Goal: Browse casually: Explore the website without a specific task or goal

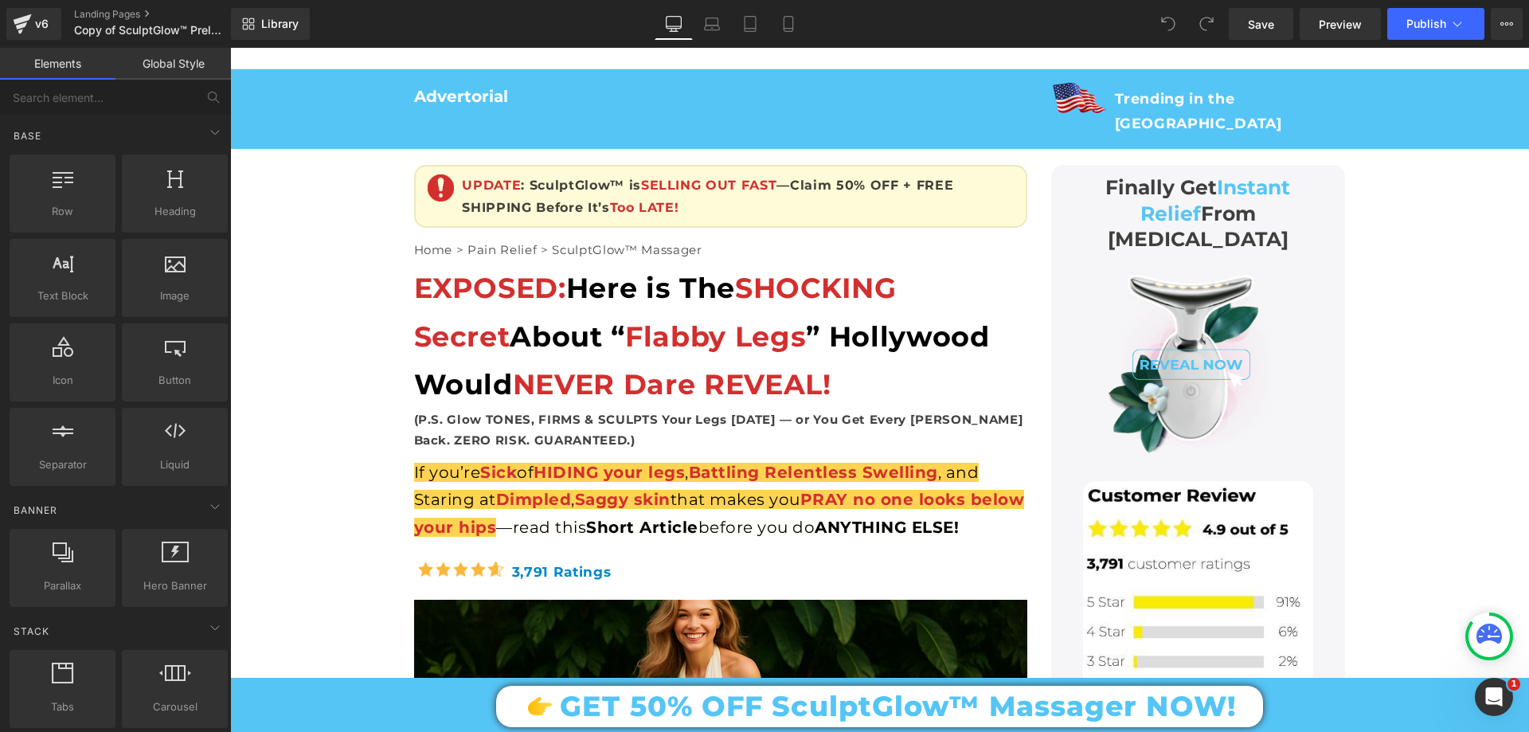
click at [495, 283] on div "EXPOSED: Here is The SHOCKING Secret About “ Flabby Legs ” Hollywood Would NEVE…" at bounding box center [720, 336] width 613 height 145
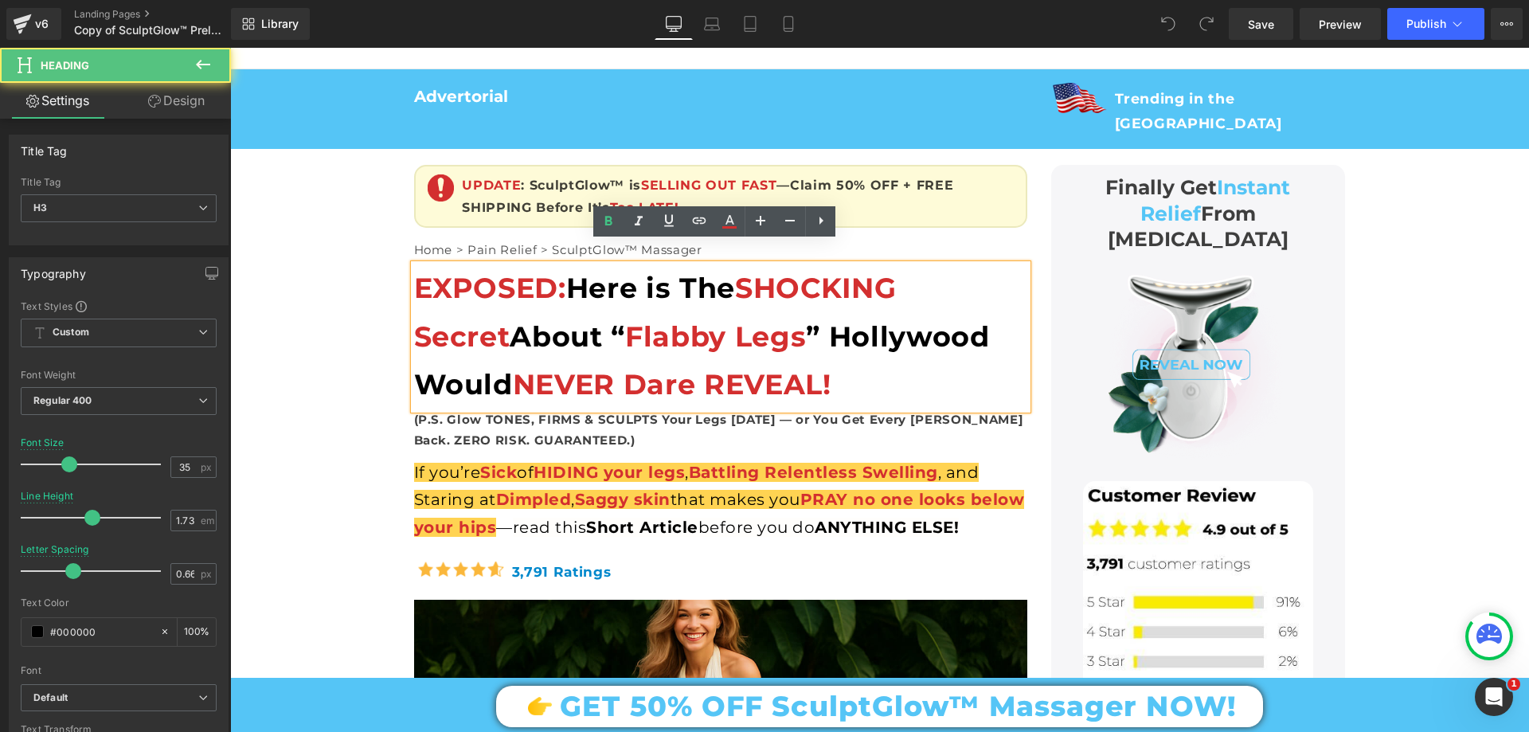
click at [625, 319] on span "Flabby Legs" at bounding box center [715, 336] width 181 height 34
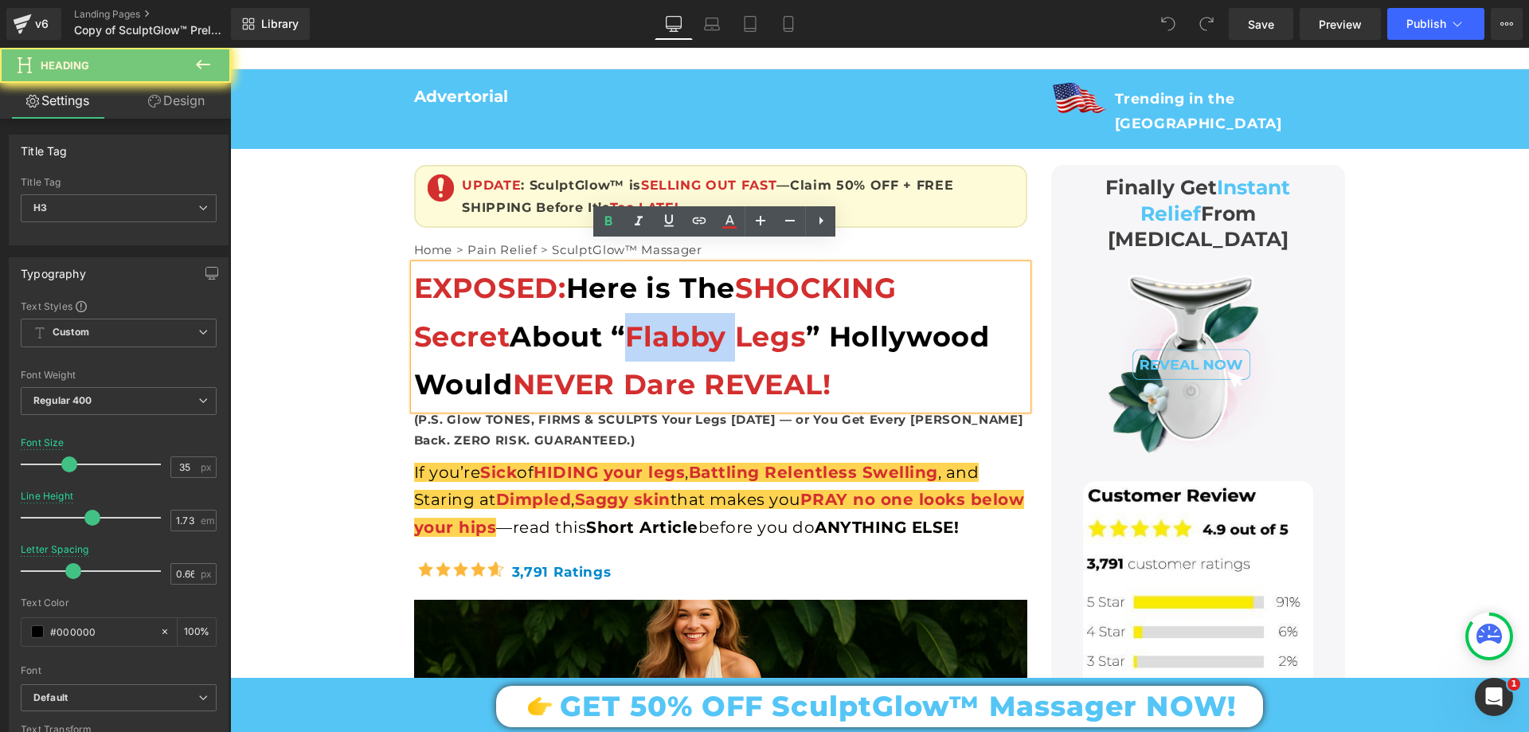
click at [625, 319] on span "Flabby Legs" at bounding box center [715, 336] width 181 height 34
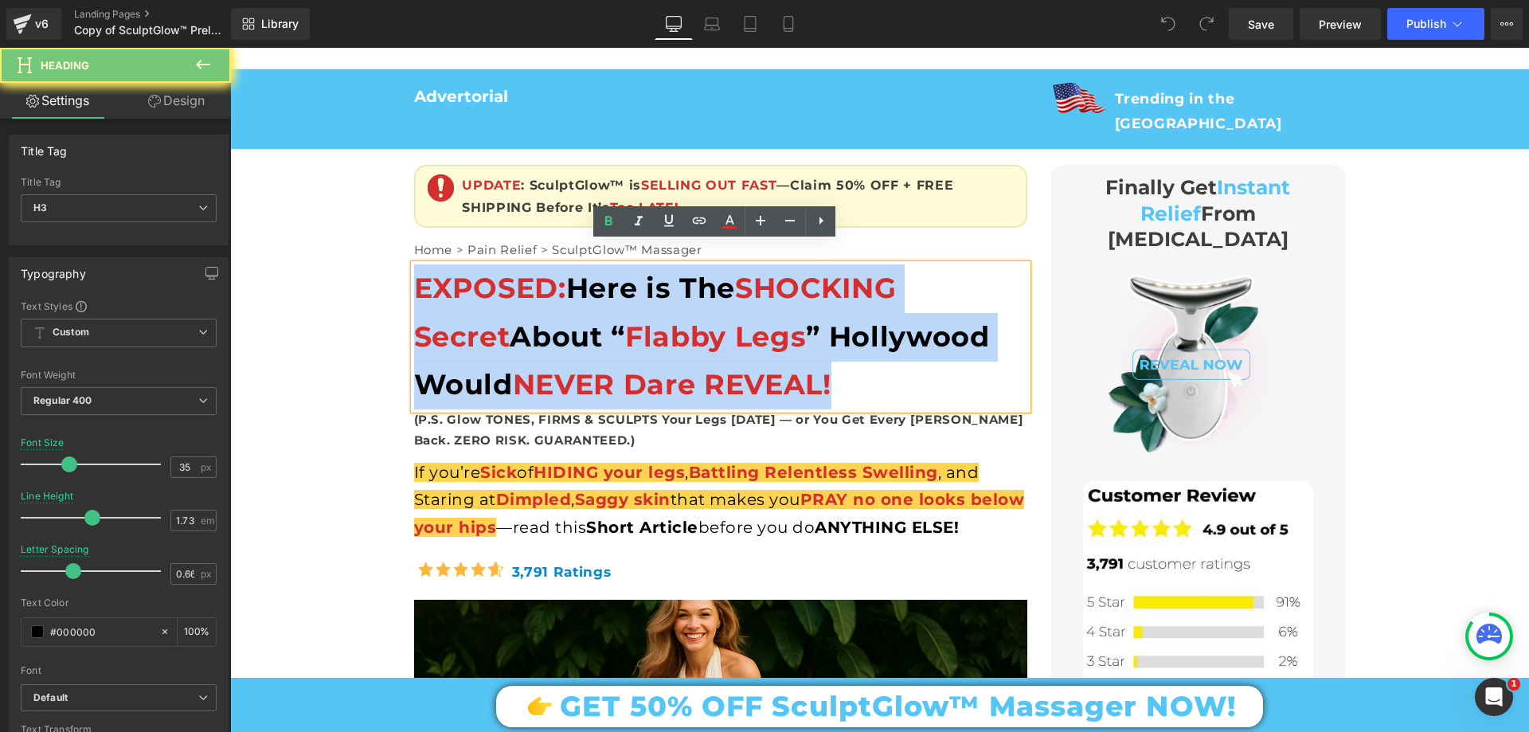
click at [625, 319] on span "Flabby Legs" at bounding box center [715, 336] width 181 height 34
paste div
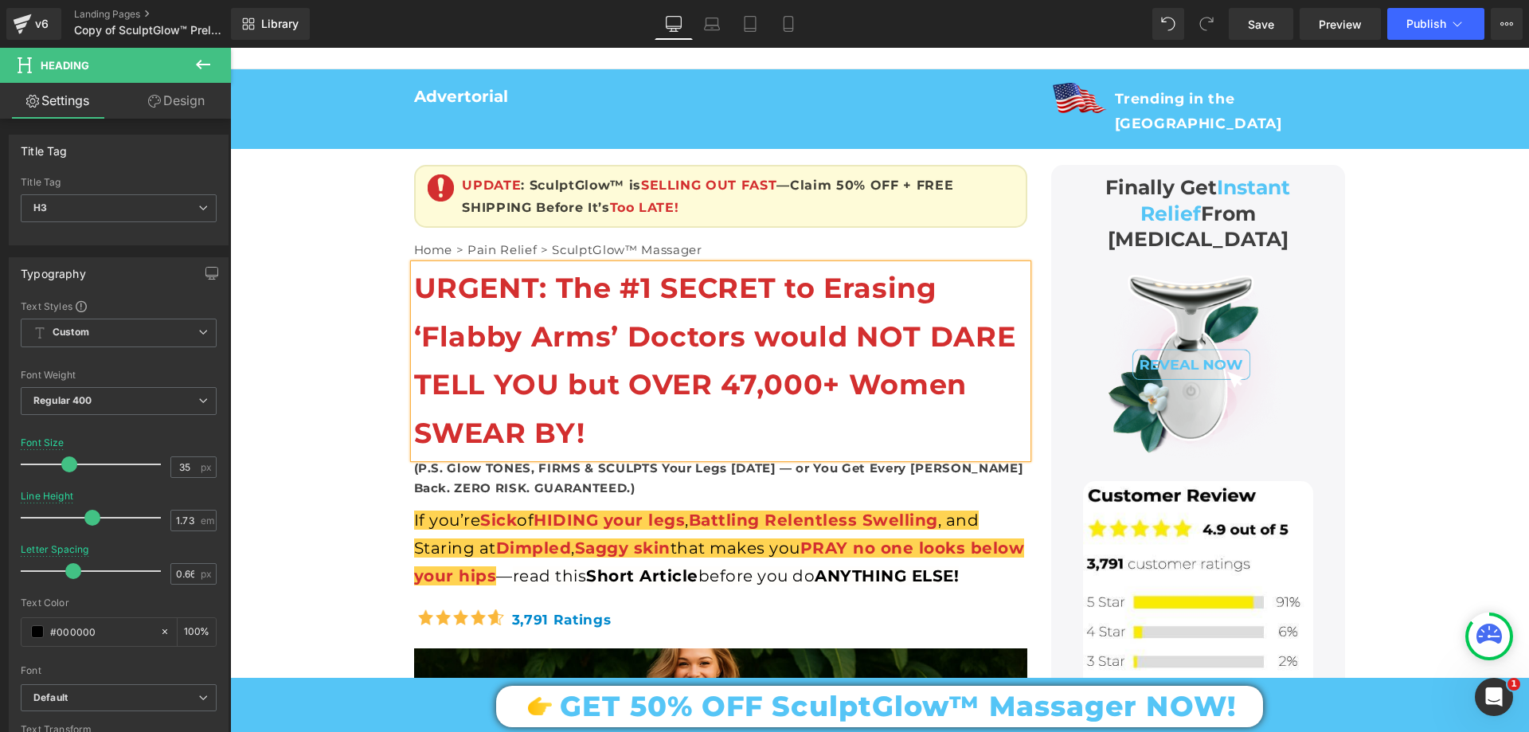
click at [608, 389] on div "URGENT: The #1 SECRET to Erasing ‘Flabby Arms’ Doctors would NOT DARE TELL YOU …" at bounding box center [720, 360] width 613 height 193
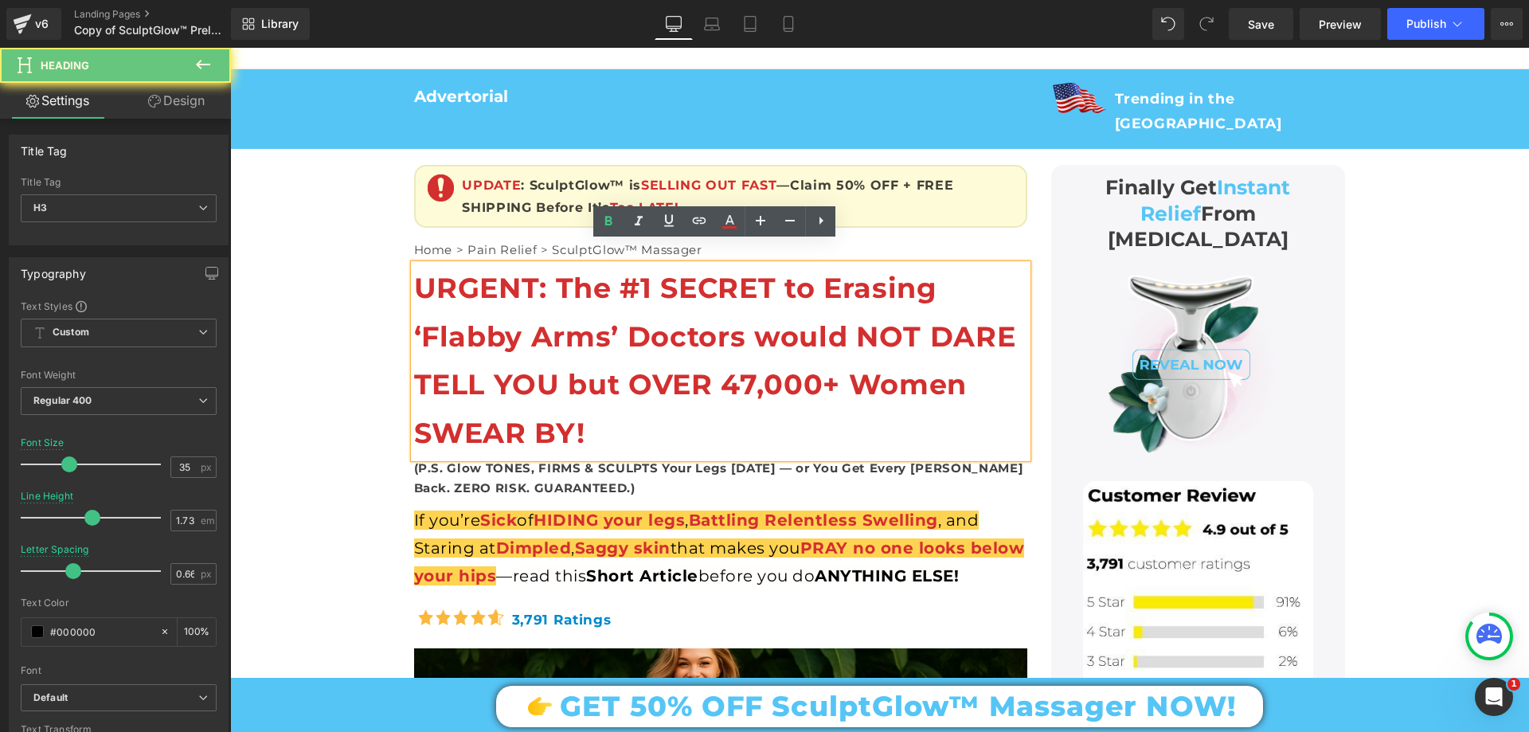
click at [601, 302] on b "URGENT: The #1 SECRET to Erasing ‘Flabby Arms’ Doctors would NOT DARE TELL YOU …" at bounding box center [715, 360] width 602 height 179
click at [571, 273] on b "URGENT: The #1 SECRET to Erasing ‘Flabby Arms’ Doctors would NOT DARE TELL YOU …" at bounding box center [715, 360] width 602 height 179
click at [555, 271] on b "URGENT: The #1 SECRET to Erasing ‘Flabby Arms’ Doctors would NOT DARE TELL YOU …" at bounding box center [715, 360] width 602 height 179
click at [515, 271] on b "URGENT: The #1 SECRET to Erasing ‘Flabby Arms’ Doctors would NOT DARE TELL YOU …" at bounding box center [715, 360] width 602 height 179
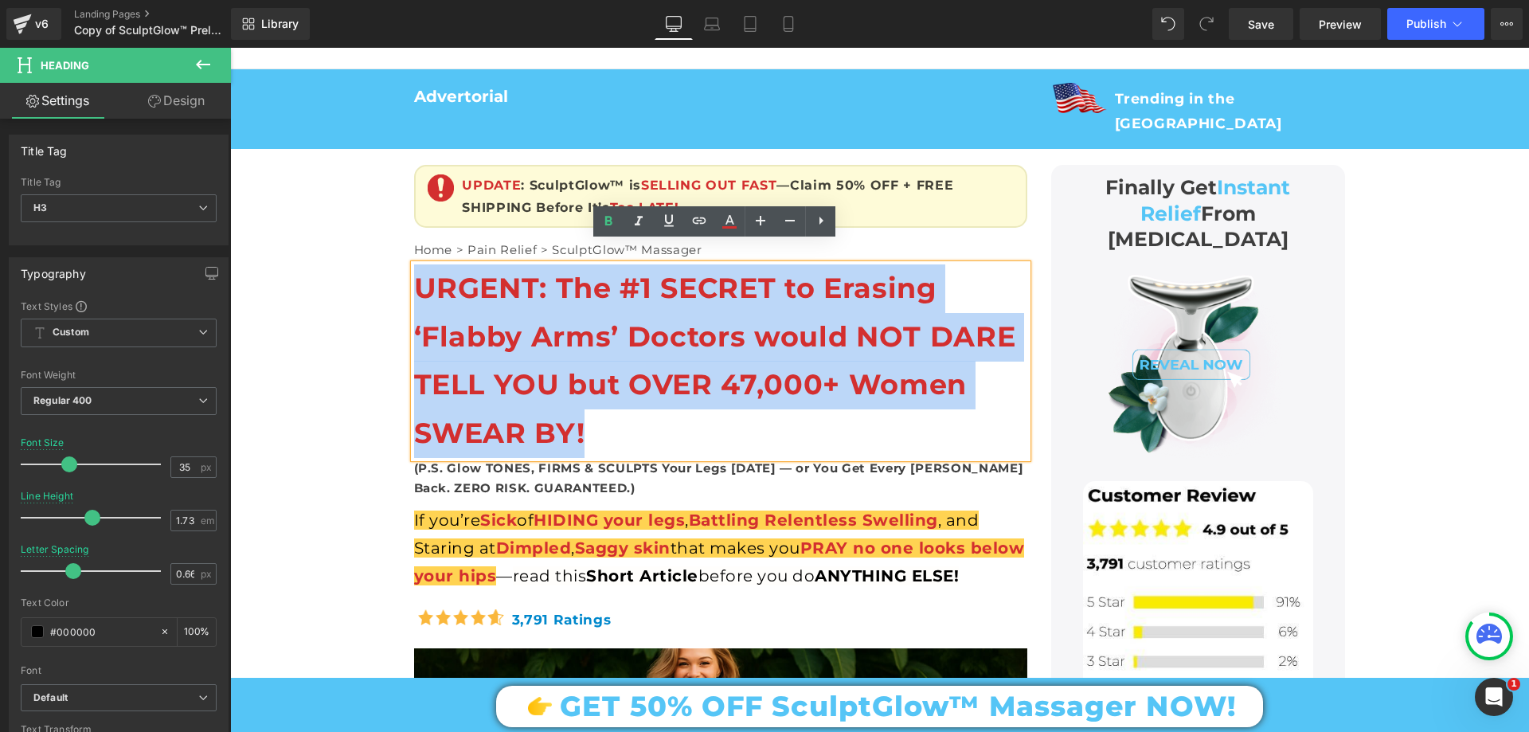
click at [515, 271] on b "URGENT: The #1 SECRET to Erasing ‘Flabby Arms’ Doctors would NOT DARE TELL YOU …" at bounding box center [715, 360] width 602 height 179
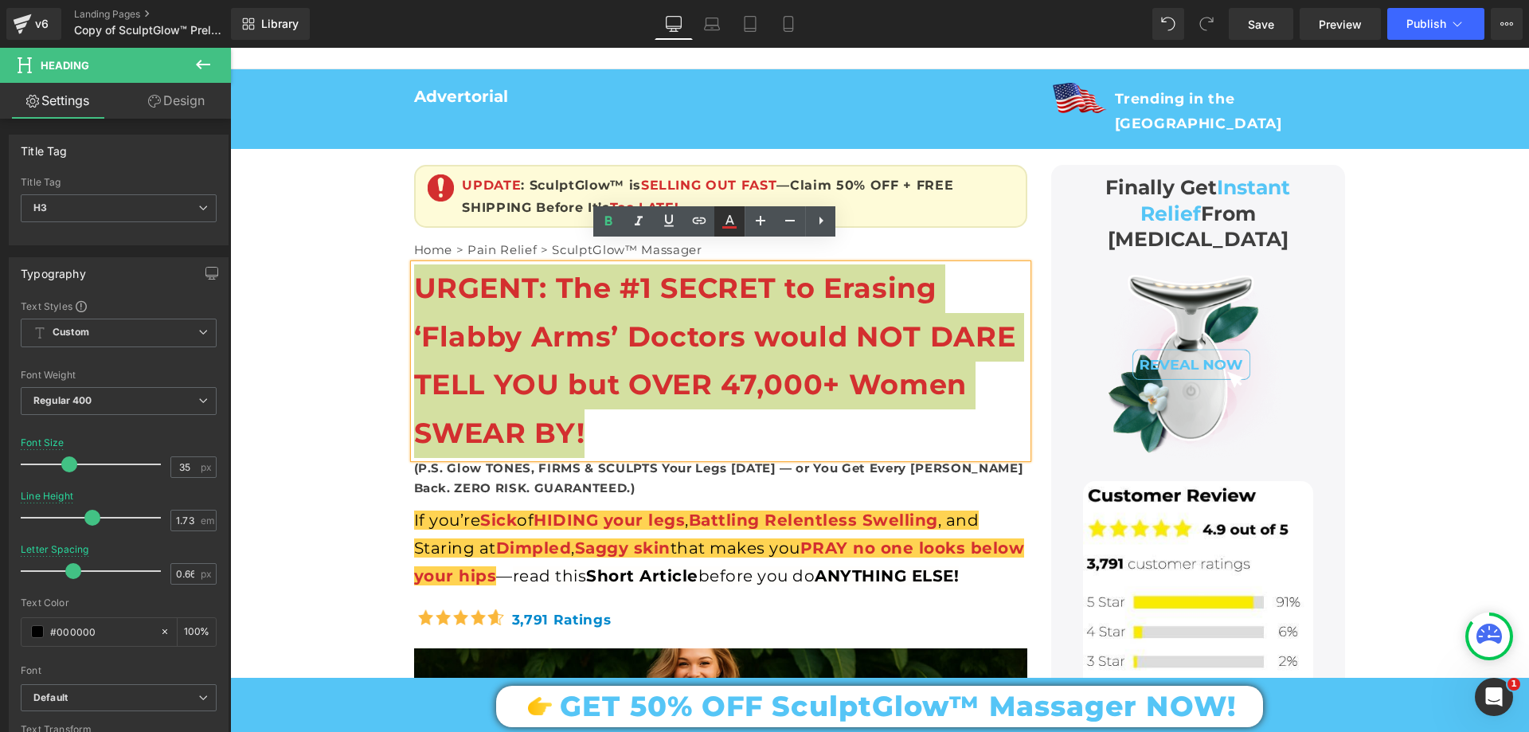
click at [736, 219] on icon at bounding box center [729, 221] width 19 height 19
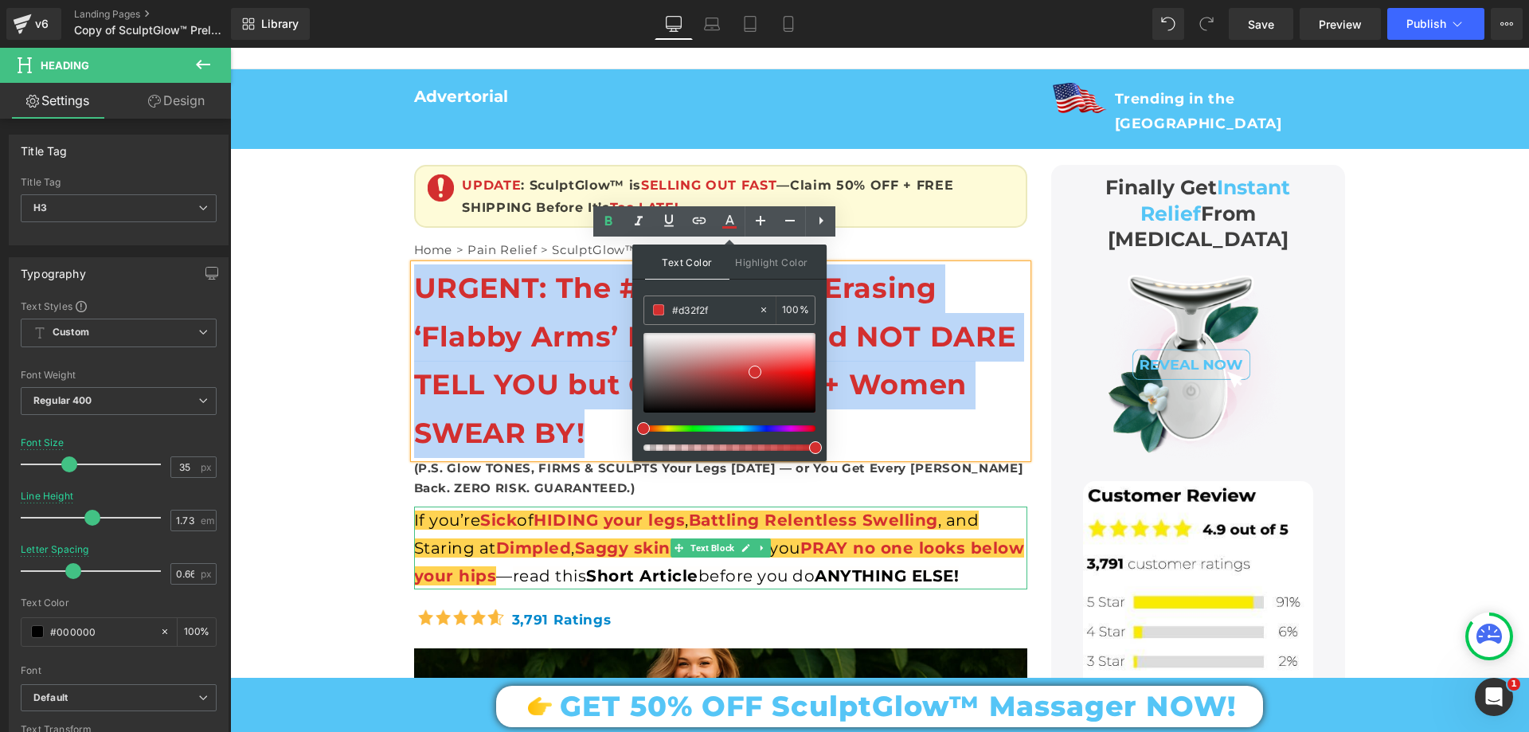
click at [657, 566] on span "Short Article" at bounding box center [642, 575] width 112 height 19
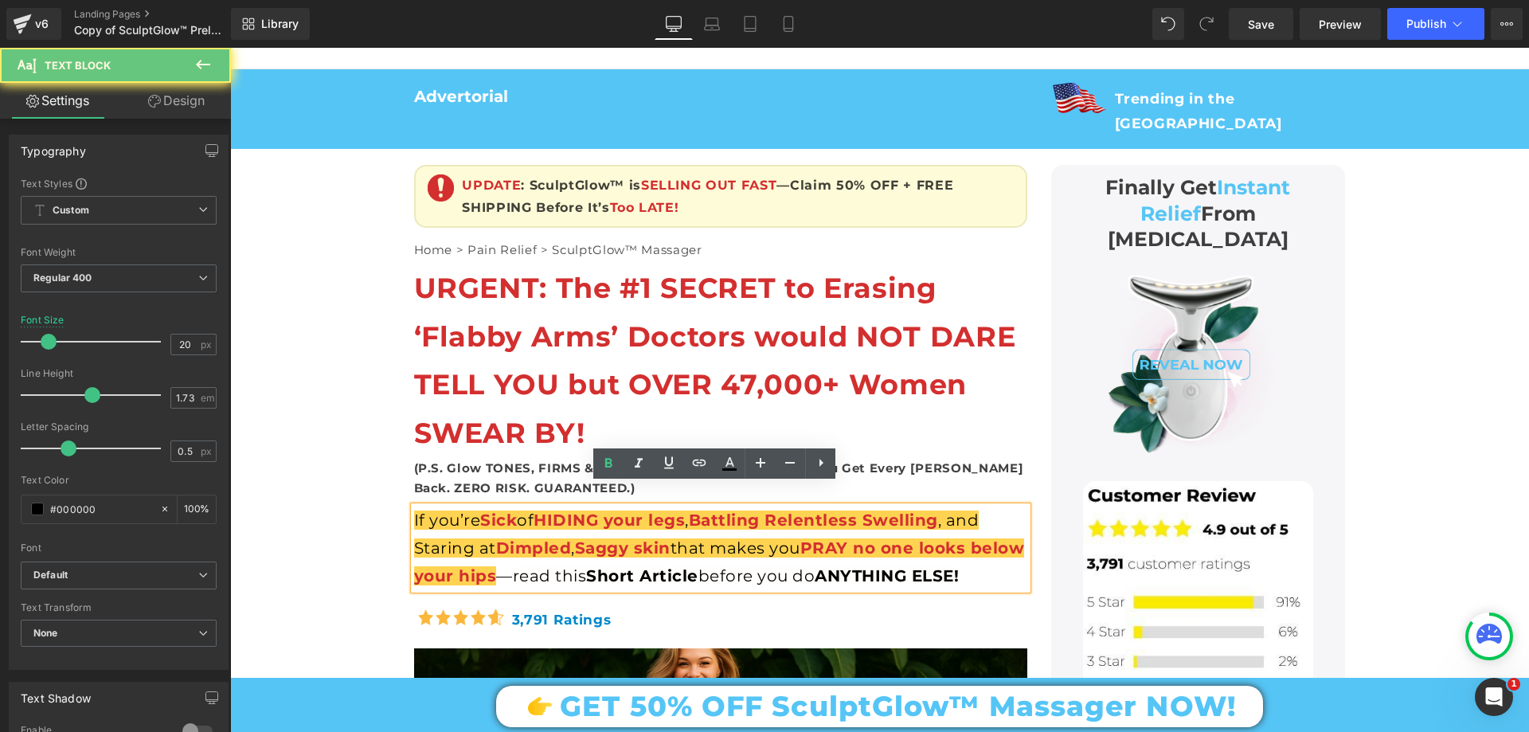
click at [657, 566] on span "Short Article" at bounding box center [642, 575] width 112 height 19
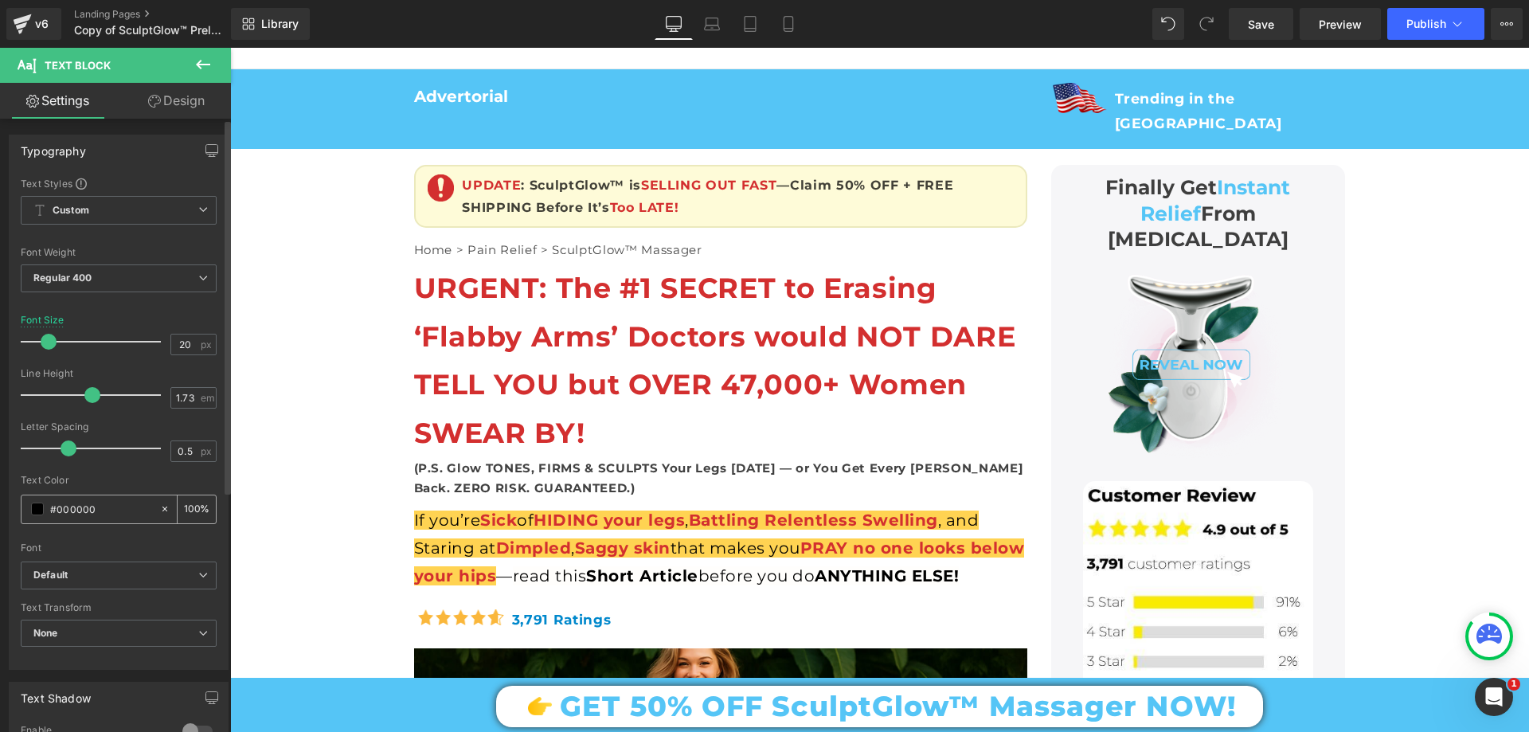
click at [118, 515] on input "#000000" at bounding box center [101, 509] width 102 height 18
click at [487, 331] on b "URGENT: The #1 SECRET to Erasing ‘Flabby Arms’ Doctors would NOT DARE TELL YOU …" at bounding box center [715, 360] width 602 height 179
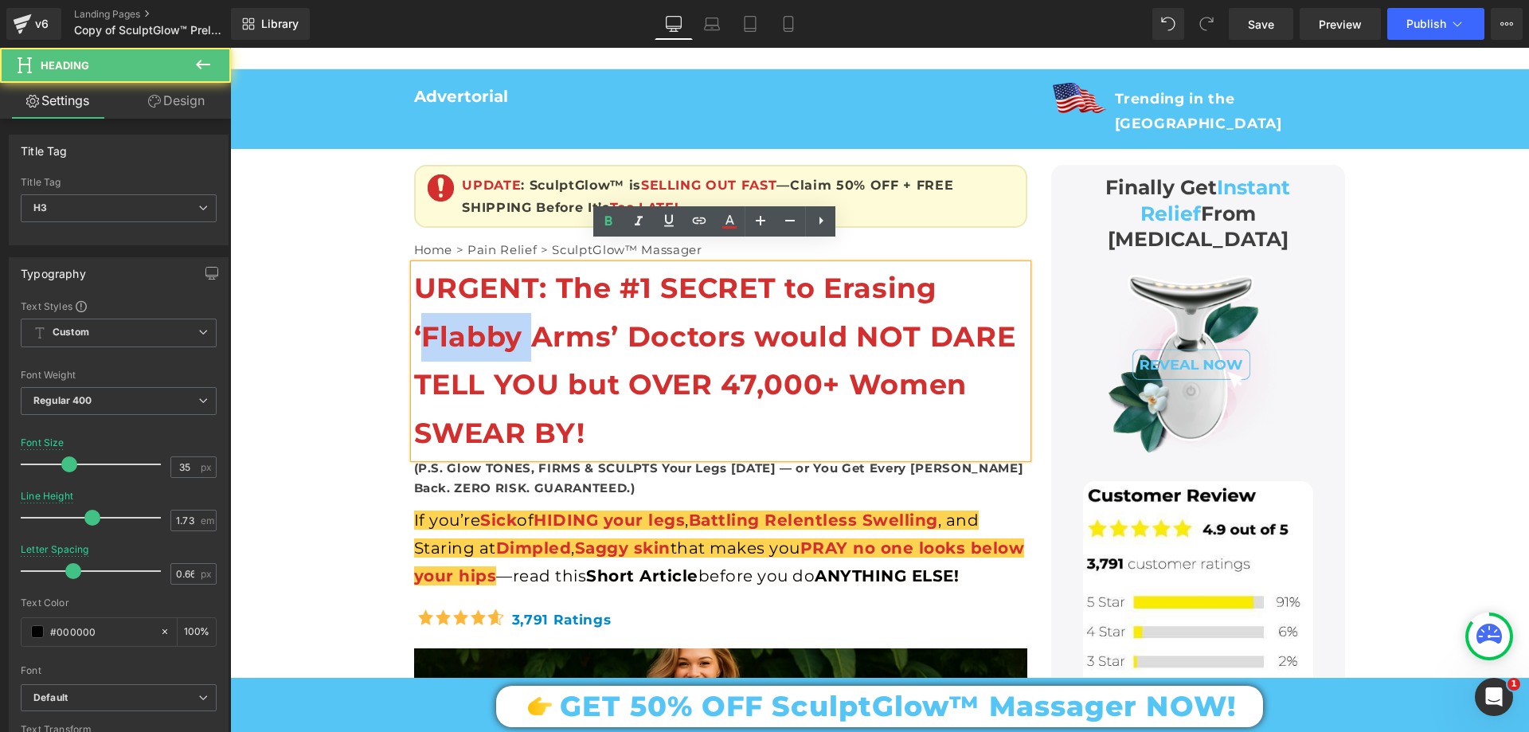
click at [487, 331] on b "URGENT: The #1 SECRET to Erasing ‘Flabby Arms’ Doctors would NOT DARE TELL YOU …" at bounding box center [715, 360] width 602 height 179
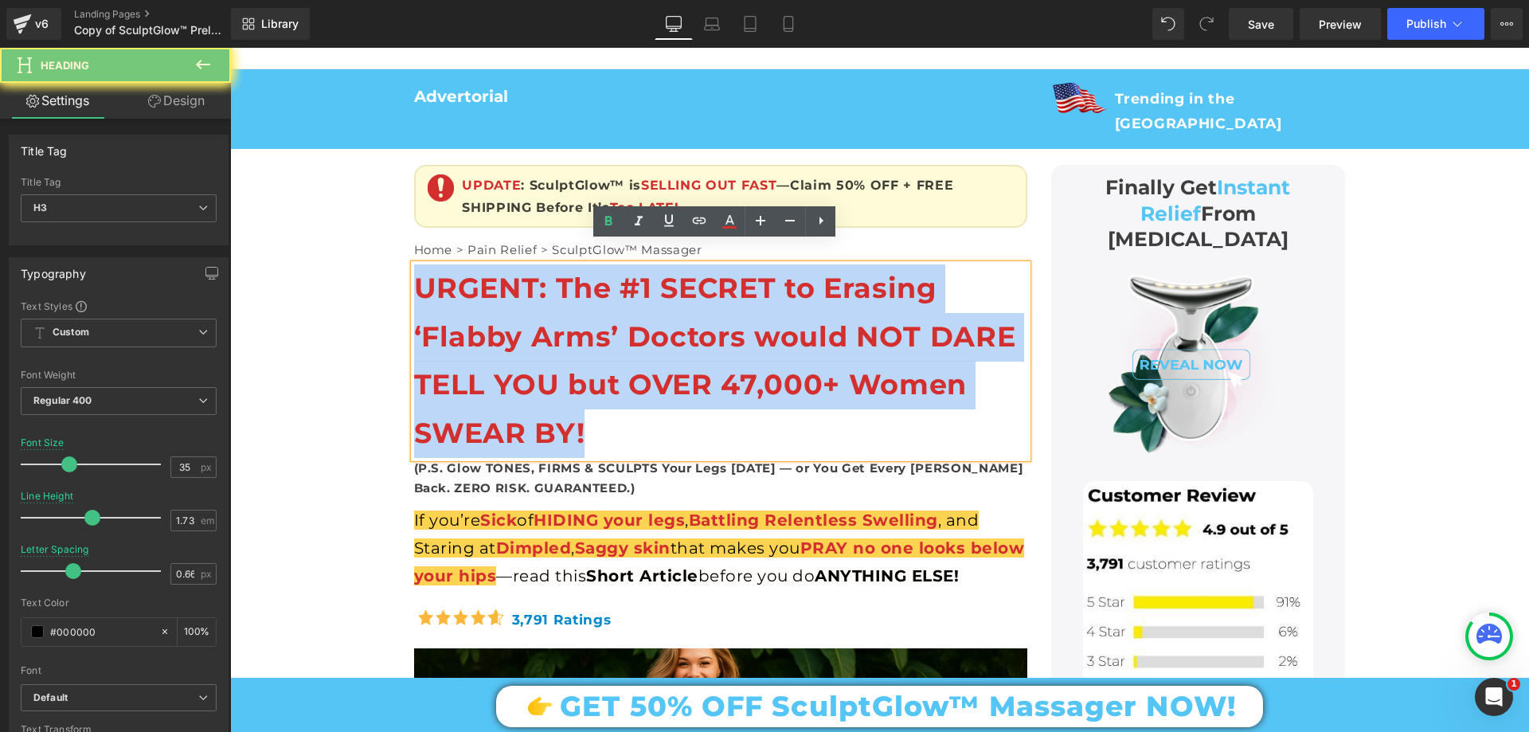
click at [487, 331] on b "URGENT: The #1 SECRET to Erasing ‘Flabby Arms’ Doctors would NOT DARE TELL YOU …" at bounding box center [715, 360] width 602 height 179
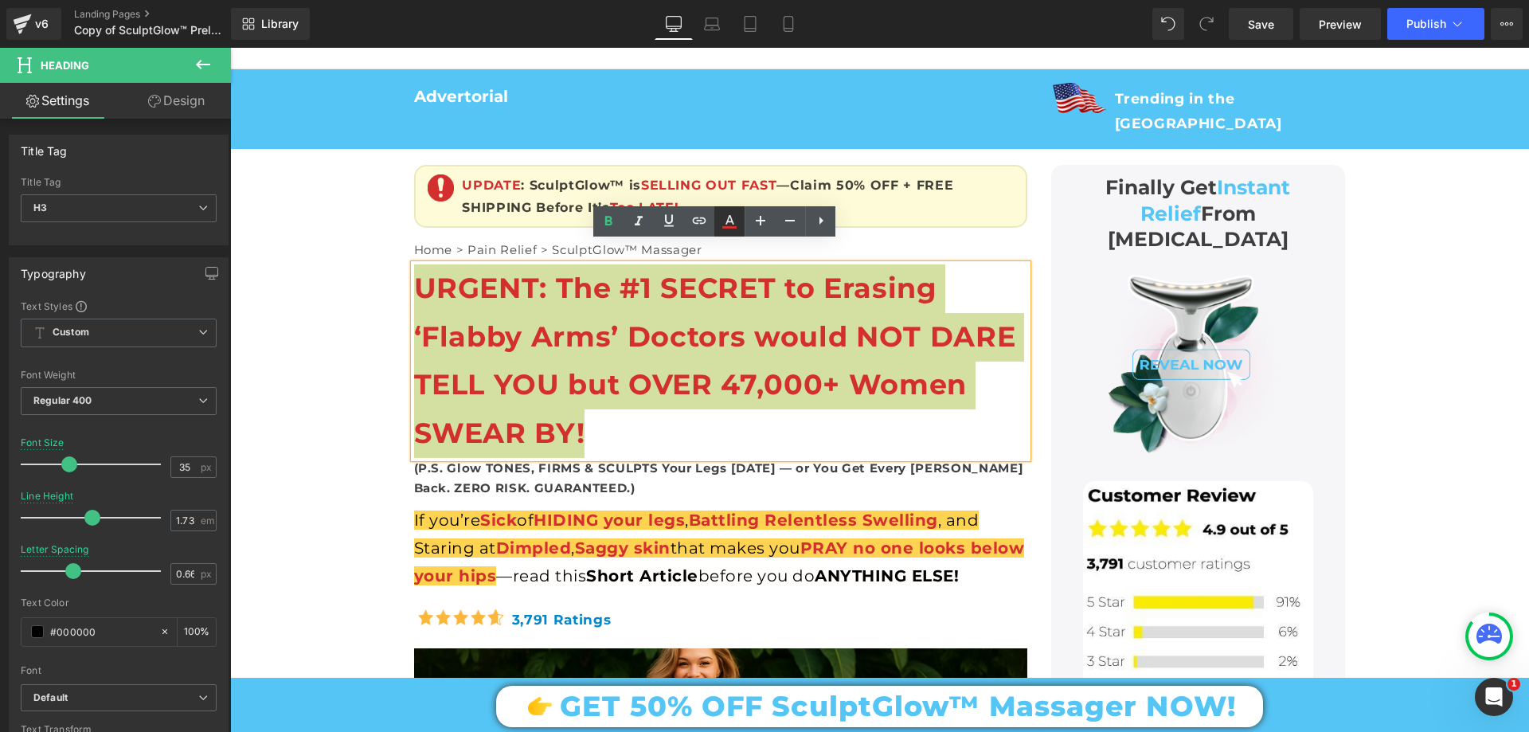
click at [734, 221] on icon at bounding box center [729, 221] width 19 height 19
type input "100"
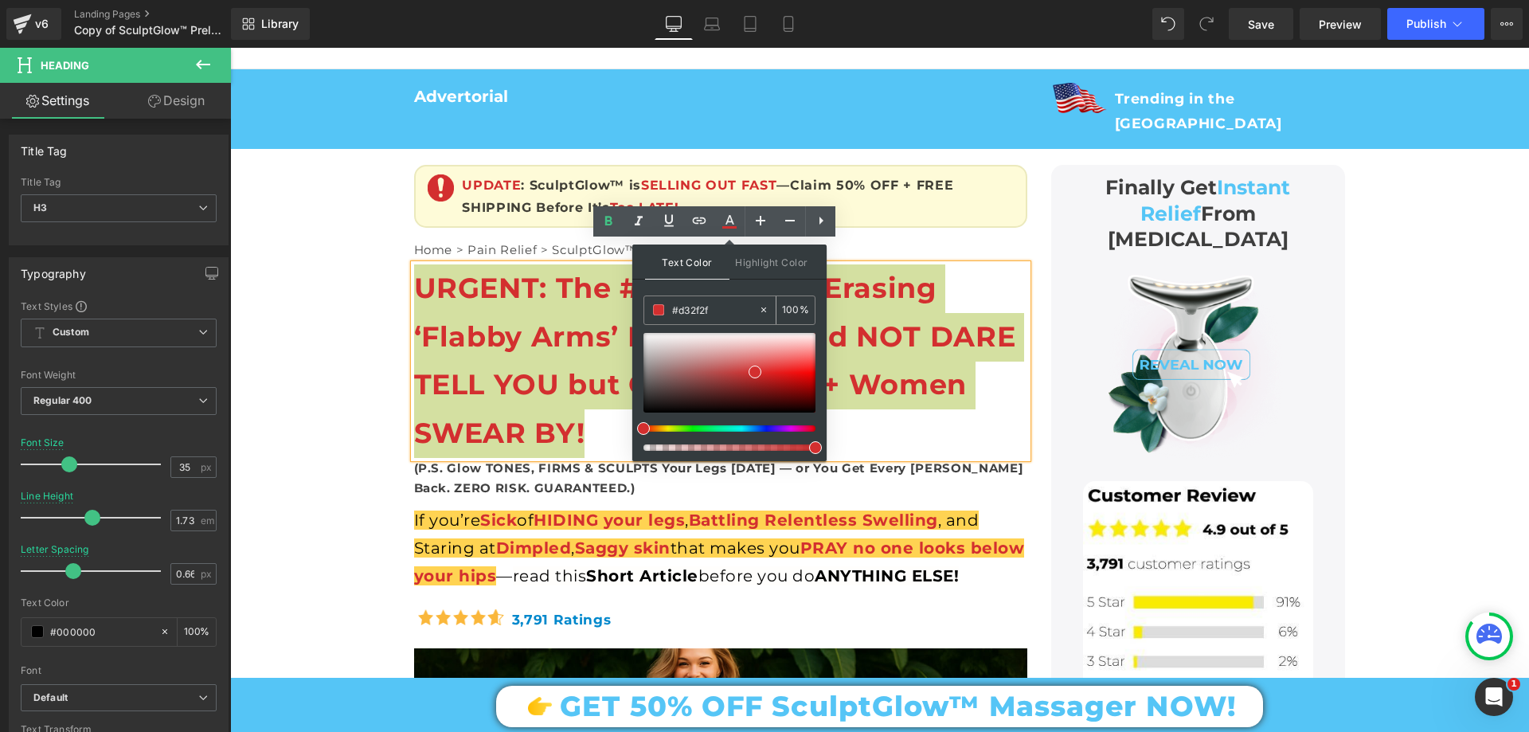
click at [712, 311] on input "#d32f2f" at bounding box center [715, 310] width 86 height 18
click at [712, 312] on input "#d32f2f" at bounding box center [715, 310] width 86 height 18
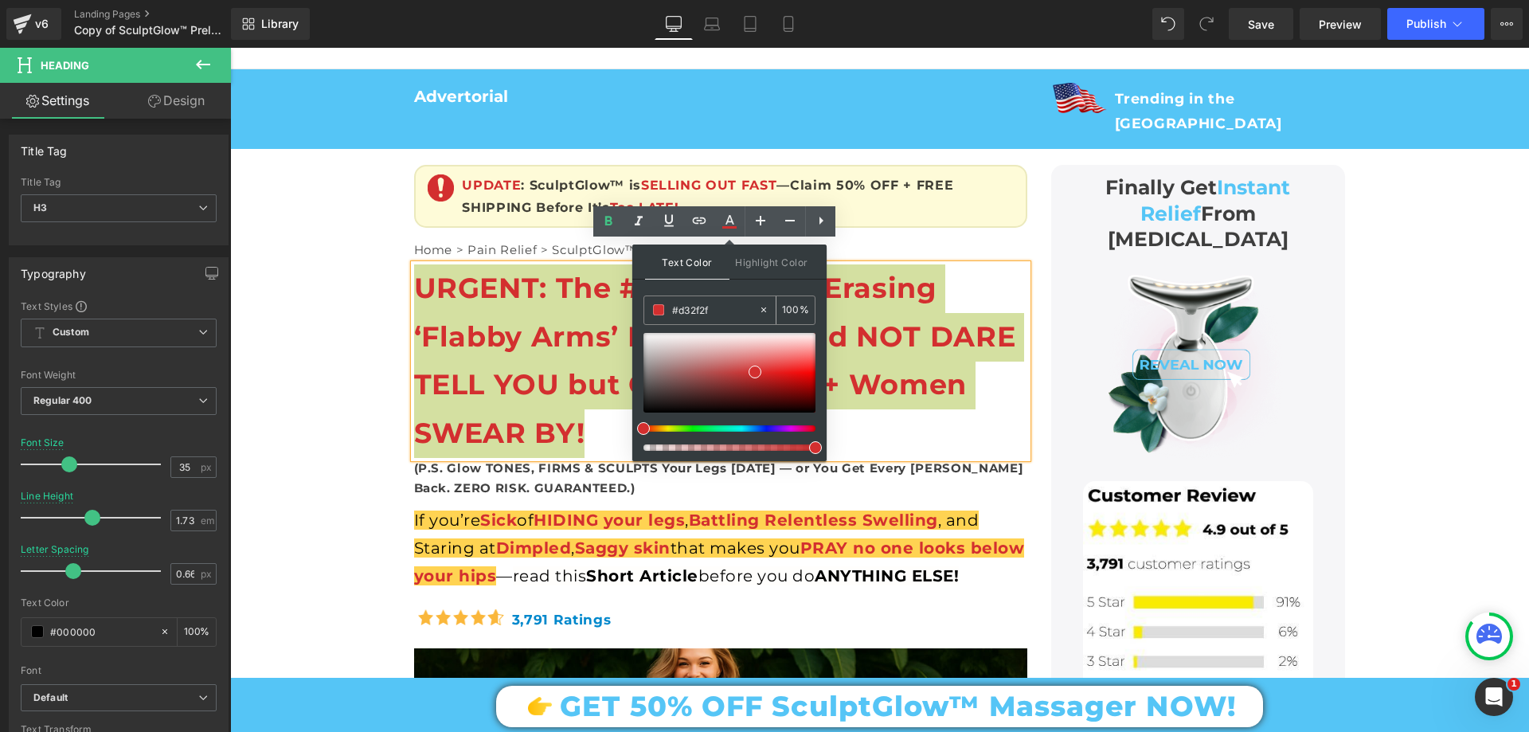
click at [712, 312] on input "#d32f2f" at bounding box center [715, 310] width 86 height 18
paste input "000000"
click at [810, 447] on span at bounding box center [815, 447] width 13 height 13
type input "#d32f2f"
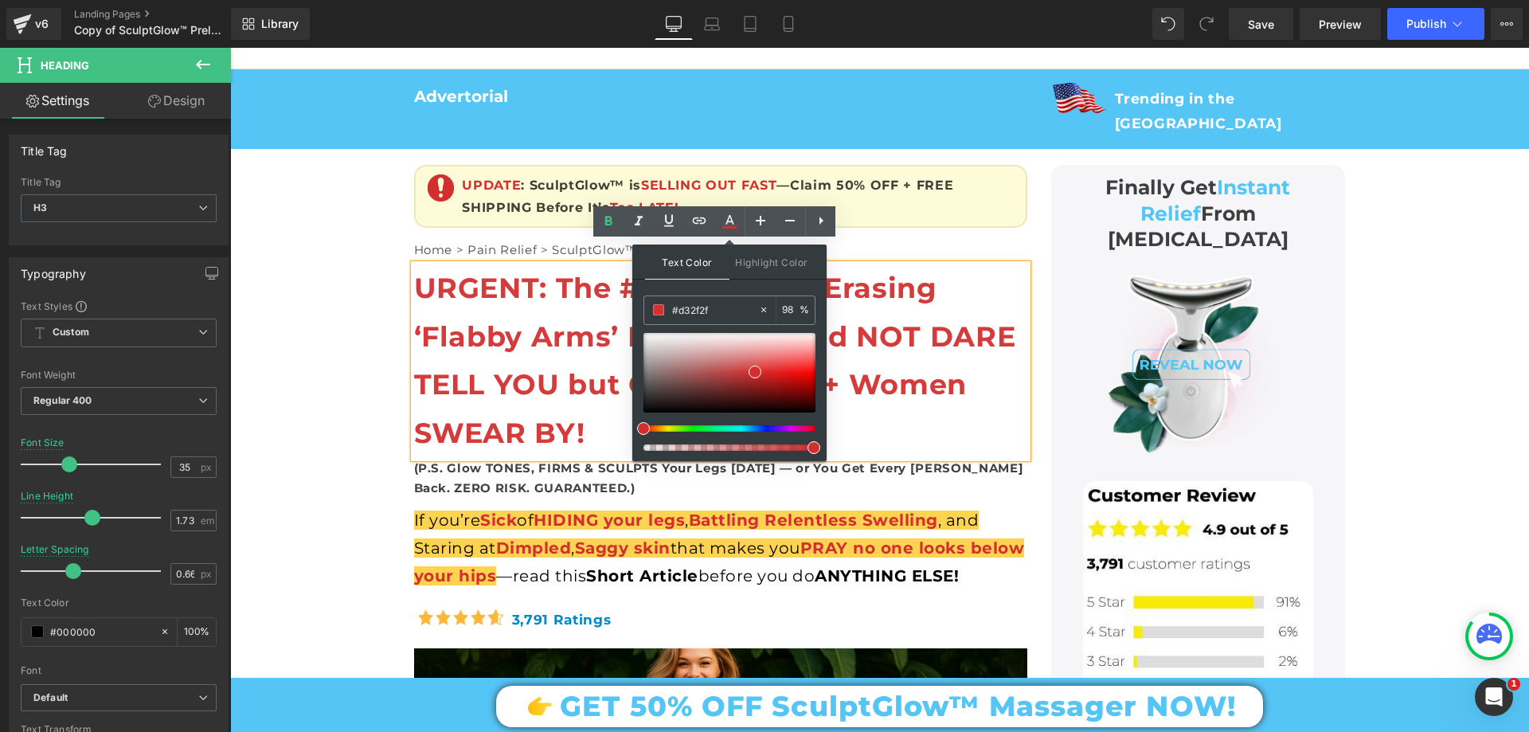
type input "99"
drag, startPoint x: 812, startPoint y: 446, endPoint x: 814, endPoint y: 423, distance: 23.2
click at [823, 444] on div "Text Color Highlight Color rgba(211, 47, 47, 0.99) #d32f2f 99 % transparent tra…" at bounding box center [729, 353] width 194 height 217
click at [710, 311] on input "#d32f2f" at bounding box center [715, 310] width 86 height 18
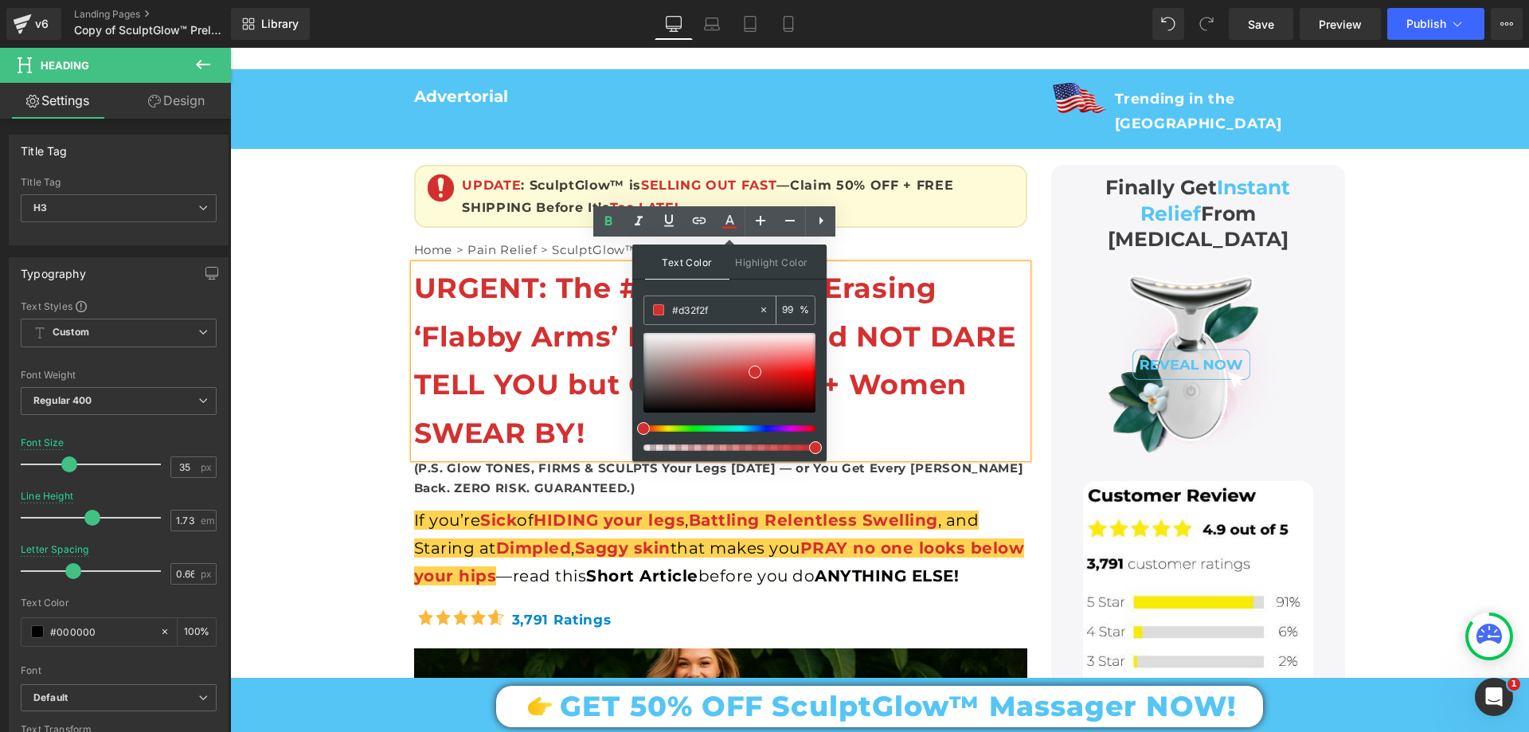
type input "#0"
type input "0"
type input "#000"
type input "100"
type input "#0000"
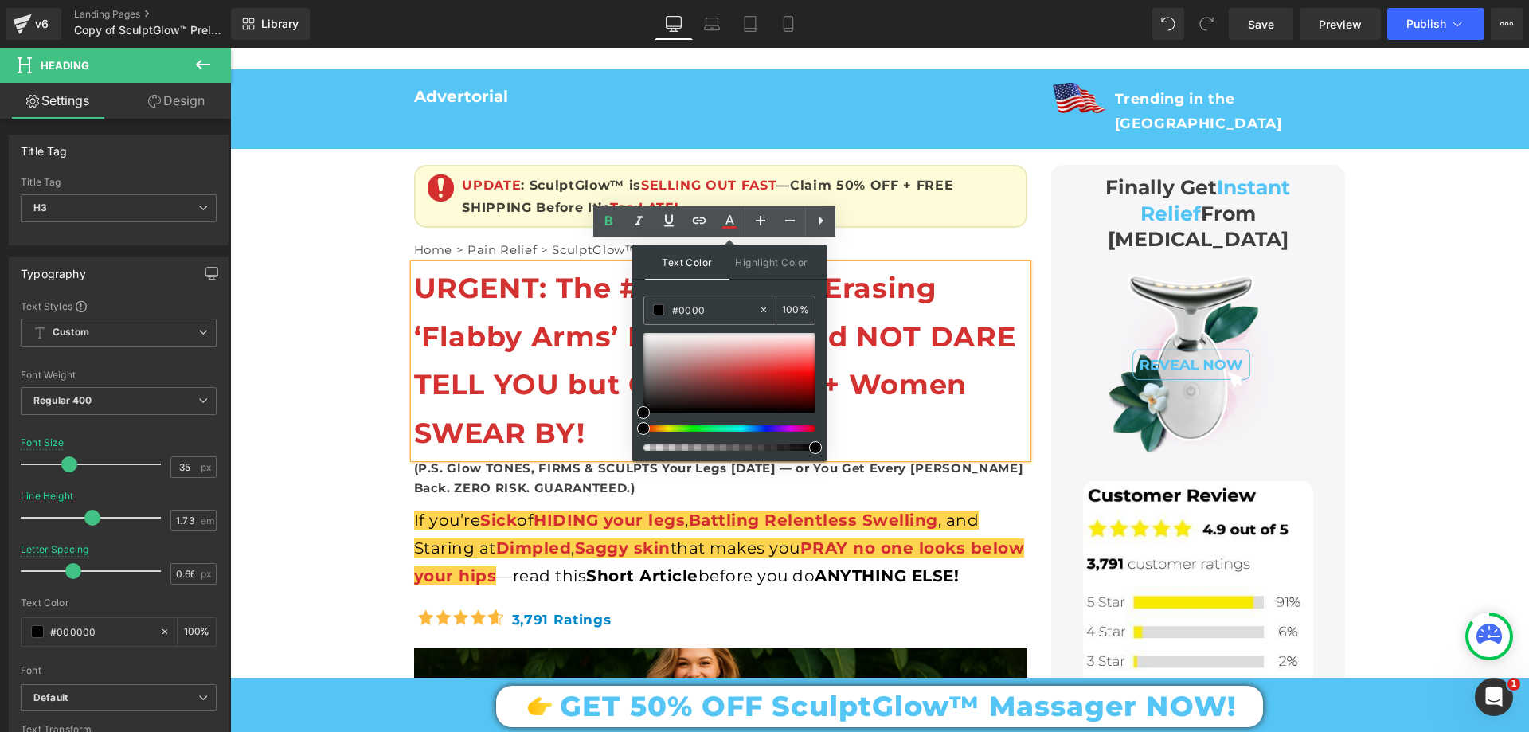
type input "0"
type input "#000000"
type input "100"
type input "#000000"
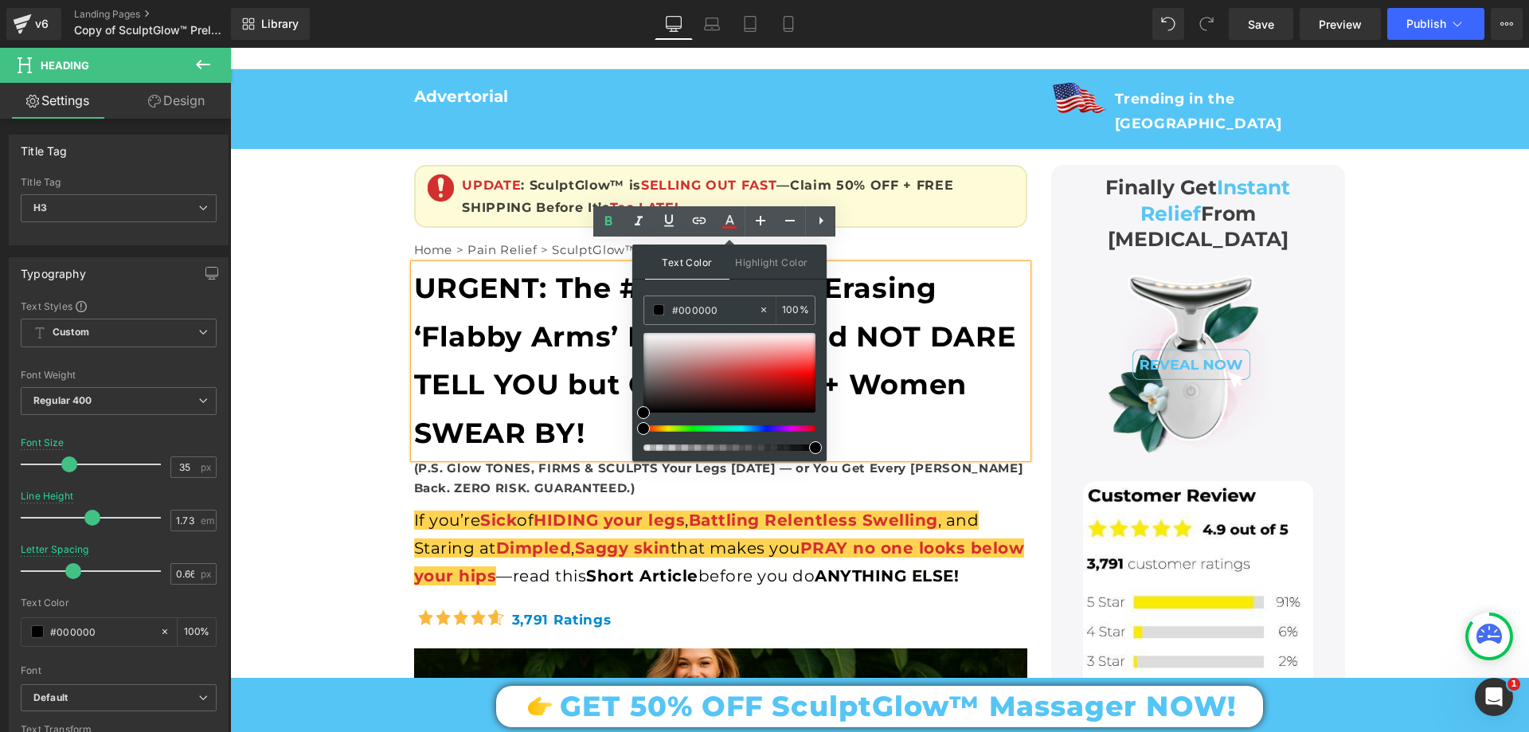
click at [816, 448] on span at bounding box center [815, 447] width 13 height 13
click at [888, 347] on b "URGENT: The #1 SECRET to Erasing ‘Flabby Arms’ Doctors would NOT DARE TELL YOU …" at bounding box center [715, 360] width 602 height 179
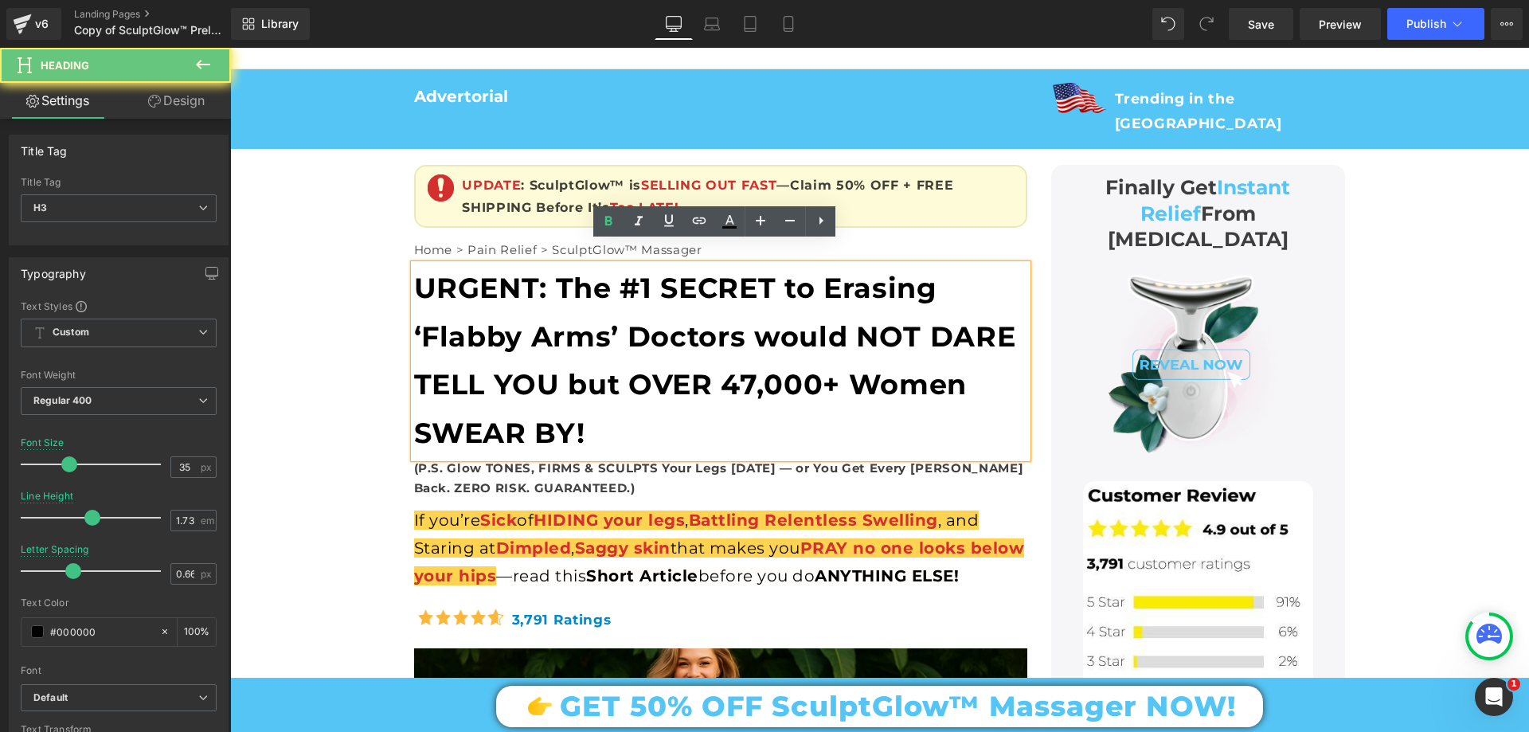
click at [602, 299] on b "URGENT: The #1 SECRET to Erasing ‘Flabby Arms’ Doctors would NOT DARE TELL YOU …" at bounding box center [715, 360] width 602 height 179
click at [556, 276] on b "URGENT: The #1 SECRET to Erasing ‘Flabby Arms’ Doctors would NOT DARE TELL YOU …" at bounding box center [715, 360] width 602 height 179
click at [624, 271] on b "URGENT: The #1 SECRET to Erasing ‘Flabby Arms’ Doctors would NOT DARE TELL YOU …" at bounding box center [715, 360] width 602 height 179
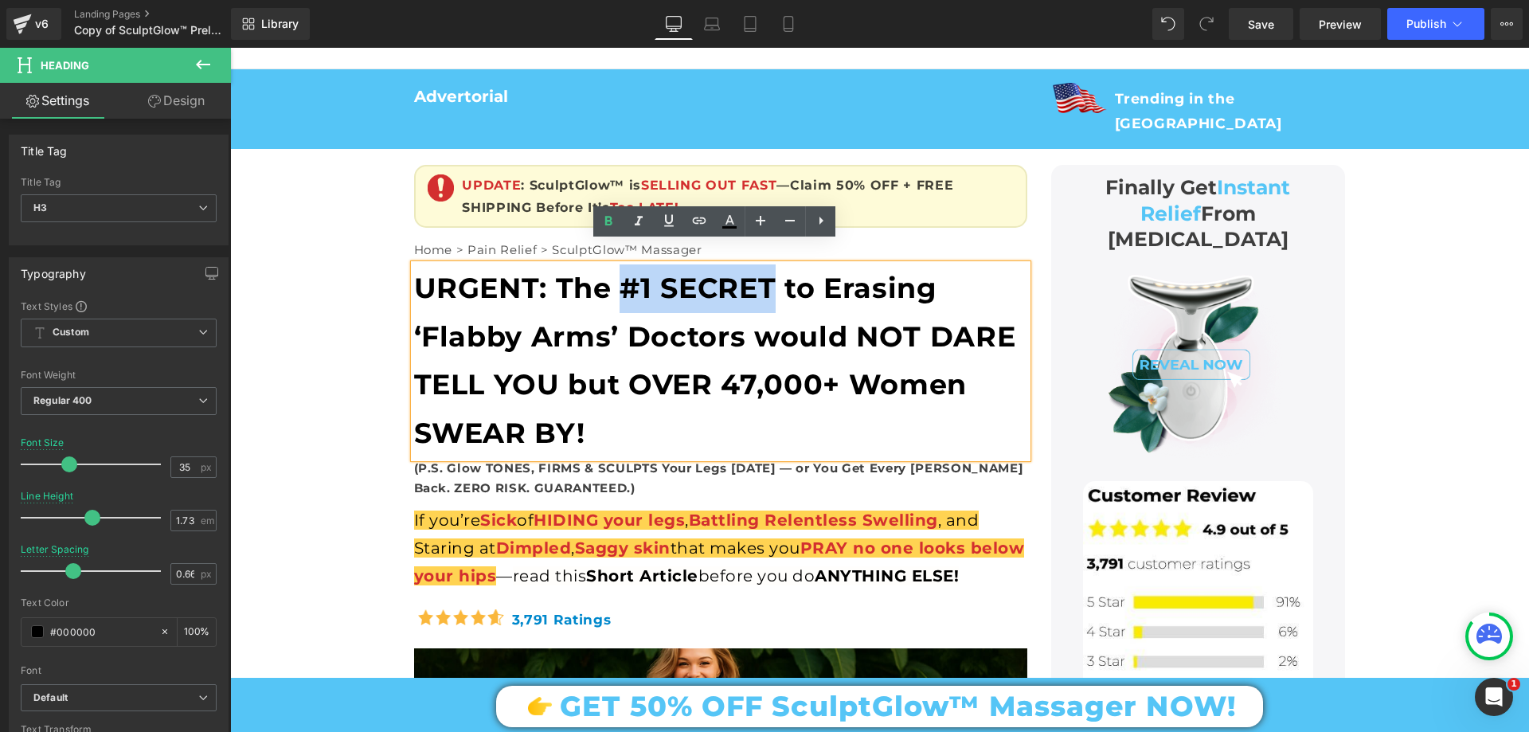
drag, startPoint x: 616, startPoint y: 261, endPoint x: 765, endPoint y: 261, distance: 148.9
click at [765, 271] on b "URGENT: The #1 SECRET to Erasing ‘Flabby Arms’ Doctors would NOT DARE TELL YOU …" at bounding box center [715, 360] width 602 height 179
click at [786, 370] on b "URGENT: The #1 SECRET to Erasing ‘Flabby Arms’ Doctors would NOT DARE TELL YOU …" at bounding box center [715, 360] width 602 height 179
click at [499, 382] on div "URGENT: The #1 SECRET to Erasing ‘Flabby Arms’ Doctors would NOT DARE TELL YOU …" at bounding box center [720, 360] width 613 height 193
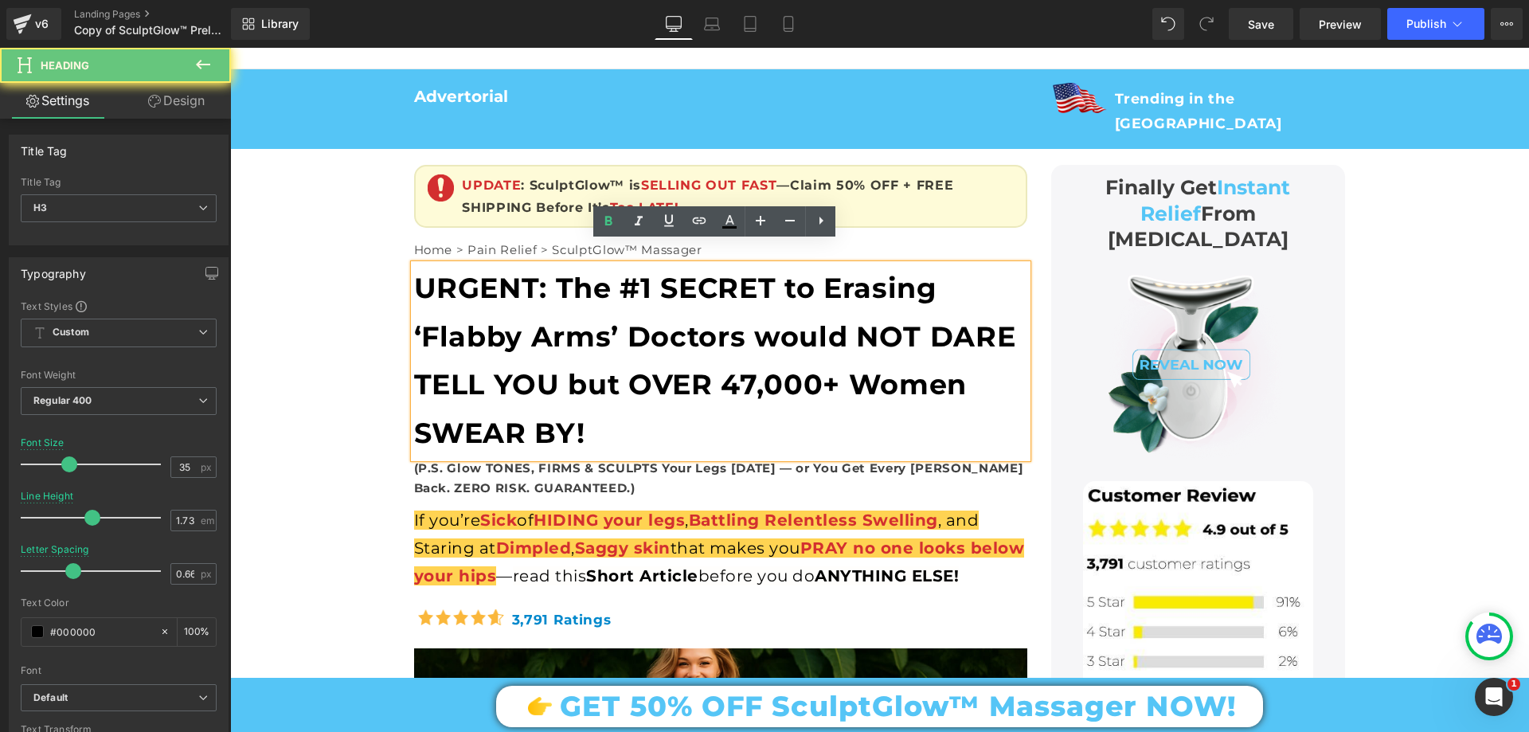
click at [482, 364] on b "URGENT: The #1 SECRET to Erasing ‘Flabby Arms’ Doctors would NOT DARE TELL YOU …" at bounding box center [715, 360] width 602 height 179
click at [474, 358] on b "URGENT: The #1 SECRET to Erasing ‘Flabby Arms’ Doctors would NOT DARE TELL YOU …" at bounding box center [715, 360] width 602 height 179
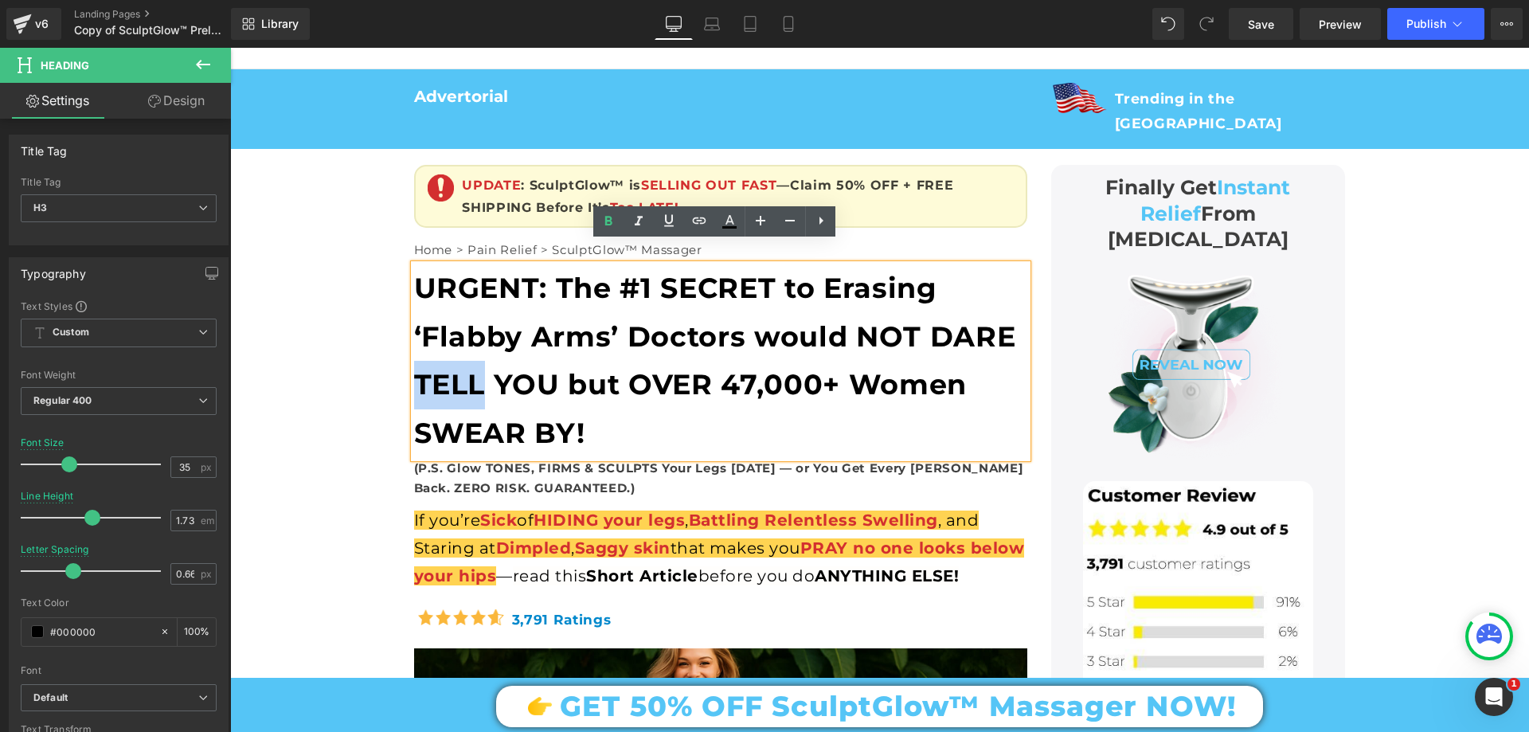
drag, startPoint x: 477, startPoint y: 366, endPoint x: 413, endPoint y: 362, distance: 63.8
click at [414, 362] on b "URGENT: The #1 SECRET to Erasing ‘Flabby Arms’ Doctors would NOT DARE TELL YOU …" at bounding box center [715, 360] width 602 height 179
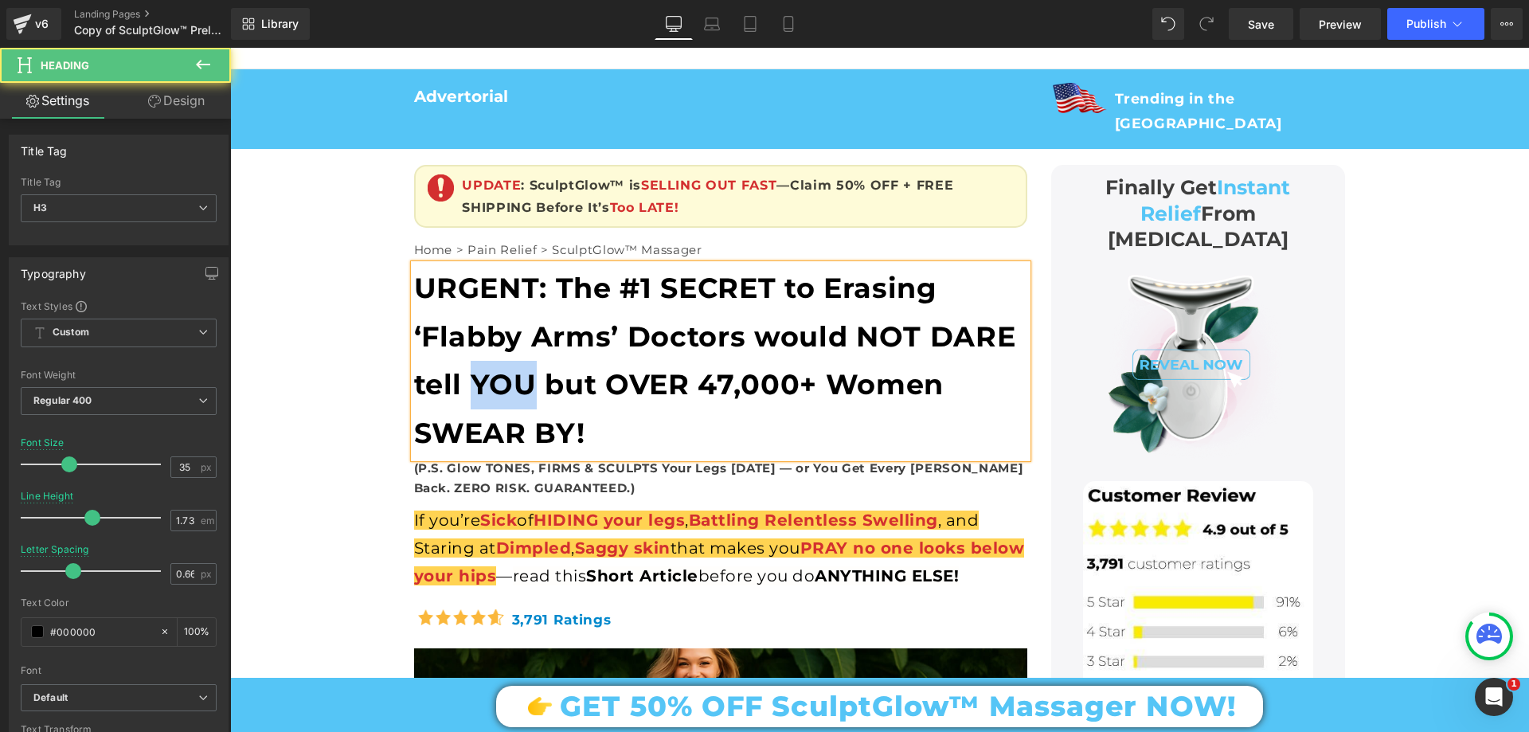
drag, startPoint x: 472, startPoint y: 359, endPoint x: 527, endPoint y: 357, distance: 55.8
click at [527, 357] on b "URGENT: The #1 SECRET to Erasing ‘Flabby Arms’ Doctors would NOT DARE tell YOU …" at bounding box center [715, 360] width 602 height 179
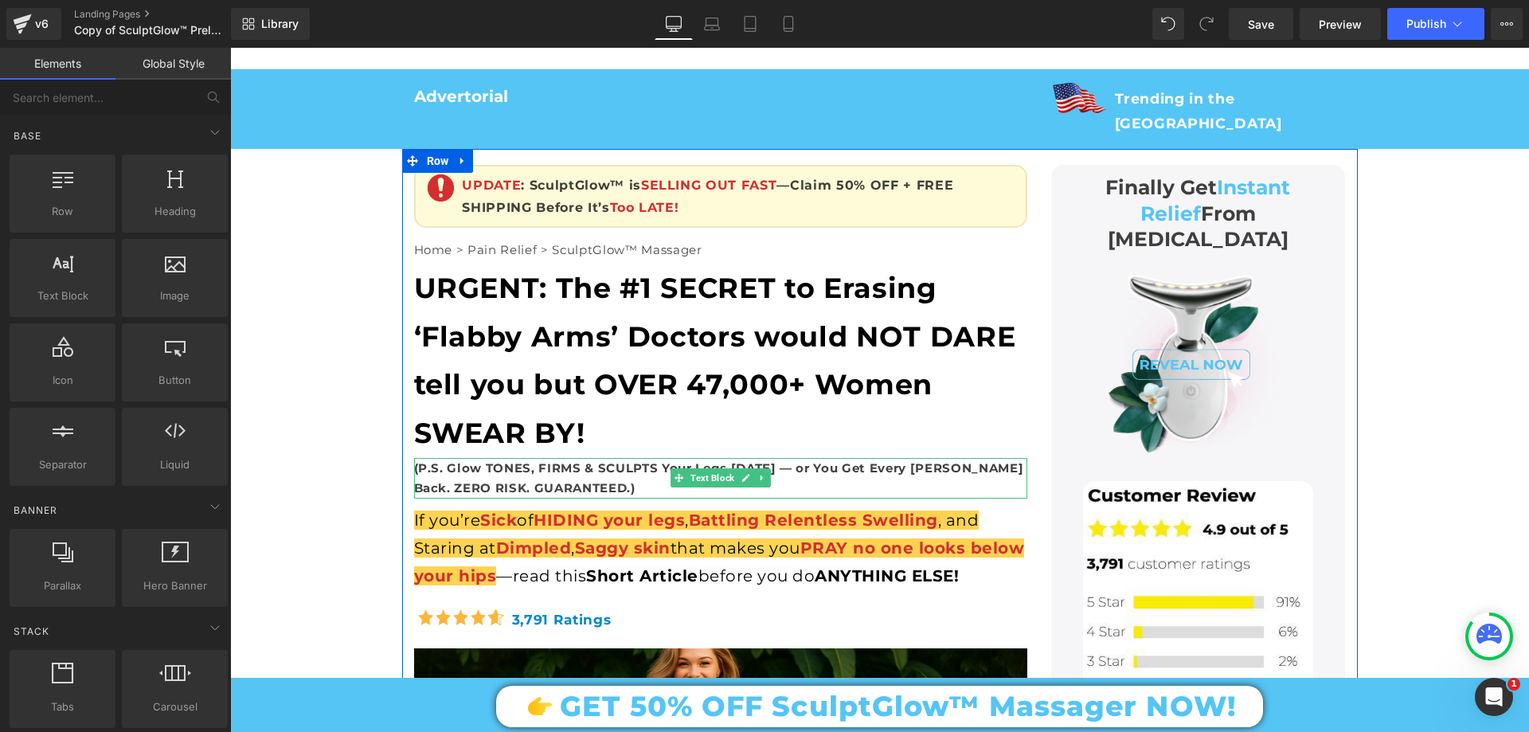
click at [496, 460] on b "(P.S. Glow TONES, FIRMS & SCULPTS Your Legs [DATE] — or You Get Every [PERSON_N…" at bounding box center [719, 478] width 610 height 36
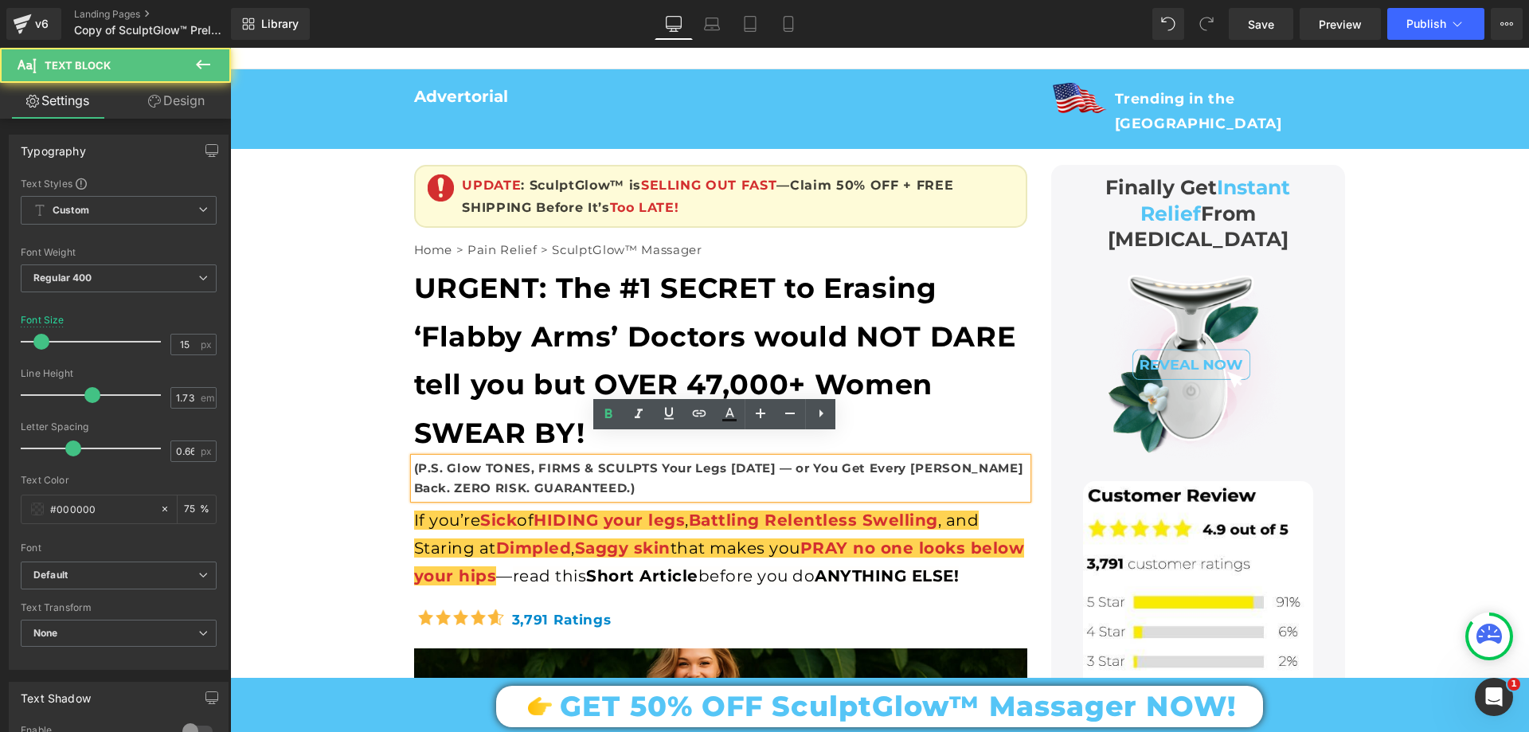
click at [496, 460] on b "(P.S. Glow TONES, FIRMS & SCULPTS Your Legs [DATE] — or You Get Every [PERSON_N…" at bounding box center [719, 478] width 610 height 36
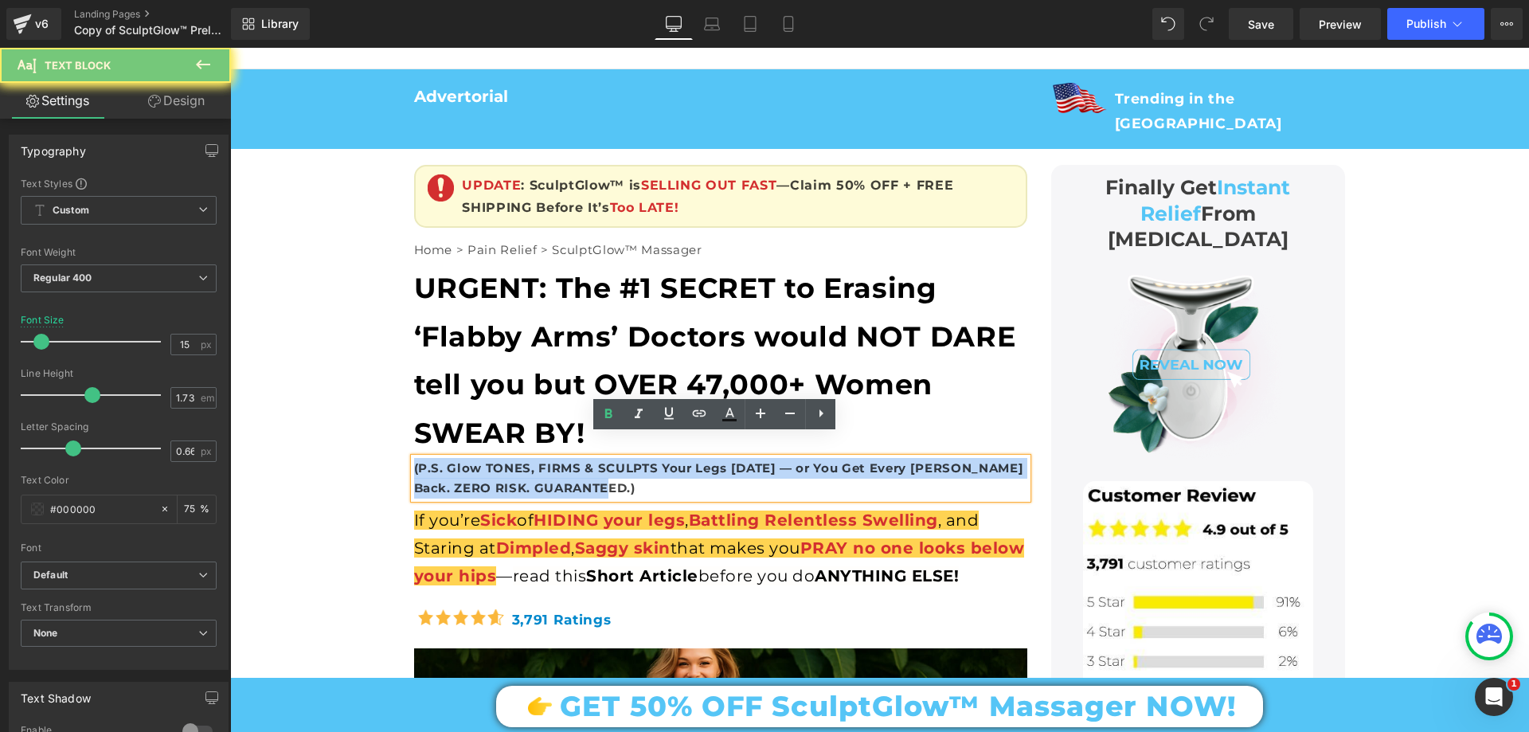
click at [496, 460] on b "(P.S. Glow TONES, FIRMS & SCULPTS Your Legs [DATE] — or You Get Every [PERSON_N…" at bounding box center [719, 478] width 610 height 36
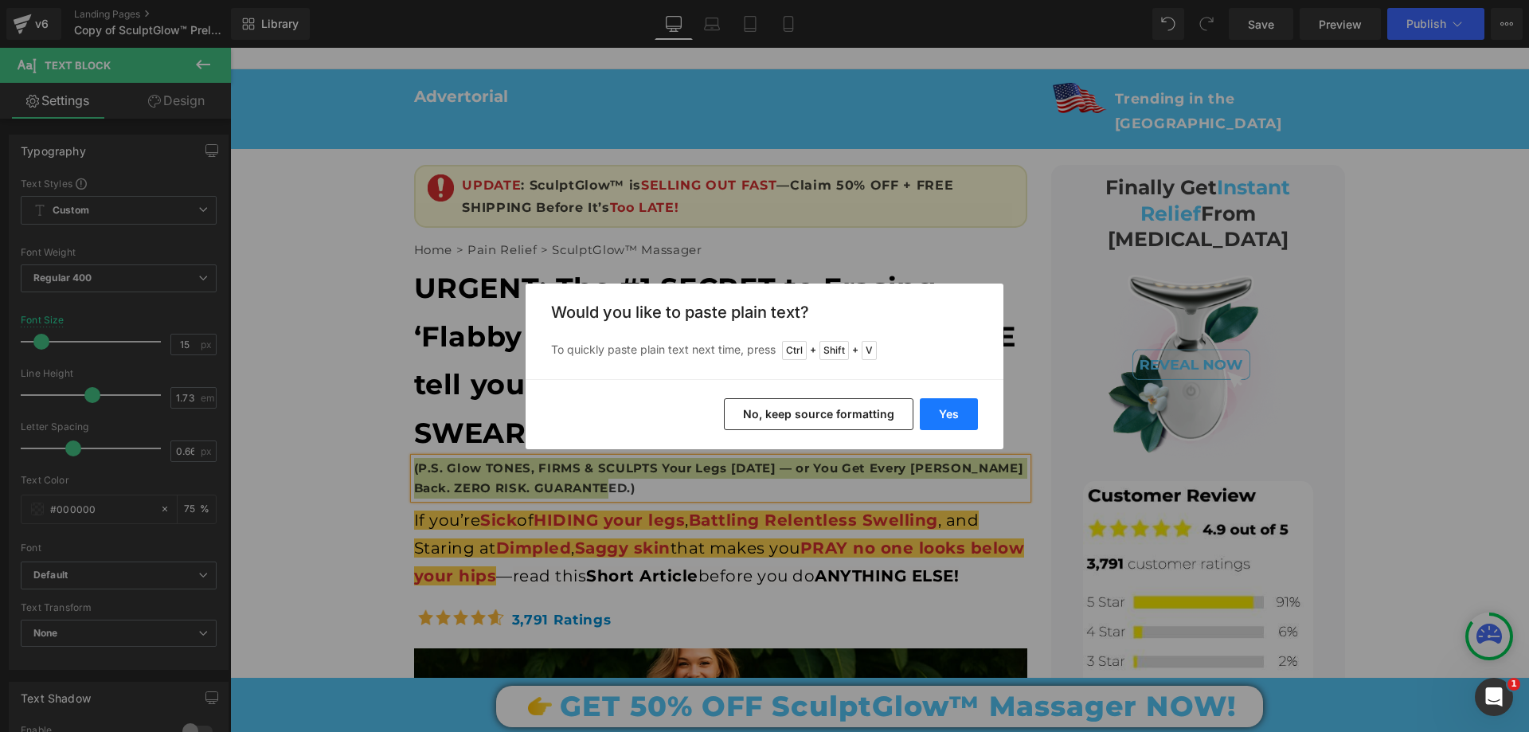
click at [933, 420] on button "Yes" at bounding box center [949, 414] width 58 height 32
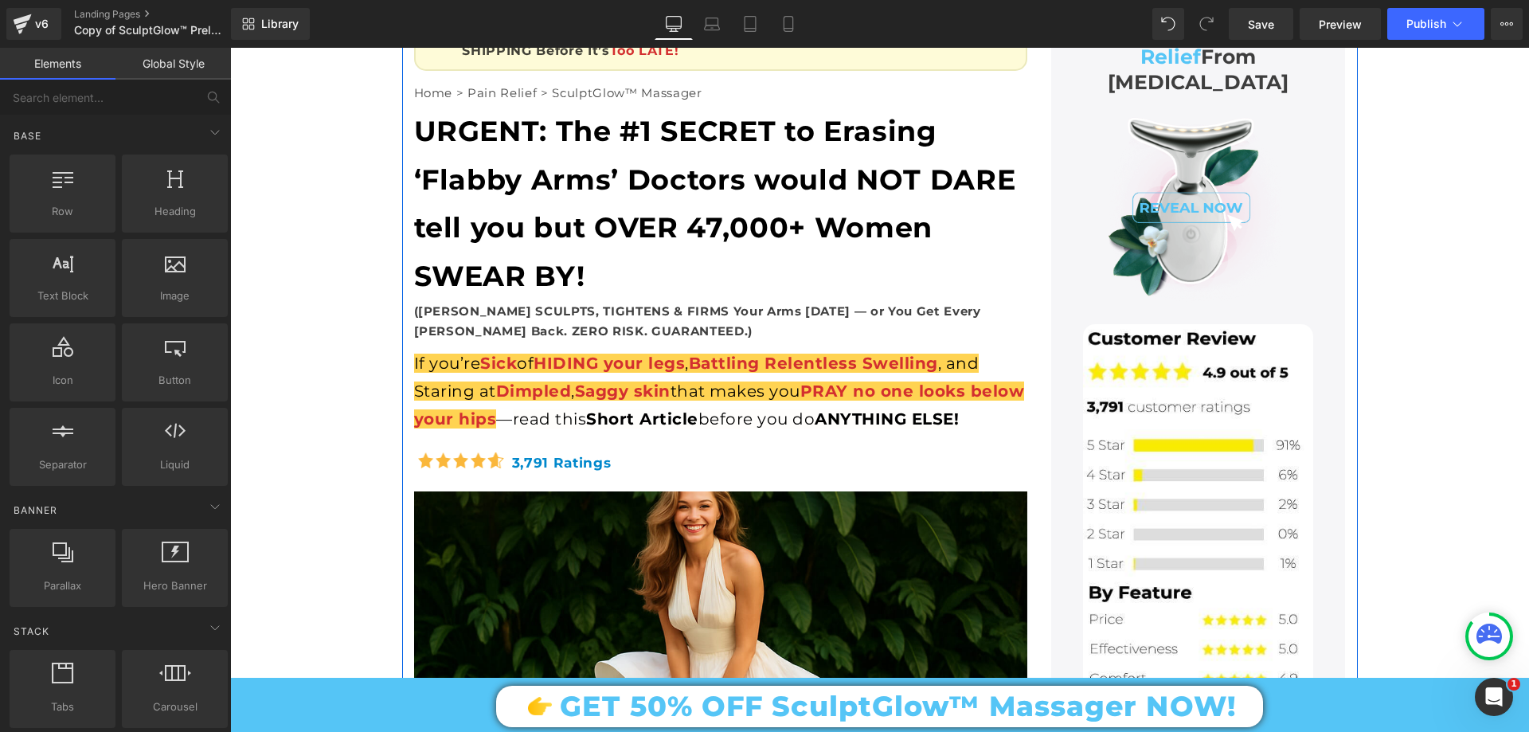
scroll to position [319, 0]
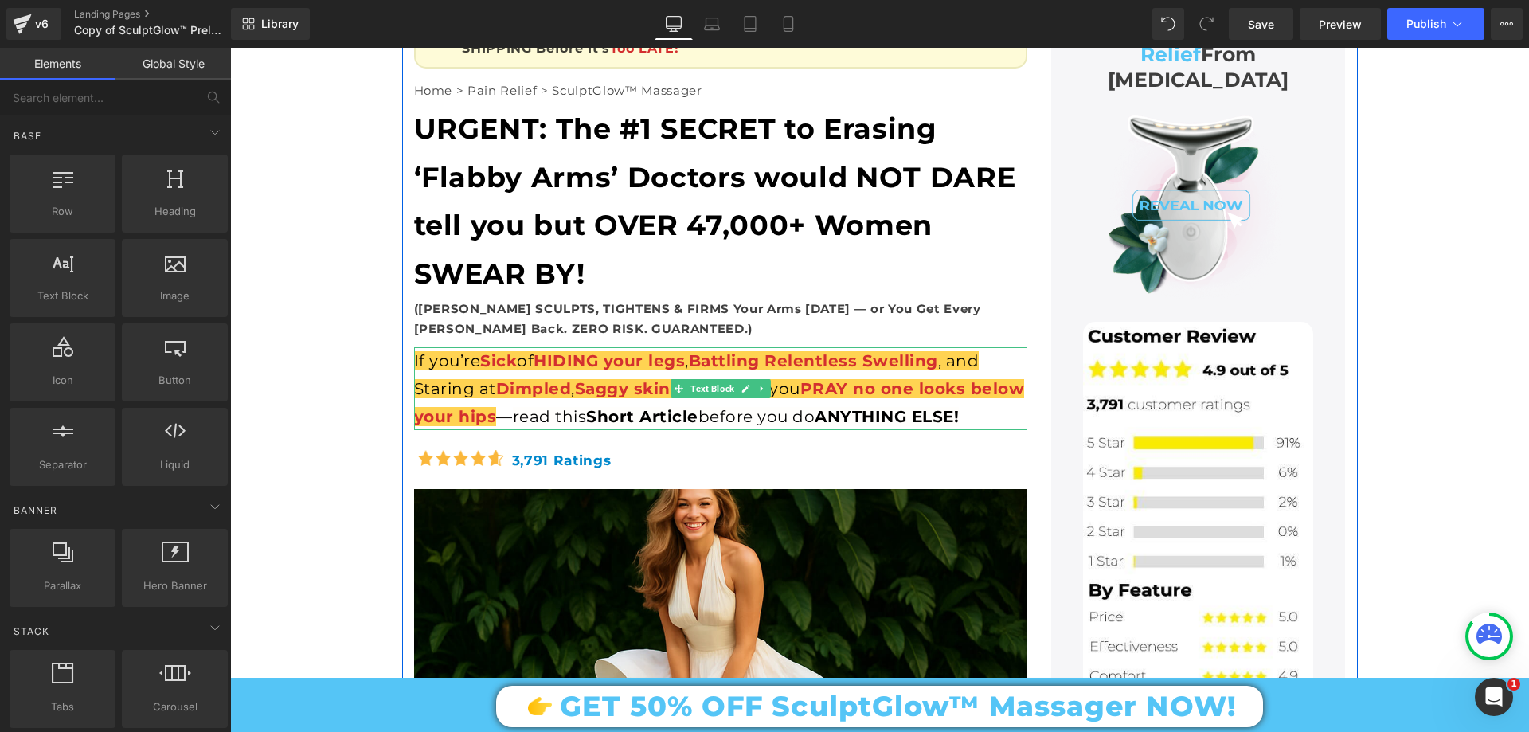
click at [609, 352] on div "If you’re Sick of HIDING your legs , Battling Relentless Swelling , and Staring…" at bounding box center [720, 388] width 613 height 83
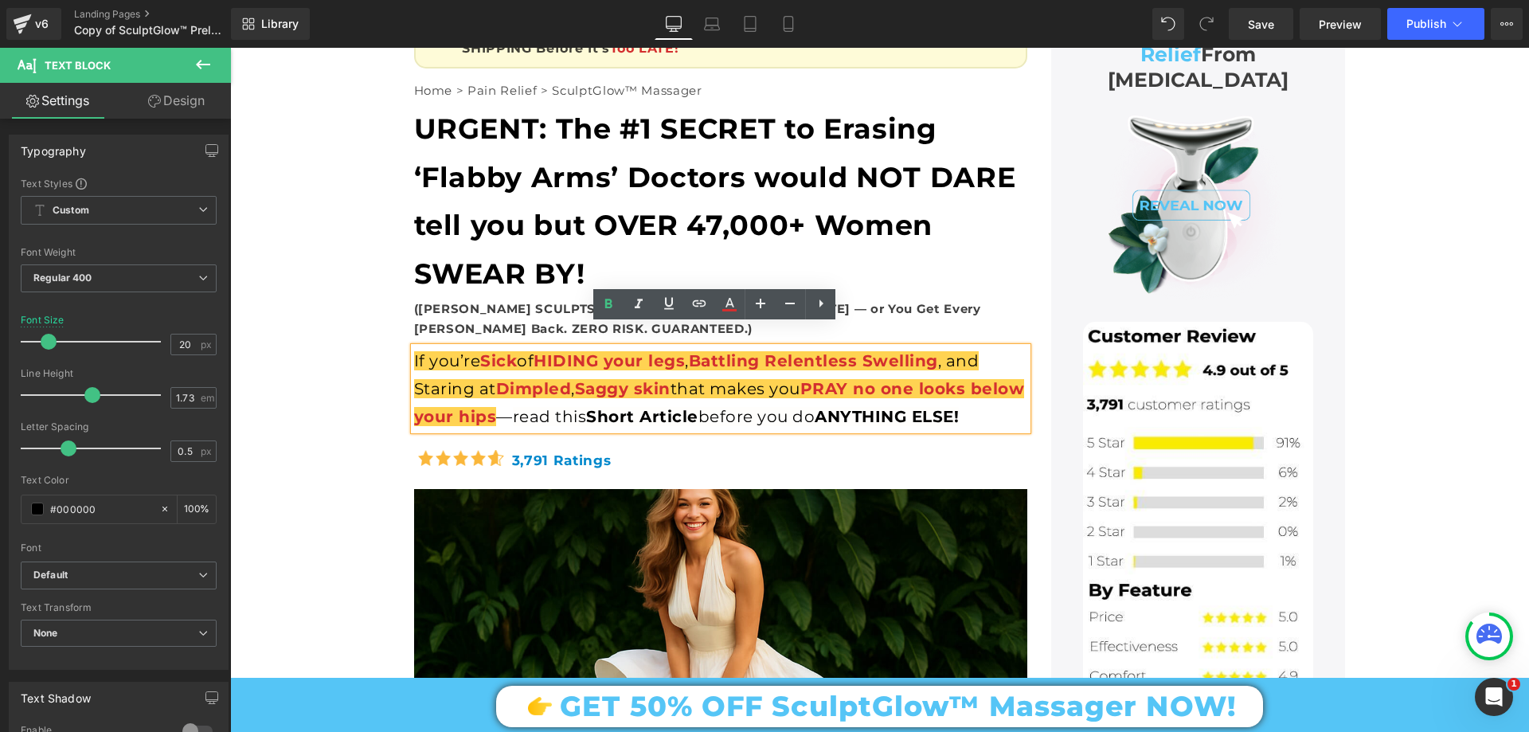
click at [560, 394] on div "If you’re Sick of HIDING your legs , Battling Relentless Swelling , and Staring…" at bounding box center [720, 388] width 613 height 83
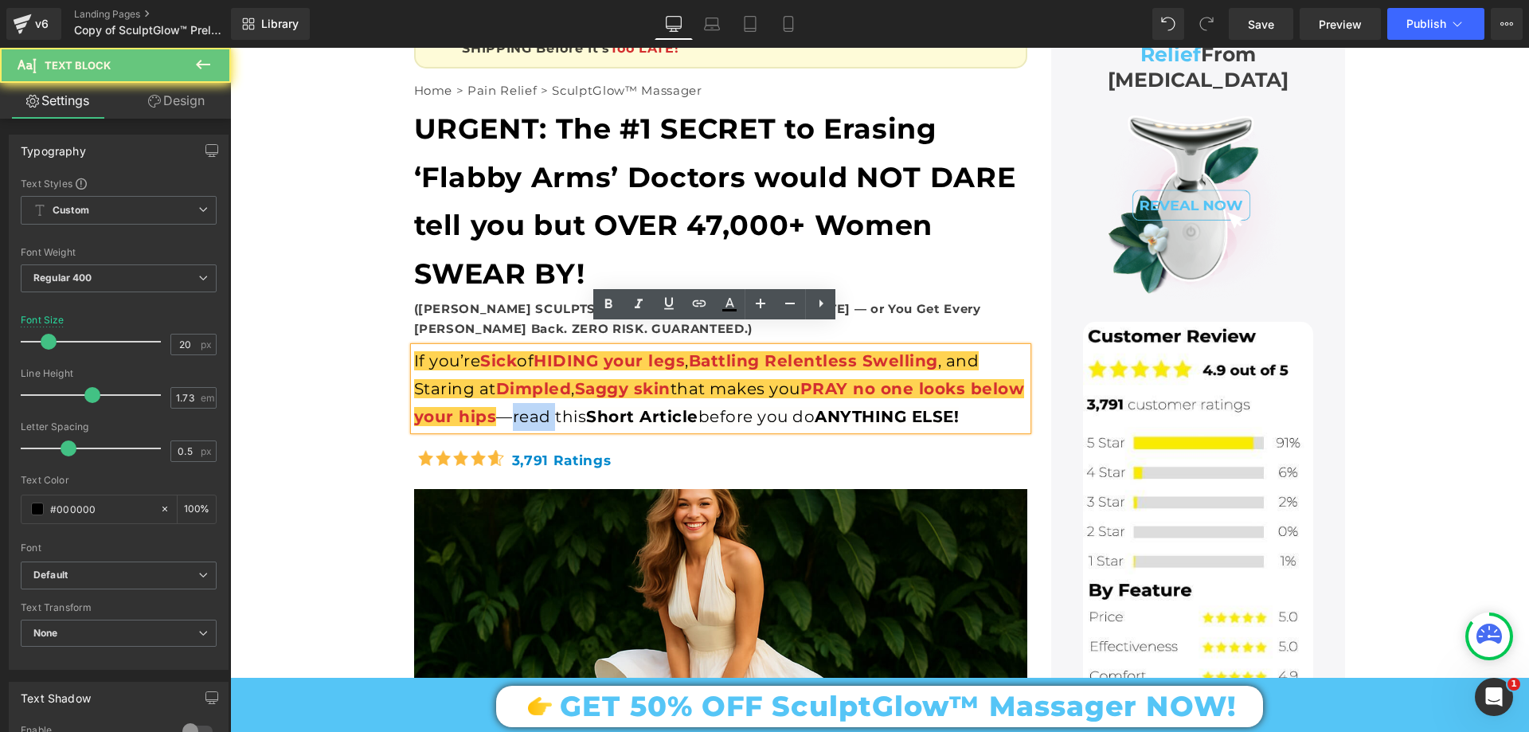
click at [560, 394] on div "If you’re Sick of HIDING your legs , Battling Relentless Swelling , and Staring…" at bounding box center [720, 388] width 613 height 83
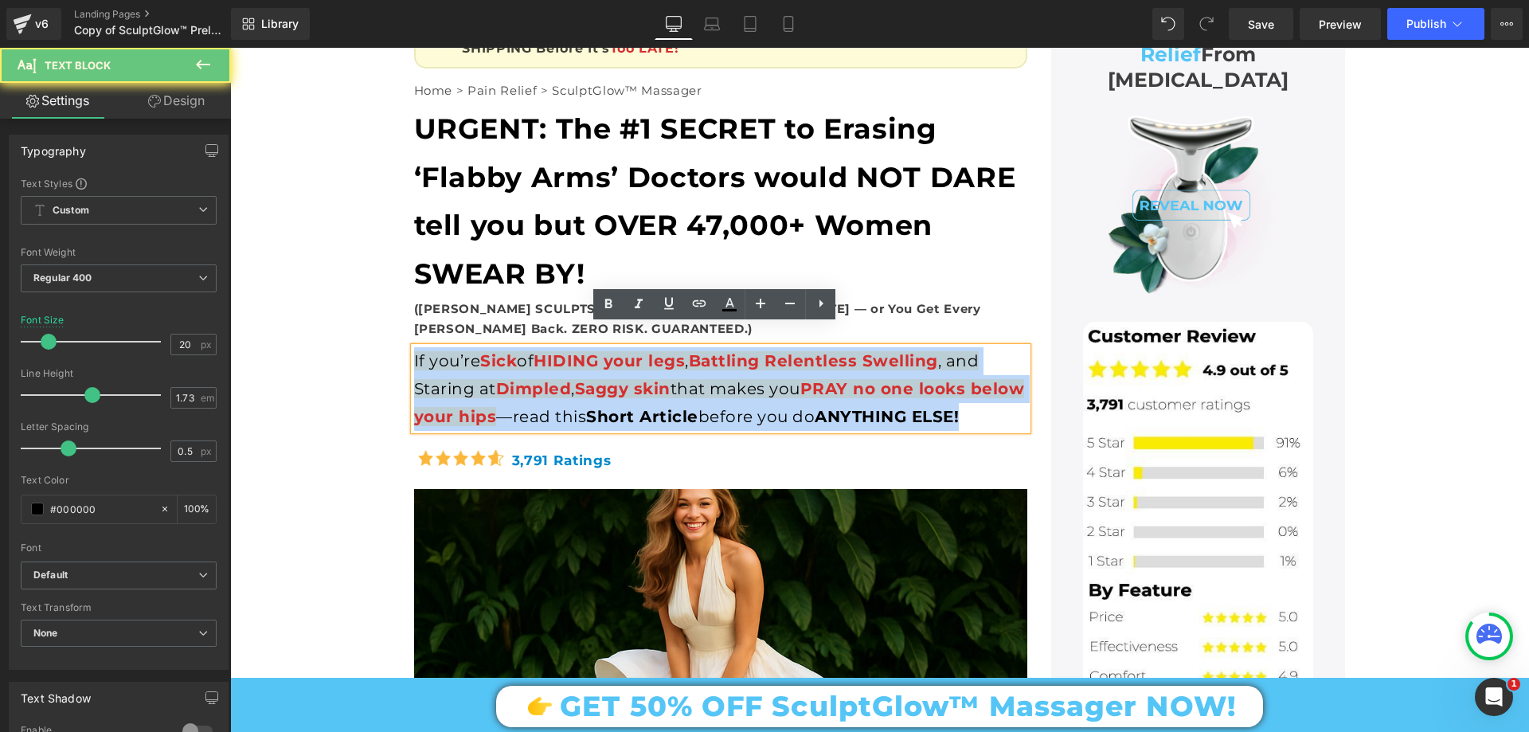
click at [560, 394] on div "If you’re Sick of HIDING your legs , Battling Relentless Swelling , and Staring…" at bounding box center [720, 388] width 613 height 83
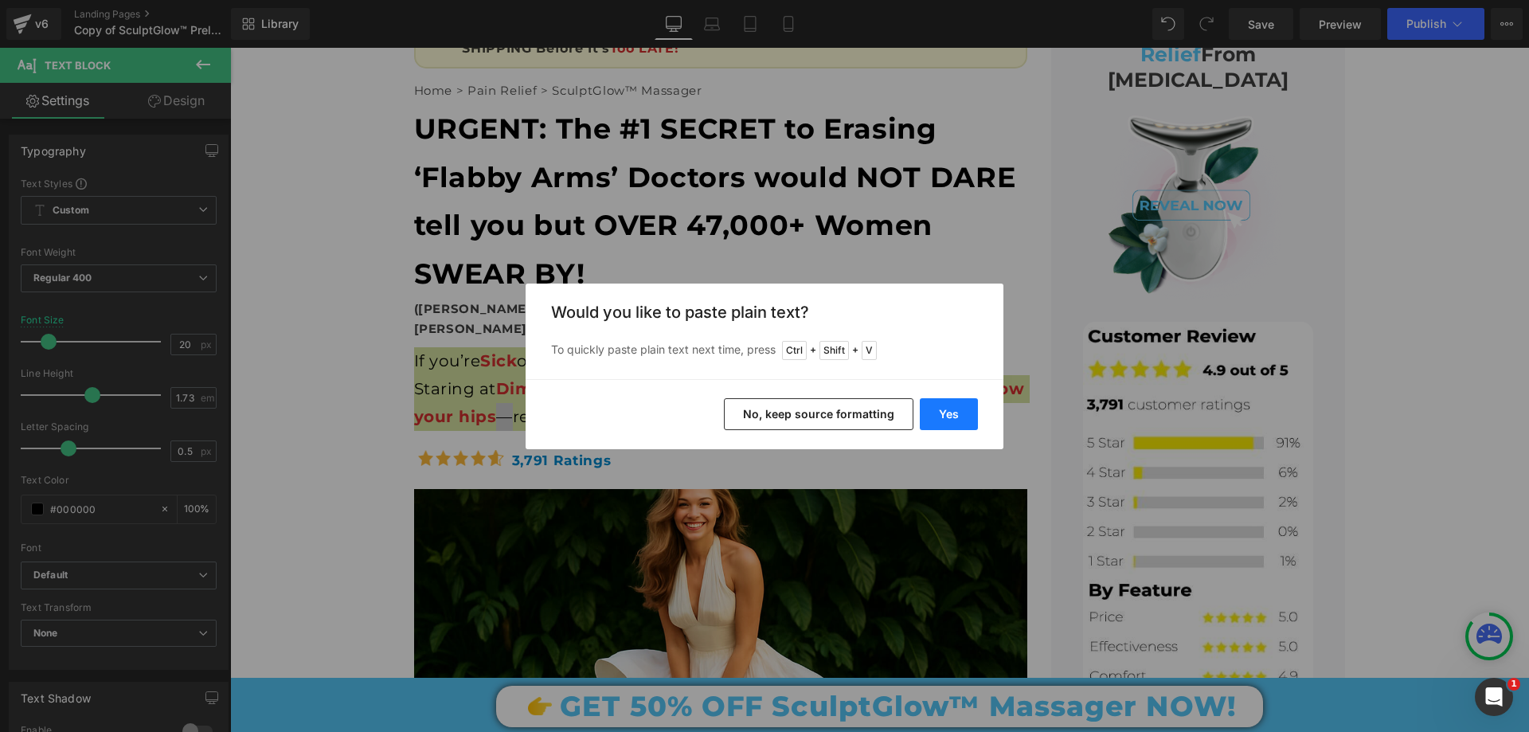
click at [929, 411] on button "Yes" at bounding box center [949, 414] width 58 height 32
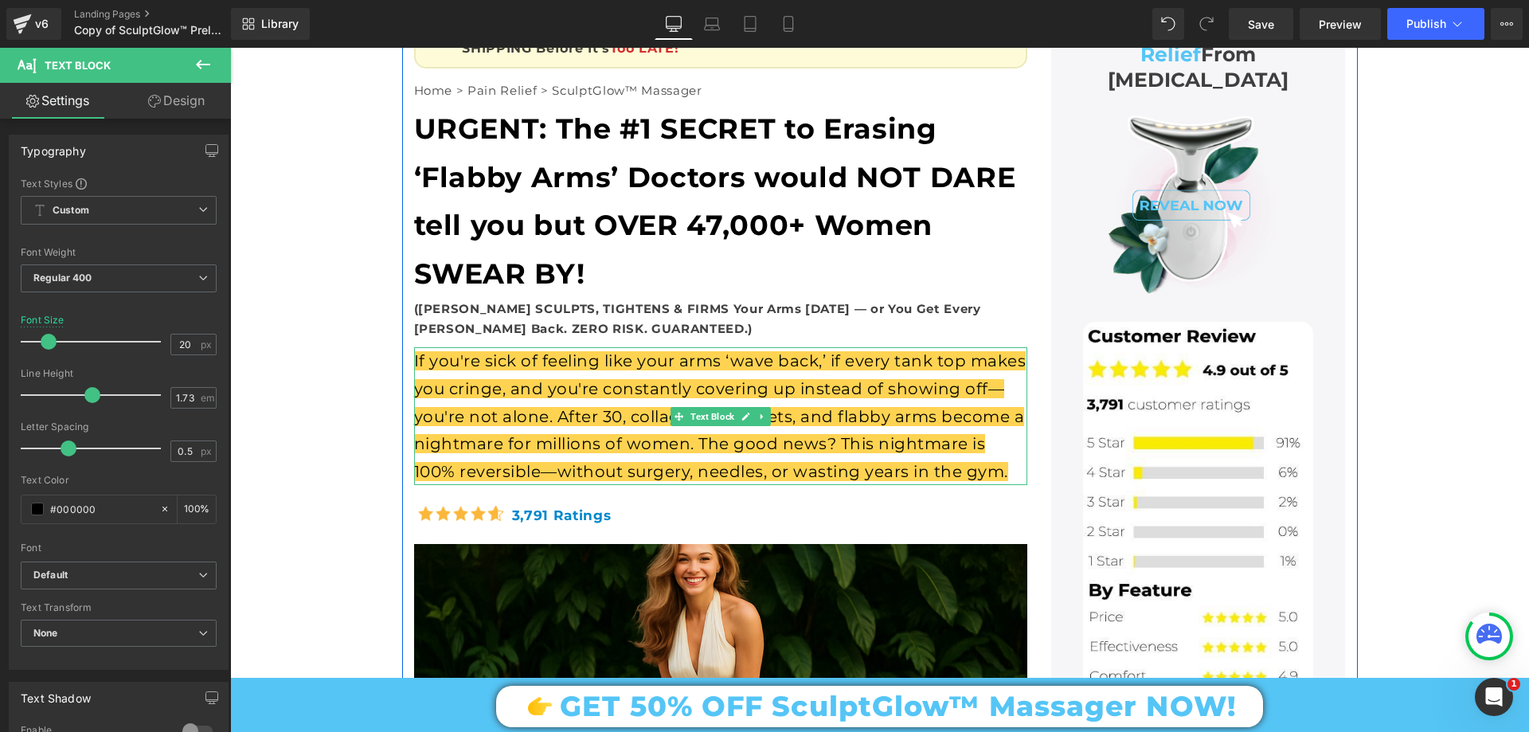
click at [616, 390] on span "If you're sick of feeling like your arms ‘wave back,’ if every tank top makes y…" at bounding box center [720, 415] width 612 height 129
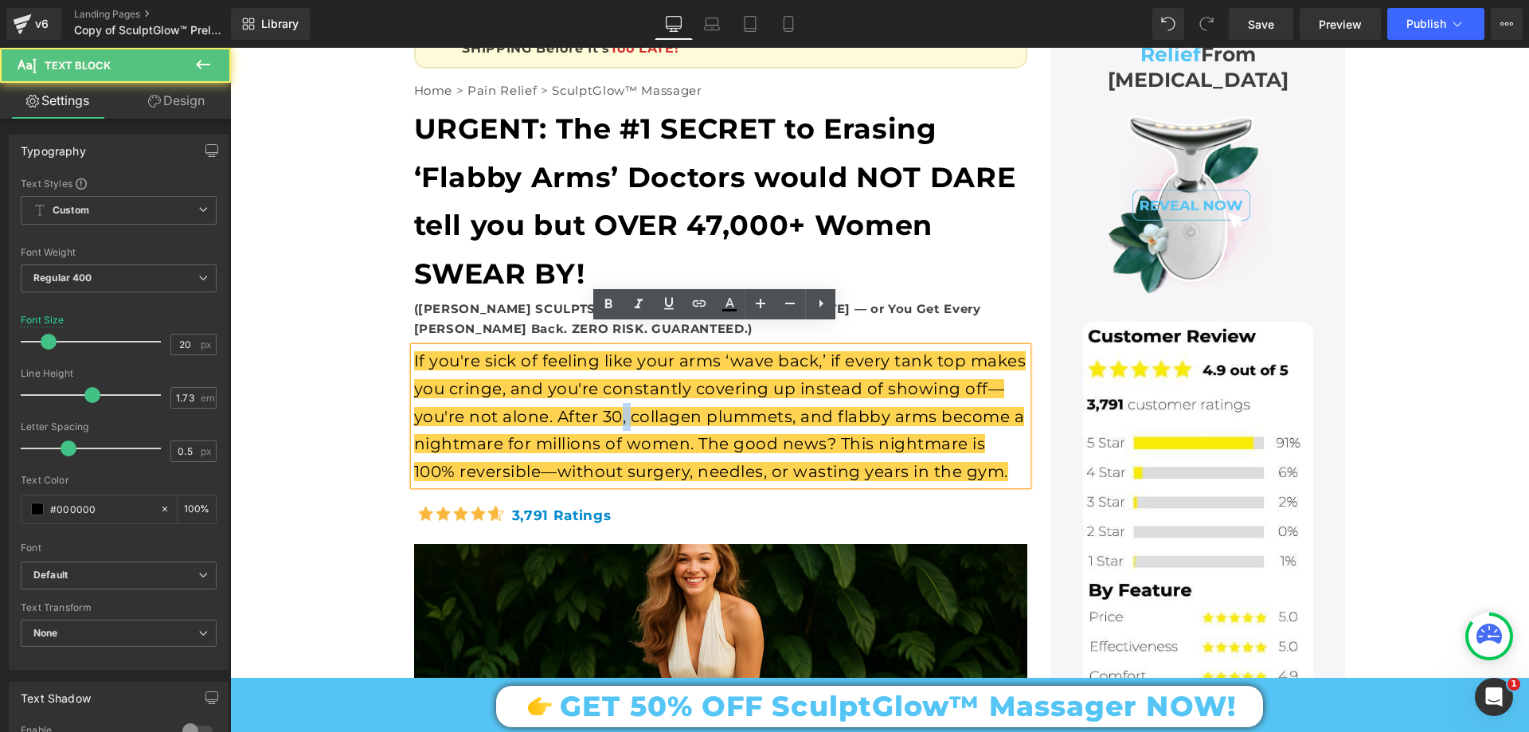
click at [616, 390] on span "If you're sick of feeling like your arms ‘wave back,’ if every tank top makes y…" at bounding box center [720, 415] width 612 height 129
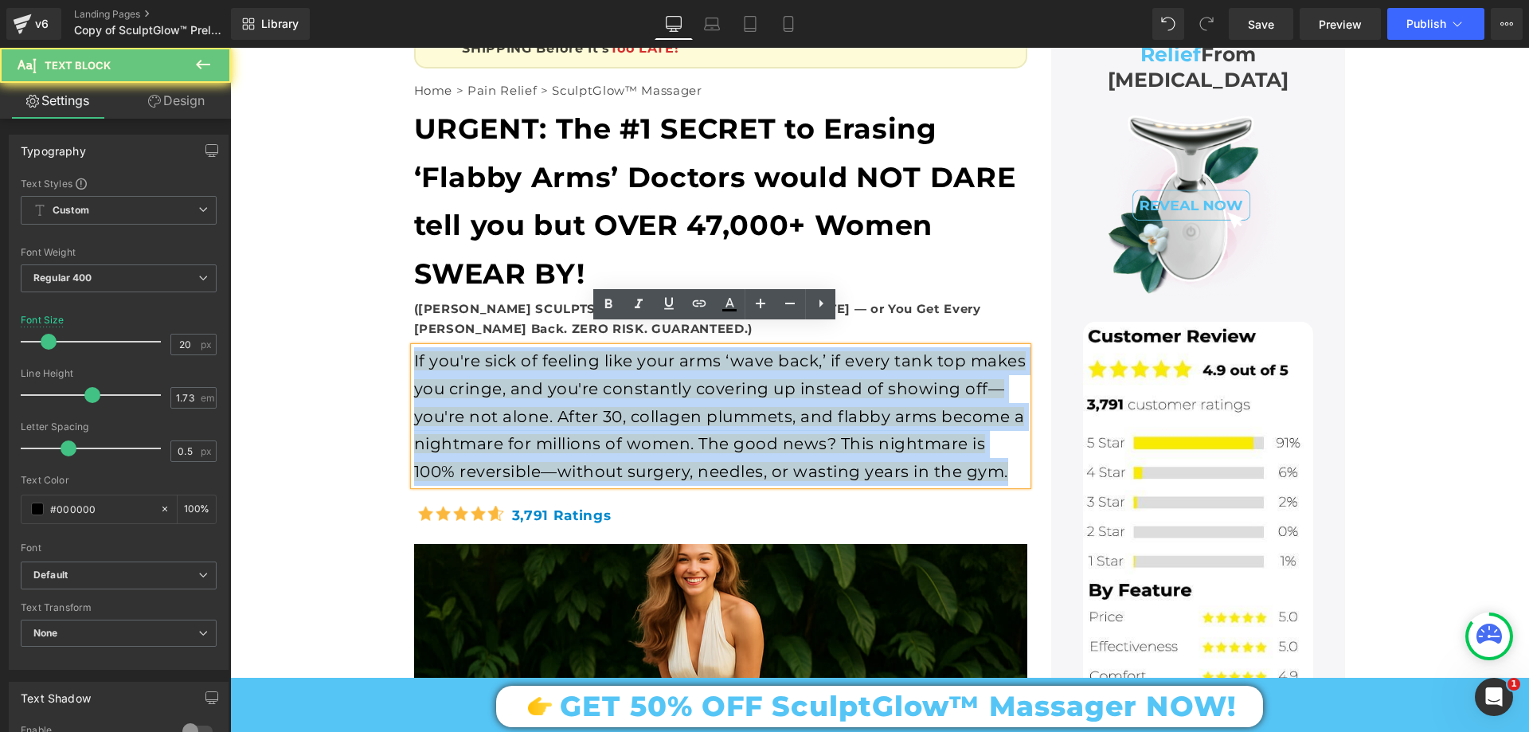
click at [616, 390] on span "If you're sick of feeling like your arms ‘wave back,’ if every tank top makes y…" at bounding box center [720, 415] width 612 height 129
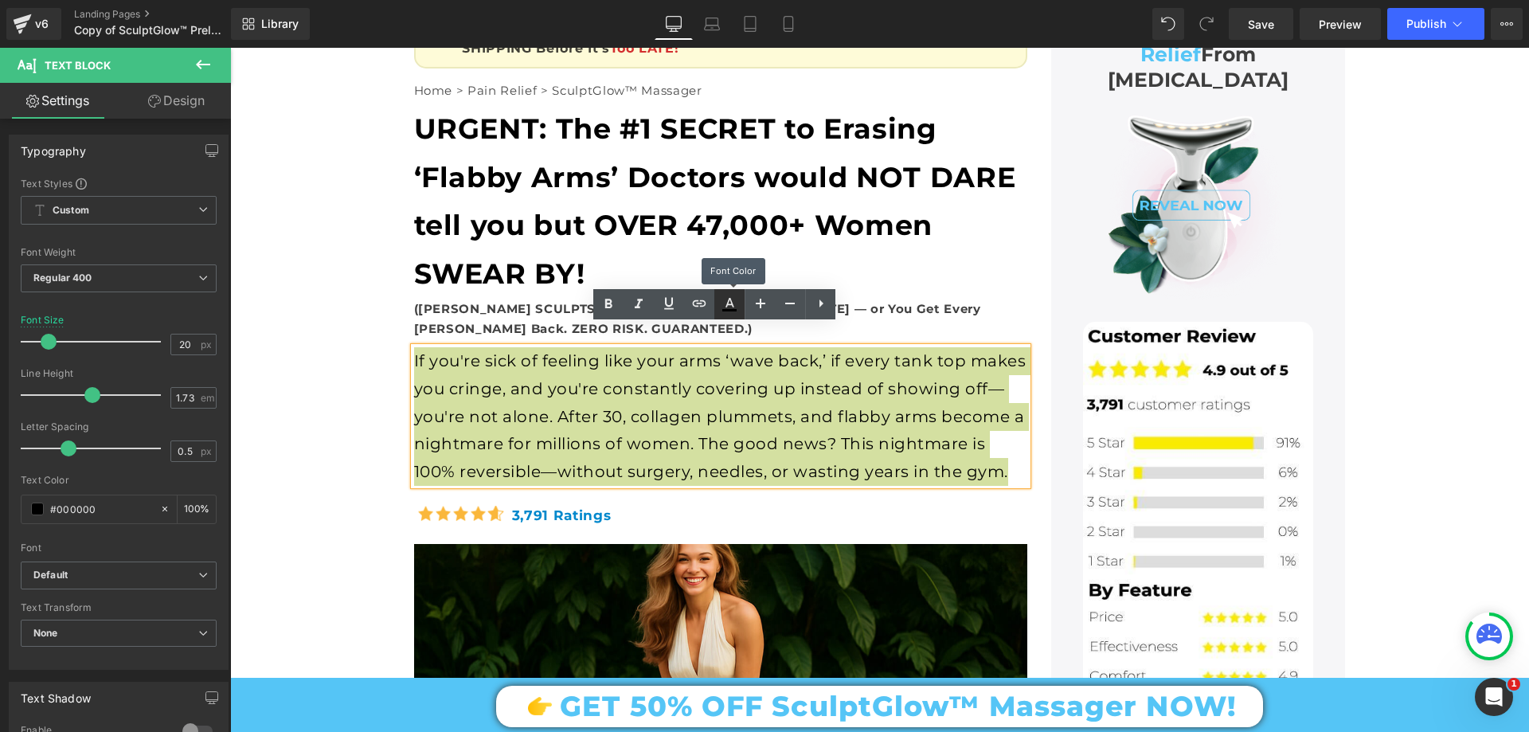
click at [722, 310] on icon at bounding box center [729, 304] width 19 height 19
type input "#ffbf00"
type input "68"
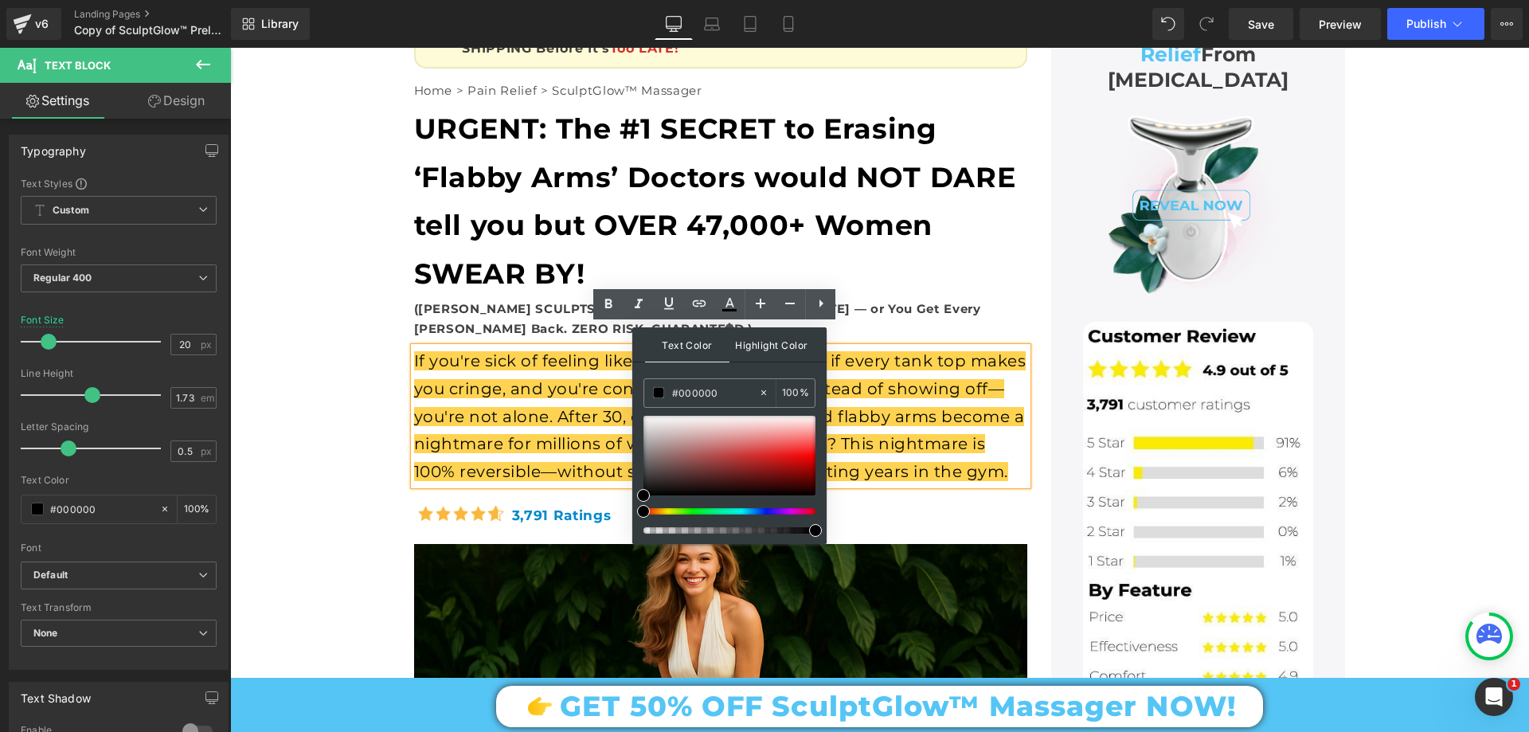
click at [775, 354] on span "Highlight Color" at bounding box center [772, 344] width 84 height 34
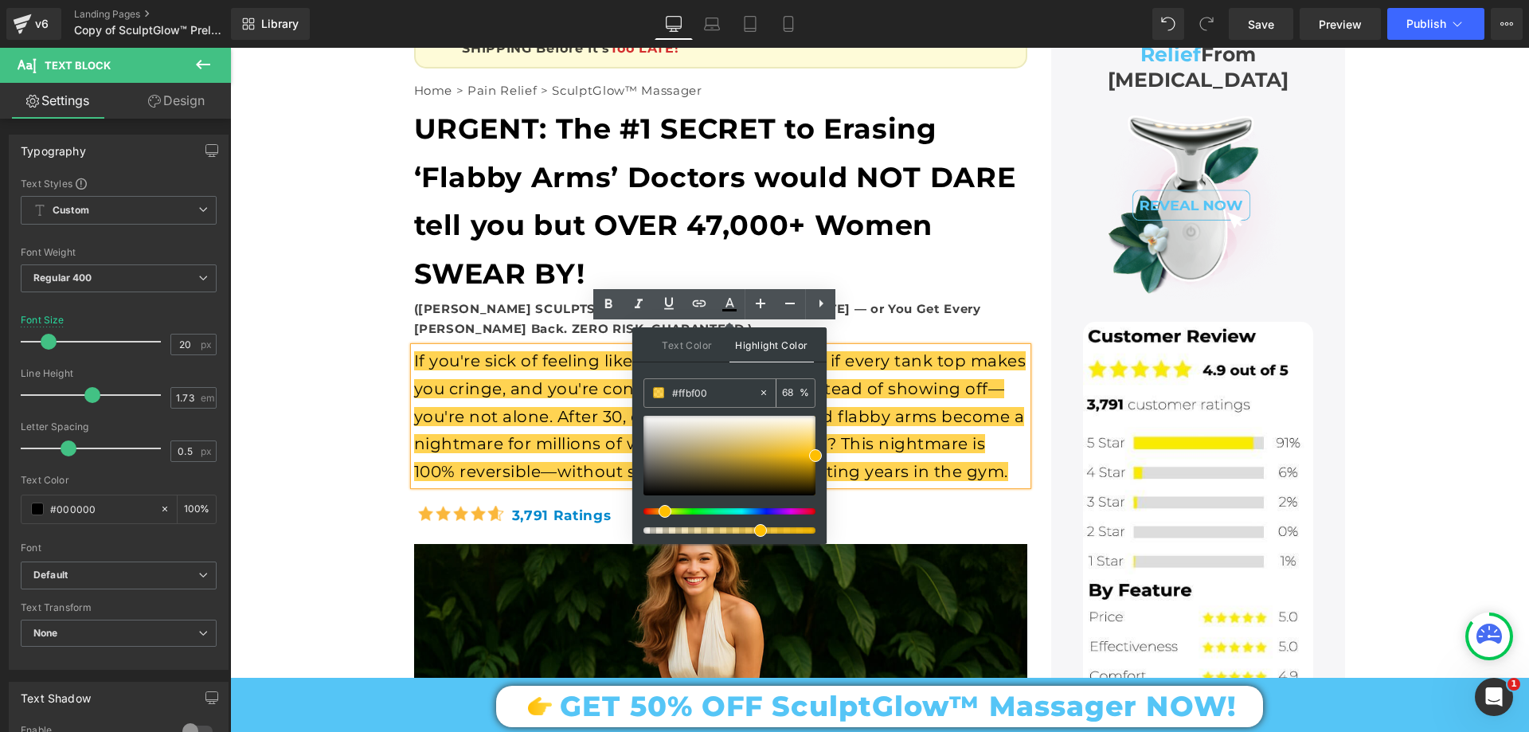
click at [761, 388] on icon at bounding box center [763, 392] width 11 height 11
type input "none"
type input "0"
click at [585, 412] on div "If you're sick of feeling like your arms ‘wave back,’ if every tank top makes y…" at bounding box center [720, 416] width 613 height 138
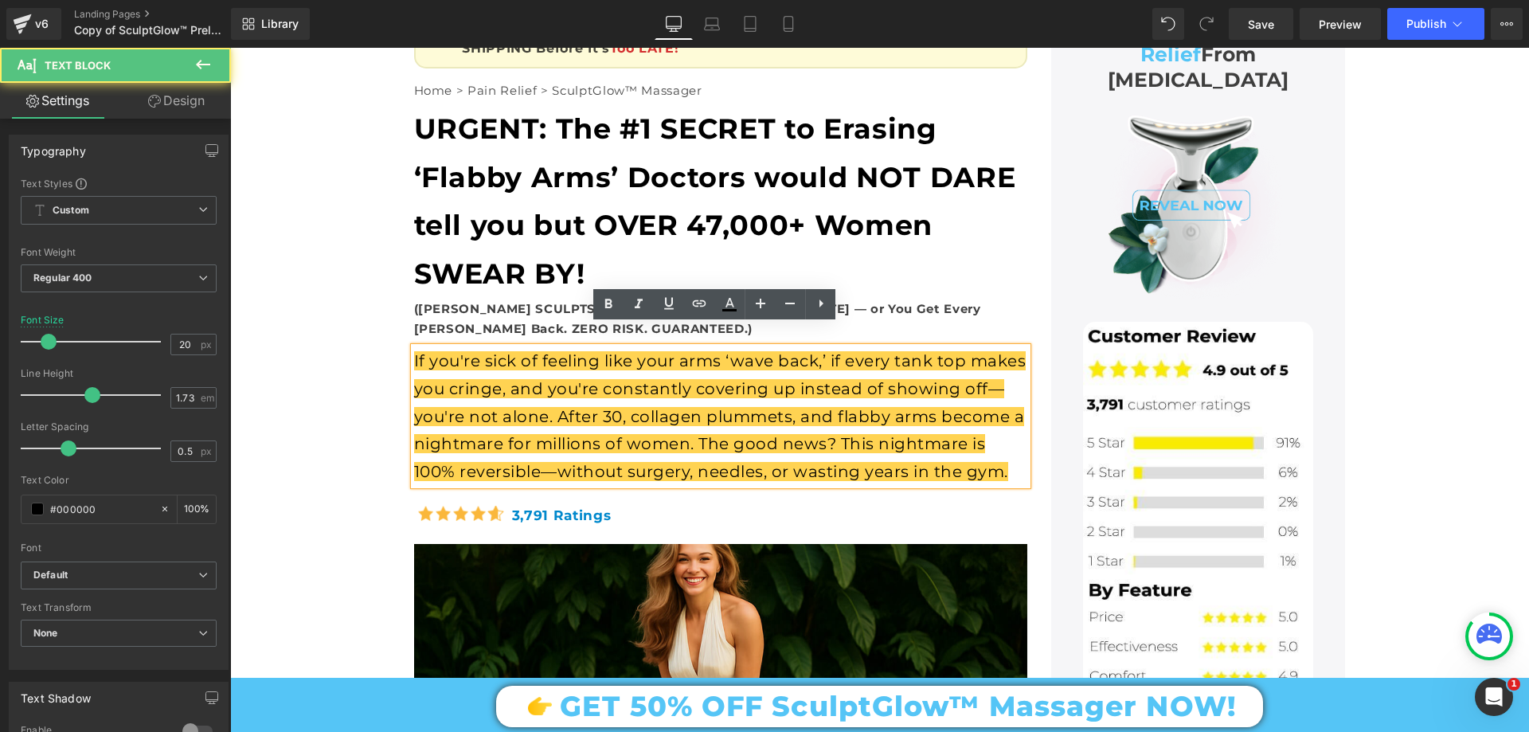
click at [629, 383] on div "If you're sick of feeling like your arms ‘wave back,’ if every tank top makes y…" at bounding box center [720, 416] width 613 height 138
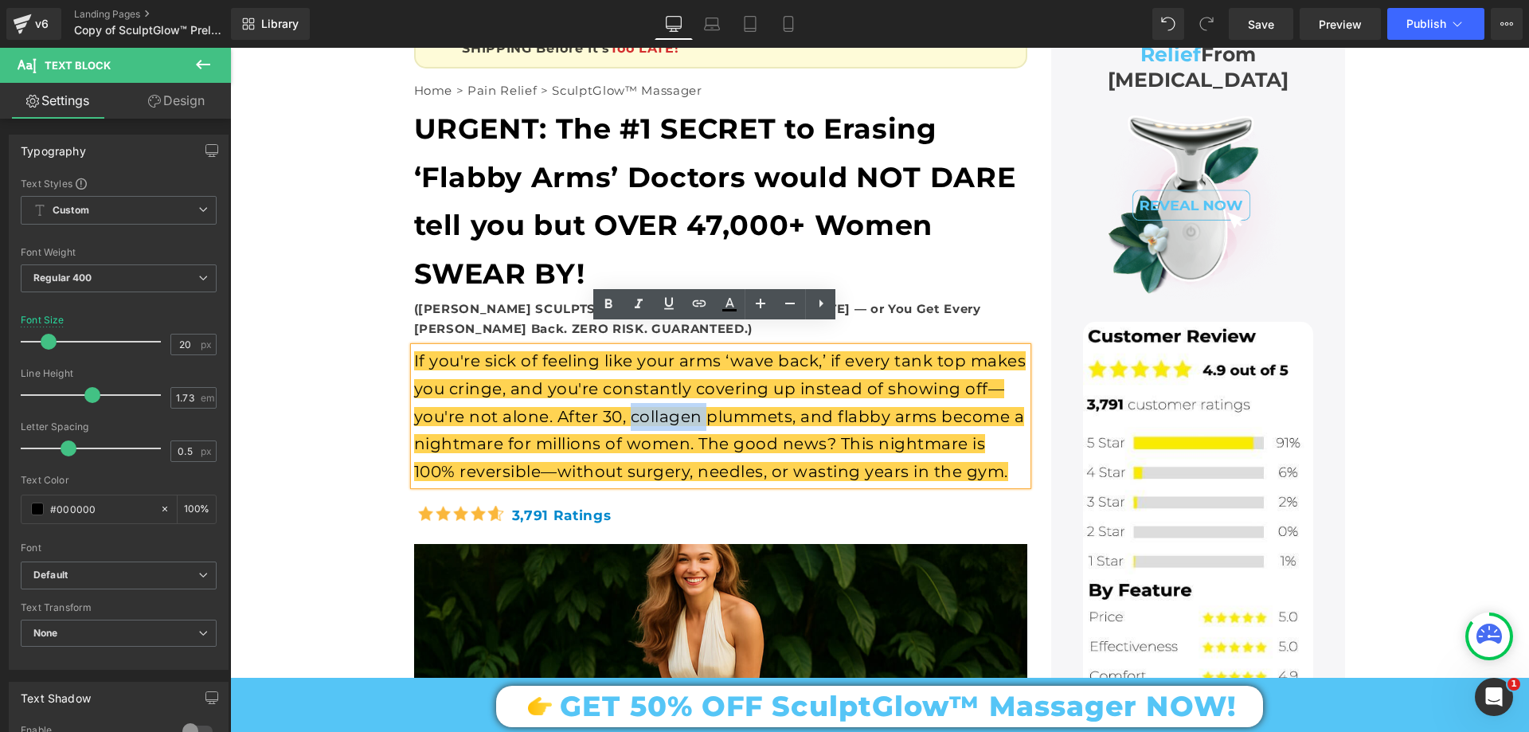
click at [629, 383] on div "If you're sick of feeling like your arms ‘wave back,’ if every tank top makes y…" at bounding box center [720, 416] width 613 height 138
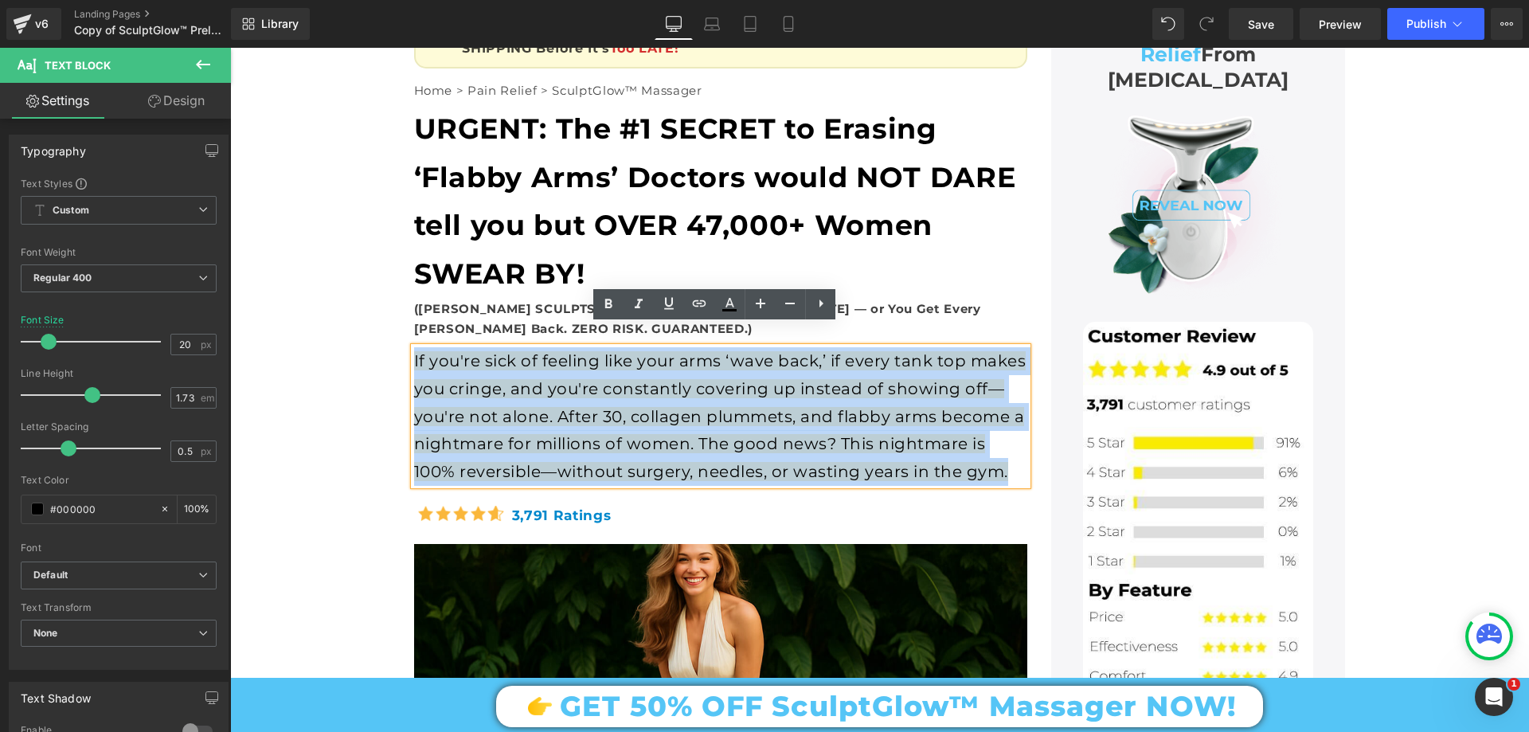
click at [629, 383] on div "If you're sick of feeling like your arms ‘wave back,’ if every tank top makes y…" at bounding box center [720, 416] width 613 height 138
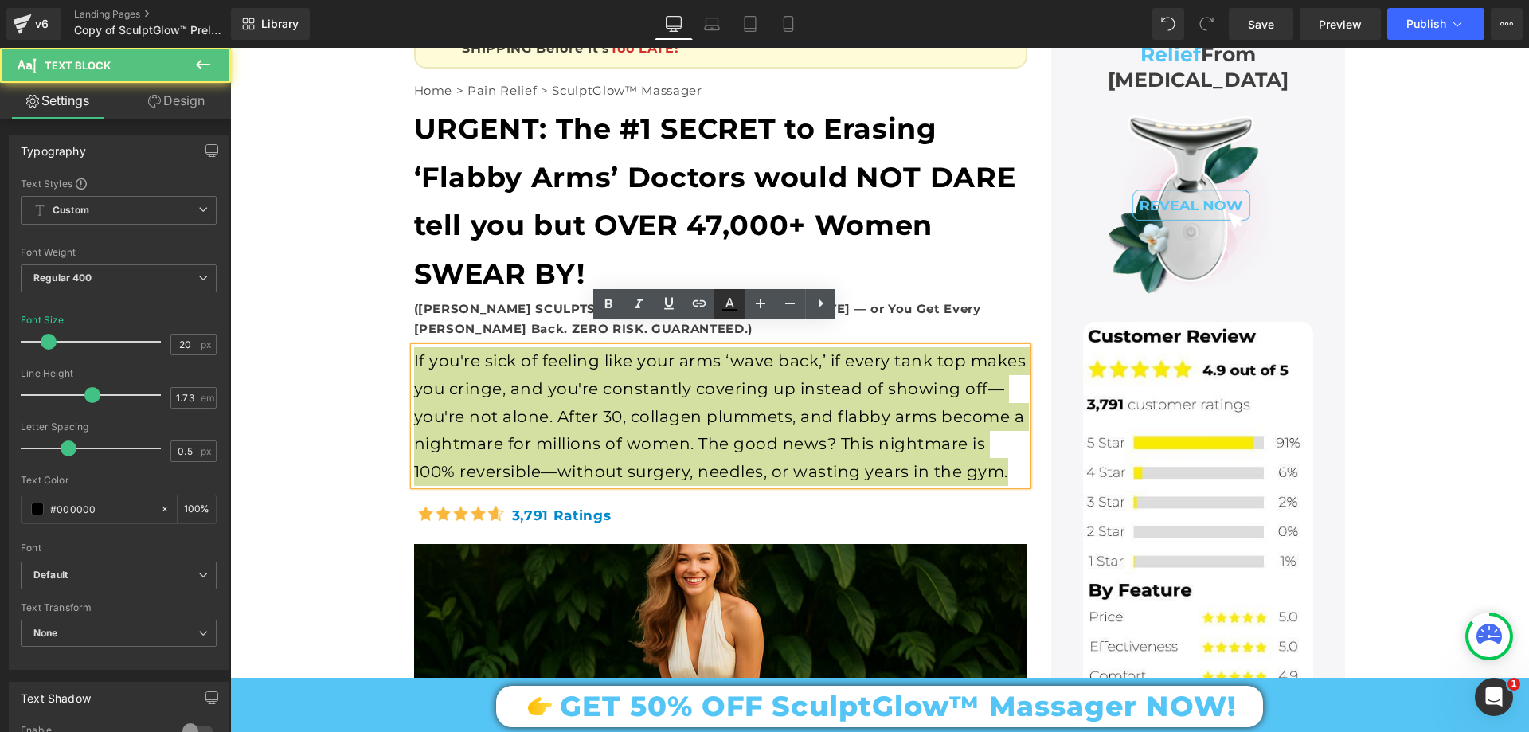
click at [733, 299] on icon at bounding box center [729, 304] width 19 height 19
type input "#ffbf00"
type input "68"
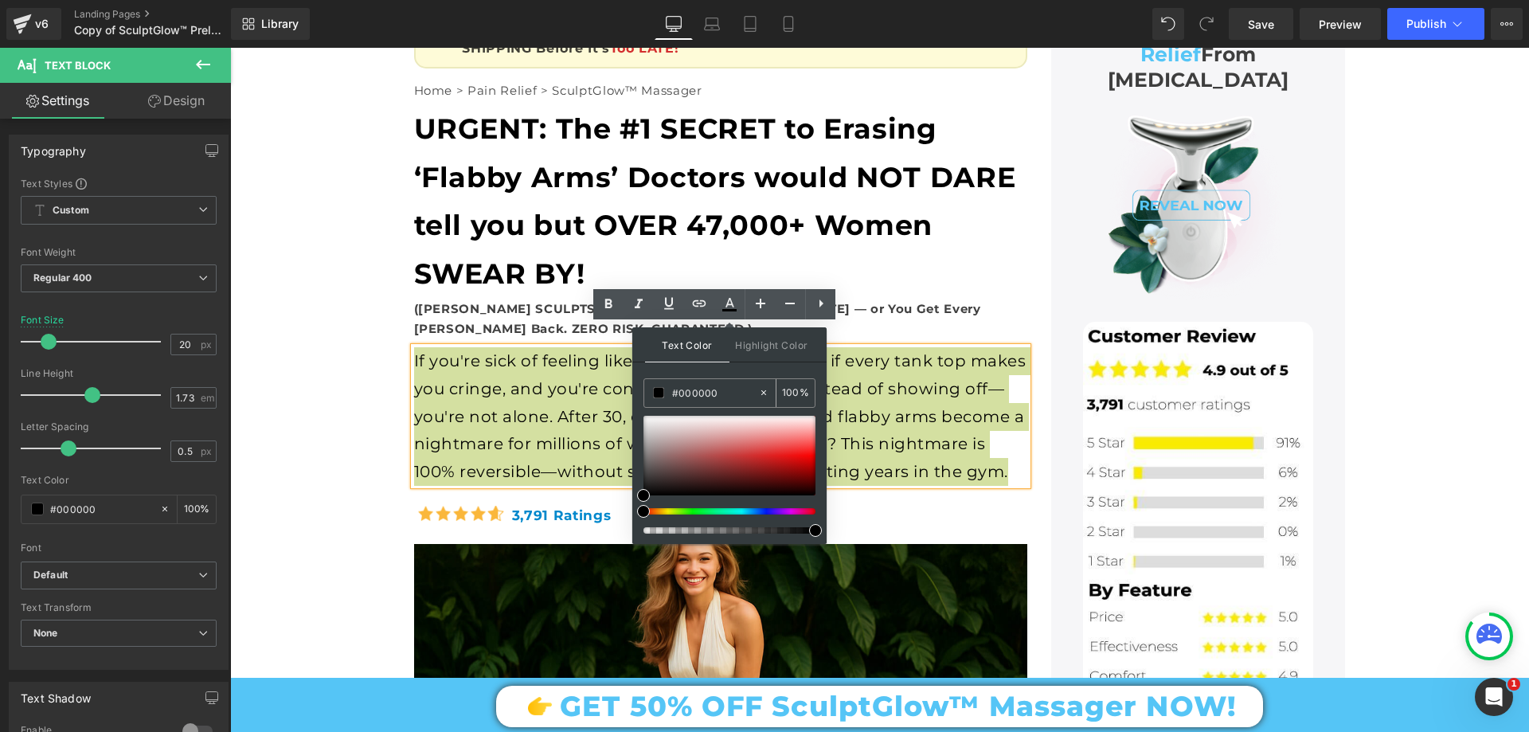
click at [757, 393] on input "#000000" at bounding box center [715, 393] width 86 height 18
click at [767, 354] on span "Highlight Color" at bounding box center [772, 344] width 84 height 34
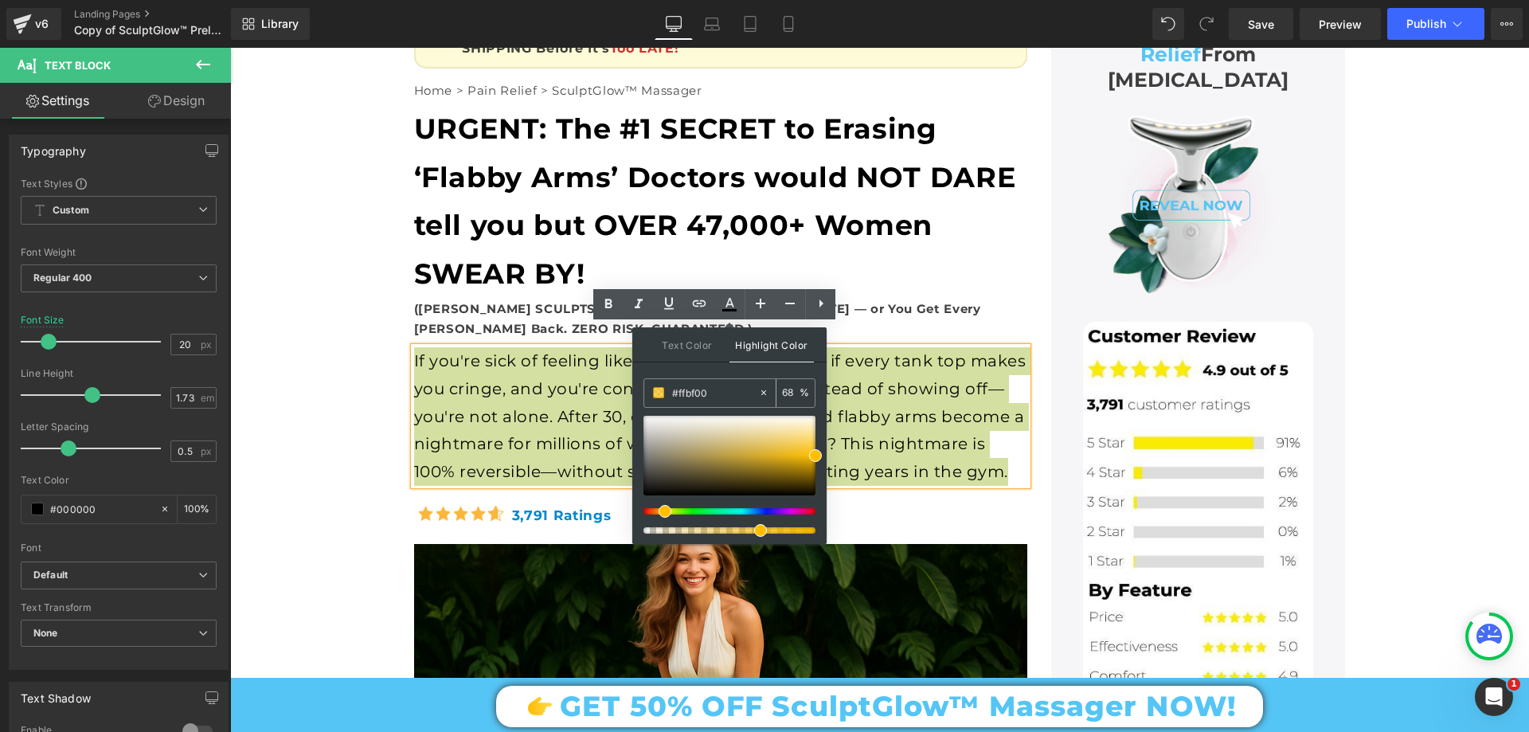
click at [765, 393] on icon at bounding box center [763, 392] width 11 height 11
type input "none"
type input "0"
type input "#ffbf00"
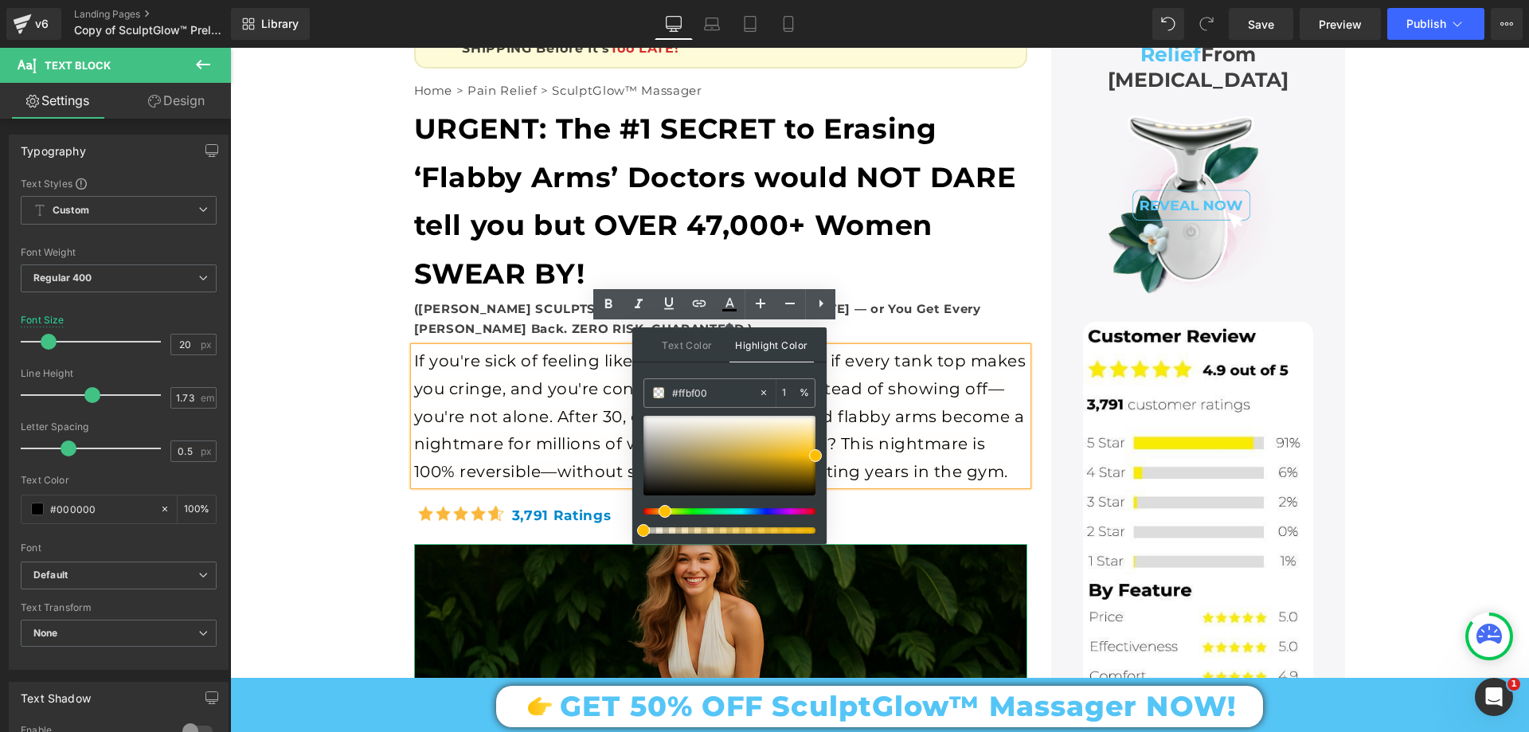
drag, startPoint x: 988, startPoint y: 577, endPoint x: 616, endPoint y: 540, distance: 373.8
type input "1"
drag, startPoint x: 645, startPoint y: 533, endPoint x: 638, endPoint y: 538, distance: 8.6
click at [638, 538] on div "Text Color Highlight Color rgba(0, 0, 0, 1) #000000 100 % rgba(255, 191, 0, 0.0…" at bounding box center [729, 435] width 194 height 217
click at [790, 390] on input "1" at bounding box center [791, 393] width 18 height 18
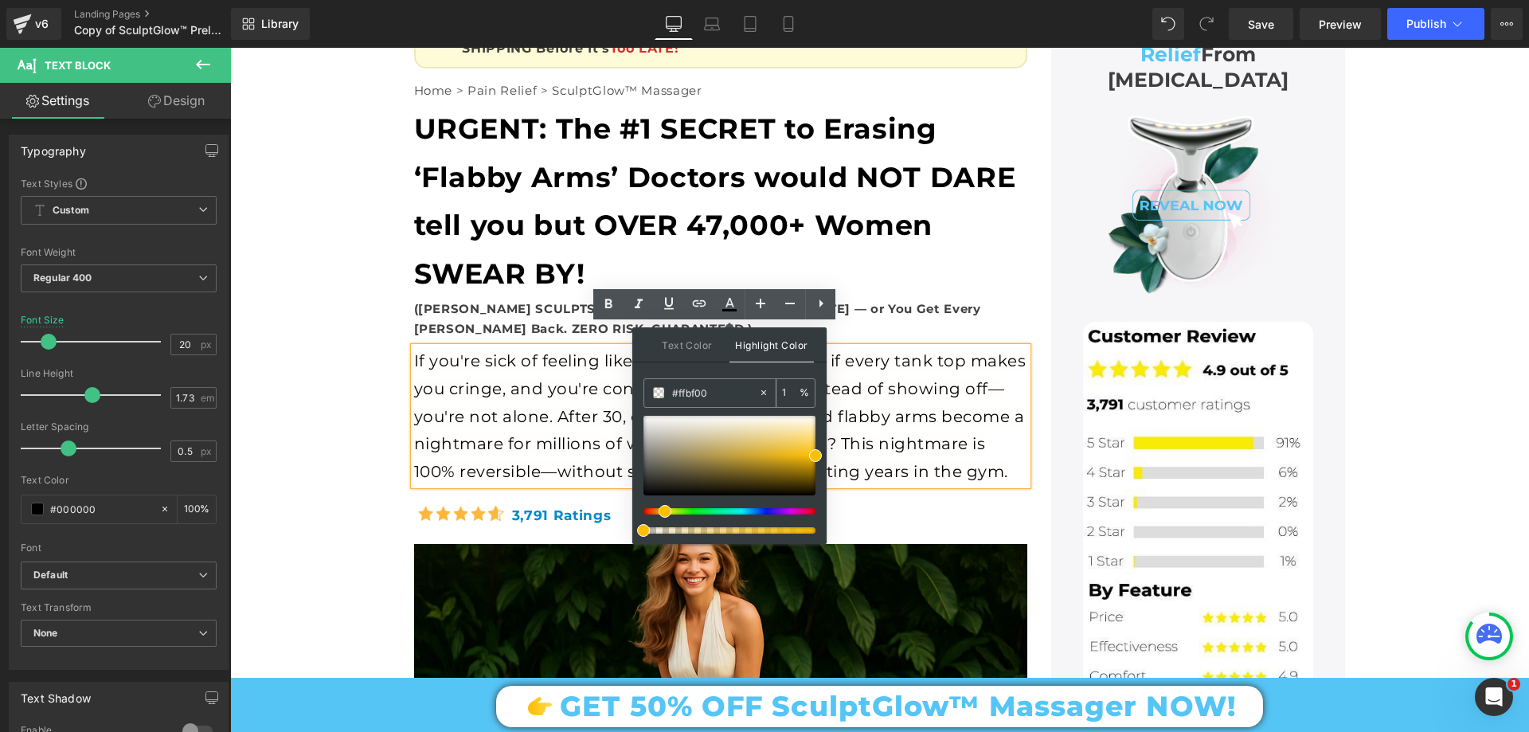
click at [790, 390] on input "1" at bounding box center [791, 393] width 18 height 18
type input "0"
click at [874, 379] on div "If you're sick of feeling like your arms ‘wave back,’ if every tank top makes y…" at bounding box center [720, 416] width 613 height 138
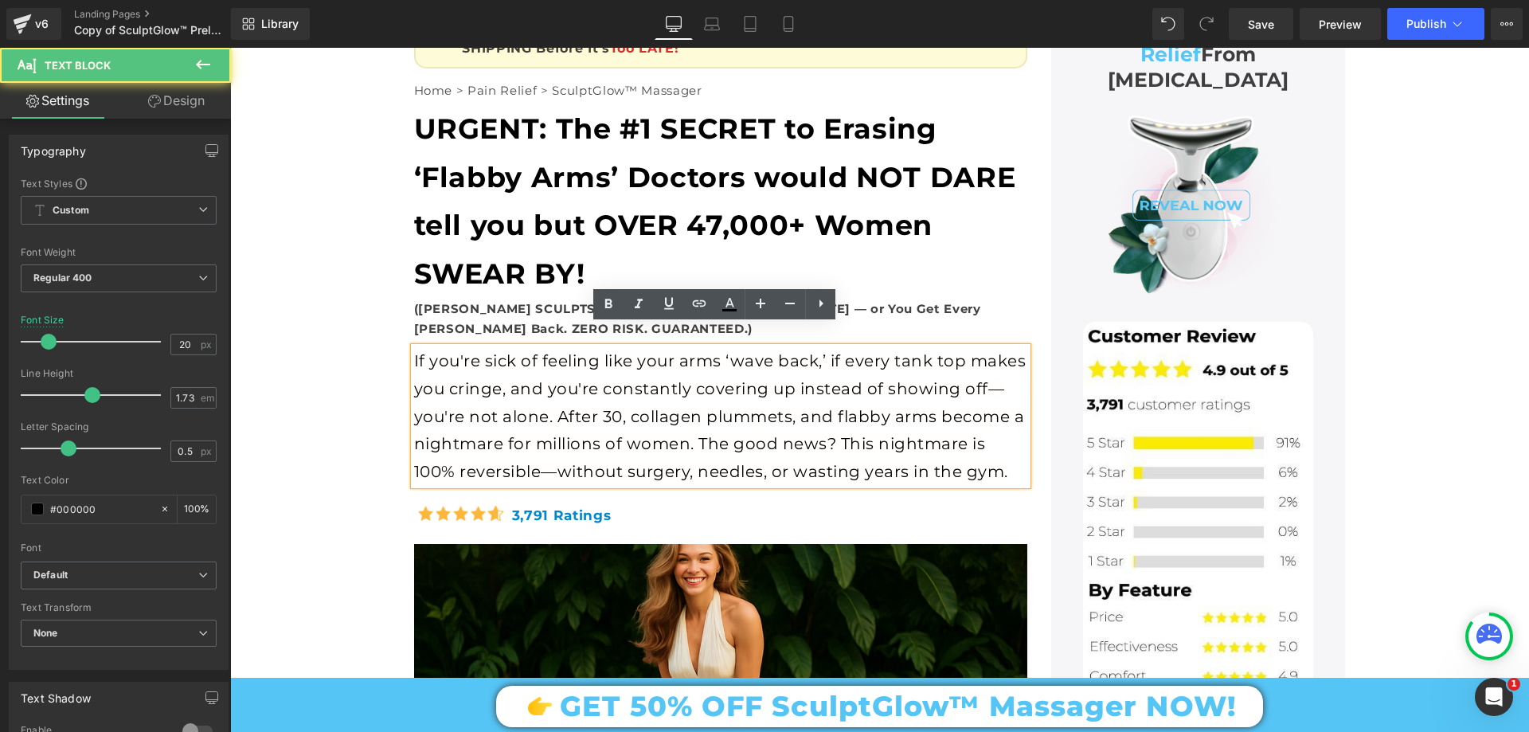
click at [798, 381] on div "If you're sick of feeling like your arms ‘wave back,’ if every tank top makes y…" at bounding box center [720, 416] width 613 height 138
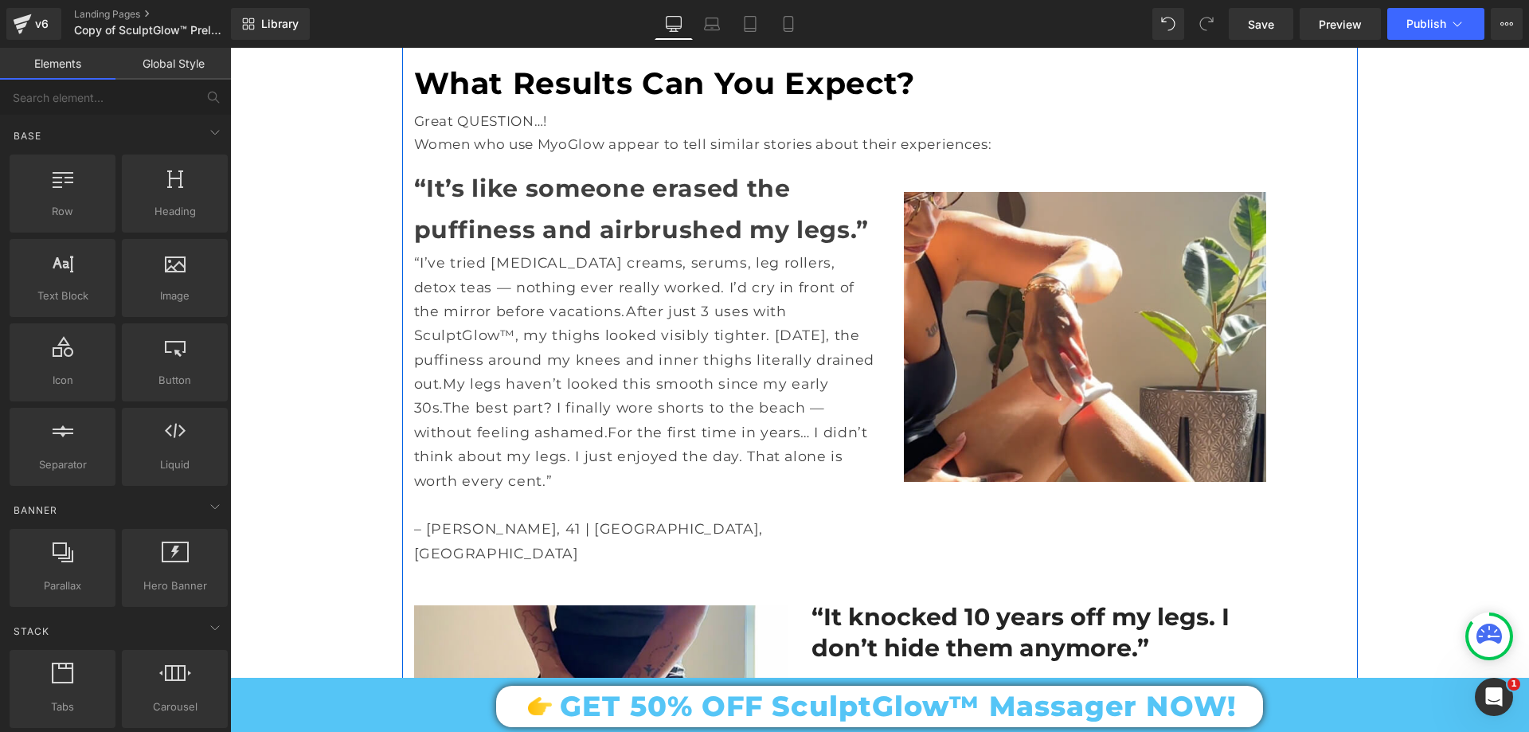
scroll to position [6531, 0]
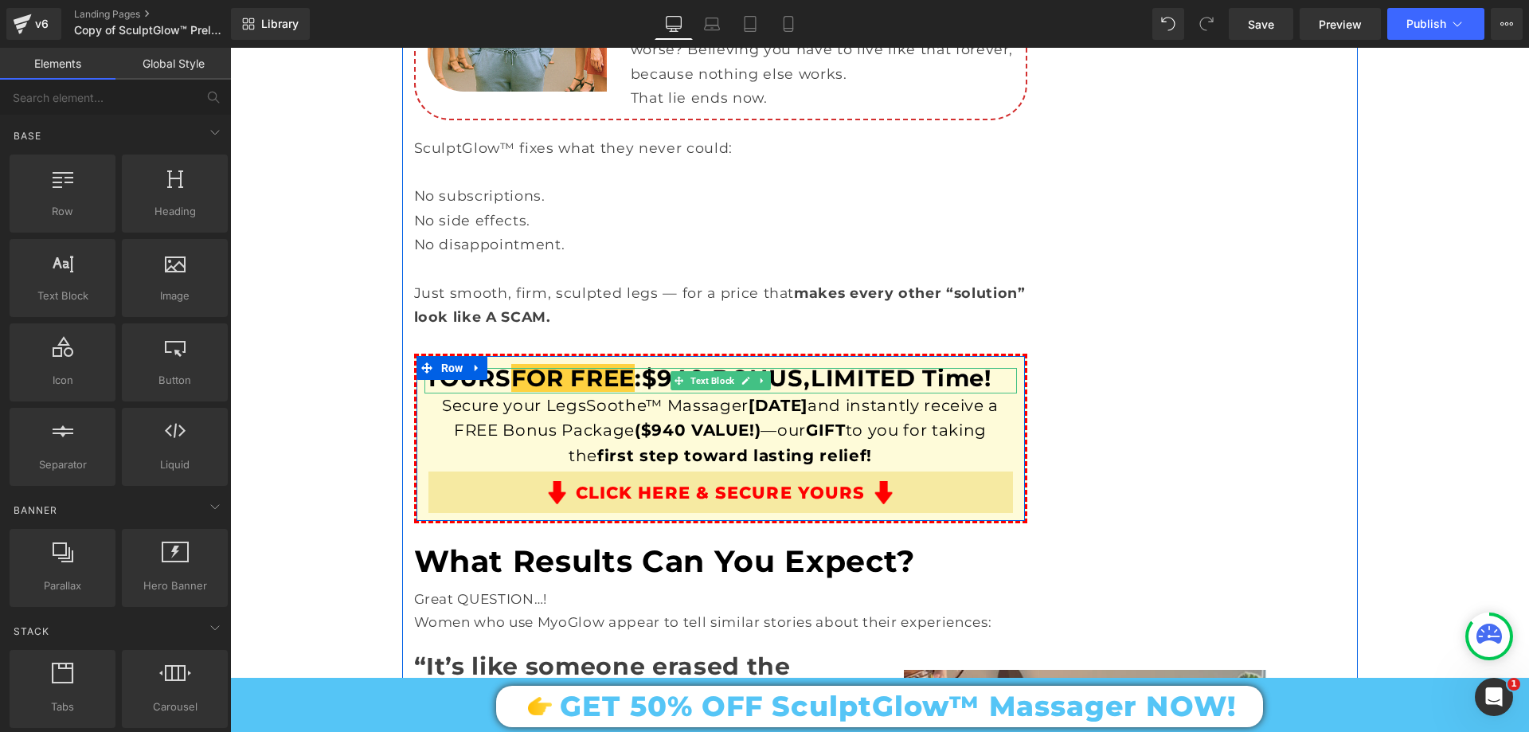
click at [573, 364] on span "FOR FREE" at bounding box center [572, 378] width 123 height 28
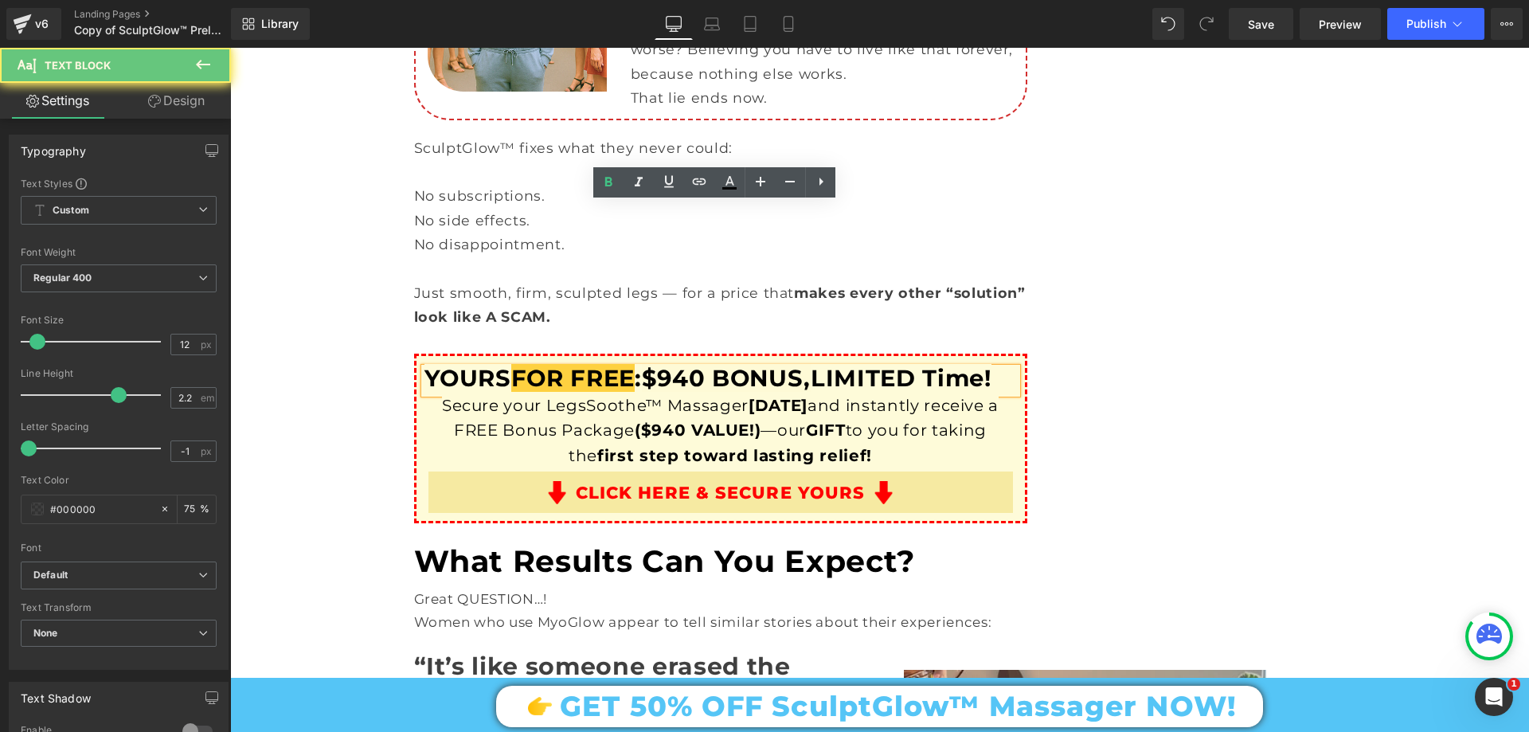
click at [545, 364] on span "FOR FREE" at bounding box center [572, 378] width 123 height 28
click at [514, 364] on span "FOR FREE" at bounding box center [572, 378] width 123 height 28
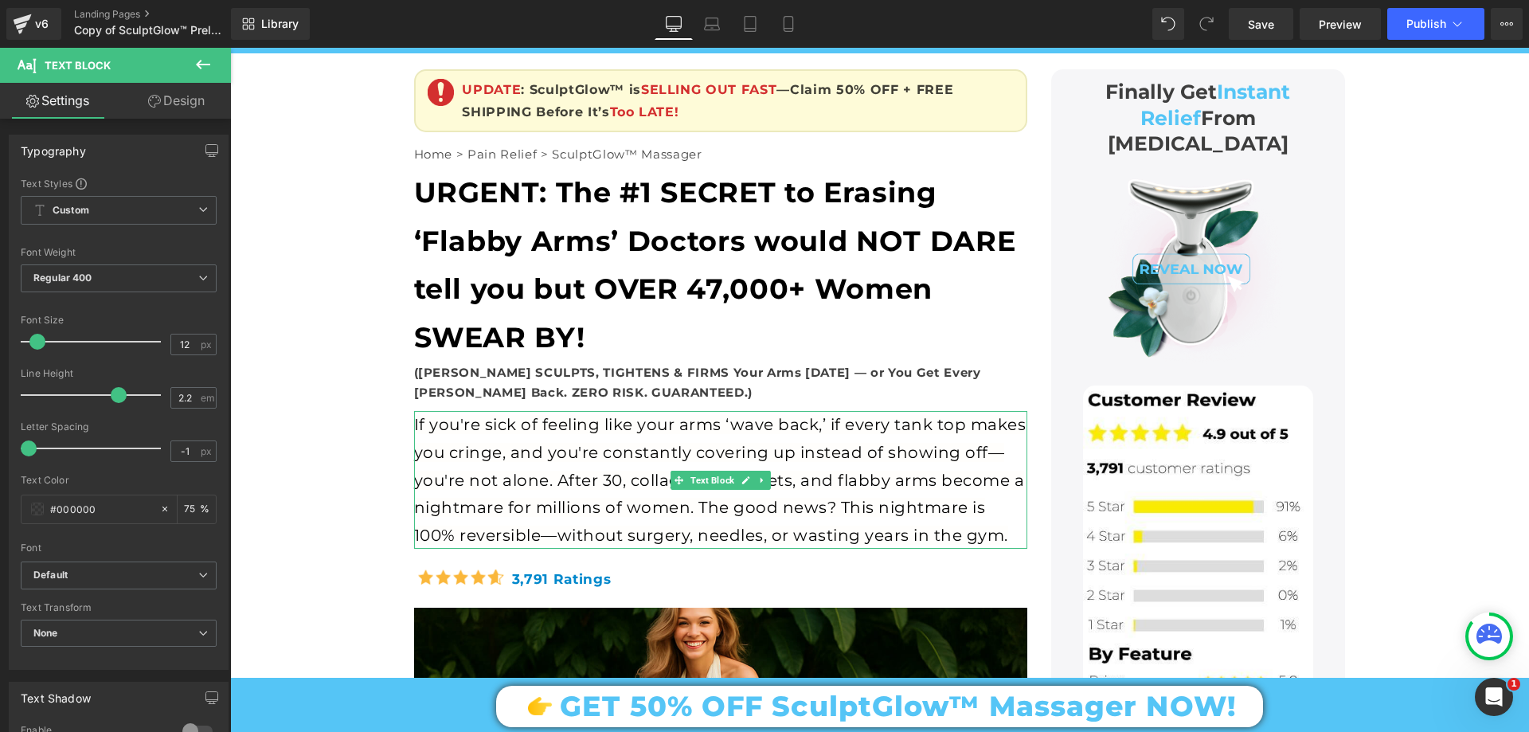
scroll to position [80, 0]
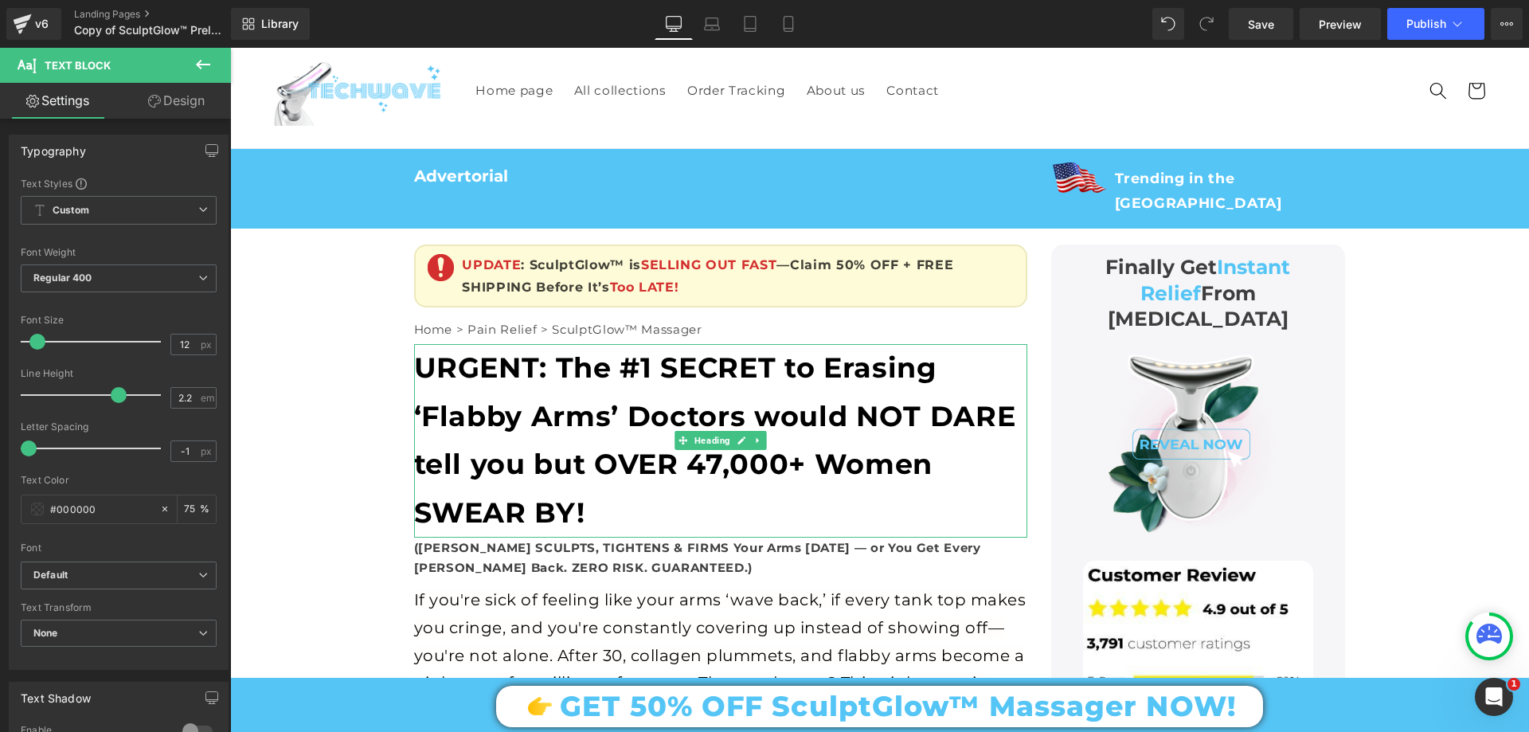
click at [531, 350] on b "URGENT: The #1 SECRET to Erasing ‘Flabby Arms’ Doctors would NOT DARE tell you …" at bounding box center [715, 439] width 602 height 179
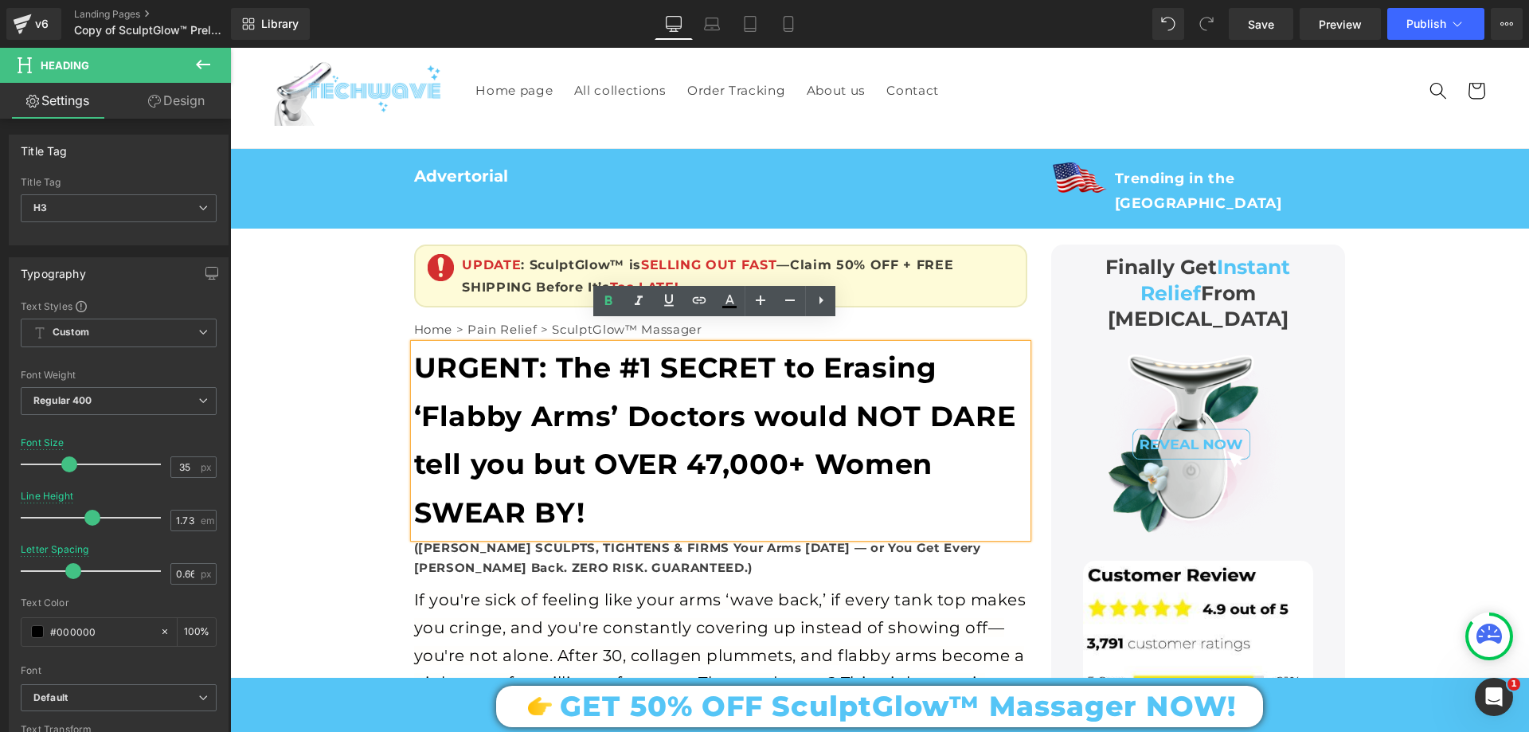
click at [230, 48] on div at bounding box center [230, 48] width 0 height 0
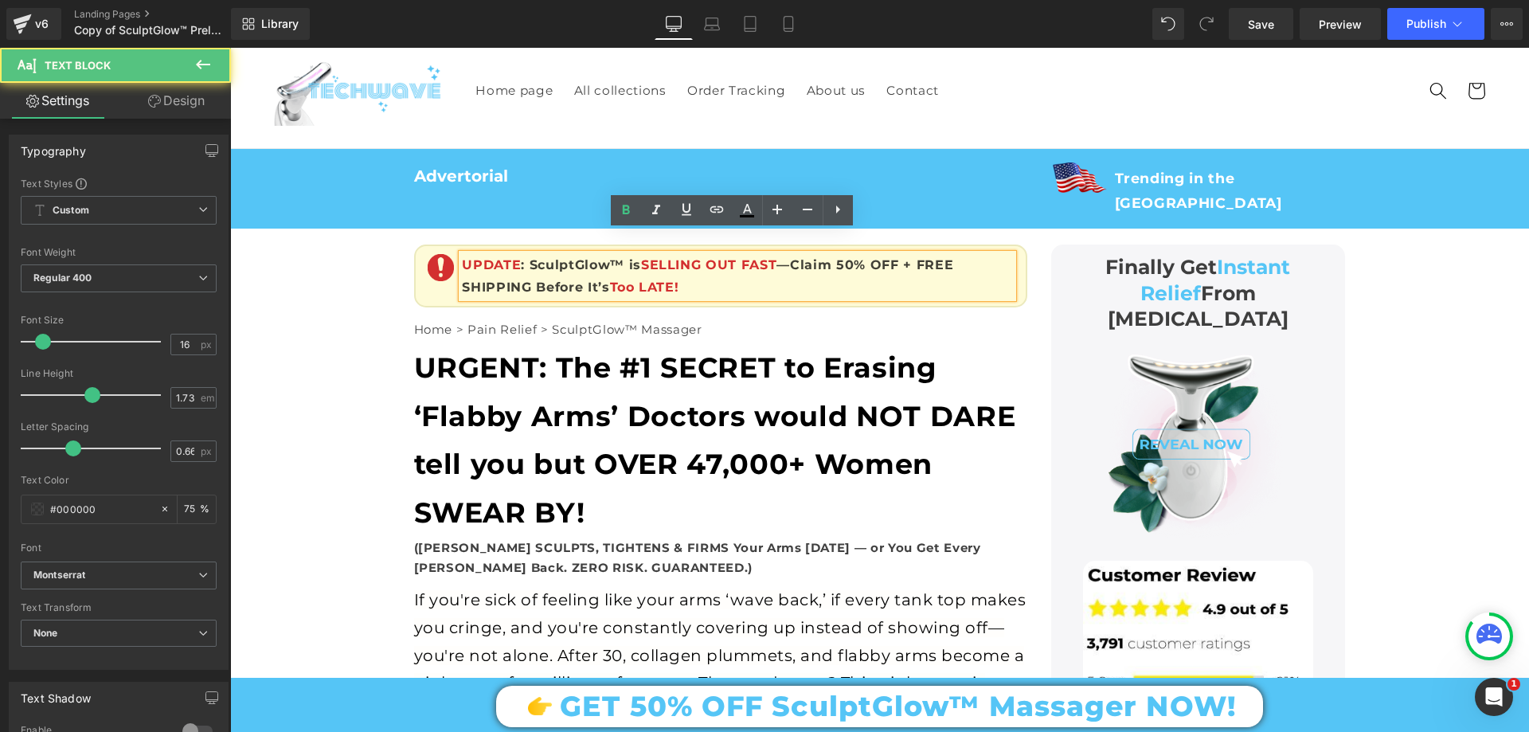
click at [667, 257] on span "SELLING OUT FAST" at bounding box center [709, 264] width 136 height 15
click at [744, 205] on icon at bounding box center [747, 210] width 19 height 19
type input "#d32f2f"
type input "100"
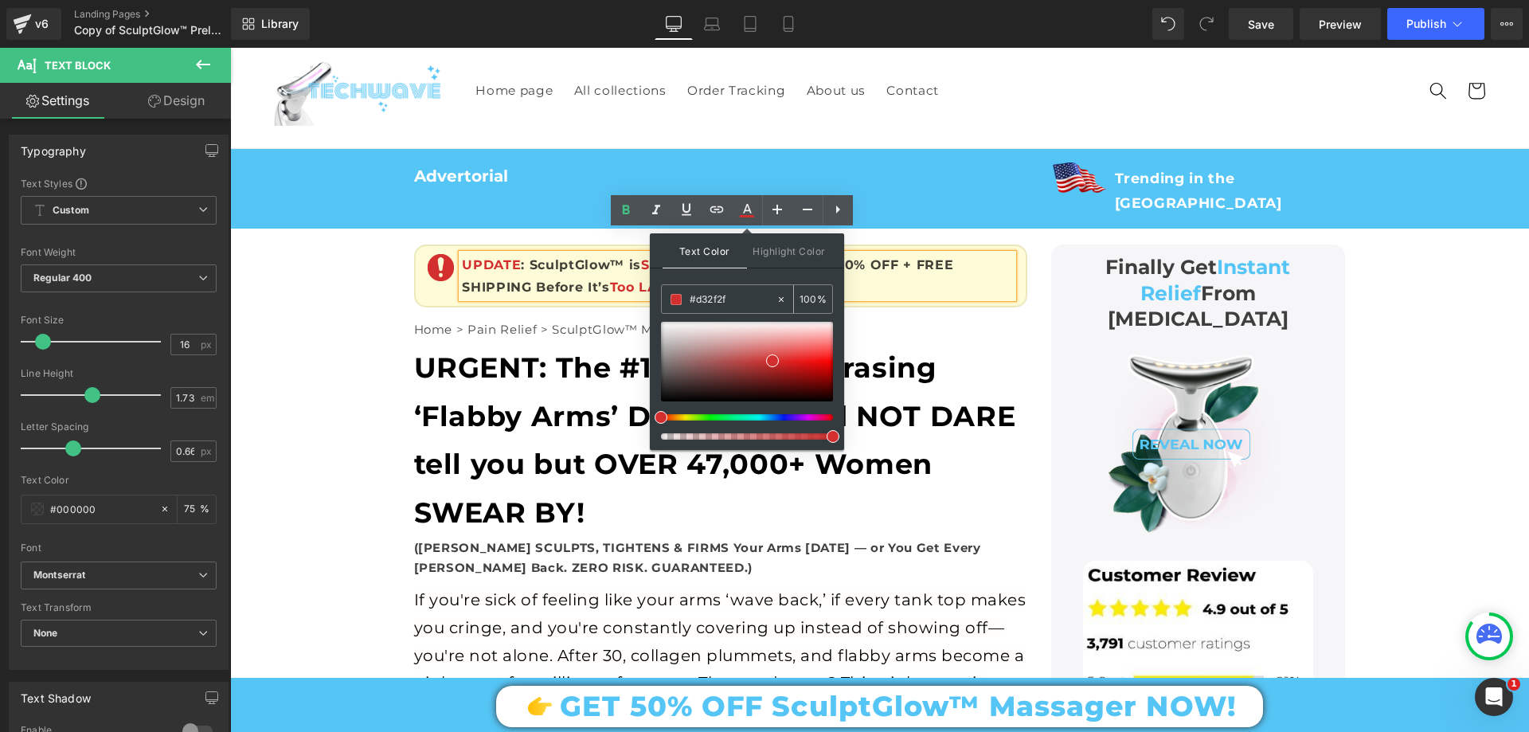
click at [738, 301] on input "#d32f2f" at bounding box center [733, 300] width 86 height 18
click at [738, 300] on input "#d32f2f" at bounding box center [733, 300] width 86 height 18
click at [518, 350] on b "URGENT: The #1 SECRET to Erasing ‘Flabby Arms’ Doctors would NOT DARE tell you …" at bounding box center [715, 439] width 602 height 179
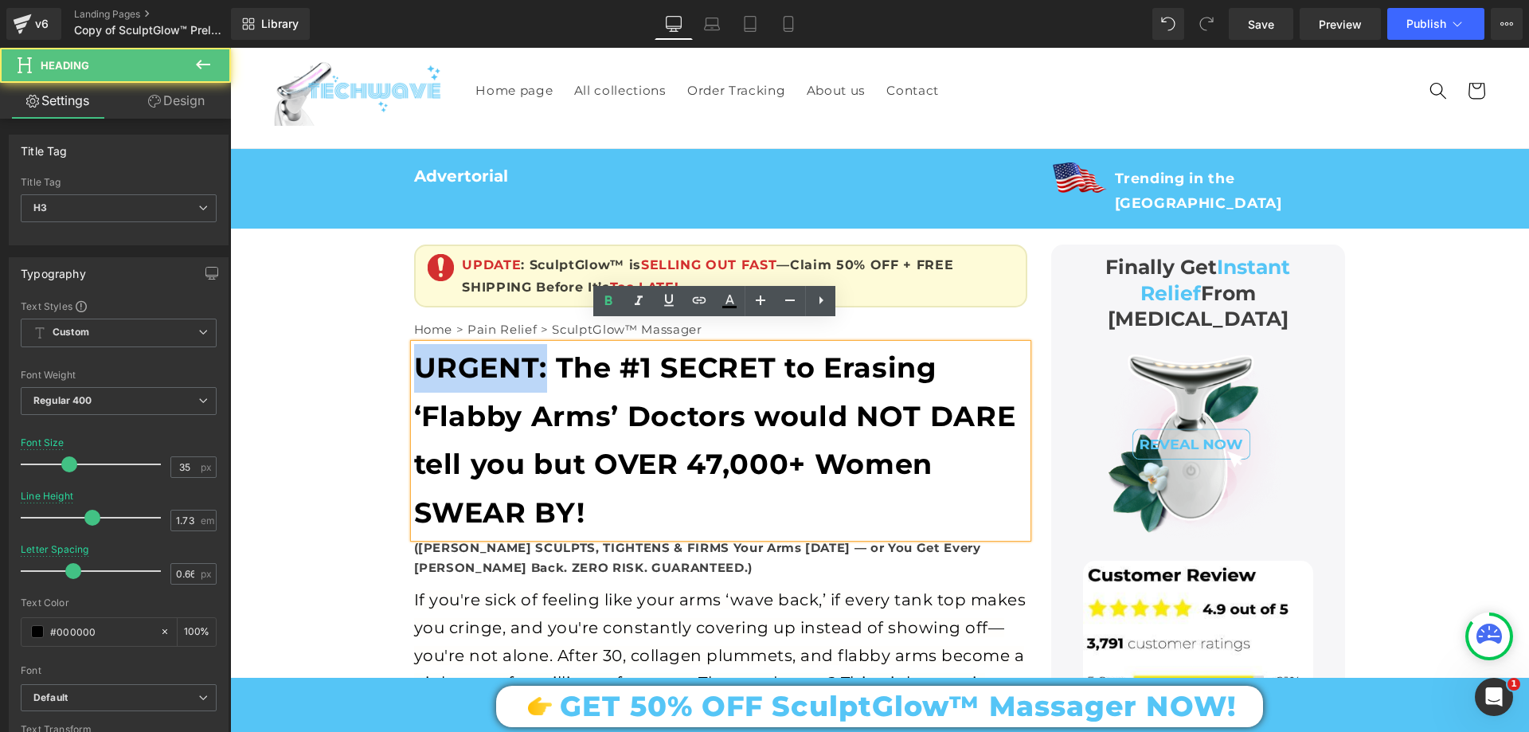
drag, startPoint x: 542, startPoint y: 345, endPoint x: 410, endPoint y: 360, distance: 133.1
click at [414, 360] on b "URGENT: The #1 SECRET to Erasing ‘Flabby Arms’ Doctors would NOT DARE tell you …" at bounding box center [715, 439] width 602 height 179
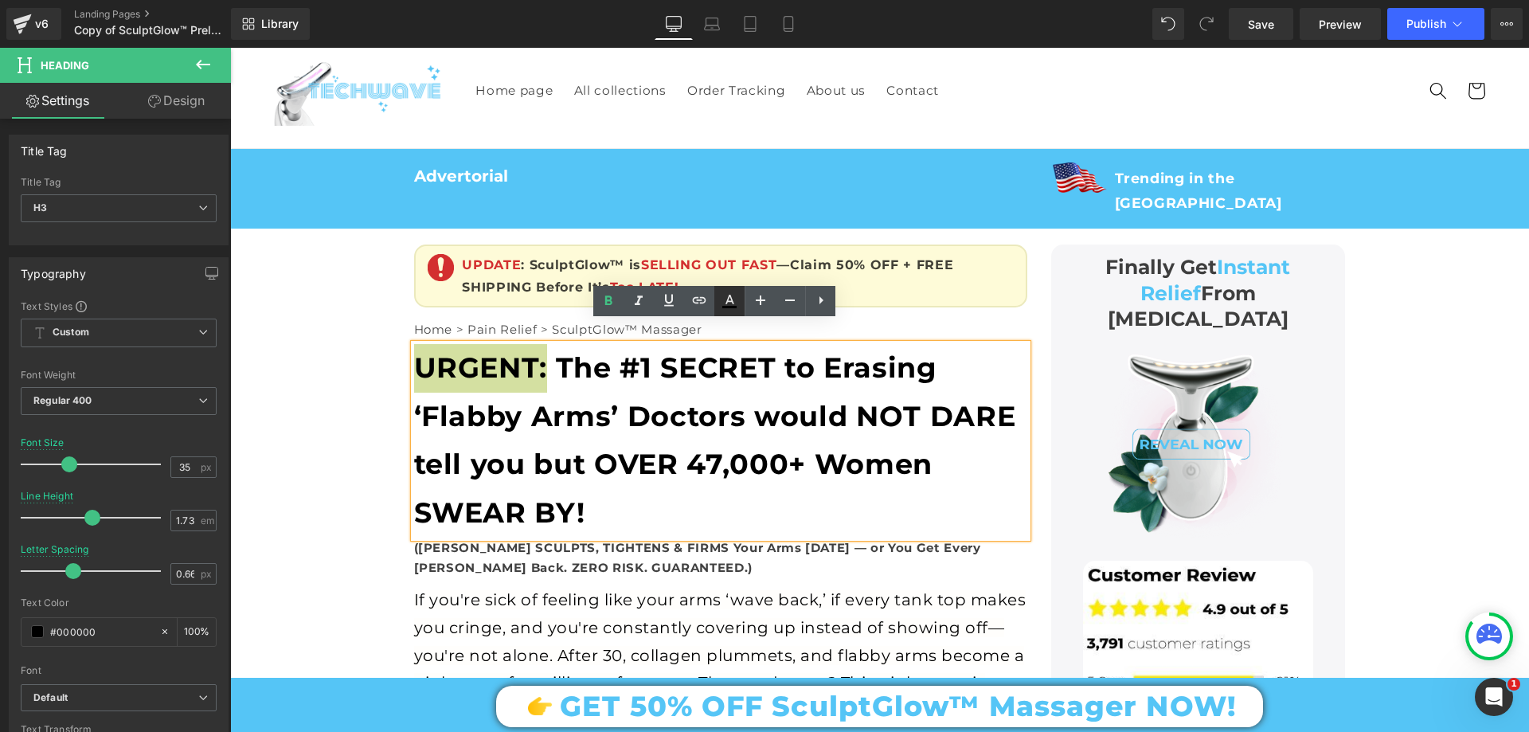
click at [729, 308] on icon at bounding box center [729, 301] width 19 height 19
type input "#000000"
type input "100"
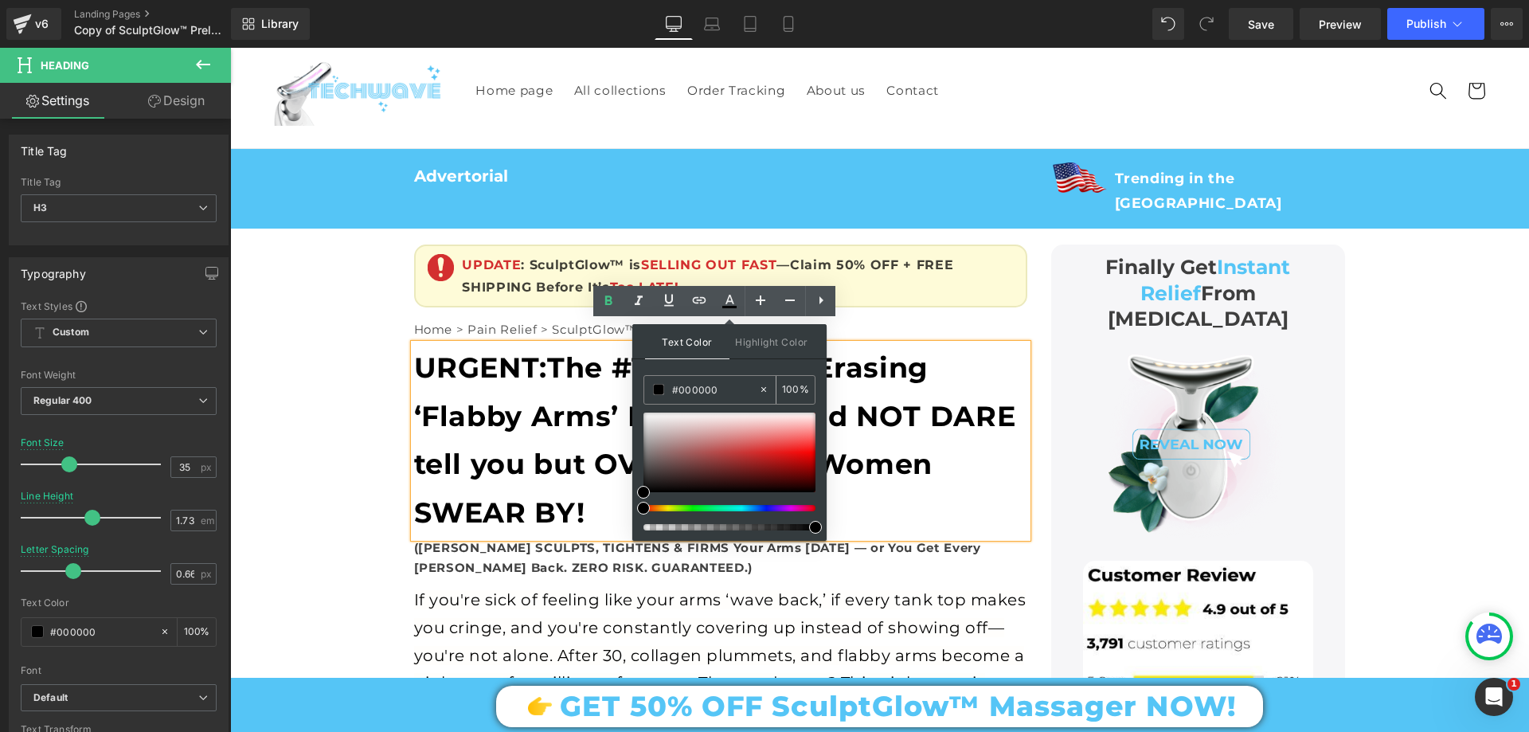
click at [730, 383] on input "#000000" at bounding box center [715, 390] width 86 height 18
paste input "d32f2f"
click at [815, 523] on span at bounding box center [815, 527] width 13 height 13
click at [561, 370] on div "URGENT: The #1 SECRET to Erasing ‘Flabby Arms’ Doctors would NOT DARE tell you …" at bounding box center [720, 440] width 613 height 193
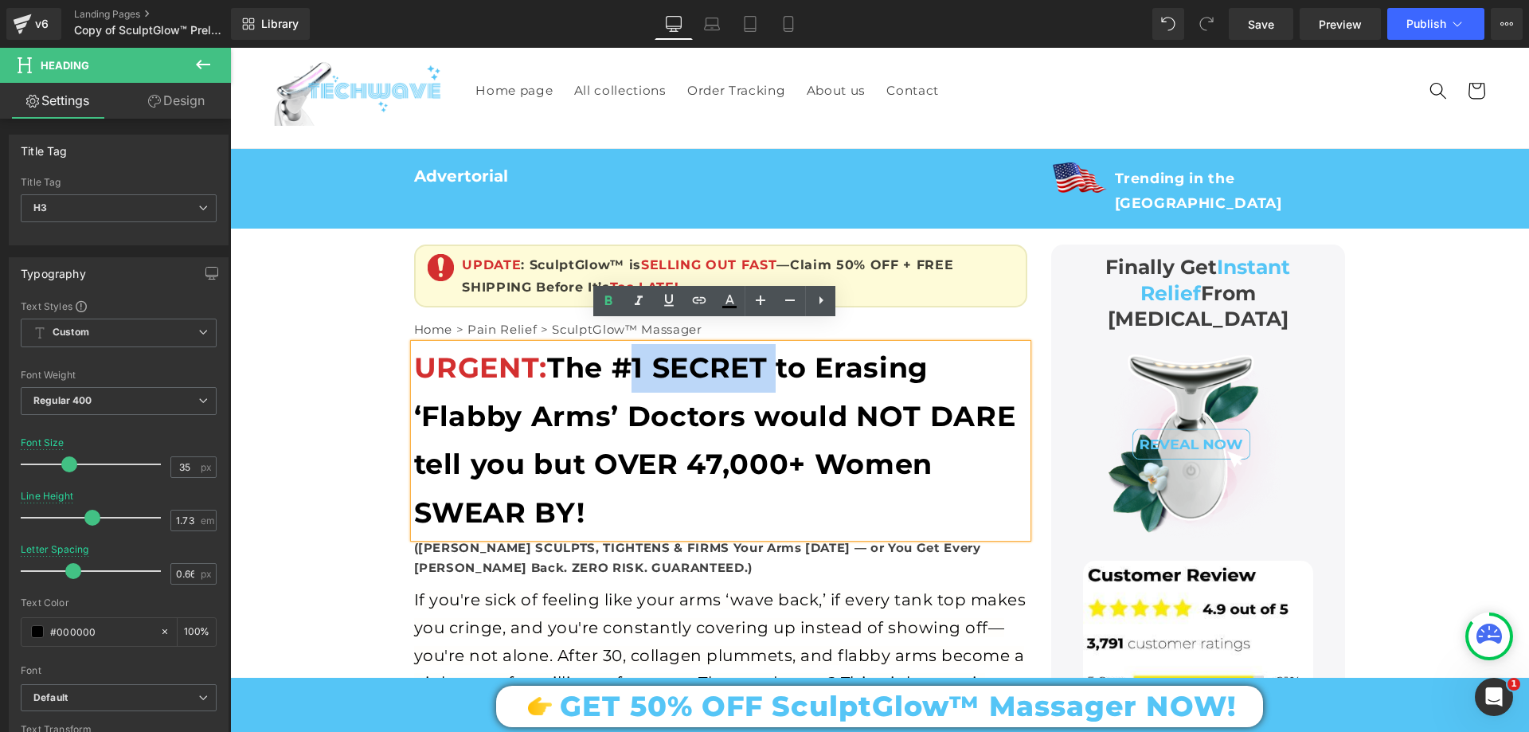
drag, startPoint x: 612, startPoint y: 350, endPoint x: 763, endPoint y: 349, distance: 150.5
click at [763, 350] on b "URGENT: The #1 SECRET to Erasing ‘Flabby Arms’ Doctors would NOT DARE tell you …" at bounding box center [715, 439] width 602 height 179
click at [736, 311] on link at bounding box center [729, 301] width 30 height 30
type input "#000000"
type input "100"
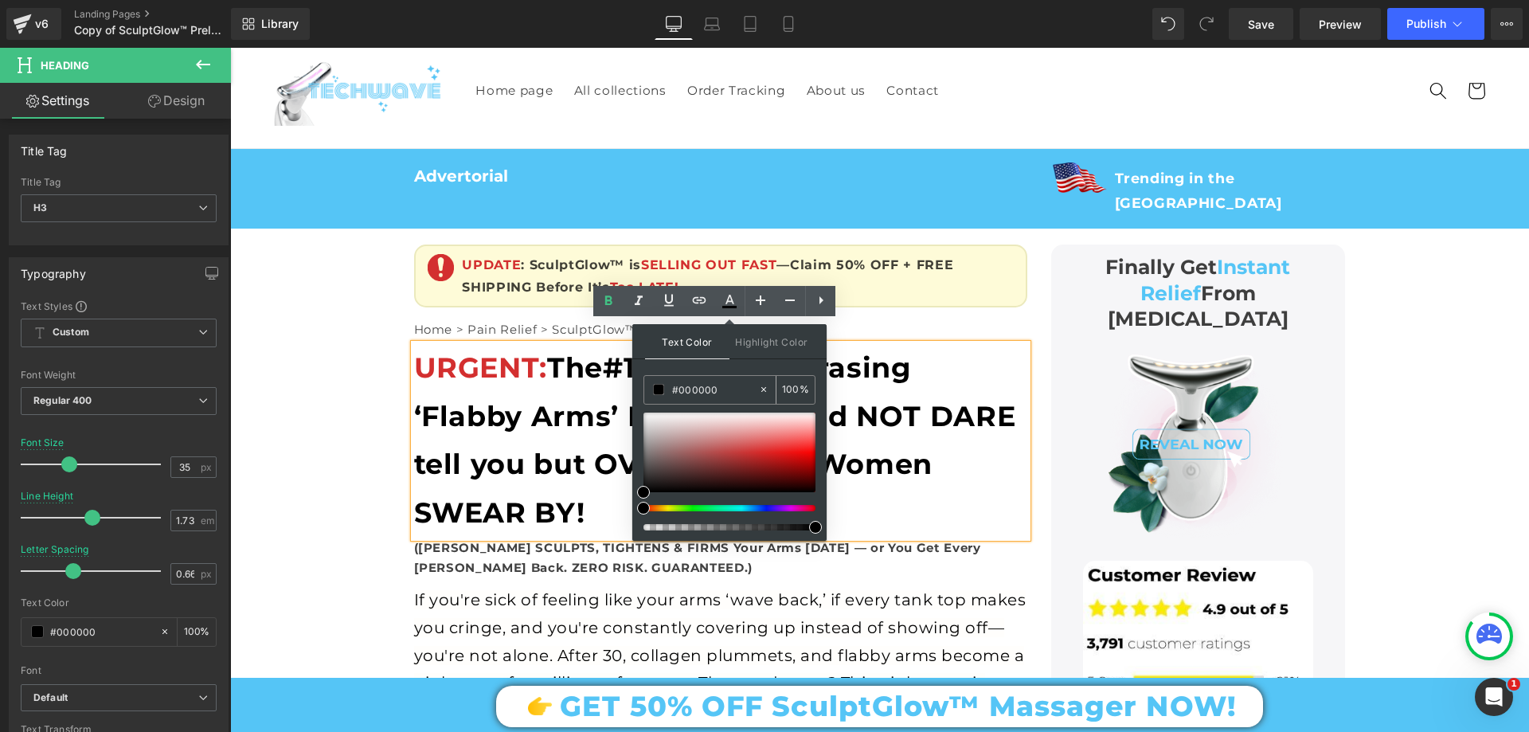
click at [713, 390] on input "#000000" at bounding box center [715, 390] width 86 height 18
paste input "d32f2f"
click at [815, 522] on span at bounding box center [815, 527] width 13 height 13
click at [889, 393] on b "URGENT: The #1 SECRET to Erasing ‘Flabby Arms’ Doctors would NOT DARE tell you …" at bounding box center [715, 439] width 602 height 179
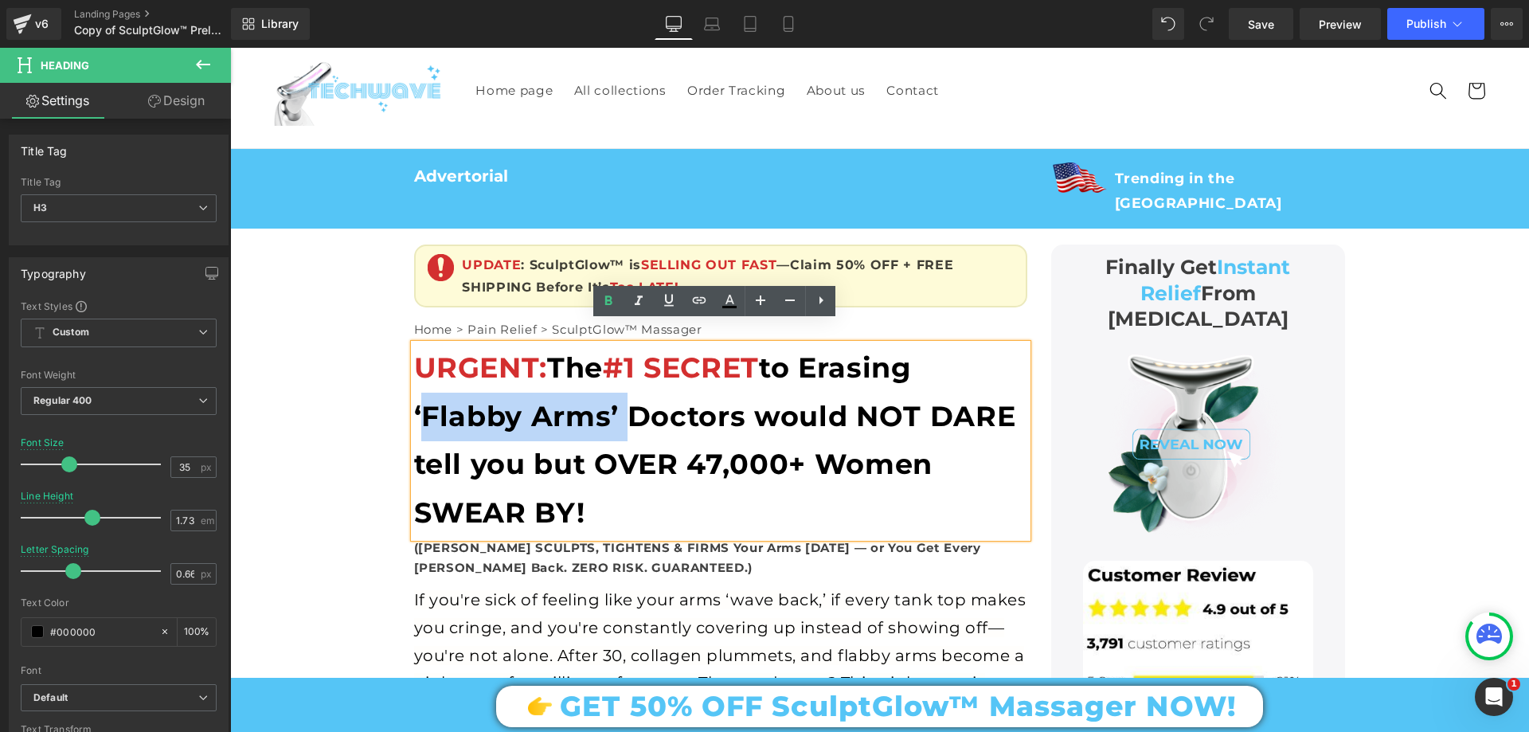
drag, startPoint x: 409, startPoint y: 388, endPoint x: 612, endPoint y: 392, distance: 203.9
click at [612, 392] on b "URGENT: The #1 SECRET to Erasing ‘Flabby Arms’ Doctors would NOT DARE tell you …" at bounding box center [715, 439] width 602 height 179
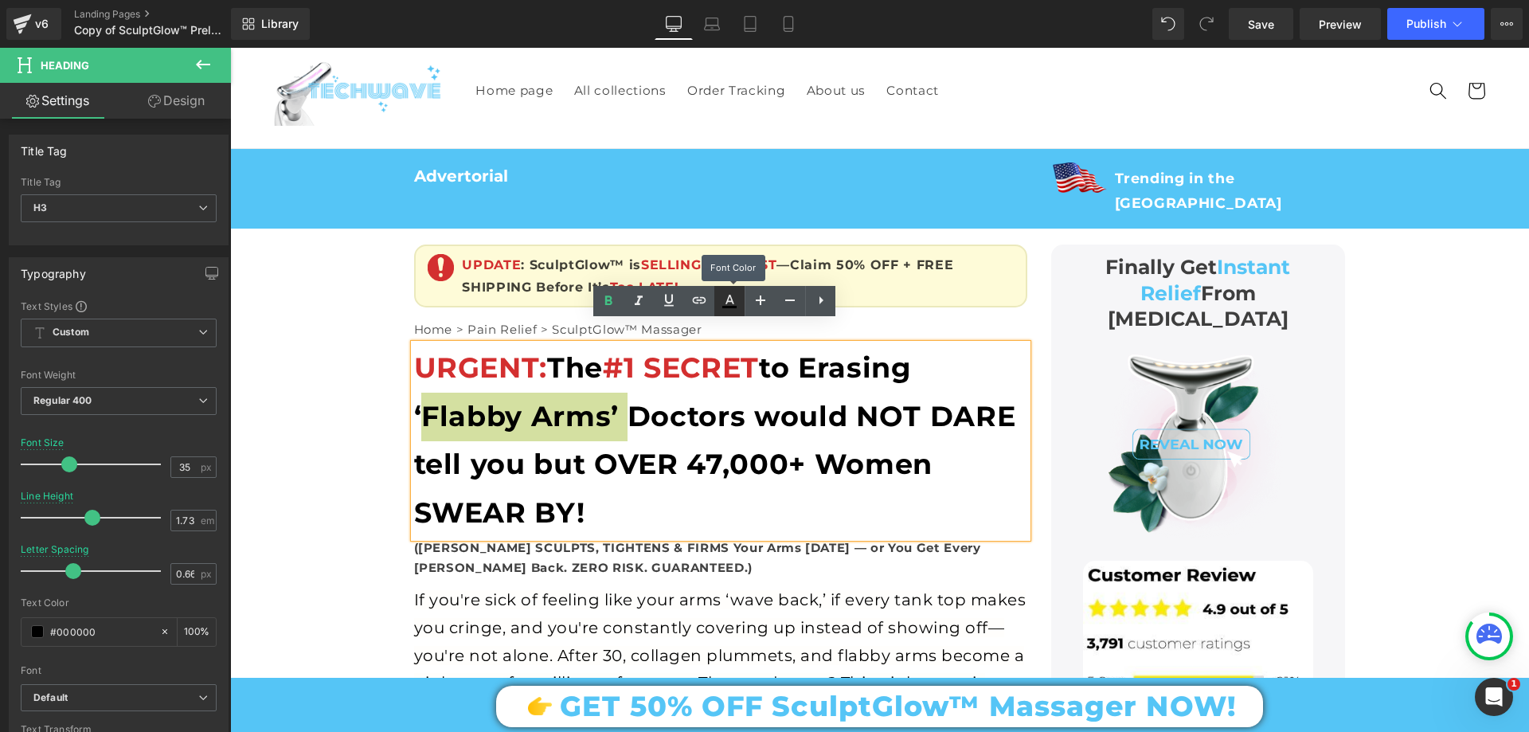
click at [739, 295] on link at bounding box center [729, 301] width 30 height 30
type input "#000000"
type input "100"
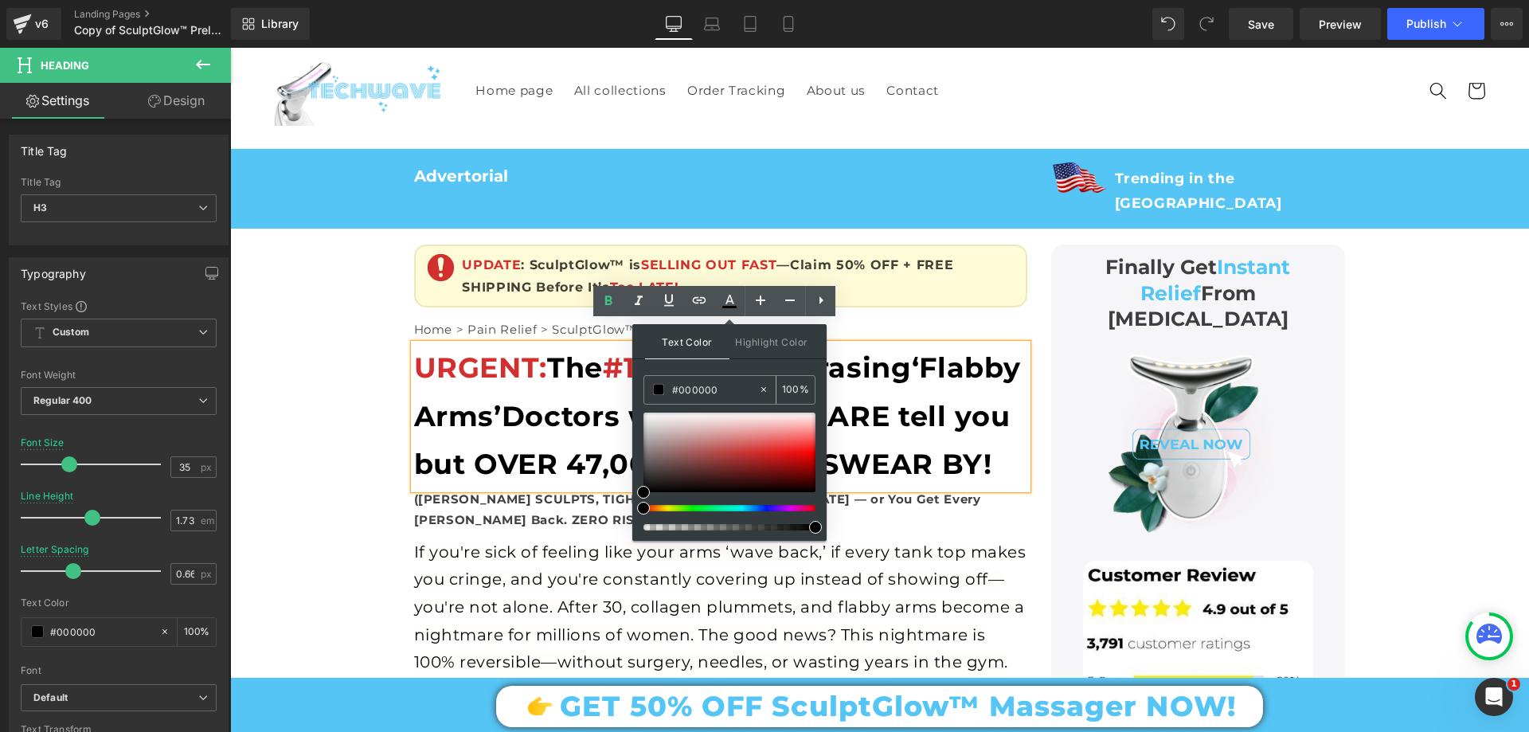
click at [737, 385] on input "#000000" at bounding box center [715, 390] width 86 height 18
paste input "d32f2f"
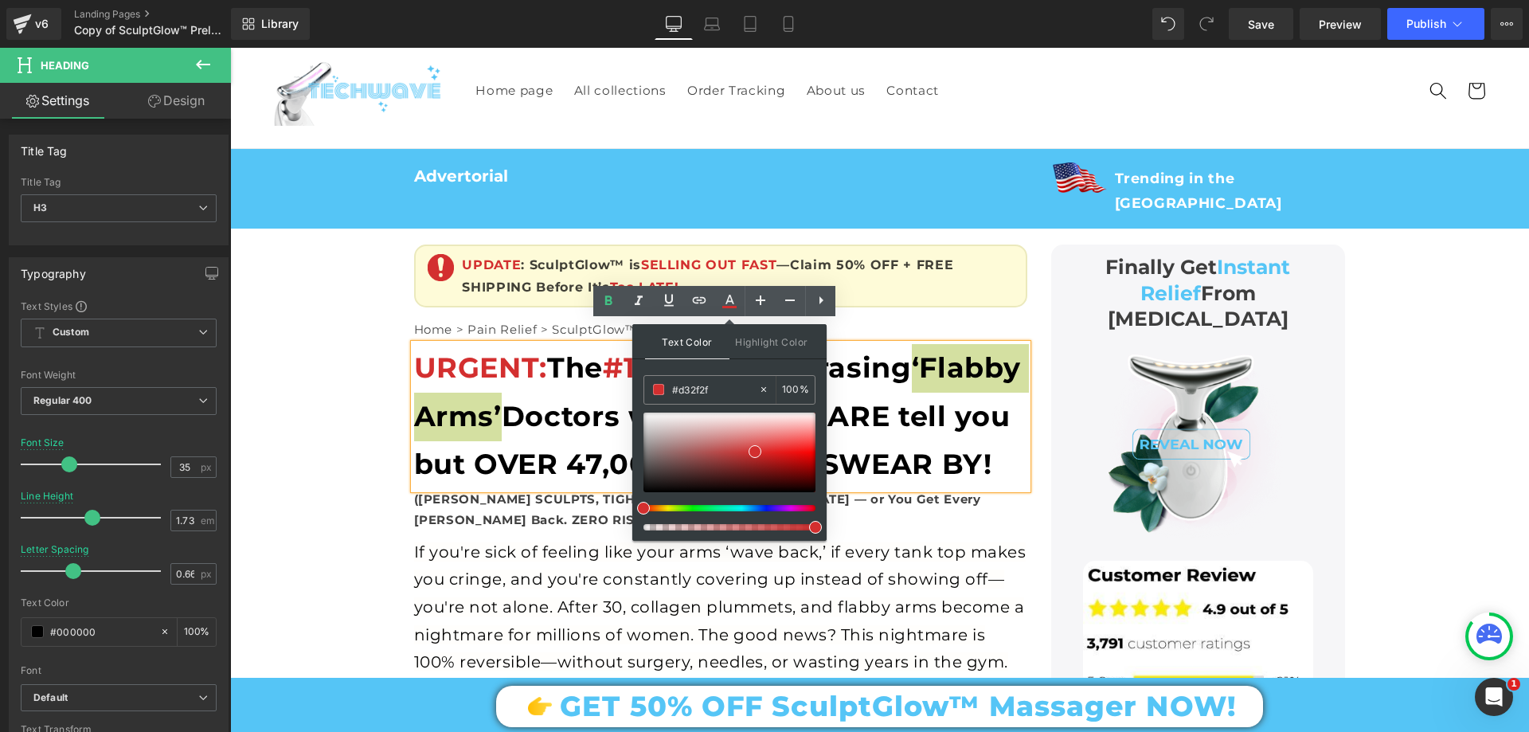
click at [816, 527] on span at bounding box center [815, 527] width 13 height 13
click at [923, 399] on b "URGENT: The #1 SECRET to Erasing ‘Flabby Arms’ Doctors would NOT DARE tell you …" at bounding box center [717, 415] width 607 height 131
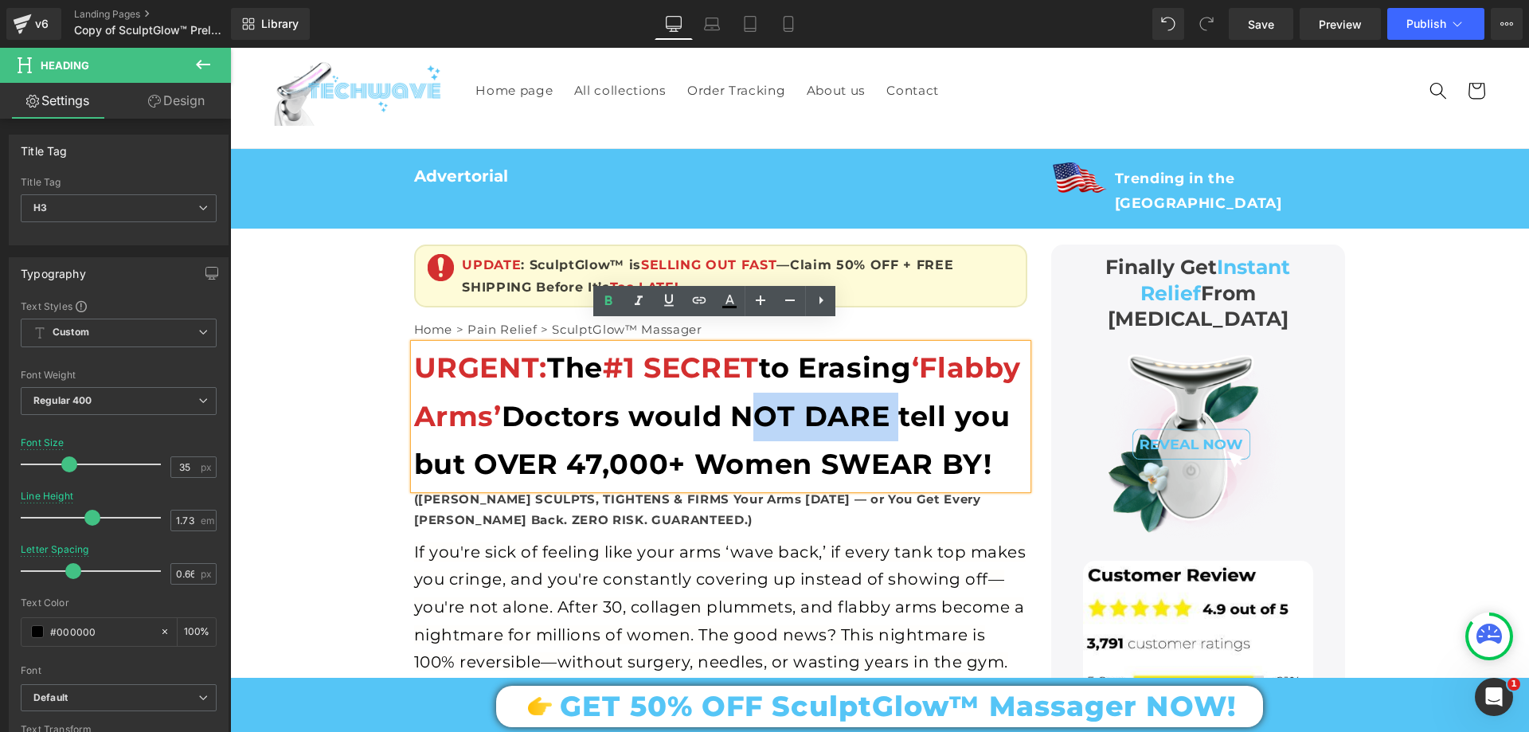
drag, startPoint x: 926, startPoint y: 383, endPoint x: 1011, endPoint y: 392, distance: 85.7
click at [1011, 392] on div "URGENT: The #1 SECRET to Erasing ‘Flabby Arms’ Doctors would NOT DARE tell you …" at bounding box center [720, 416] width 613 height 145
click at [722, 297] on icon at bounding box center [729, 301] width 19 height 19
type input "#000000"
type input "100"
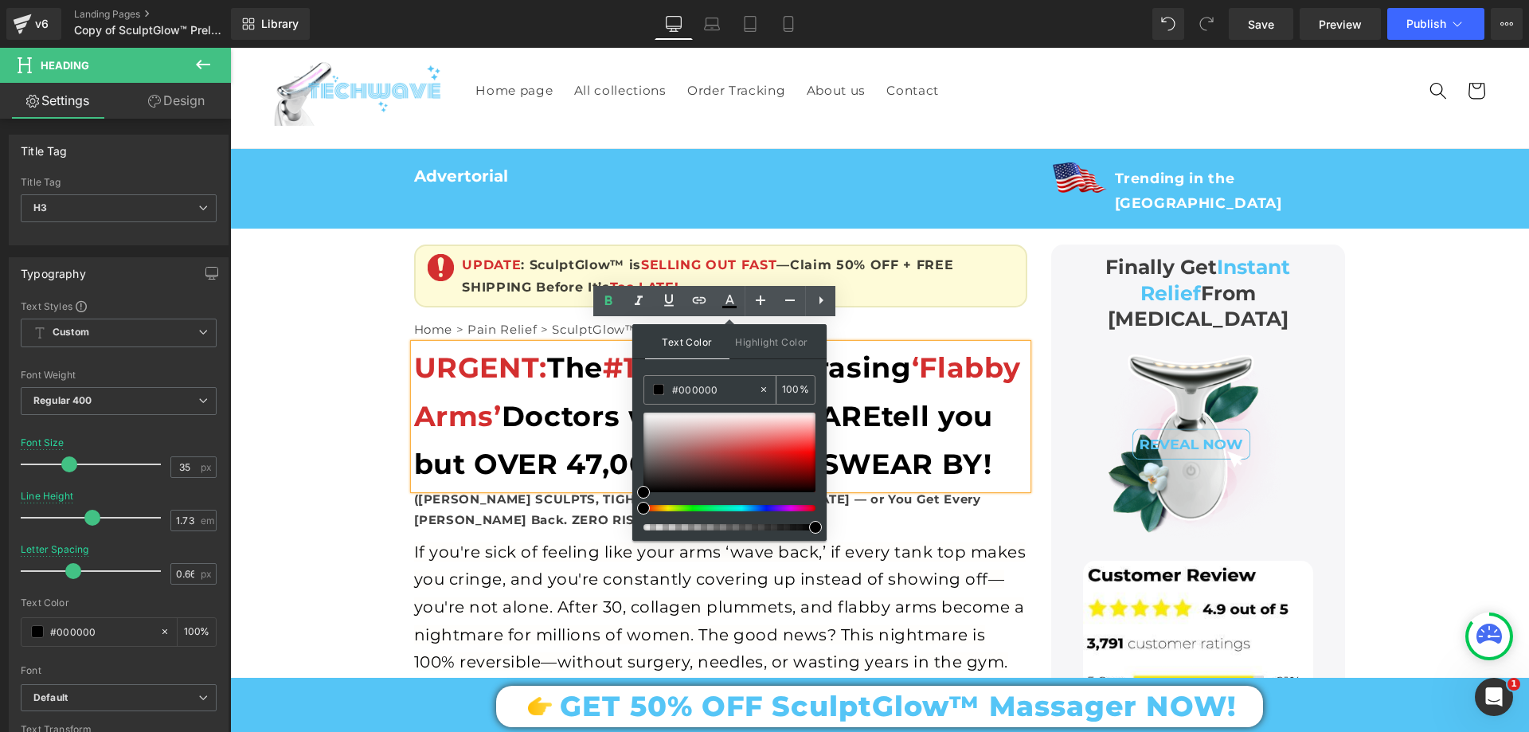
click at [724, 386] on input "#000000" at bounding box center [715, 390] width 86 height 18
paste input "d32f2f"
click at [817, 523] on span at bounding box center [815, 527] width 13 height 13
click at [894, 443] on b "URGENT: The #1 SECRET to Erasing ‘Flabby Arms’ Doctors would NOT DARE tell you …" at bounding box center [717, 415] width 607 height 131
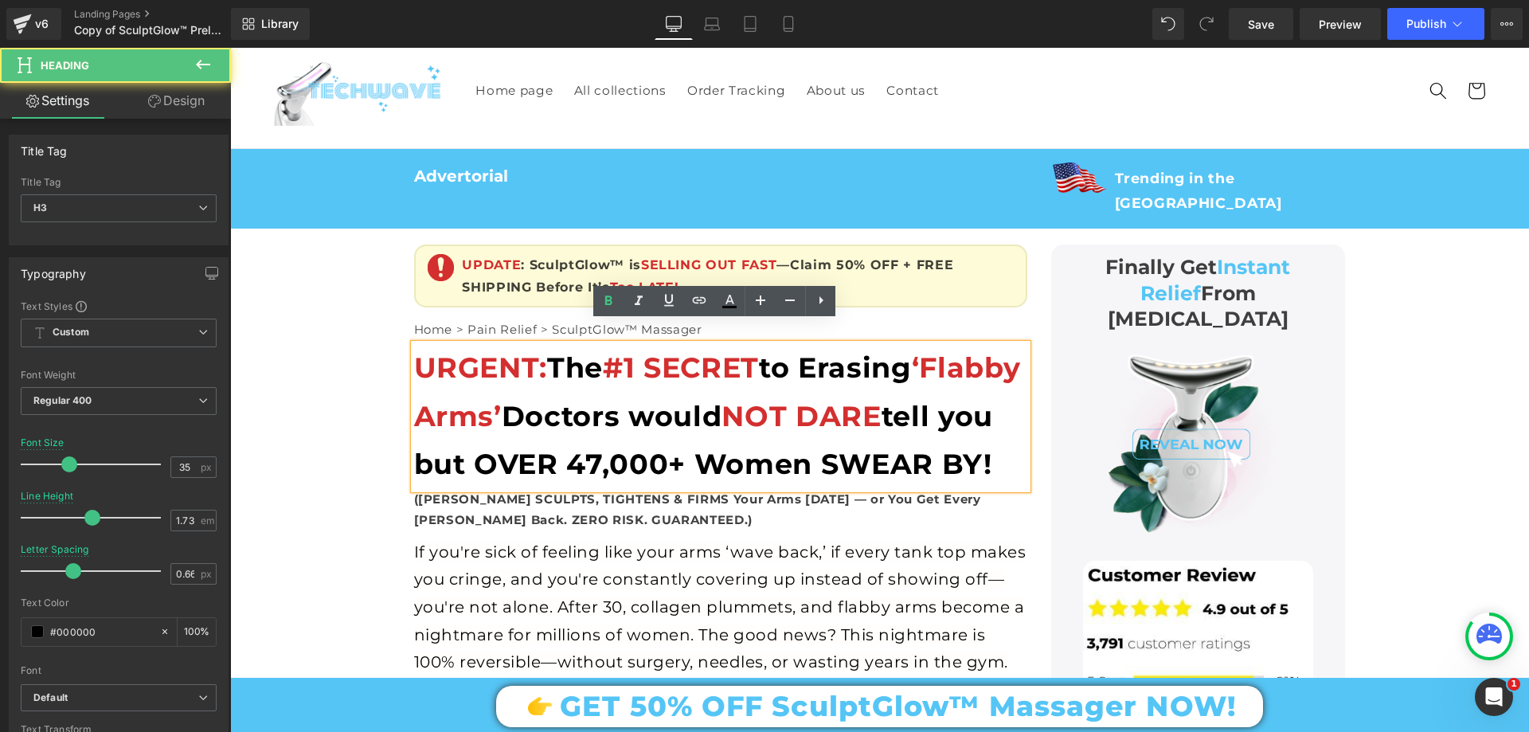
click at [632, 472] on div "URGENT: The #1 SECRET to Erasing ‘Flabby Arms’ Doctors would NOT DARE tell you …" at bounding box center [720, 416] width 613 height 145
click at [601, 444] on b "URGENT: The #1 SECRET to Erasing ‘Flabby Arms’ Doctors would NOT DARE tell you …" at bounding box center [717, 415] width 607 height 131
click at [590, 437] on b "URGENT: The #1 SECRET to Erasing ‘Flabby Arms’ Doctors would NOT DARE tell you …" at bounding box center [717, 415] width 607 height 131
drag, startPoint x: 597, startPoint y: 443, endPoint x: 783, endPoint y: 499, distance: 194.5
click at [783, 489] on div "URGENT: The #1 SECRET to Erasing ‘Flabby Arms’ Doctors would NOT DARE tell you …" at bounding box center [720, 416] width 613 height 145
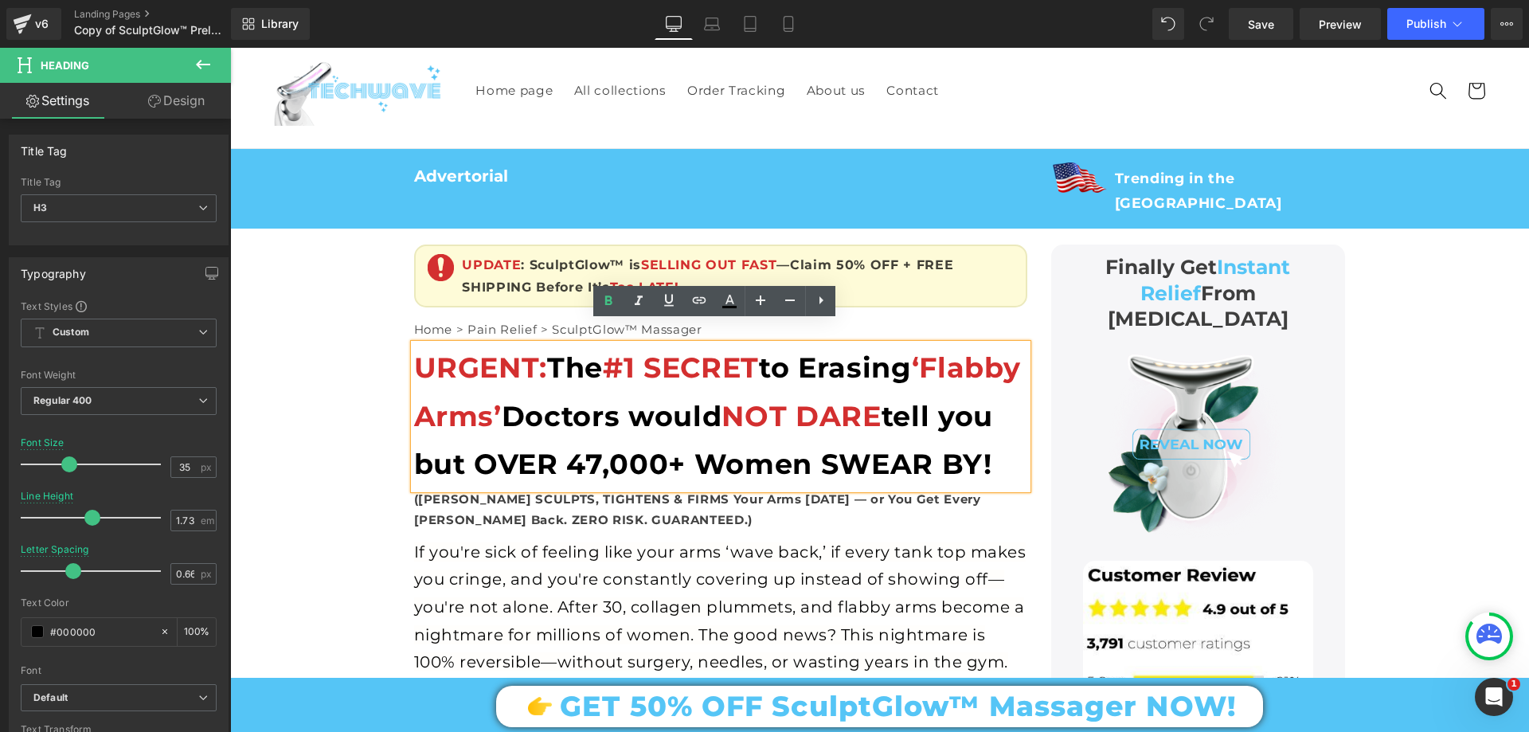
click at [699, 437] on b "URGENT: The #1 SECRET to Erasing ‘Flabby Arms’ Doctors would NOT DARE tell you …" at bounding box center [717, 415] width 607 height 131
drag, startPoint x: 594, startPoint y: 442, endPoint x: 738, endPoint y: 479, distance: 148.2
click at [738, 479] on div "URGENT: The #1 SECRET to Erasing ‘Flabby Arms’ Doctors would NOT DARE tell you …" at bounding box center [720, 416] width 613 height 145
click at [731, 306] on icon at bounding box center [729, 307] width 14 height 2
type input "#000000"
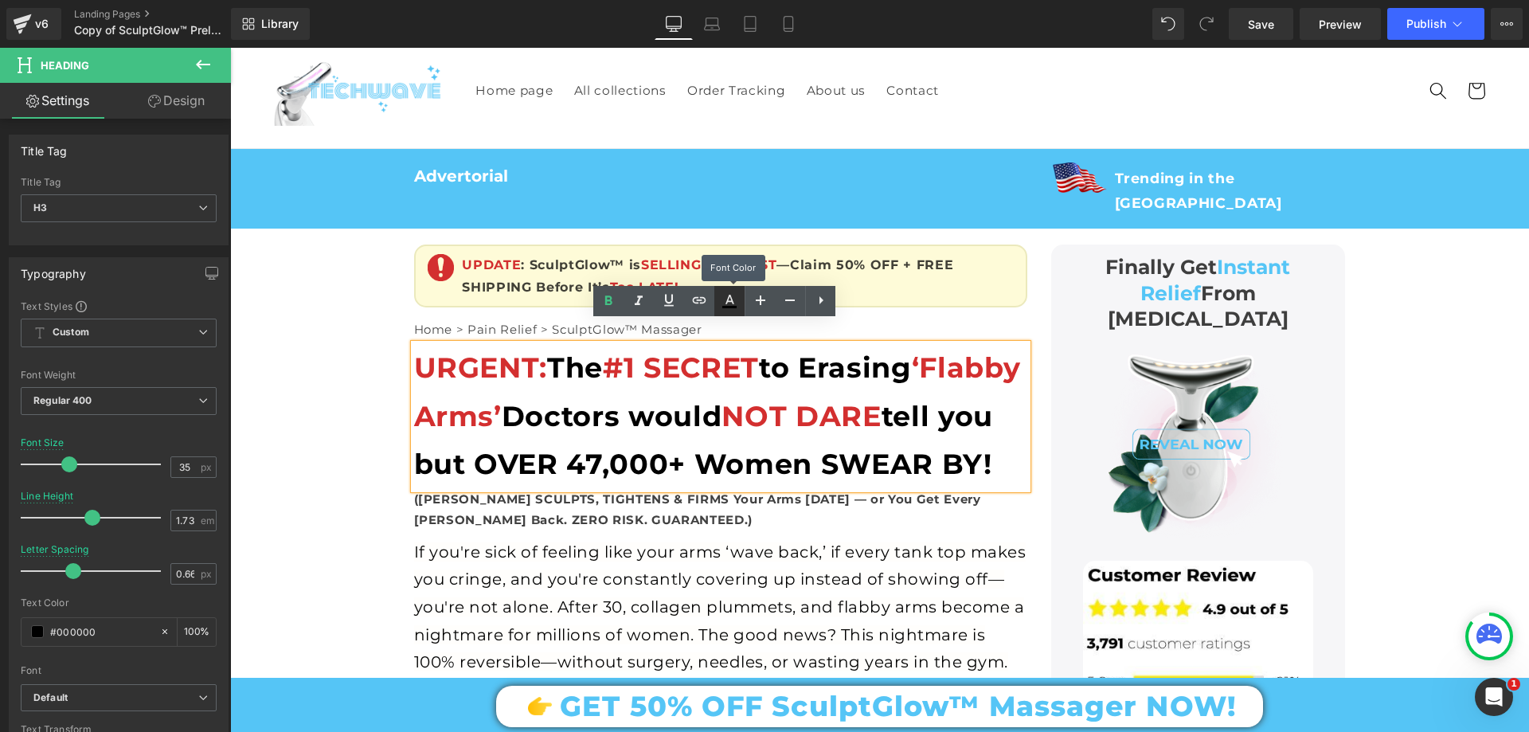
type input "100"
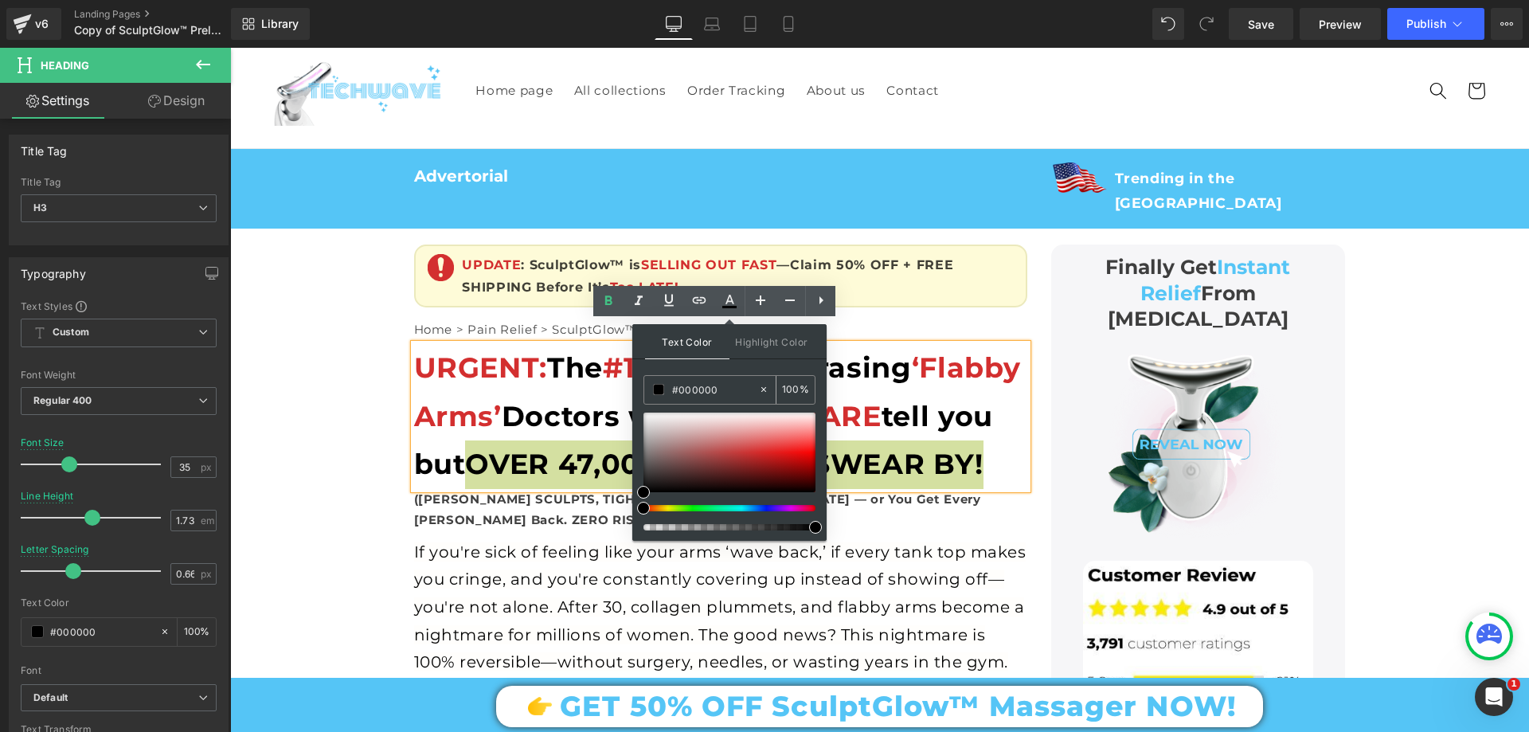
click at [734, 389] on input "#000000" at bounding box center [715, 390] width 86 height 18
paste input "d32f2f"
type input "#d32f2f"
click at [811, 530] on span at bounding box center [815, 527] width 13 height 13
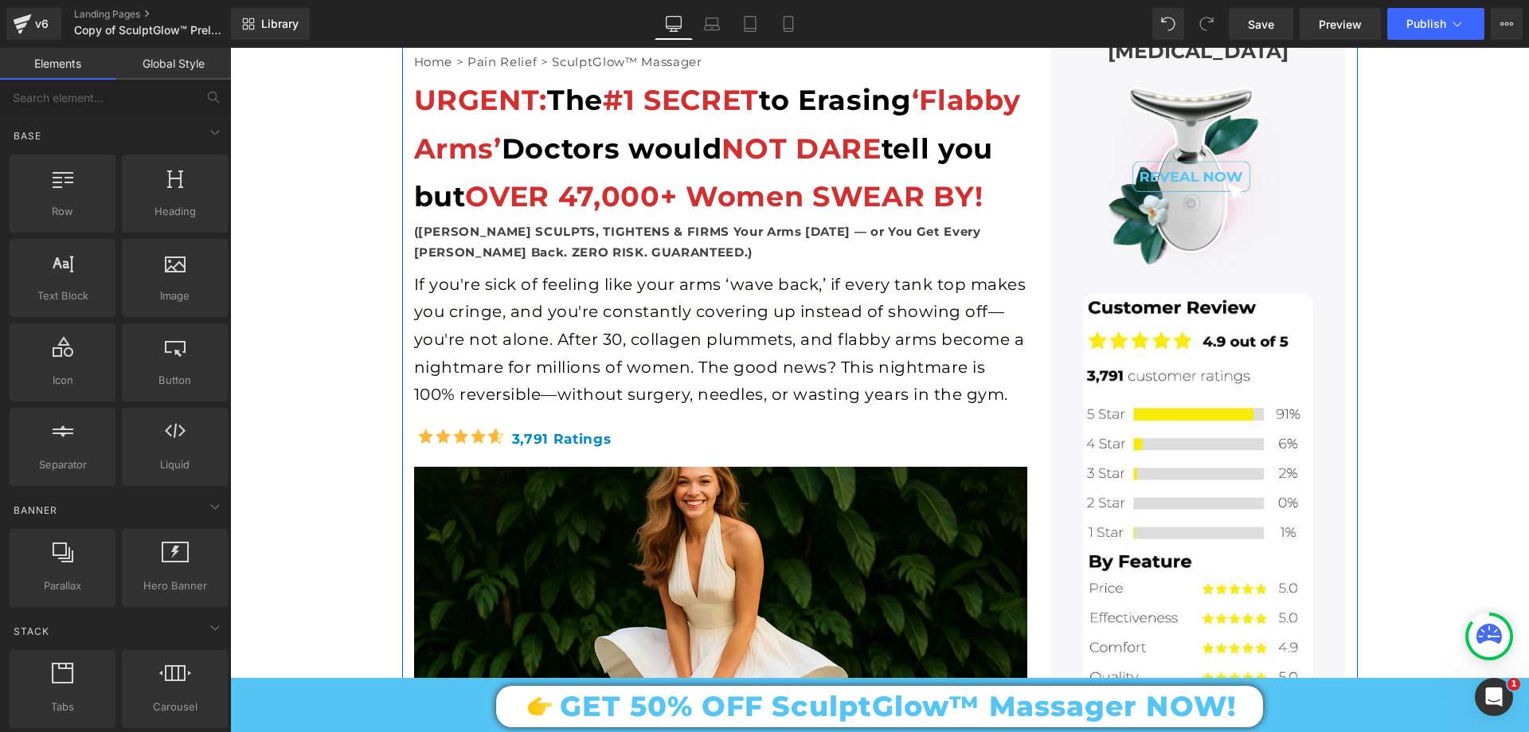
scroll to position [319, 0]
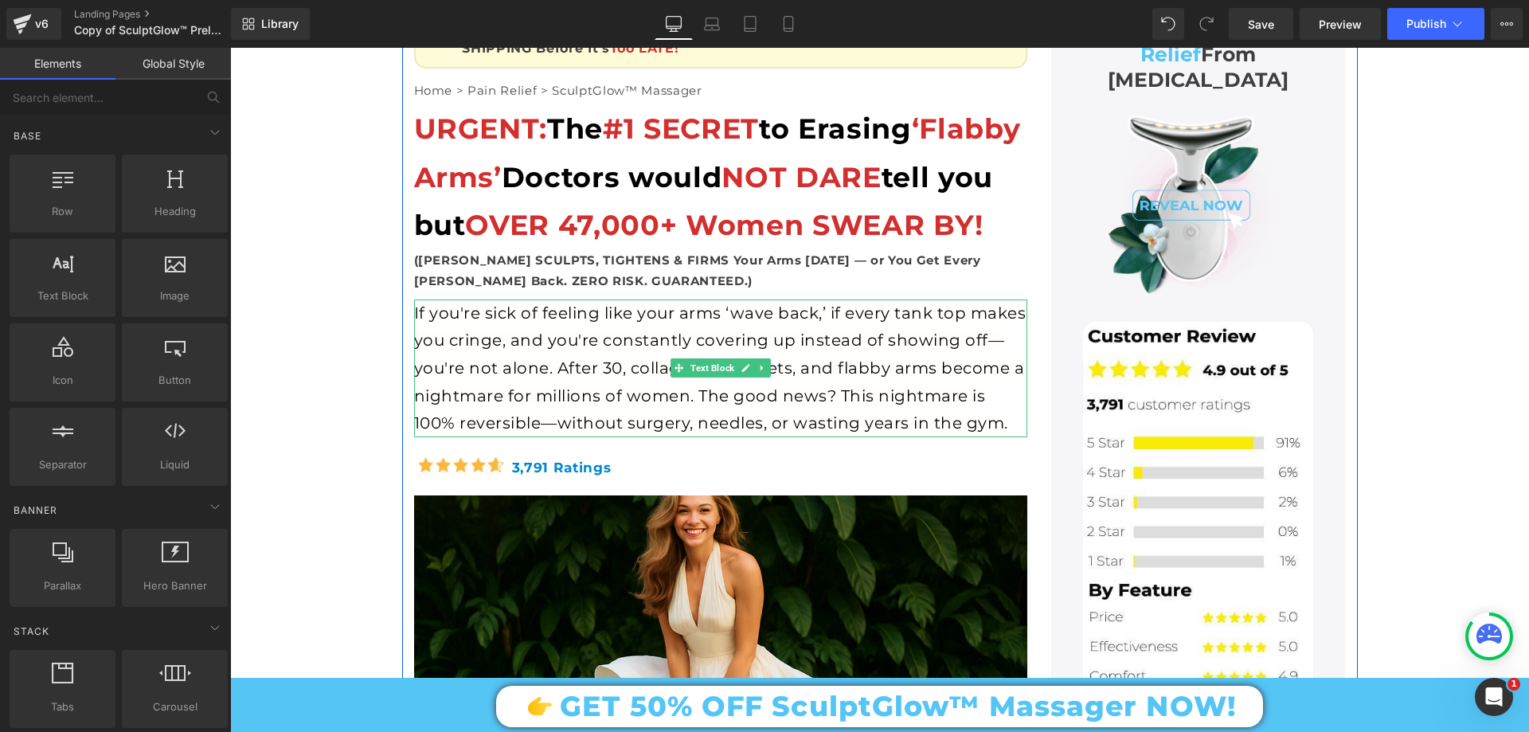
click at [460, 358] on span "If you're sick of feeling like your arms ‘wave back,’ if every tank top makes y…" at bounding box center [720, 367] width 612 height 129
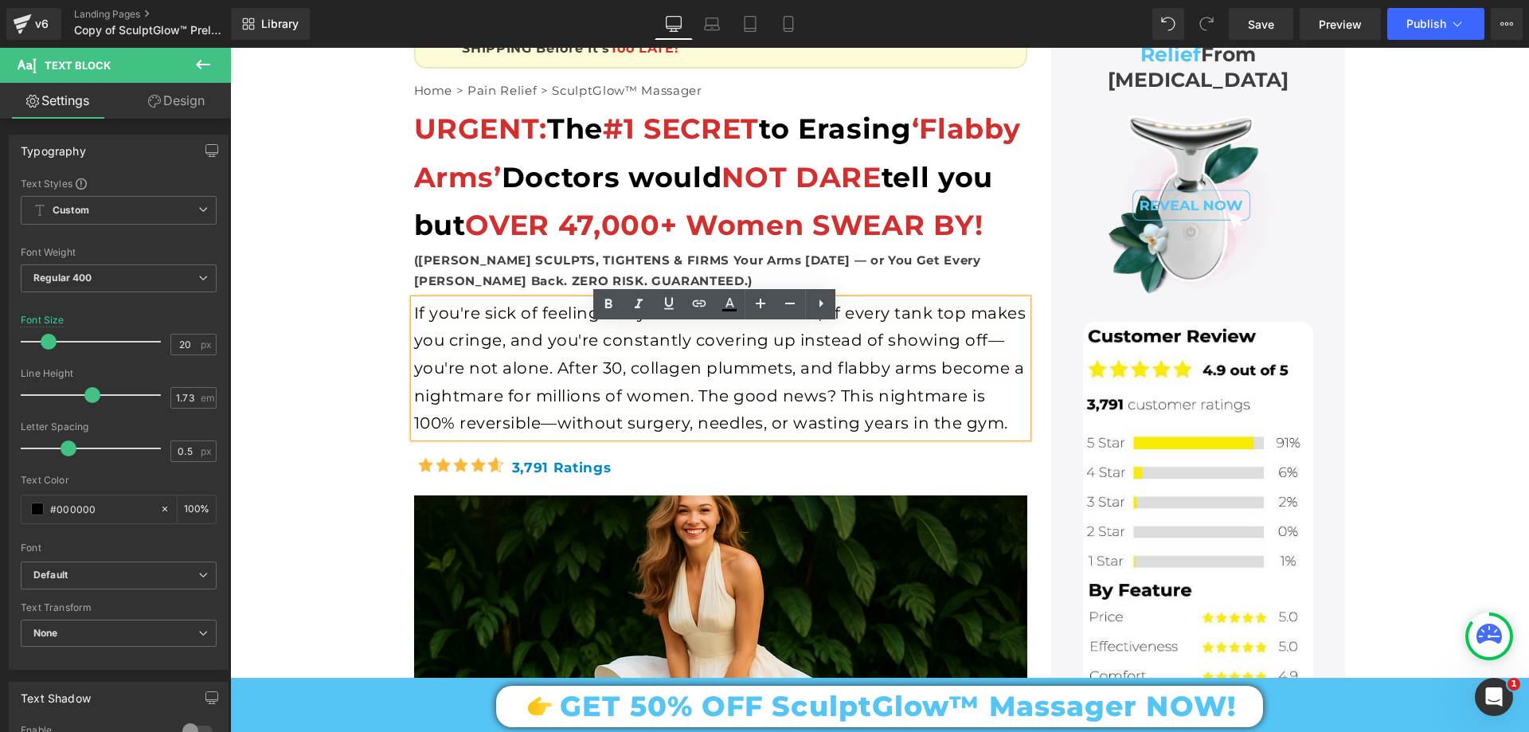
click at [443, 374] on span "If you're sick of feeling like your arms ‘wave back,’ if every tank top makes y…" at bounding box center [720, 367] width 612 height 129
click at [486, 329] on div "If you're sick of feeling like your arms ‘wave back,’ if every tank top makes y…" at bounding box center [720, 368] width 613 height 138
click at [436, 356] on div "If you're sick of feeling like your arms ‘wave back,’ if every tank top makes y…" at bounding box center [720, 368] width 613 height 138
click at [472, 338] on span "If you're sick of feeling like your arms ‘wave back,’ if every tank top makes y…" at bounding box center [720, 367] width 612 height 129
click at [479, 340] on span "If you're sick of feeling like your arms ‘wave back,’ if every tank top makes y…" at bounding box center [720, 367] width 612 height 129
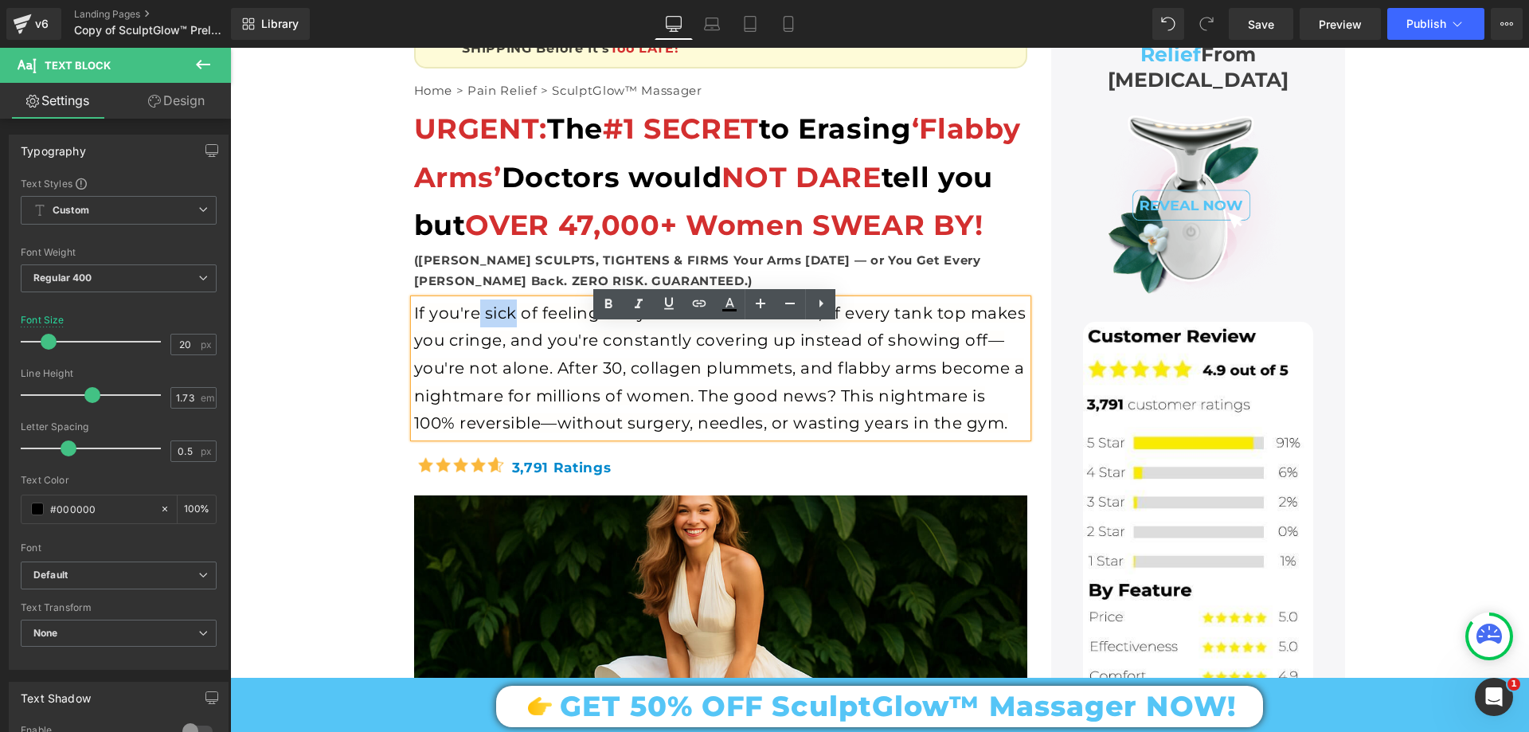
drag, startPoint x: 475, startPoint y: 338, endPoint x: 508, endPoint y: 335, distance: 32.8
click at [508, 335] on span "If you're sick of feeling like your arms ‘wave back,’ if every tank top makes y…" at bounding box center [720, 367] width 612 height 129
click at [606, 303] on icon at bounding box center [608, 304] width 7 height 10
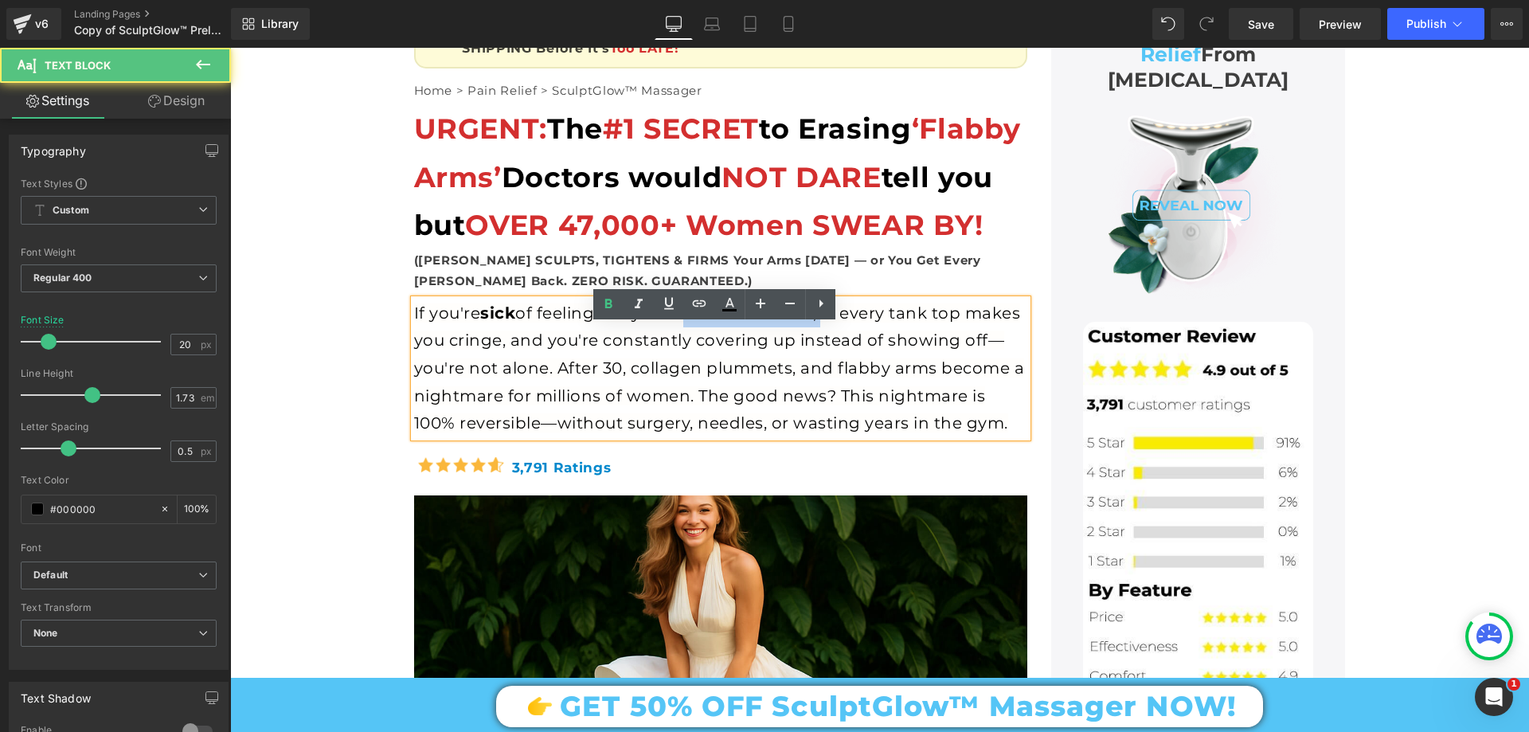
drag, startPoint x: 676, startPoint y: 338, endPoint x: 820, endPoint y: 336, distance: 143.4
click at [820, 336] on span "If you're sick of feeling like your arms ‘wave back,’ if every tank top makes y…" at bounding box center [719, 367] width 611 height 129
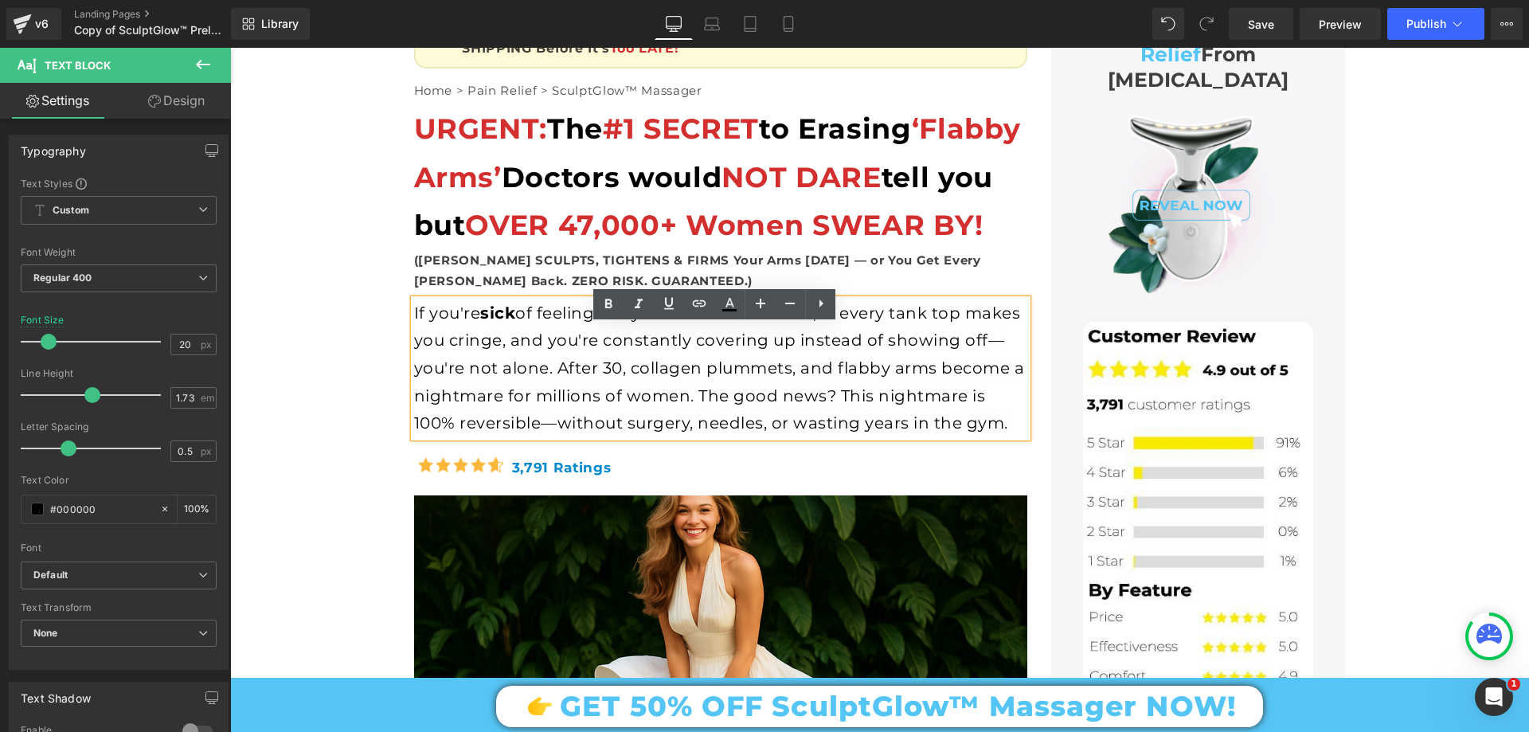
click at [705, 358] on span "If you're sick of feeling like your arms ‘wave back,’ if every tank top makes y…" at bounding box center [719, 367] width 611 height 129
drag, startPoint x: 678, startPoint y: 341, endPoint x: 813, endPoint y: 331, distance: 135.7
click at [813, 331] on span "If you're sick of feeling like your arms ‘wave back,’ if every tank top makes y…" at bounding box center [719, 367] width 611 height 129
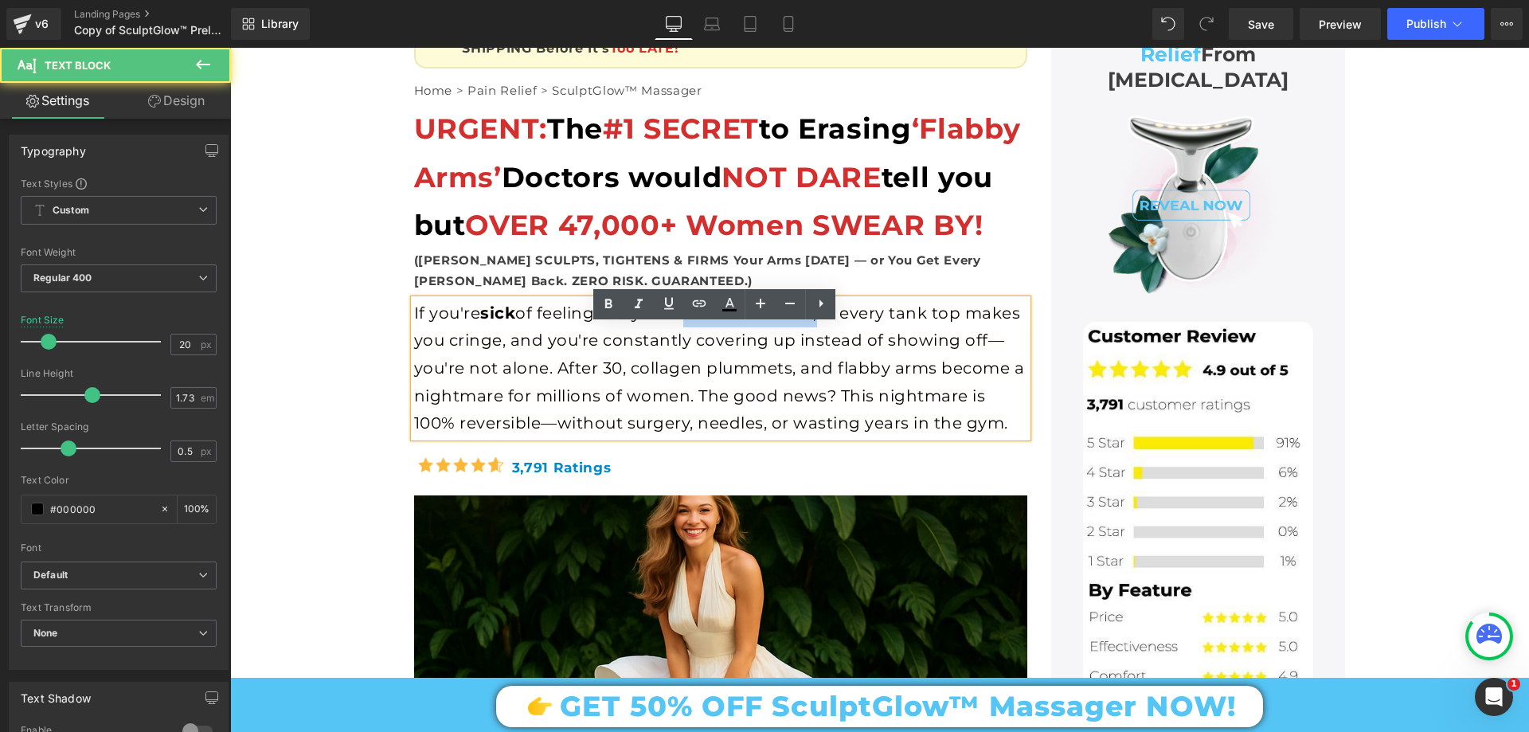
click at [677, 346] on span "If you're sick of feeling like your arms ‘wave back,’ if every tank top makes y…" at bounding box center [719, 367] width 611 height 129
drag, startPoint x: 675, startPoint y: 337, endPoint x: 822, endPoint y: 330, distance: 146.7
click at [822, 330] on span "If you're sick of feeling like your arms ‘wave back,’ if every tank top makes y…" at bounding box center [719, 367] width 611 height 129
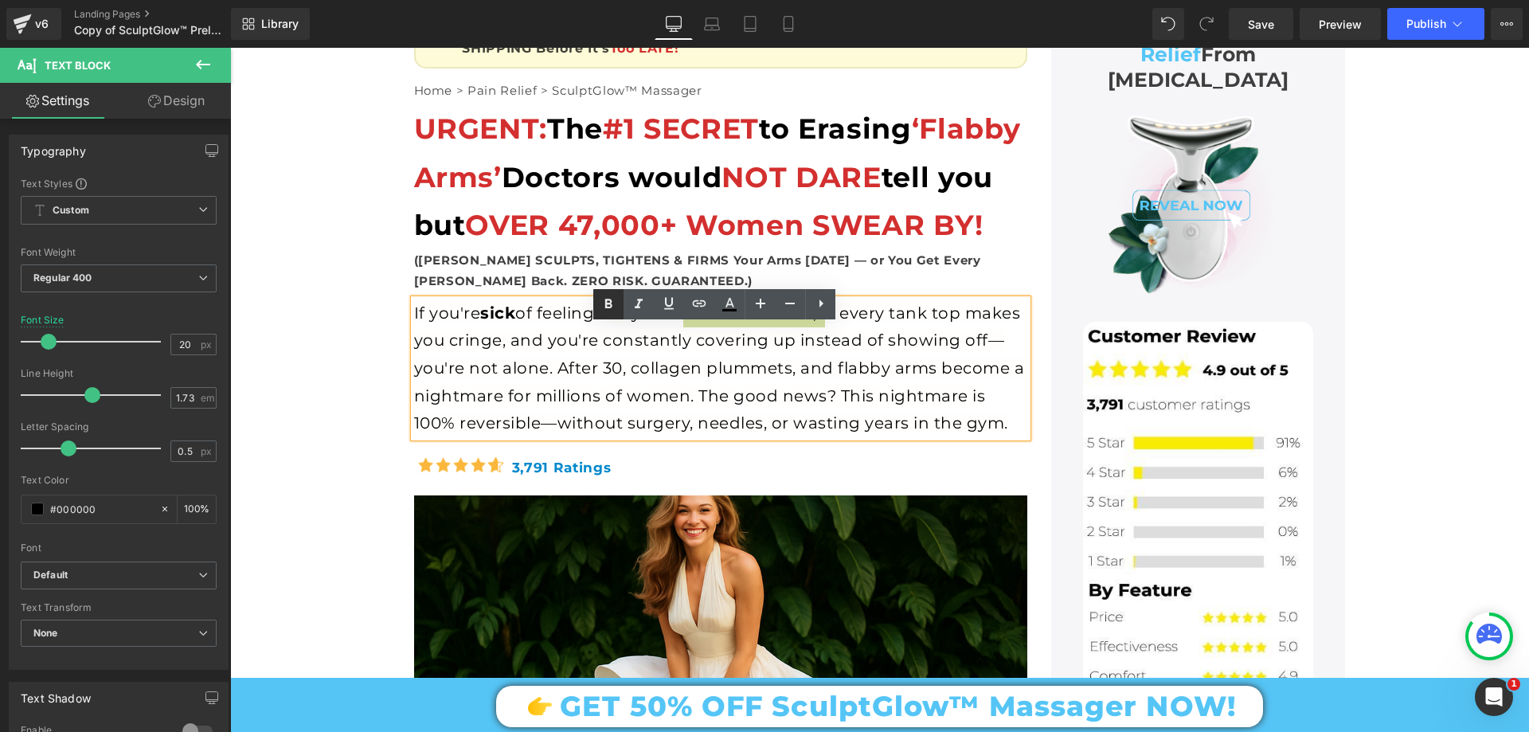
click at [609, 303] on icon at bounding box center [608, 304] width 7 height 10
click at [820, 323] on span "arms ‘wave back,’" at bounding box center [747, 312] width 157 height 19
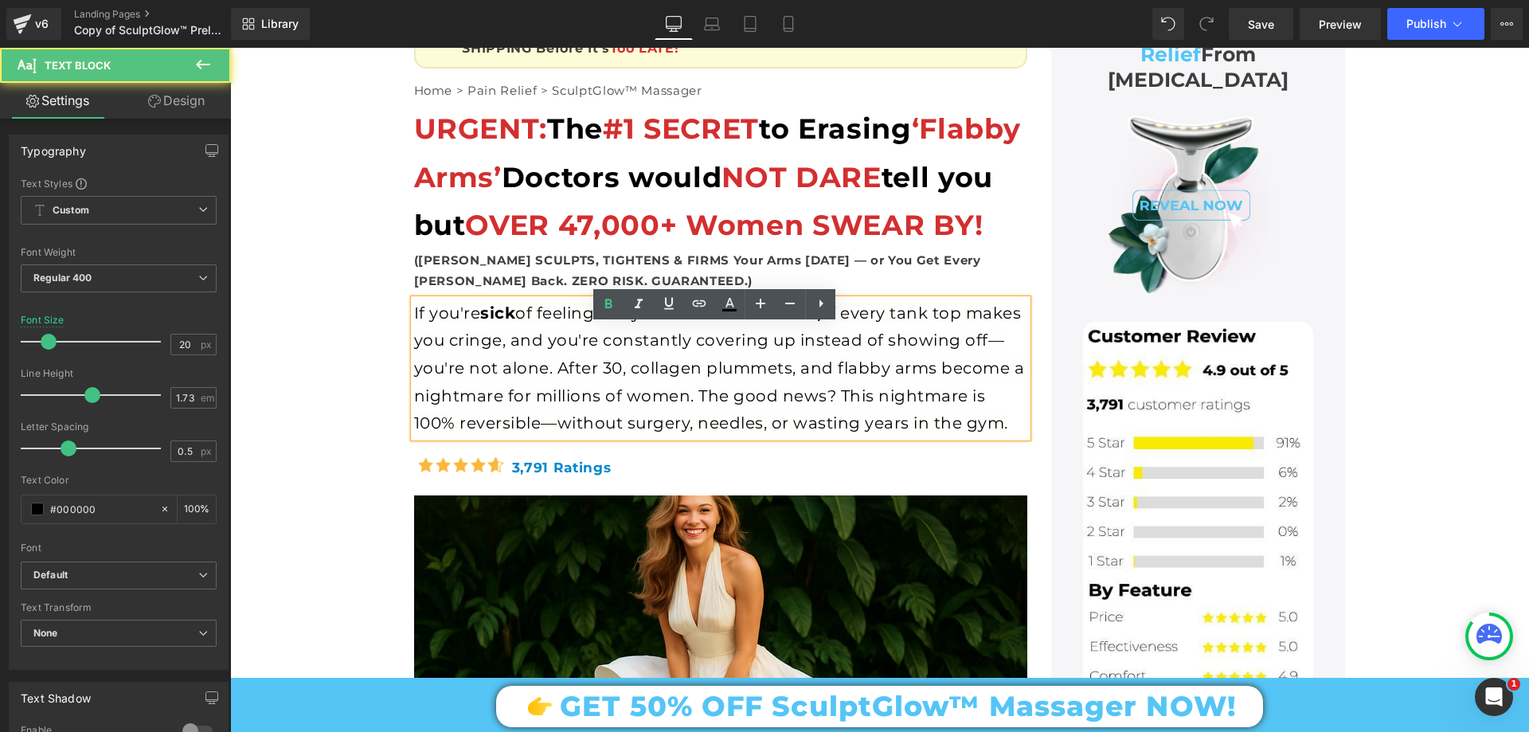
click at [859, 350] on div "If you're sick of feeling like your arms ‘wave back,’ if every tank top makes y…" at bounding box center [720, 368] width 613 height 138
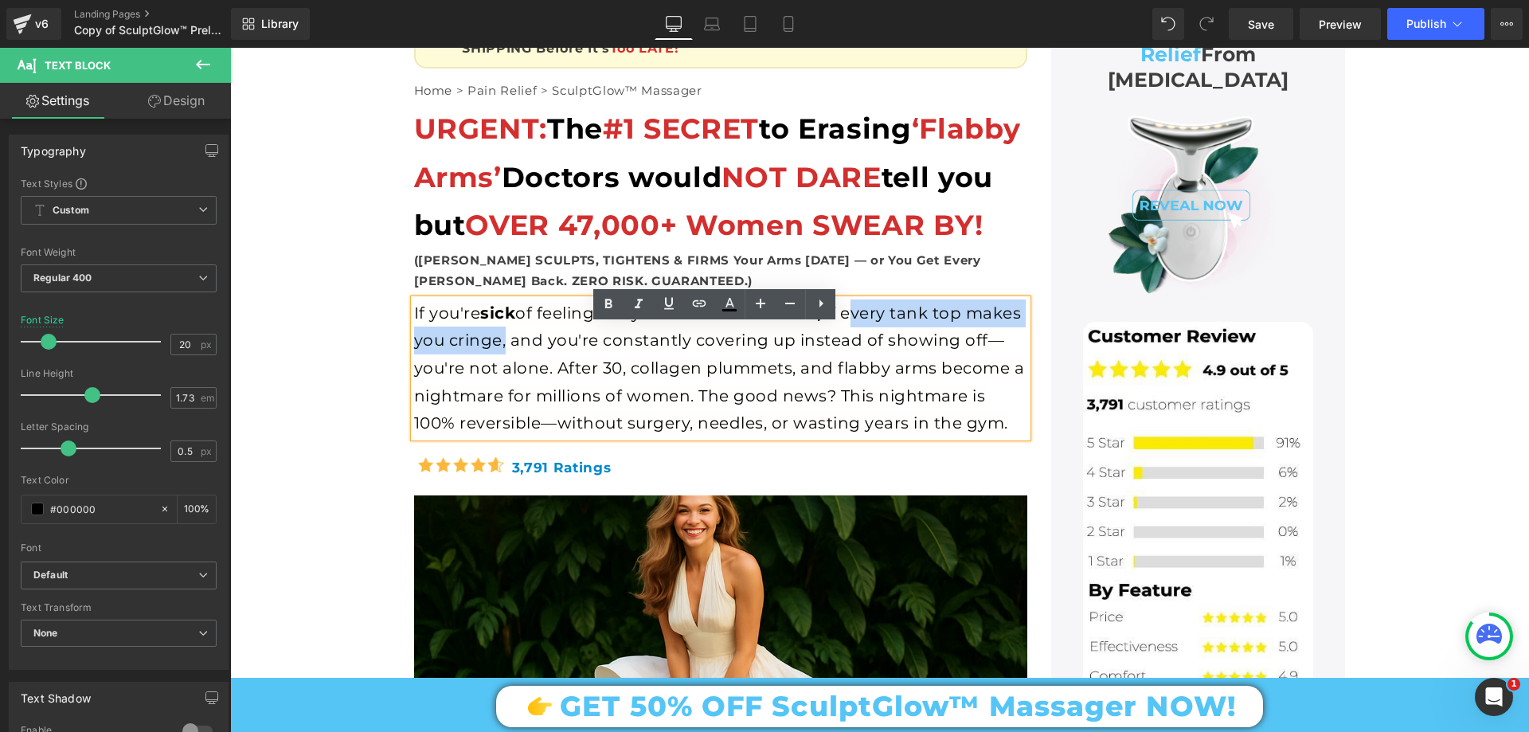
drag, startPoint x: 859, startPoint y: 338, endPoint x: 553, endPoint y: 366, distance: 307.1
click at [553, 366] on span "If you're sick of feeling like your arms ‘wave back,’ if every tank top makes y…" at bounding box center [719, 367] width 611 height 129
click at [614, 297] on icon at bounding box center [608, 304] width 19 height 19
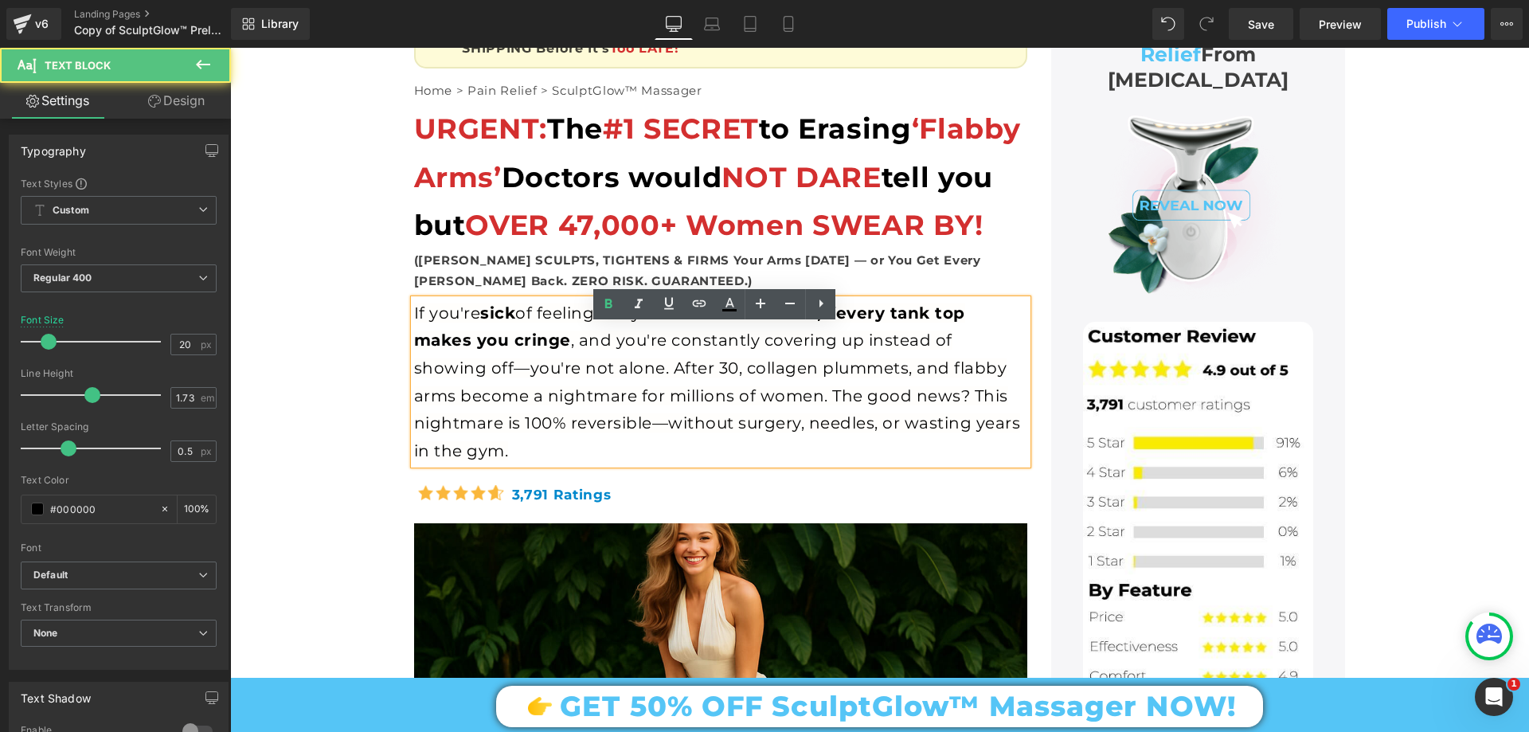
click at [590, 371] on span "If you're sick of feeling like your arms ‘wave back,’ if every tank top makes y…" at bounding box center [717, 381] width 607 height 157
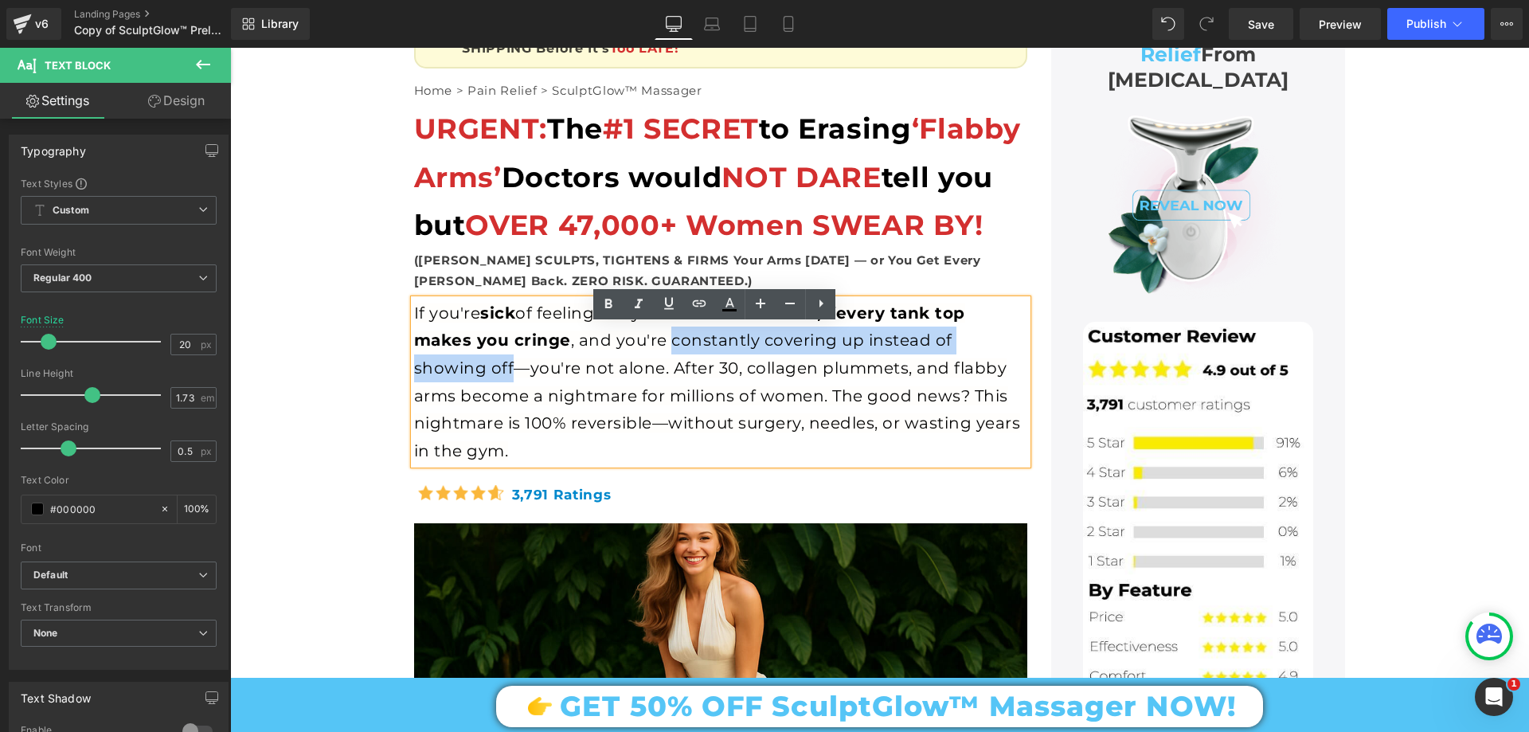
drag, startPoint x: 666, startPoint y: 368, endPoint x: 835, endPoint y: 338, distance: 171.5
click at [431, 396] on span "If you're sick of feeling like your arms ‘wave back,’ if every tank top makes y…" at bounding box center [717, 381] width 607 height 157
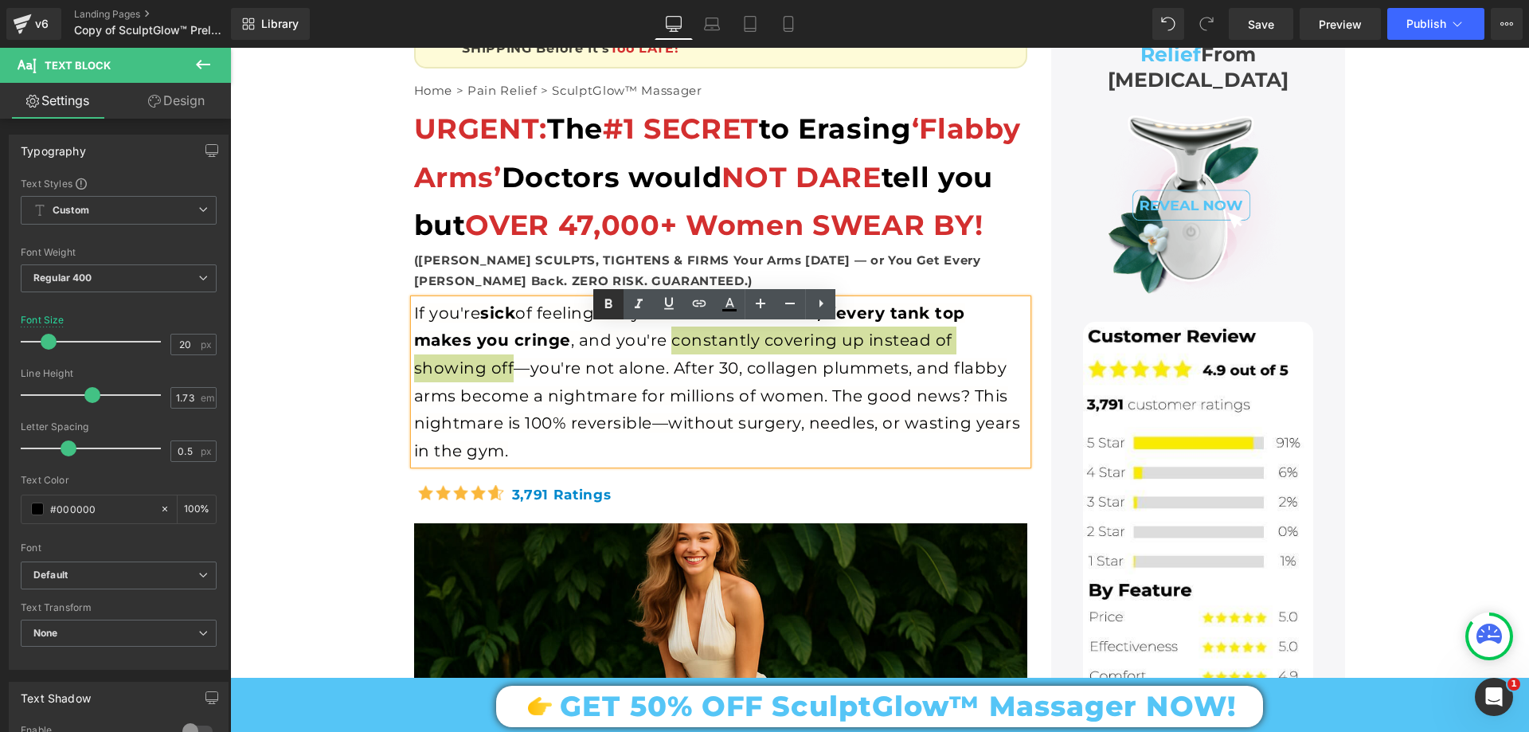
click at [612, 307] on icon at bounding box center [608, 304] width 7 height 10
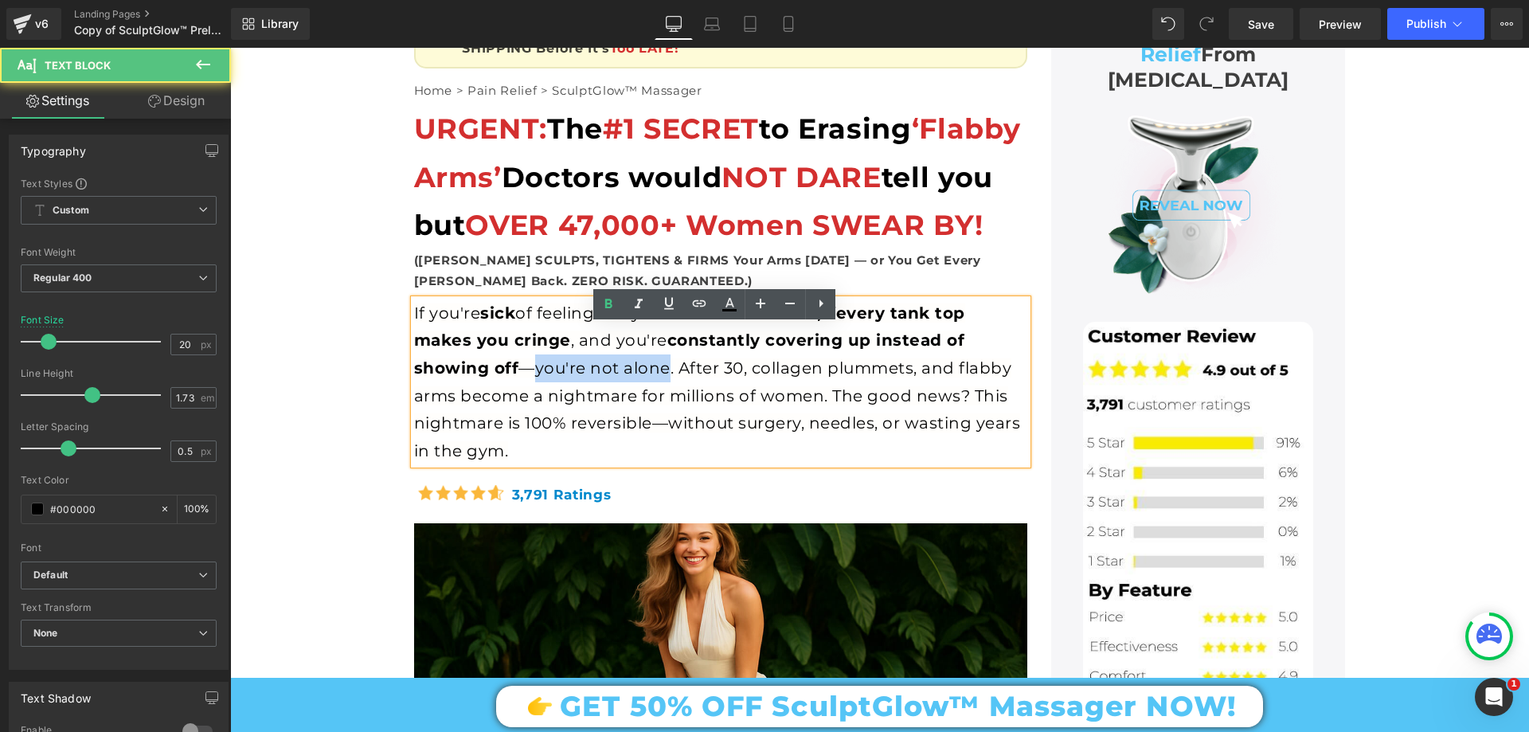
drag, startPoint x: 535, startPoint y: 397, endPoint x: 662, endPoint y: 392, distance: 126.7
click at [662, 392] on span "If you're sick of feeling like your arms ‘wave back,’ if every tank top makes y…" at bounding box center [717, 381] width 607 height 157
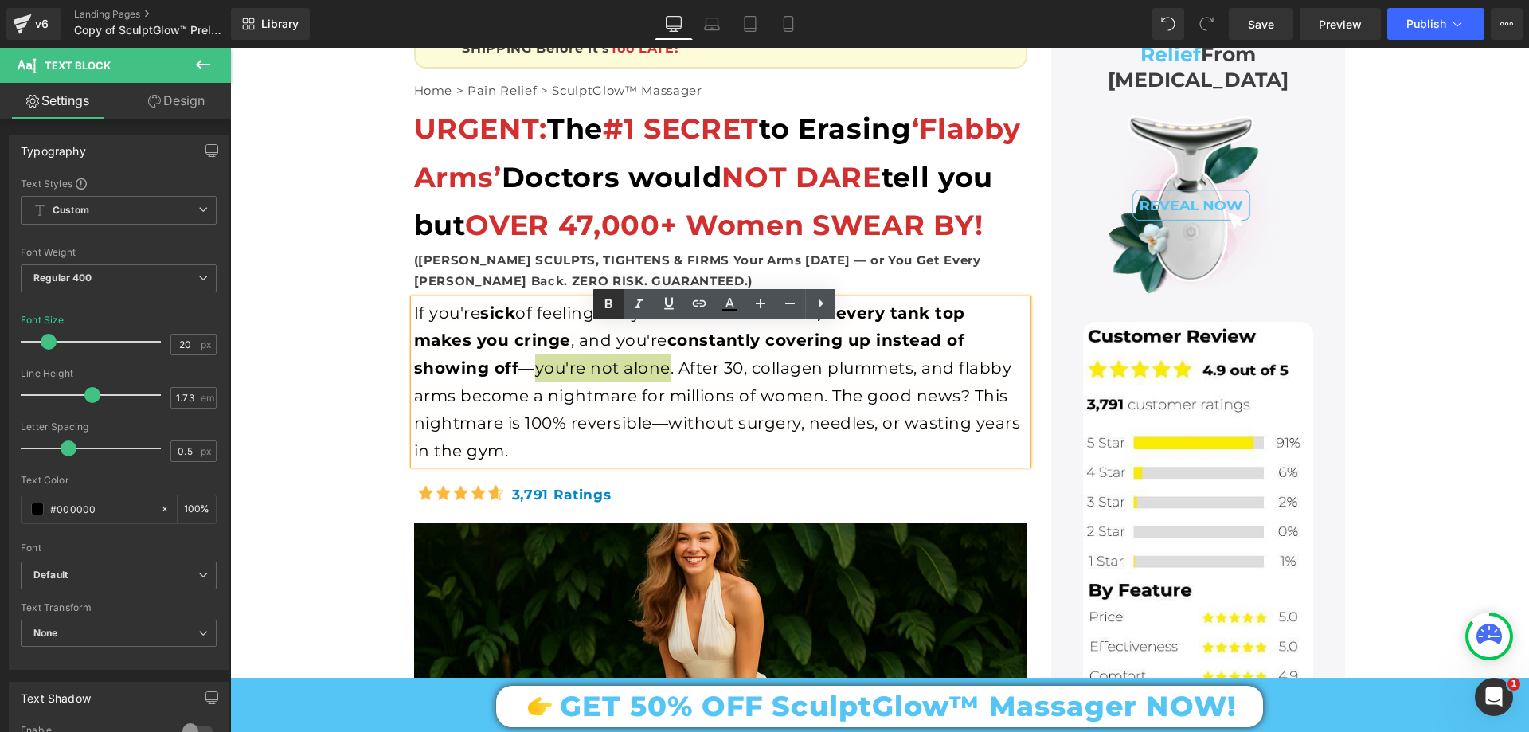
click at [609, 302] on icon at bounding box center [608, 304] width 19 height 19
click at [668, 378] on span "you're not alone" at bounding box center [606, 367] width 143 height 19
drag, startPoint x: 680, startPoint y: 395, endPoint x: 741, endPoint y: 392, distance: 61.4
click at [741, 392] on span "If you're sick of feeling like your arms ‘wave back,’ if every tank top makes y…" at bounding box center [717, 381] width 607 height 157
click at [608, 305] on icon at bounding box center [608, 304] width 19 height 19
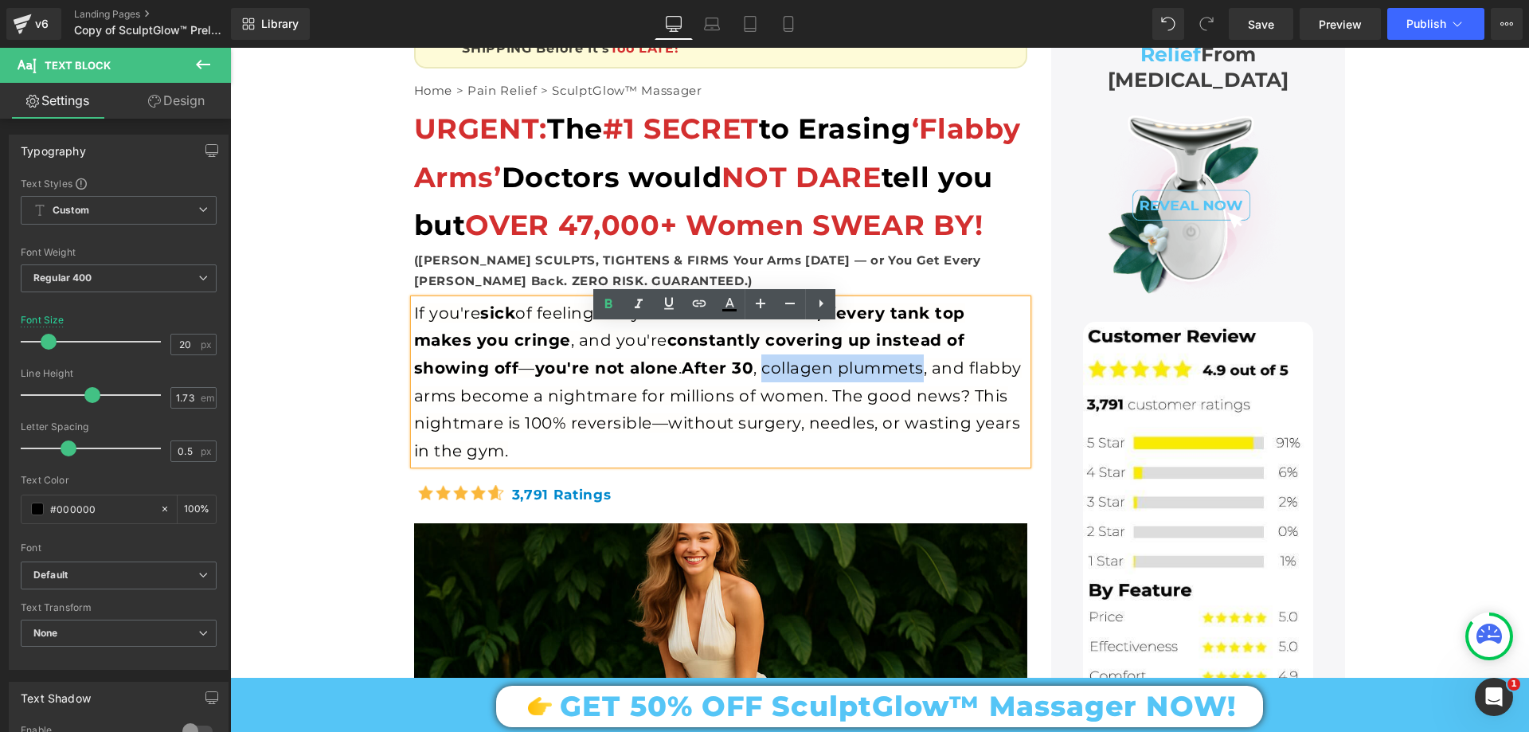
drag, startPoint x: 758, startPoint y: 399, endPoint x: 917, endPoint y: 387, distance: 158.9
click at [917, 387] on span "If you're sick of feeling like your arms ‘wave back,’ if every tank top makes y…" at bounding box center [718, 381] width 608 height 157
click at [609, 307] on icon at bounding box center [608, 304] width 7 height 10
drag, startPoint x: 968, startPoint y: 393, endPoint x: 526, endPoint y: 421, distance: 442.9
click at [526, 421] on span "If you're sick of feeling like your arms ‘wave back,’ if every tank top makes y…" at bounding box center [720, 381] width 612 height 157
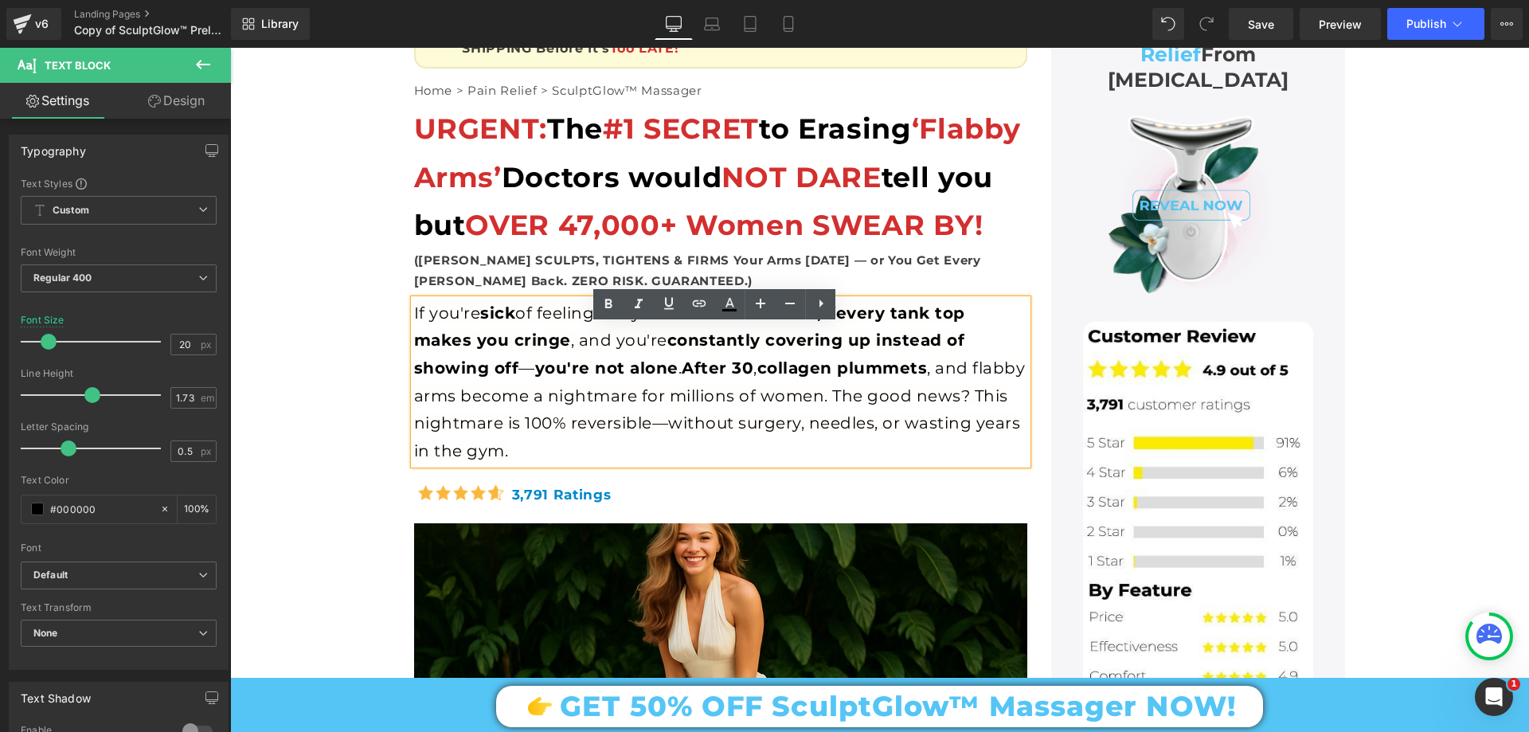
click at [592, 425] on span "If you're sick of feeling like your arms ‘wave back,’ if every tank top makes y…" at bounding box center [720, 381] width 612 height 157
drag, startPoint x: 542, startPoint y: 422, endPoint x: 816, endPoint y: 411, distance: 274.2
click at [816, 411] on div "If you're sick of feeling like your arms ‘wave back,’ if every tank top makes y…" at bounding box center [720, 382] width 613 height 166
click at [612, 303] on icon at bounding box center [608, 304] width 19 height 19
click at [683, 378] on span "After 30" at bounding box center [718, 367] width 72 height 19
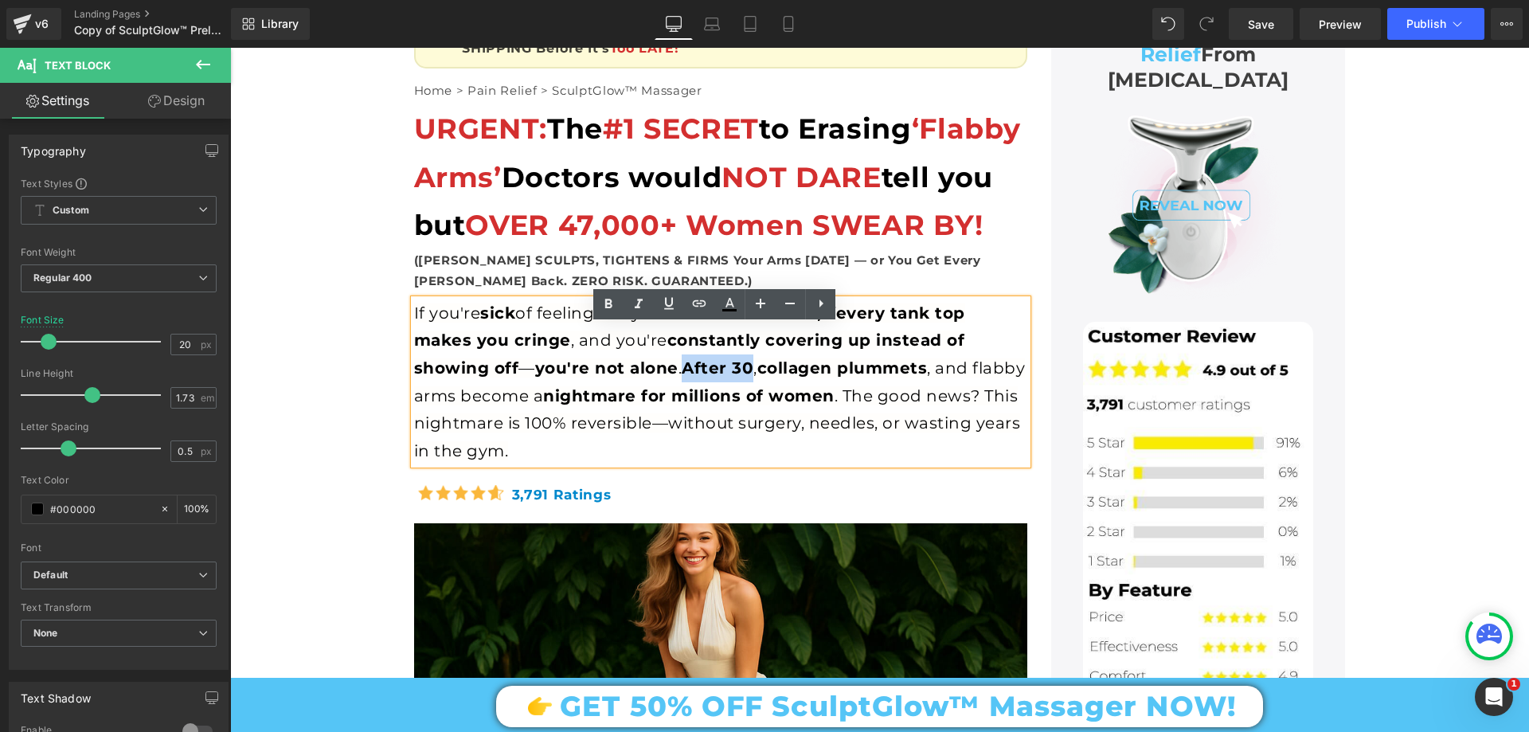
drag, startPoint x: 676, startPoint y: 388, endPoint x: 744, endPoint y: 395, distance: 68.1
click at [744, 395] on span "If you're sick of feeling like your arms ‘wave back,’ if every tank top makes y…" at bounding box center [720, 381] width 612 height 157
click at [610, 303] on icon at bounding box center [608, 304] width 7 height 10
drag, startPoint x: 753, startPoint y: 389, endPoint x: 918, endPoint y: 389, distance: 164.9
click at [918, 378] on span "collagen plummets" at bounding box center [840, 367] width 170 height 19
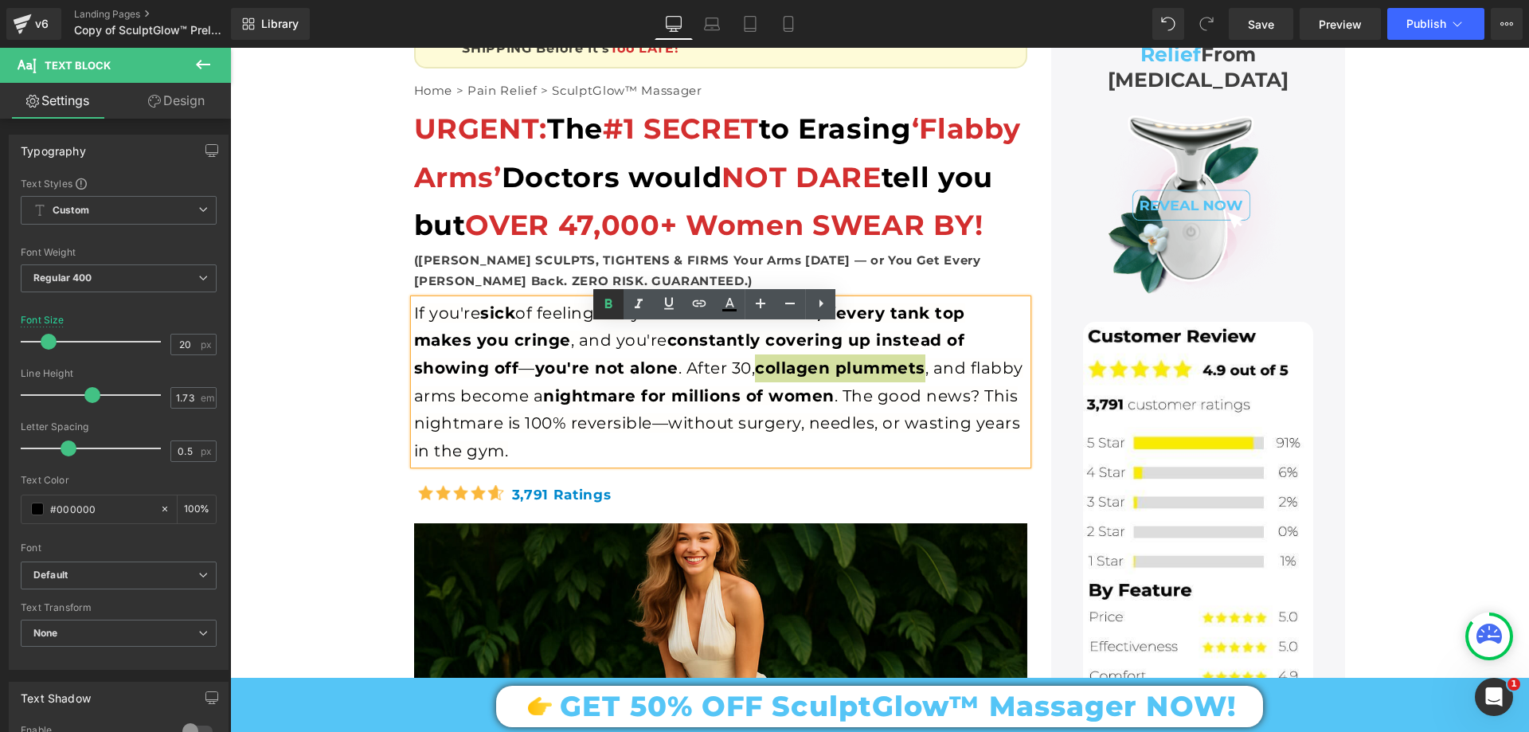
click at [612, 297] on icon at bounding box center [608, 304] width 19 height 19
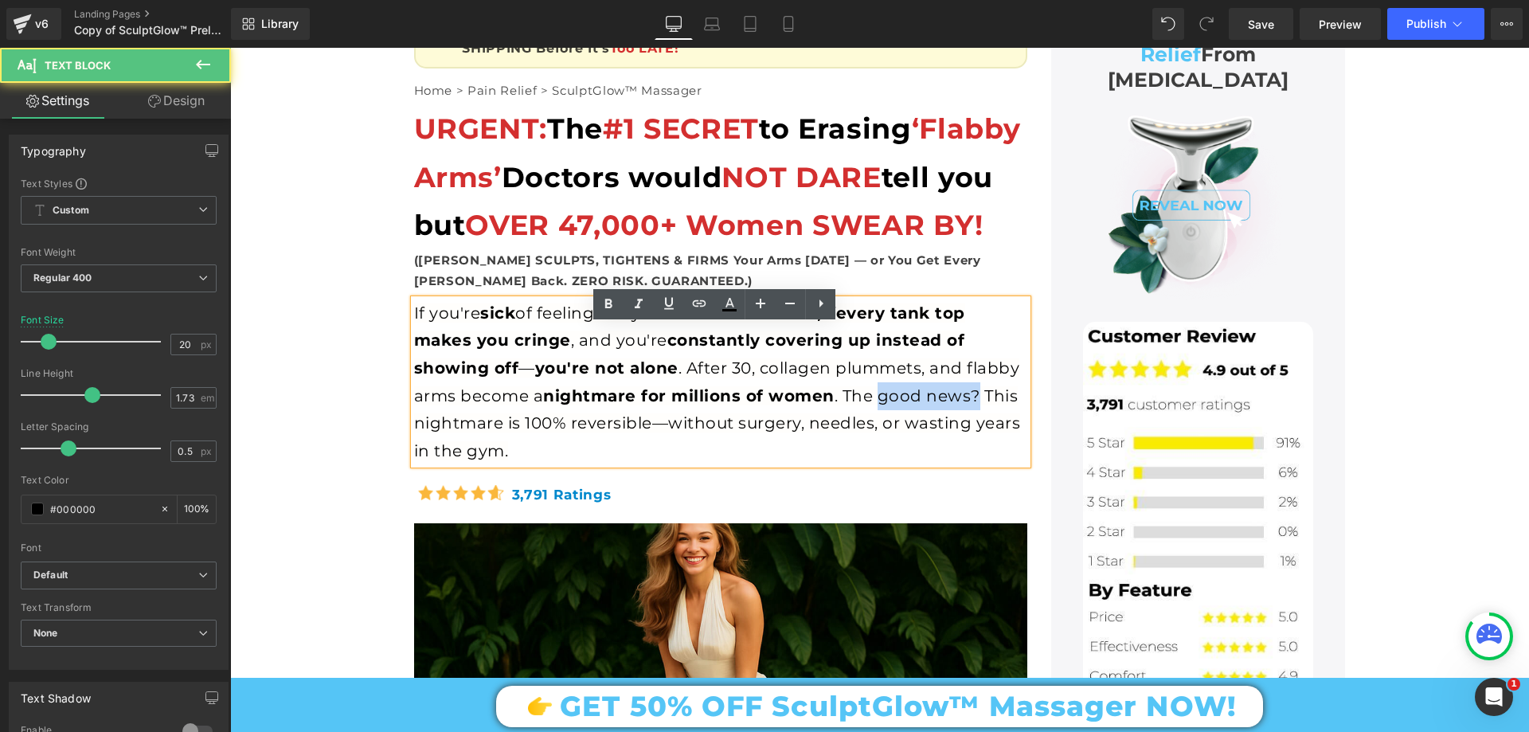
drag, startPoint x: 874, startPoint y: 423, endPoint x: 970, endPoint y: 418, distance: 96.5
click at [970, 418] on span "If you're sick of feeling like your arms ‘wave back,’ if every tank top makes y…" at bounding box center [717, 381] width 607 height 157
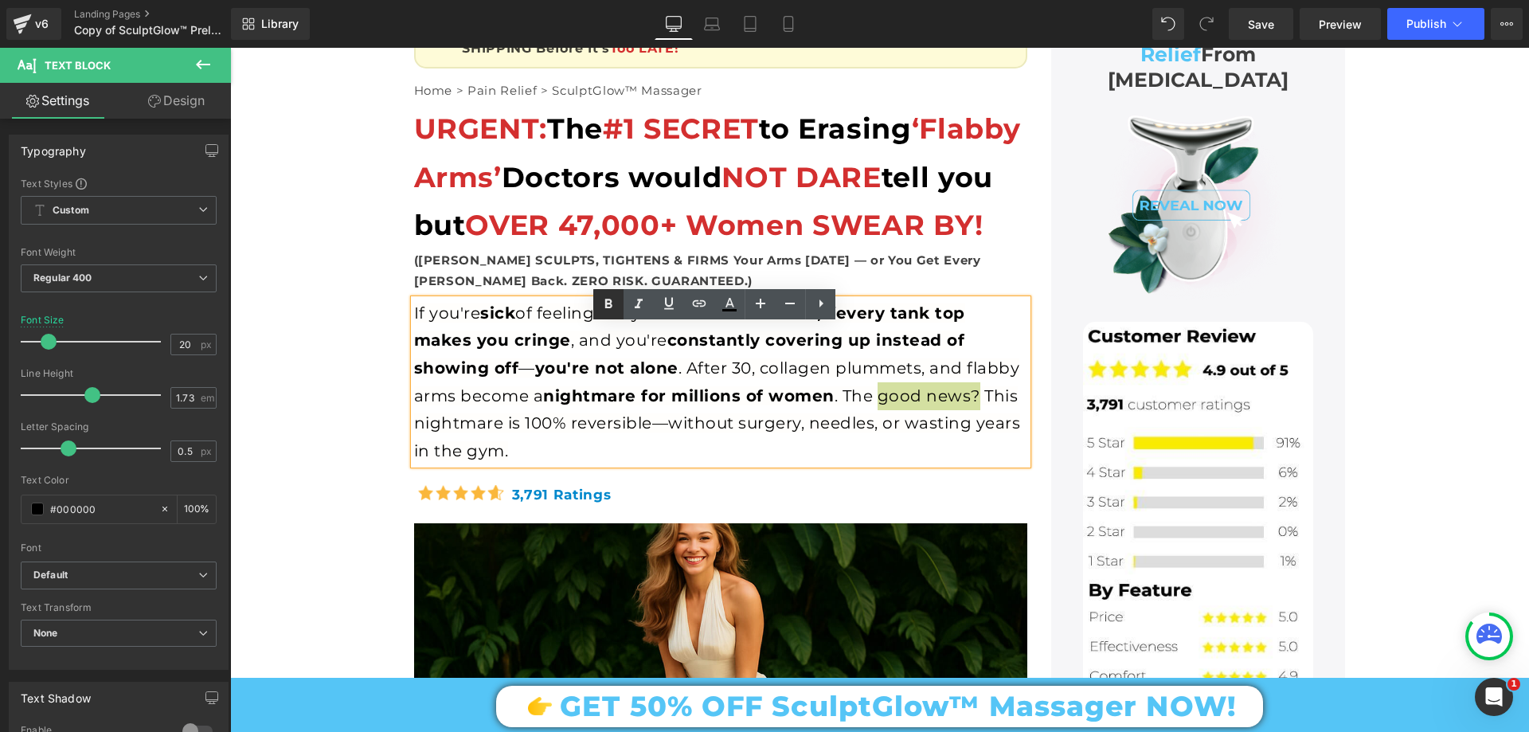
click at [610, 306] on icon at bounding box center [608, 304] width 19 height 19
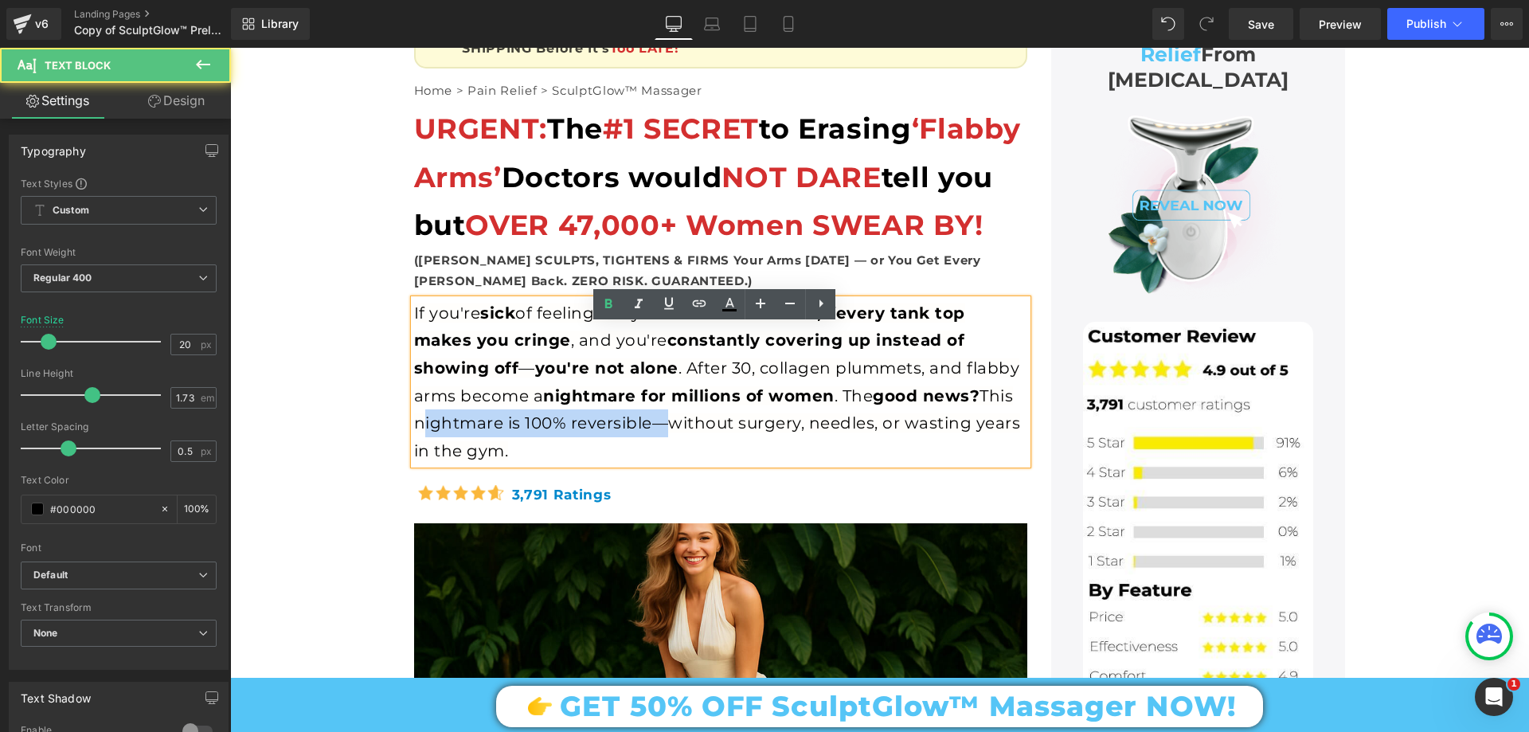
drag, startPoint x: 410, startPoint y: 448, endPoint x: 648, endPoint y: 440, distance: 237.5
click at [648, 440] on span "If you're sick of feeling like your arms ‘wave back,’ if every tank top makes y…" at bounding box center [717, 381] width 607 height 157
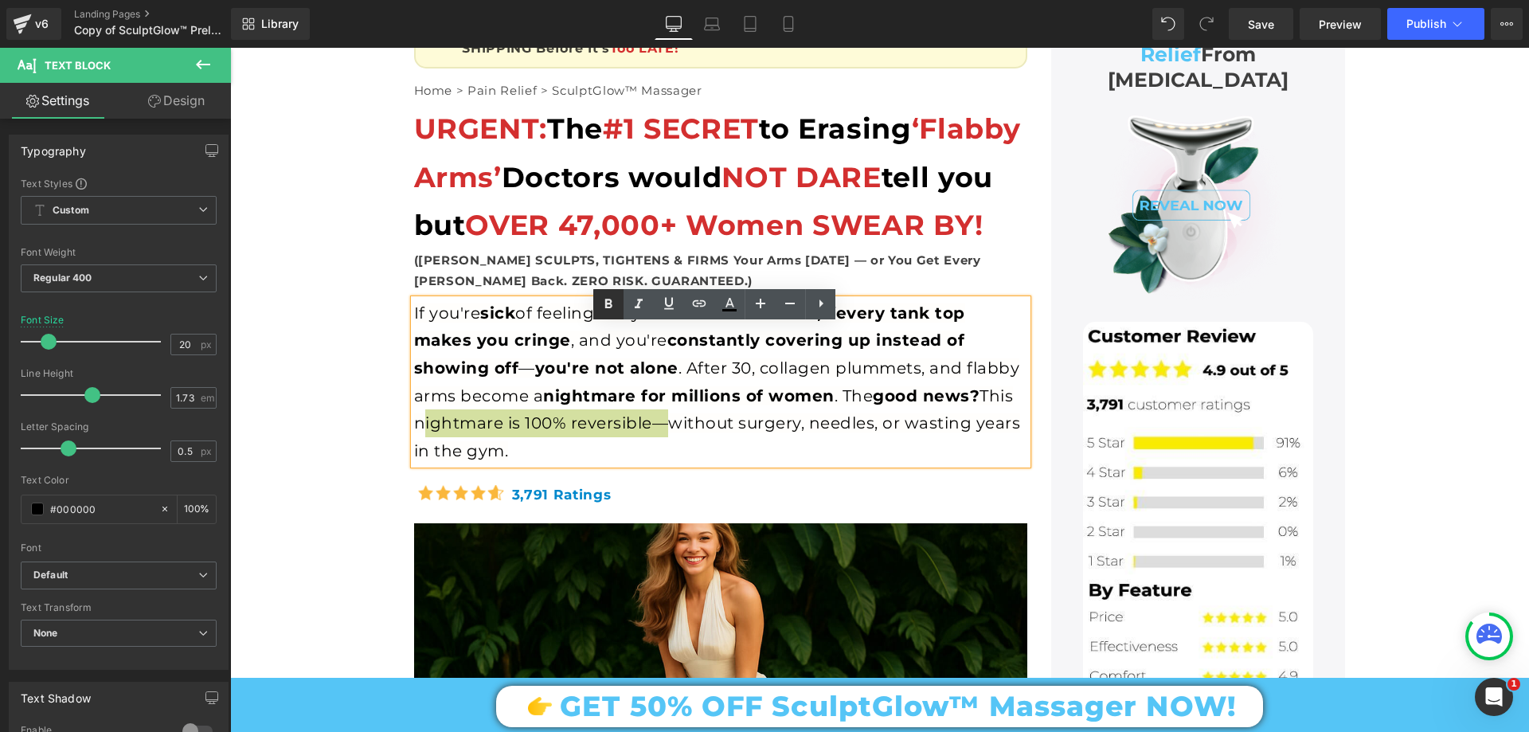
click at [608, 302] on icon at bounding box center [608, 304] width 19 height 19
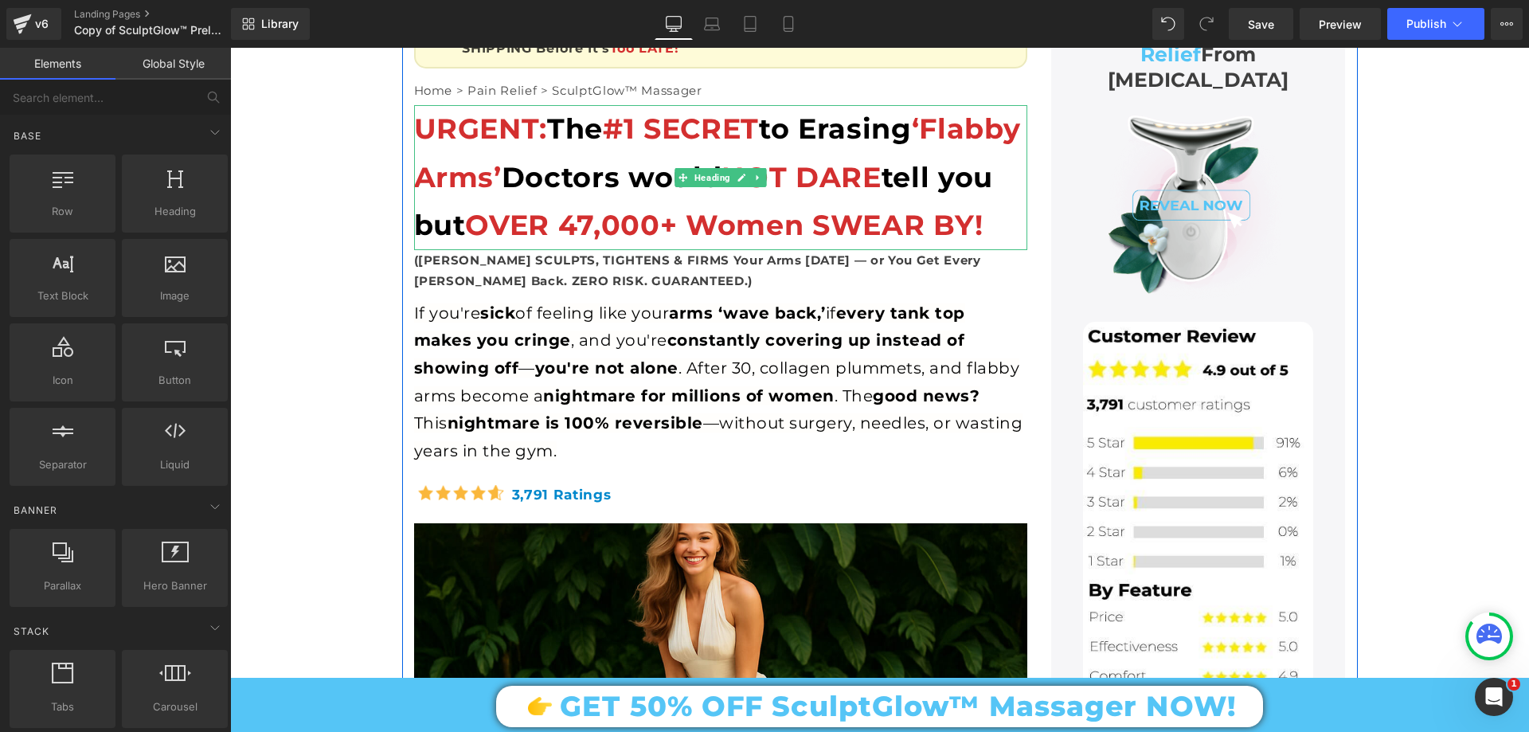
click at [484, 242] on span "OVER 47,000+ Women SWEAR BY!" at bounding box center [724, 225] width 518 height 34
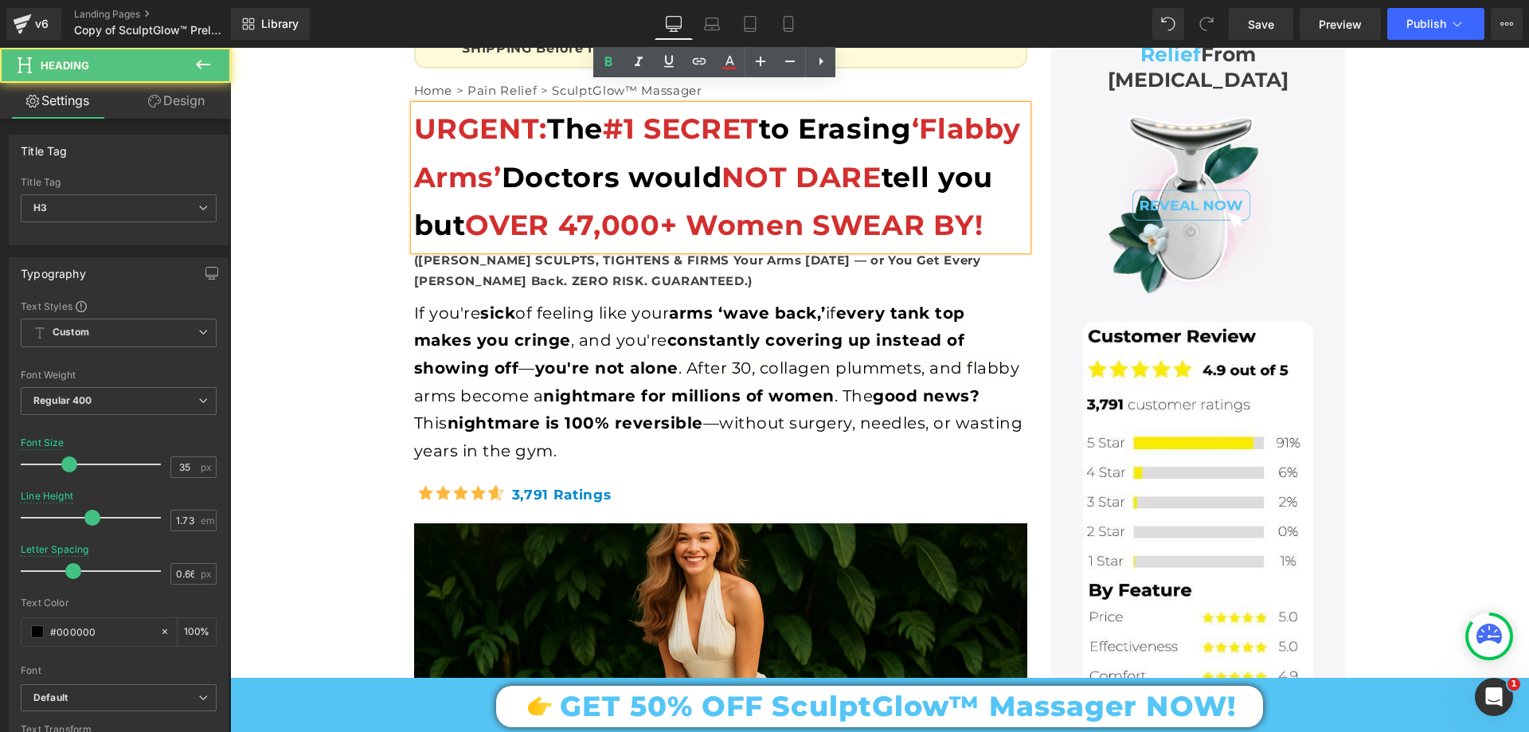
click at [495, 242] on span "OVER 47,000+ Women SWEAR BY!" at bounding box center [724, 225] width 518 height 34
click at [733, 58] on icon at bounding box center [729, 62] width 19 height 19
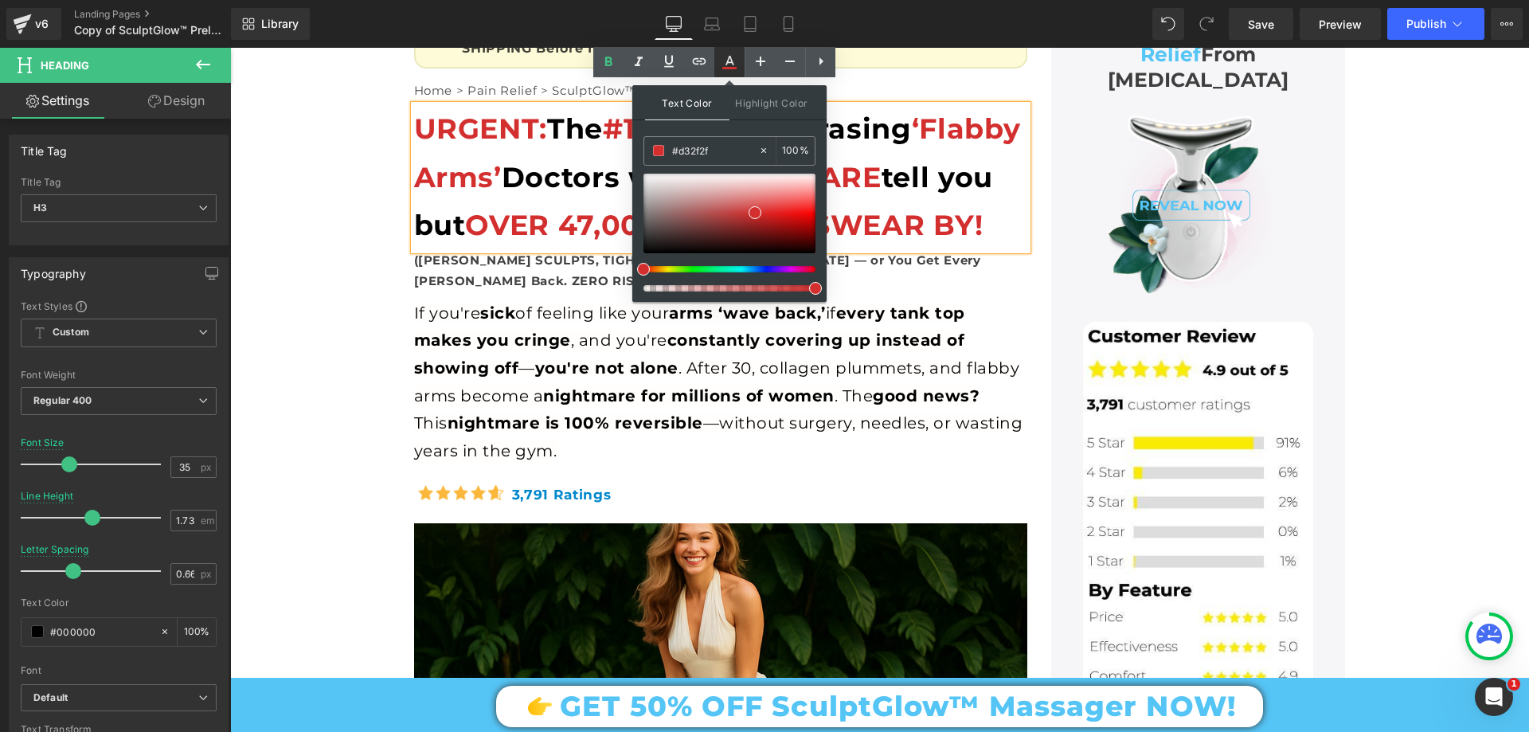
type input "100"
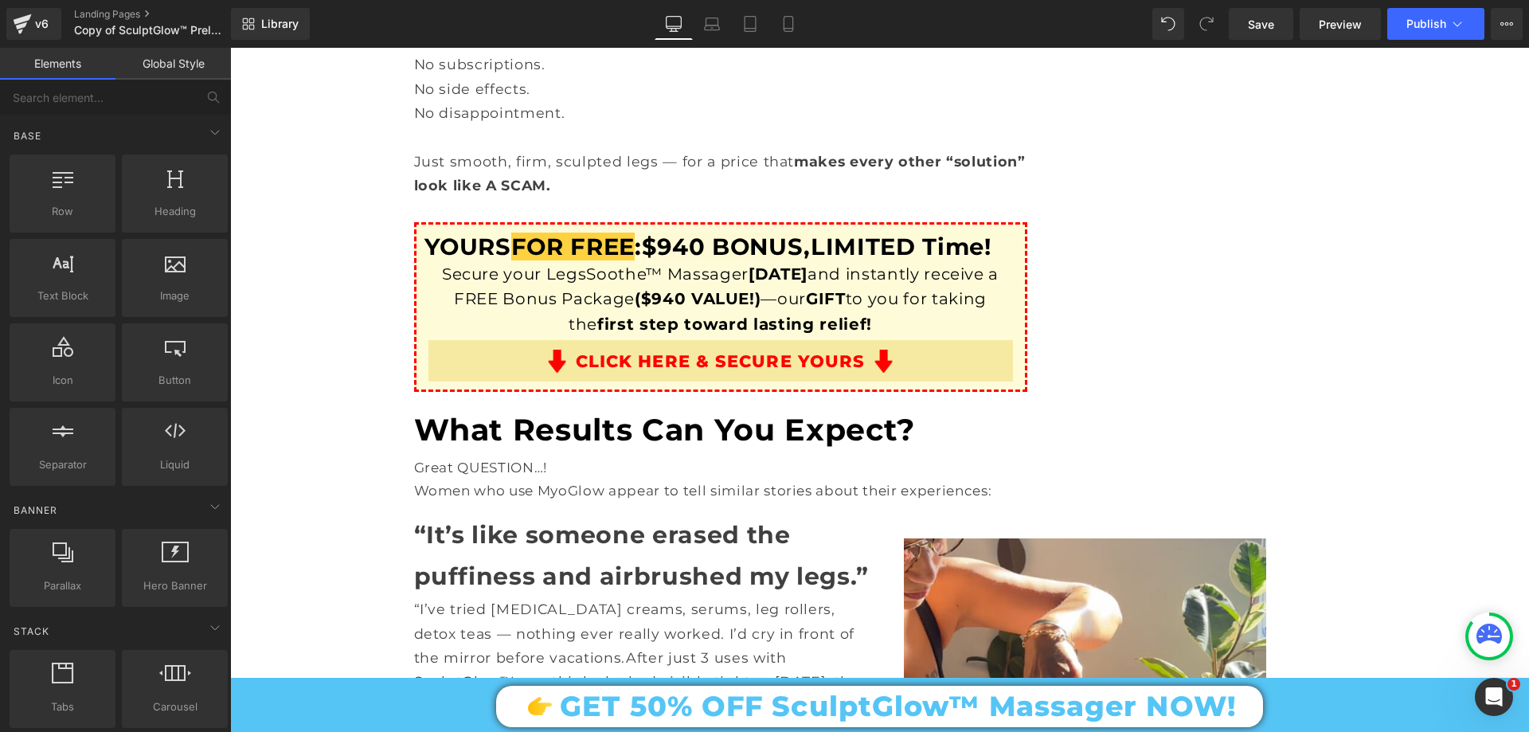
scroll to position [6372, 0]
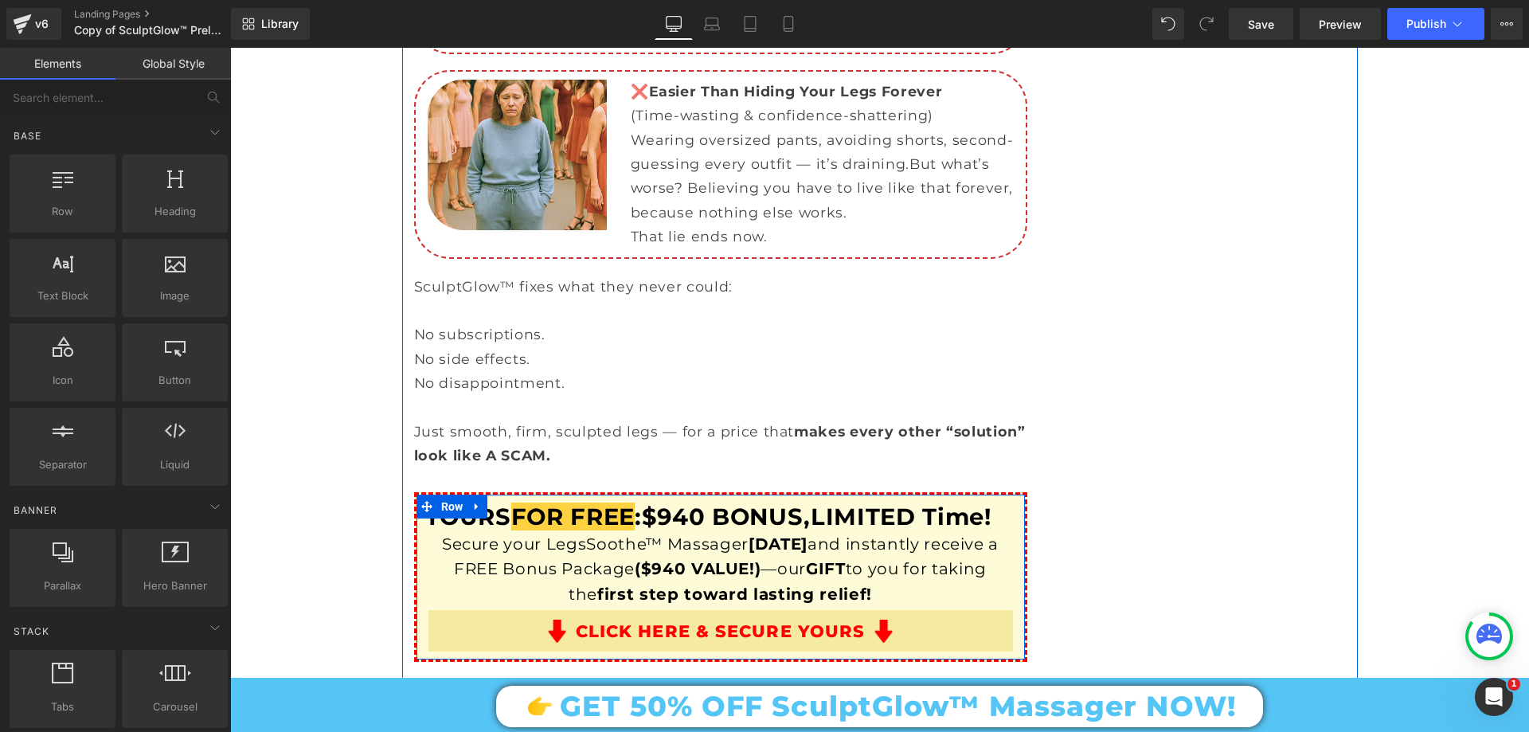
click at [537, 503] on span "FOR FREE" at bounding box center [572, 517] width 123 height 28
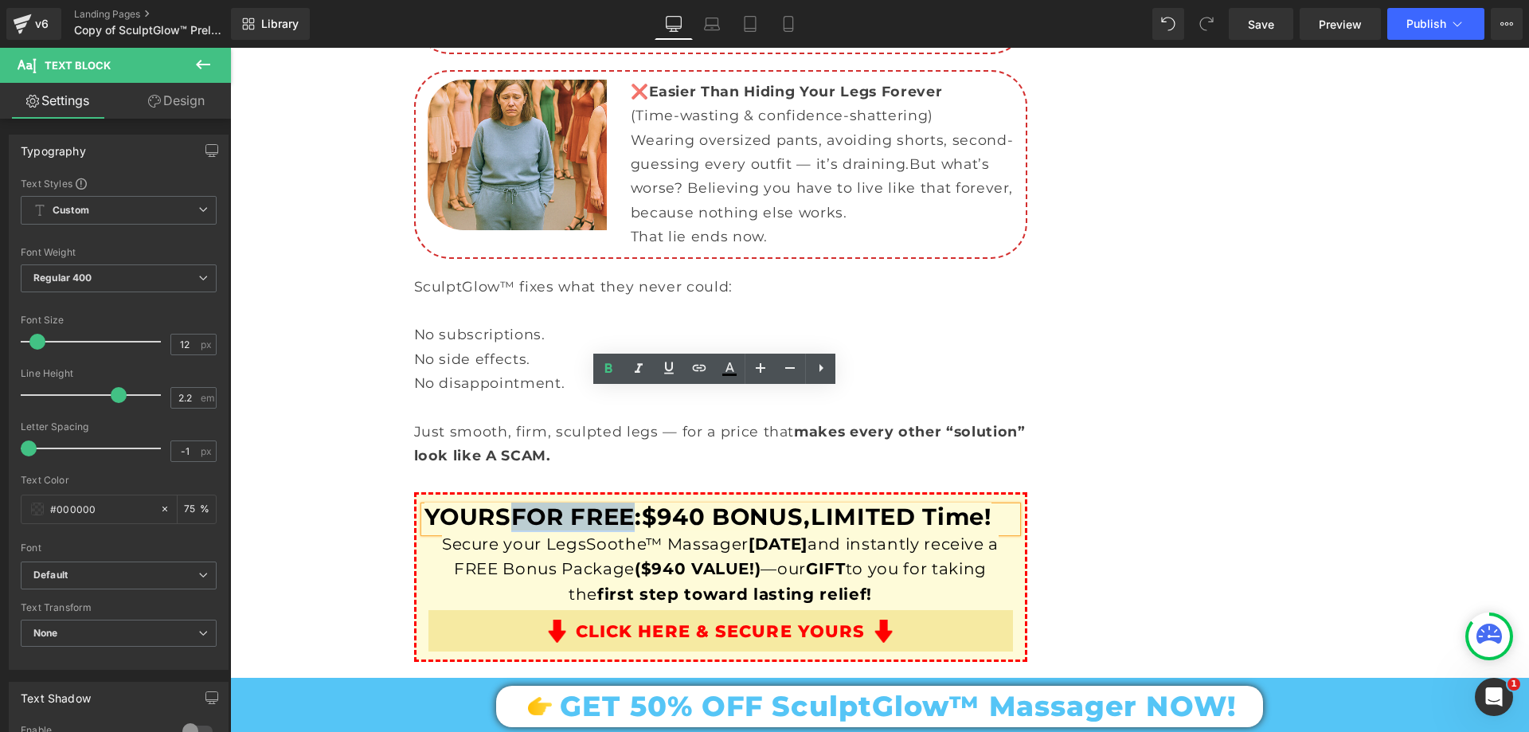
drag, startPoint x: 514, startPoint y: 393, endPoint x: 636, endPoint y: 397, distance: 122.7
click at [636, 503] on b "YOURS FOR FREE : $940 BONUS," at bounding box center [618, 517] width 387 height 28
click at [730, 366] on icon at bounding box center [729, 368] width 19 height 19
type input "#ffbf00"
type input "70"
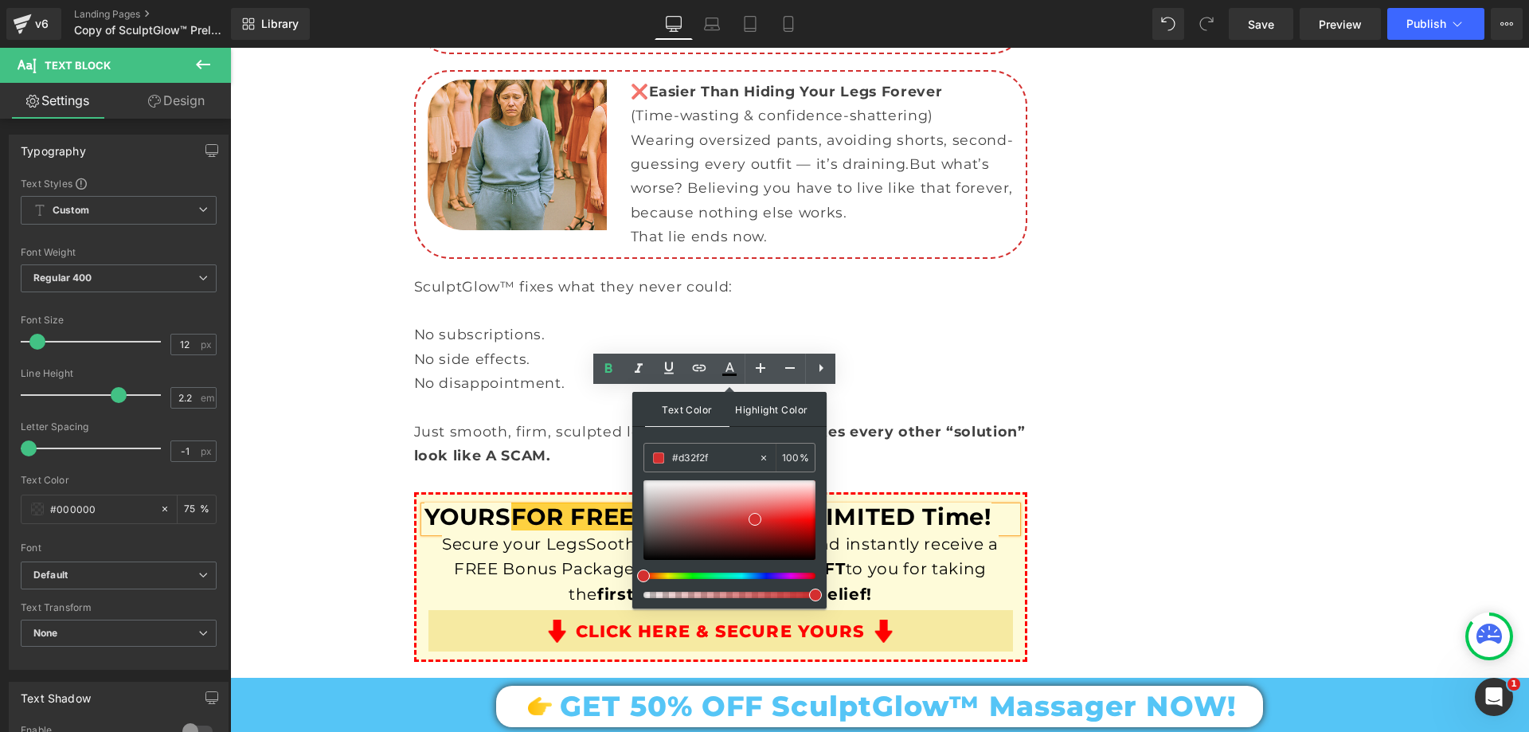
click at [745, 408] on span "Highlight Color" at bounding box center [772, 409] width 84 height 34
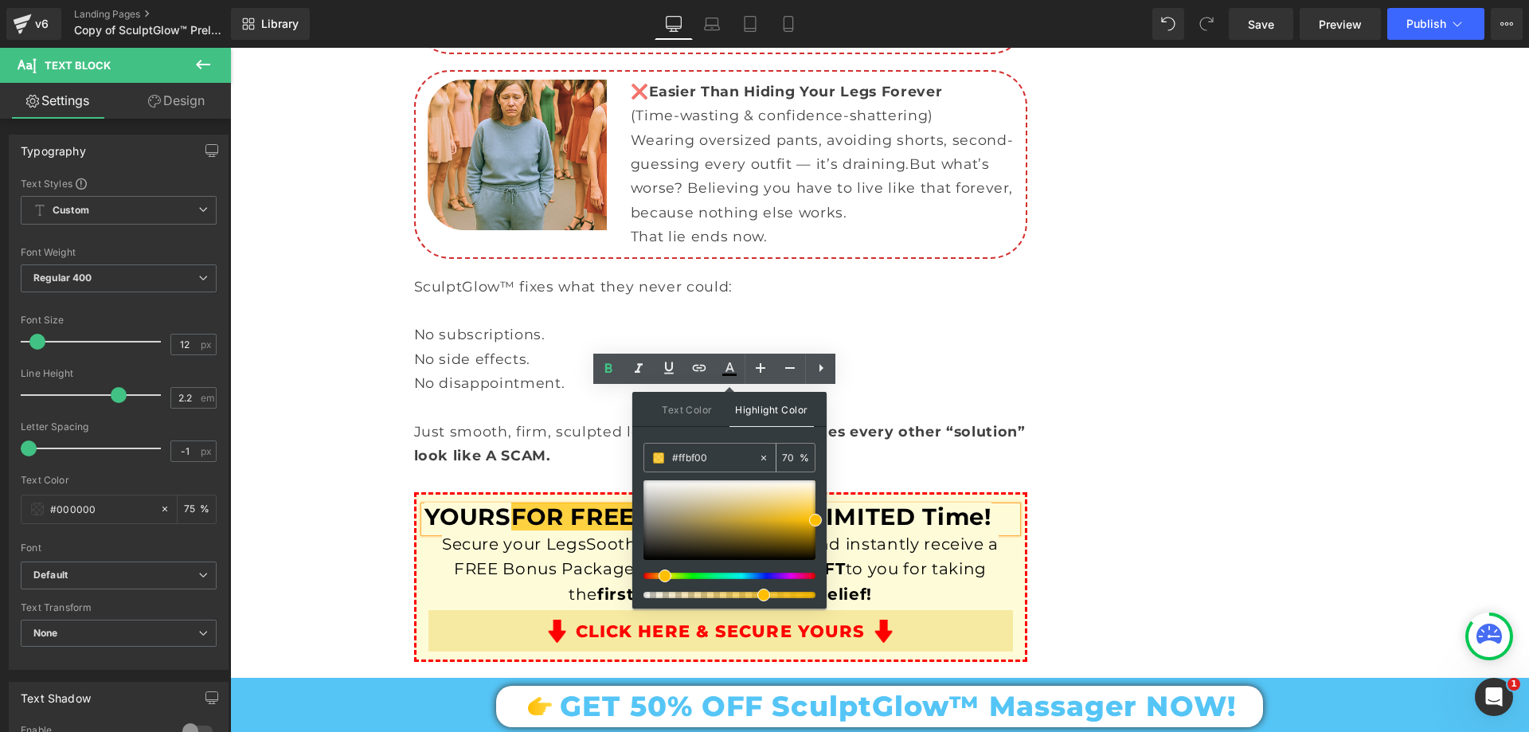
click at [714, 466] on input "#ffbf00" at bounding box center [715, 458] width 86 height 18
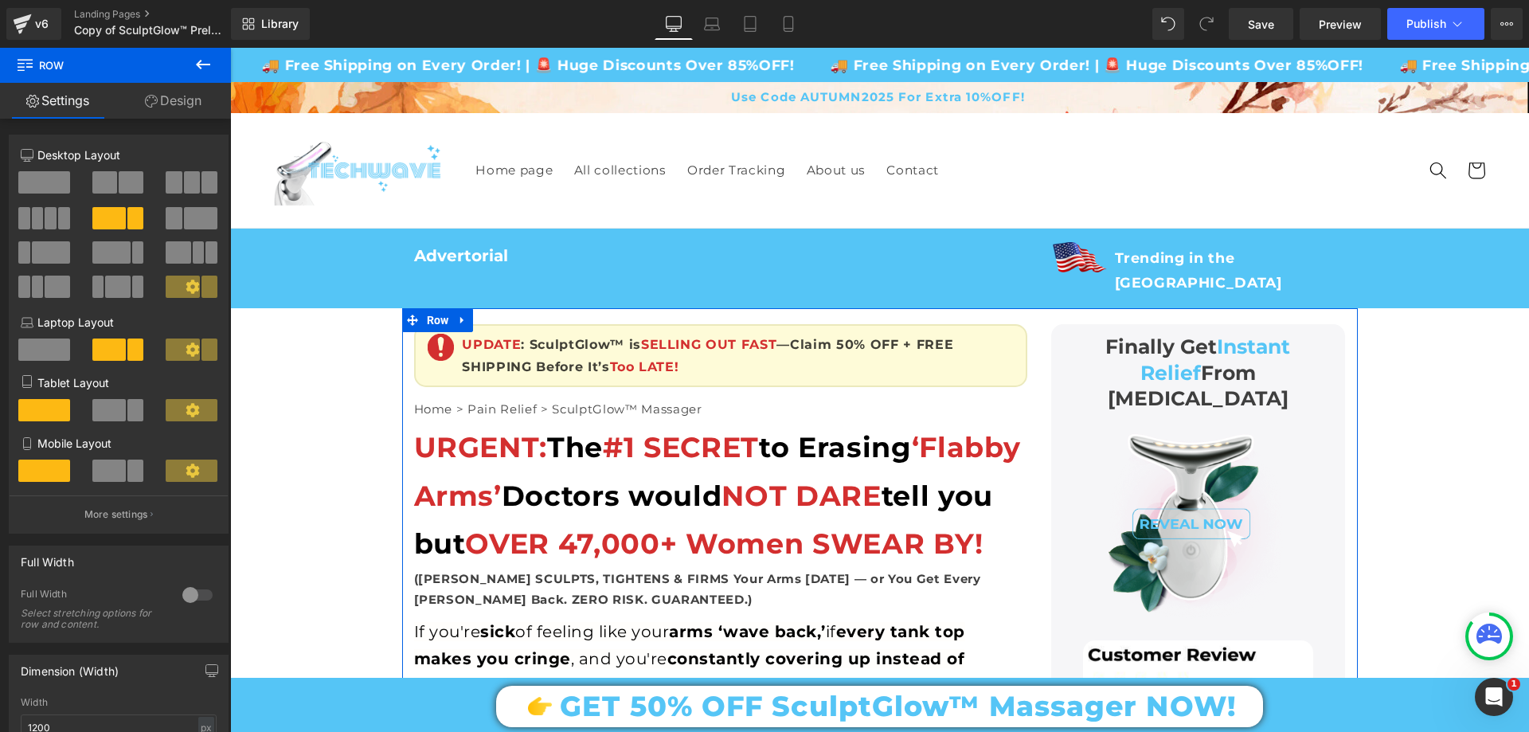
scroll to position [398, 0]
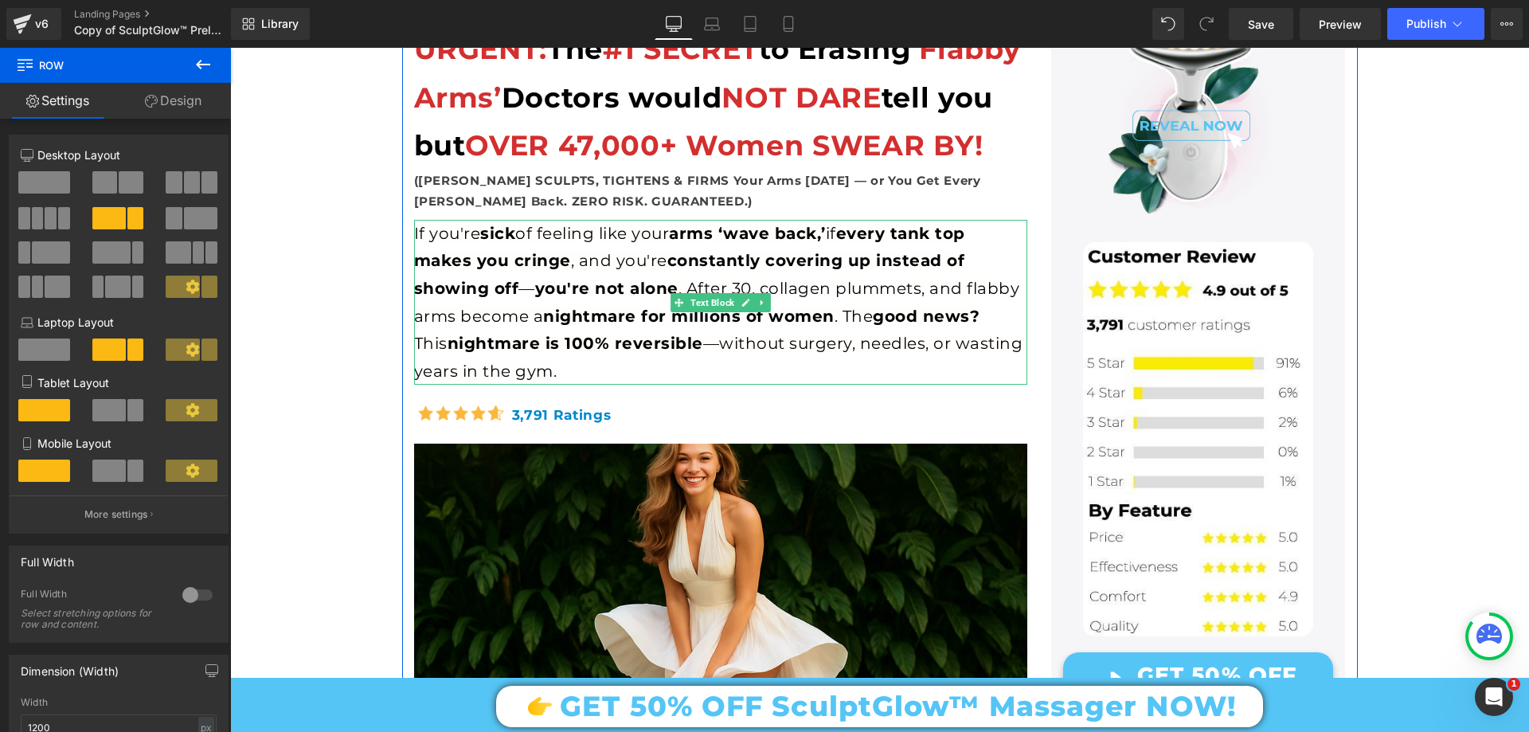
click at [425, 255] on span "If you're sick of feeling like your arms ‘wave back,’ if every tank top makes y…" at bounding box center [718, 302] width 609 height 157
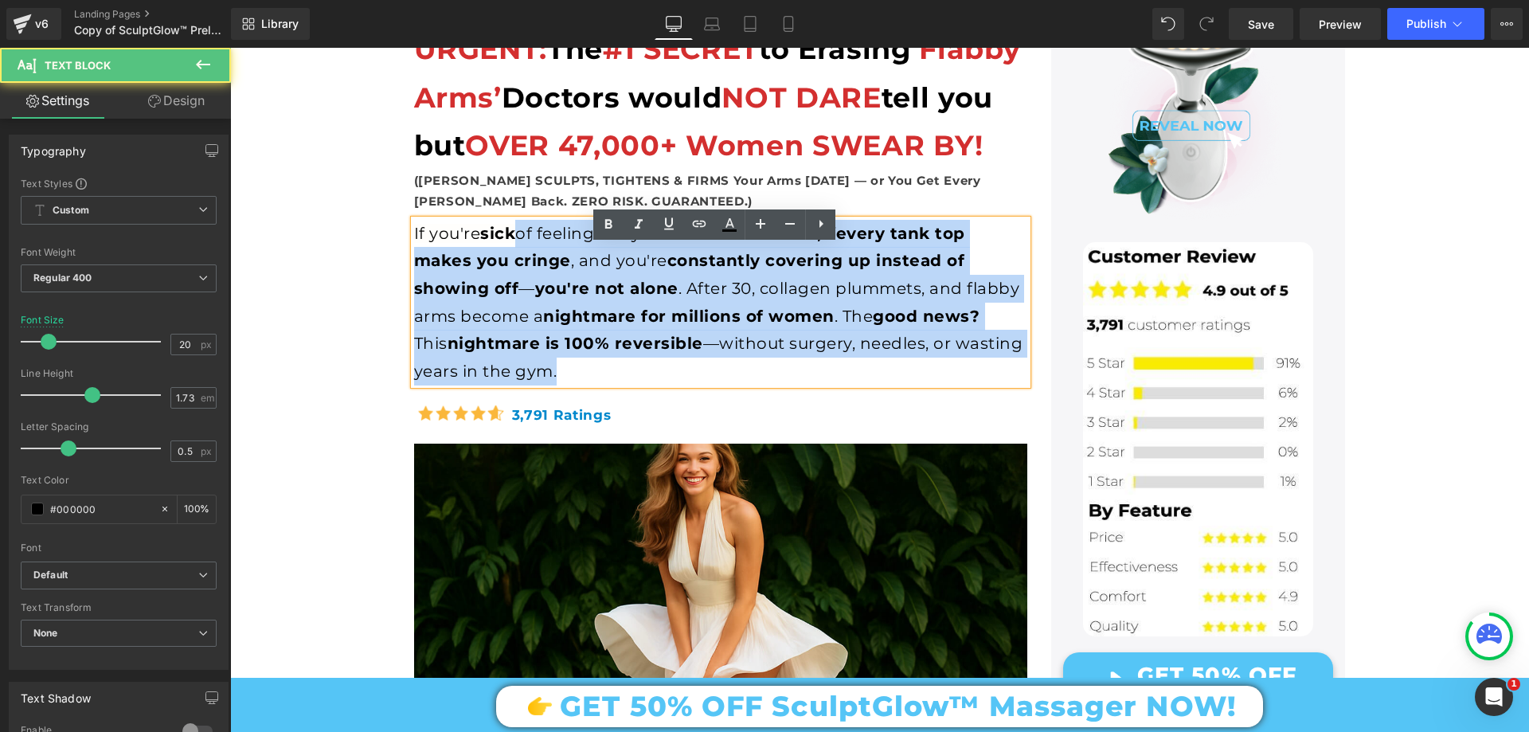
drag, startPoint x: 407, startPoint y: 256, endPoint x: 487, endPoint y: 256, distance: 80.4
click at [493, 256] on div "If you're sick of feeling like your arms ‘wave back,’ if every tank top makes y…" at bounding box center [720, 303] width 613 height 166
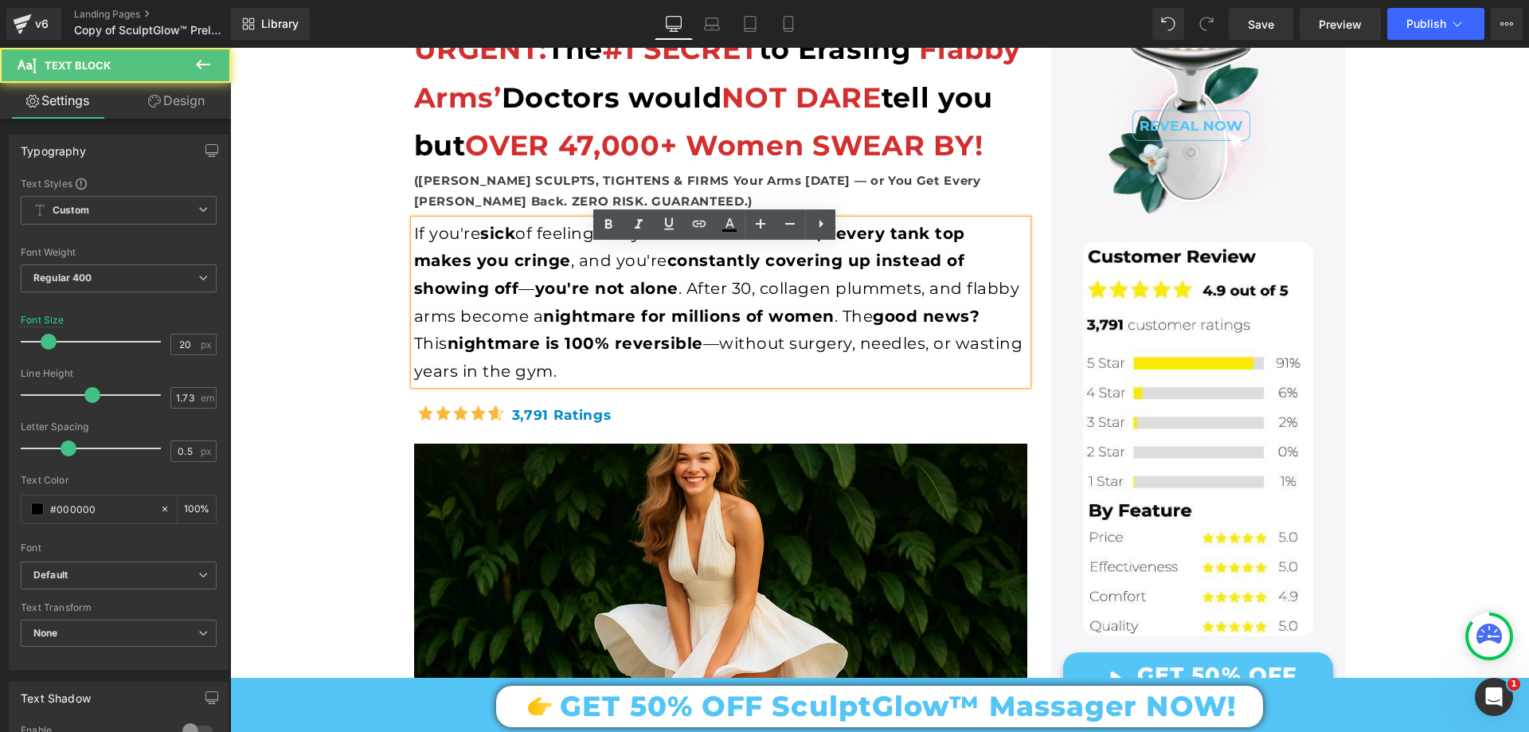
click at [459, 266] on span "If you're sick of feeling like your arms ‘wave back,’ if every tank top makes y…" at bounding box center [718, 302] width 609 height 157
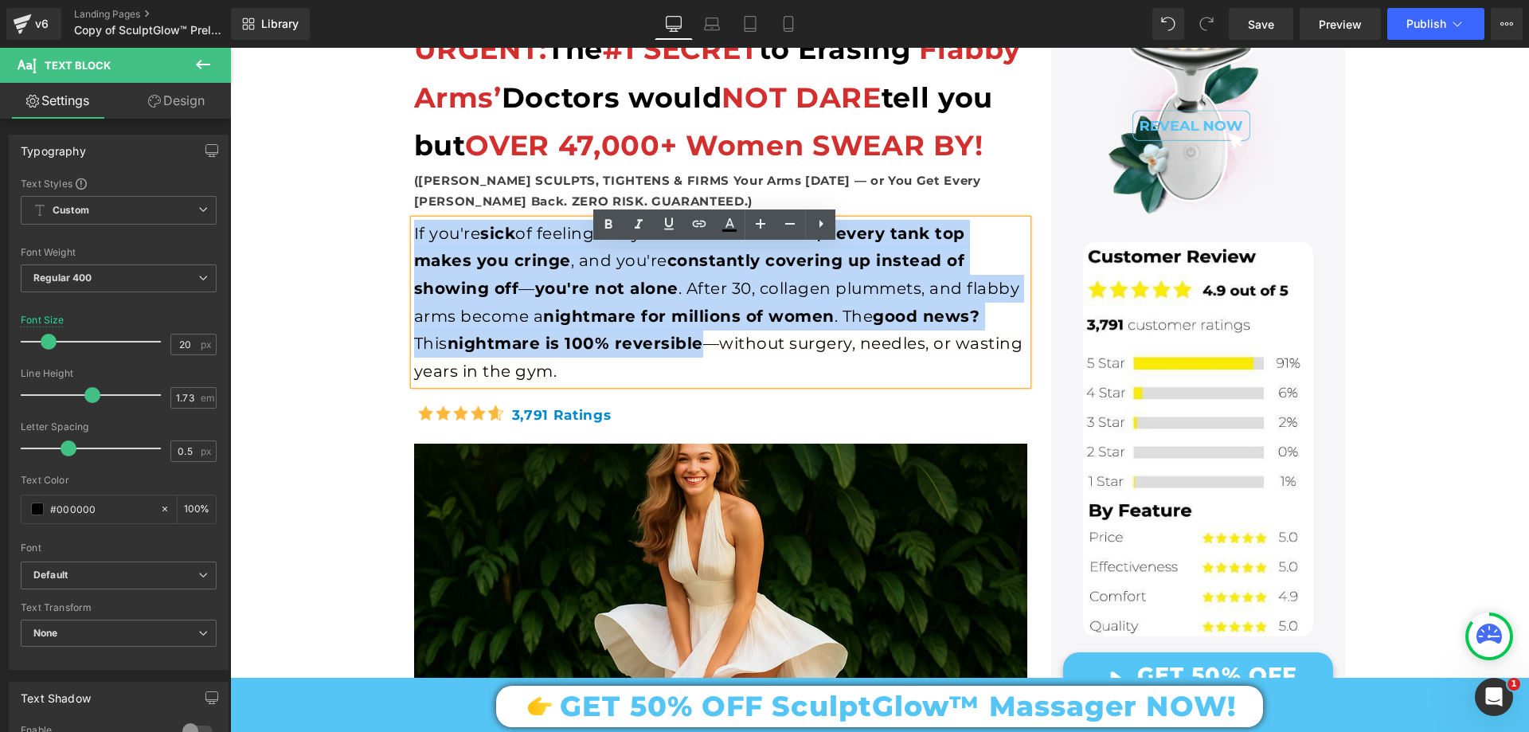
drag, startPoint x: 408, startPoint y: 257, endPoint x: 660, endPoint y: 383, distance: 282.1
click at [660, 383] on div "If you're sick of feeling like your arms ‘wave back,’ if every tank top makes y…" at bounding box center [720, 303] width 613 height 166
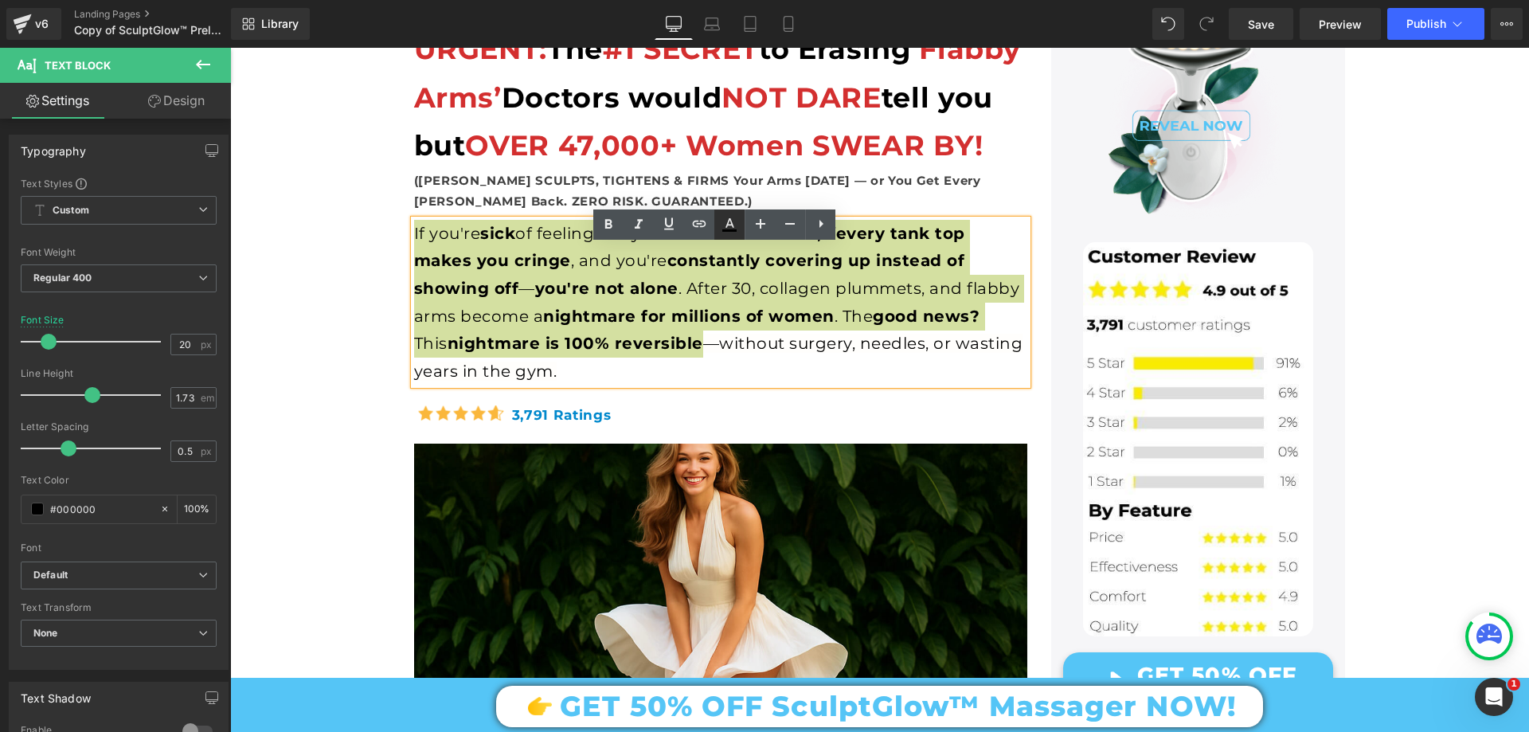
click at [735, 221] on icon at bounding box center [729, 224] width 19 height 19
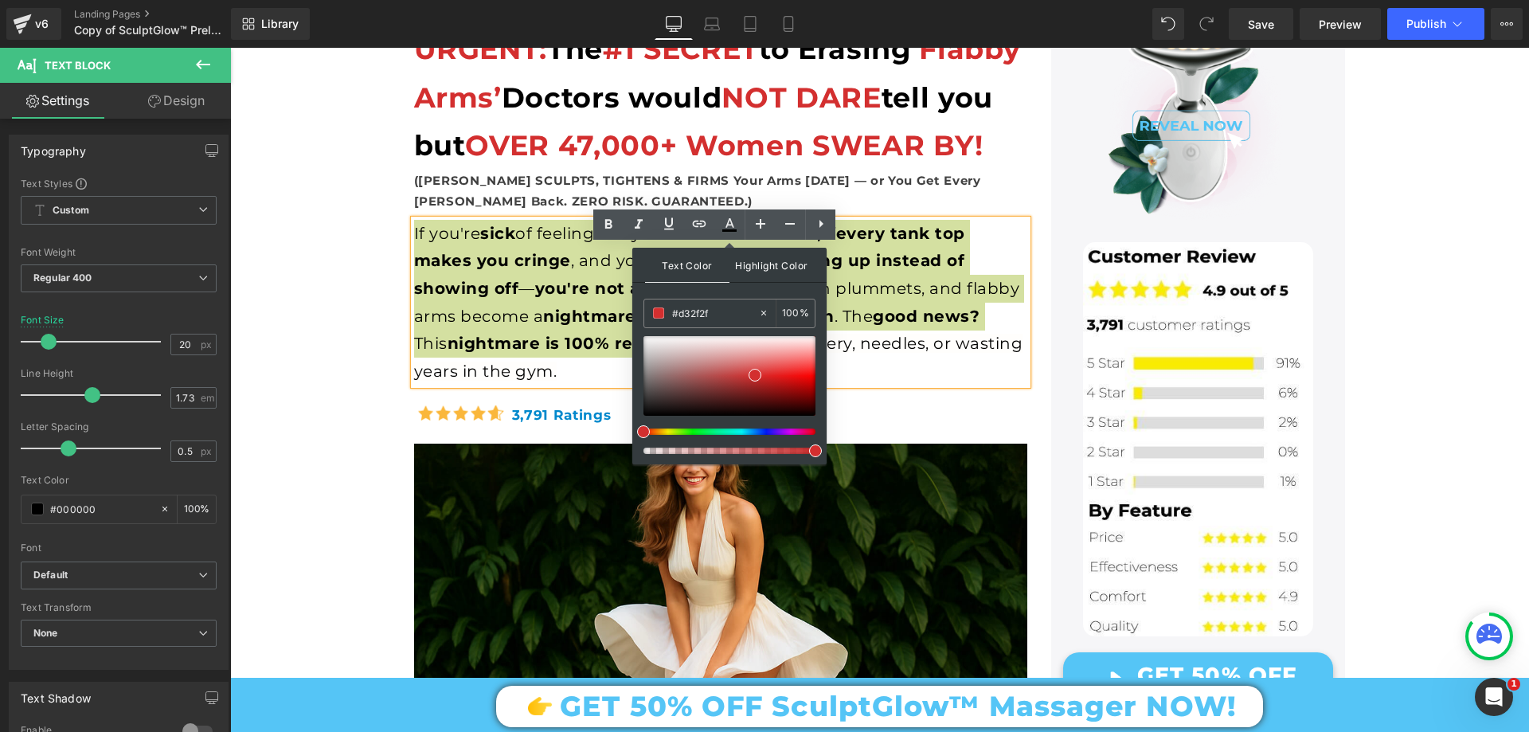
drag, startPoint x: 762, startPoint y: 268, endPoint x: 757, endPoint y: 275, distance: 9.1
click at [762, 268] on span "Highlight Color" at bounding box center [772, 265] width 84 height 34
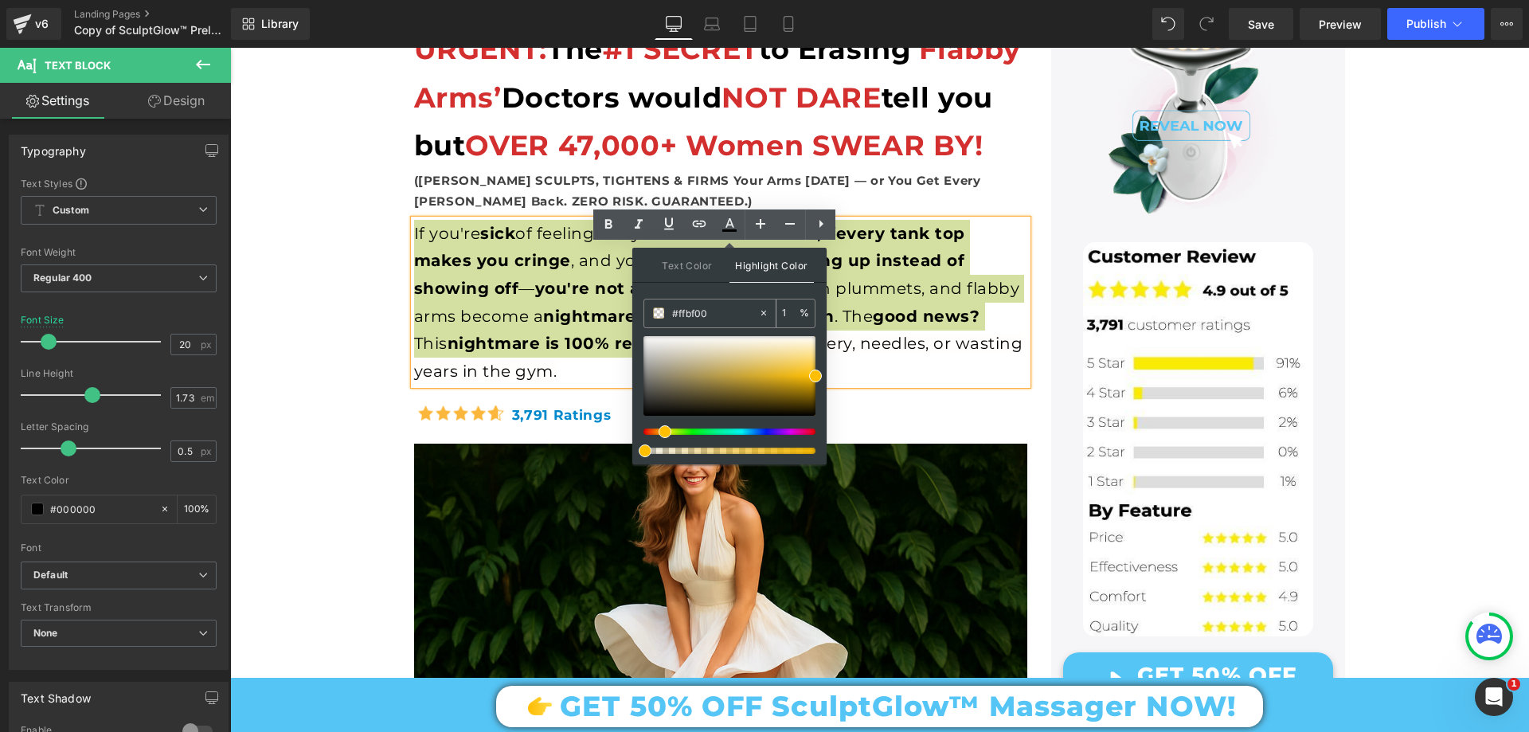
click at [724, 315] on input "#ffbf00" at bounding box center [715, 313] width 86 height 18
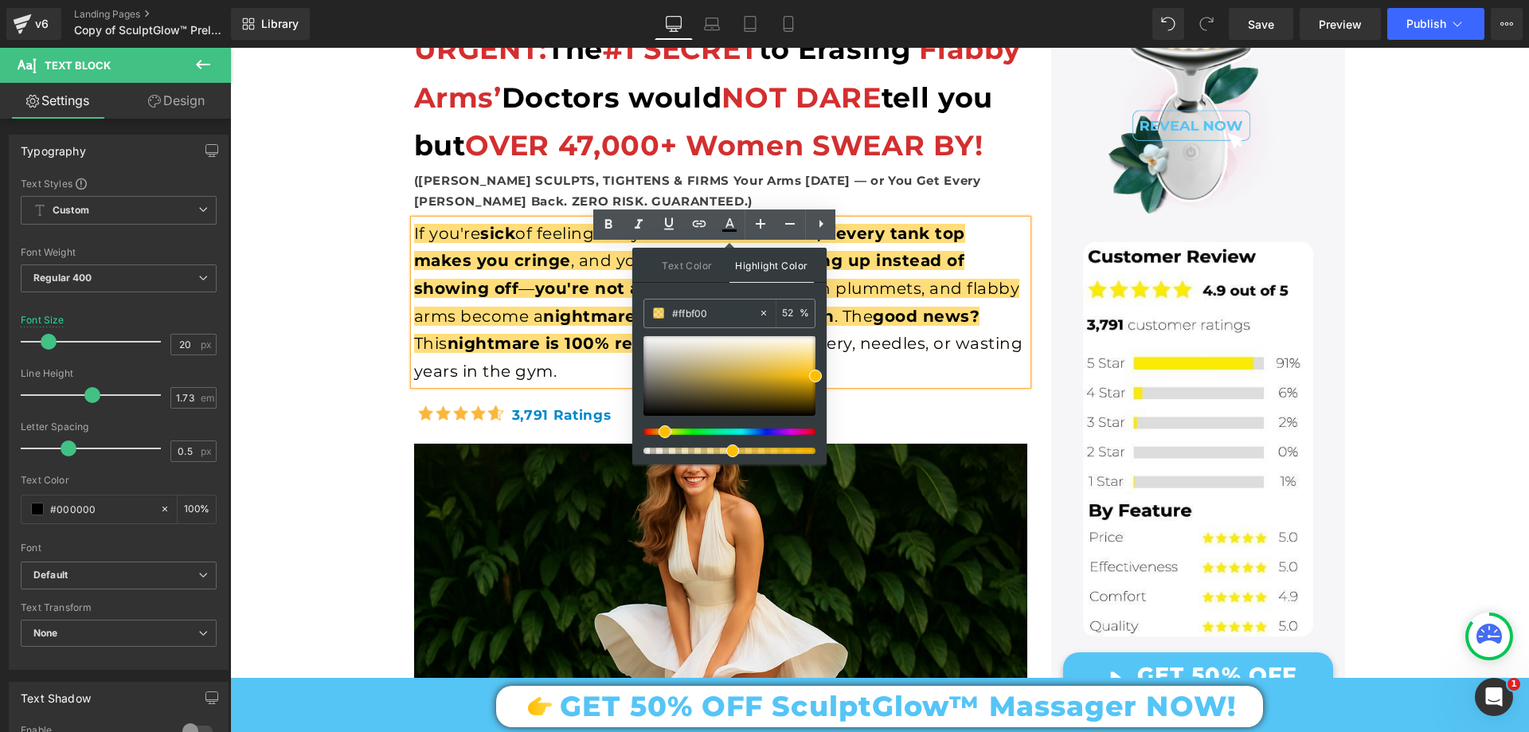
drag, startPoint x: 648, startPoint y: 449, endPoint x: 730, endPoint y: 453, distance: 82.1
click at [730, 453] on span at bounding box center [732, 450] width 13 height 13
click at [585, 353] on span "nightmare is 100% reversible" at bounding box center [576, 343] width 256 height 19
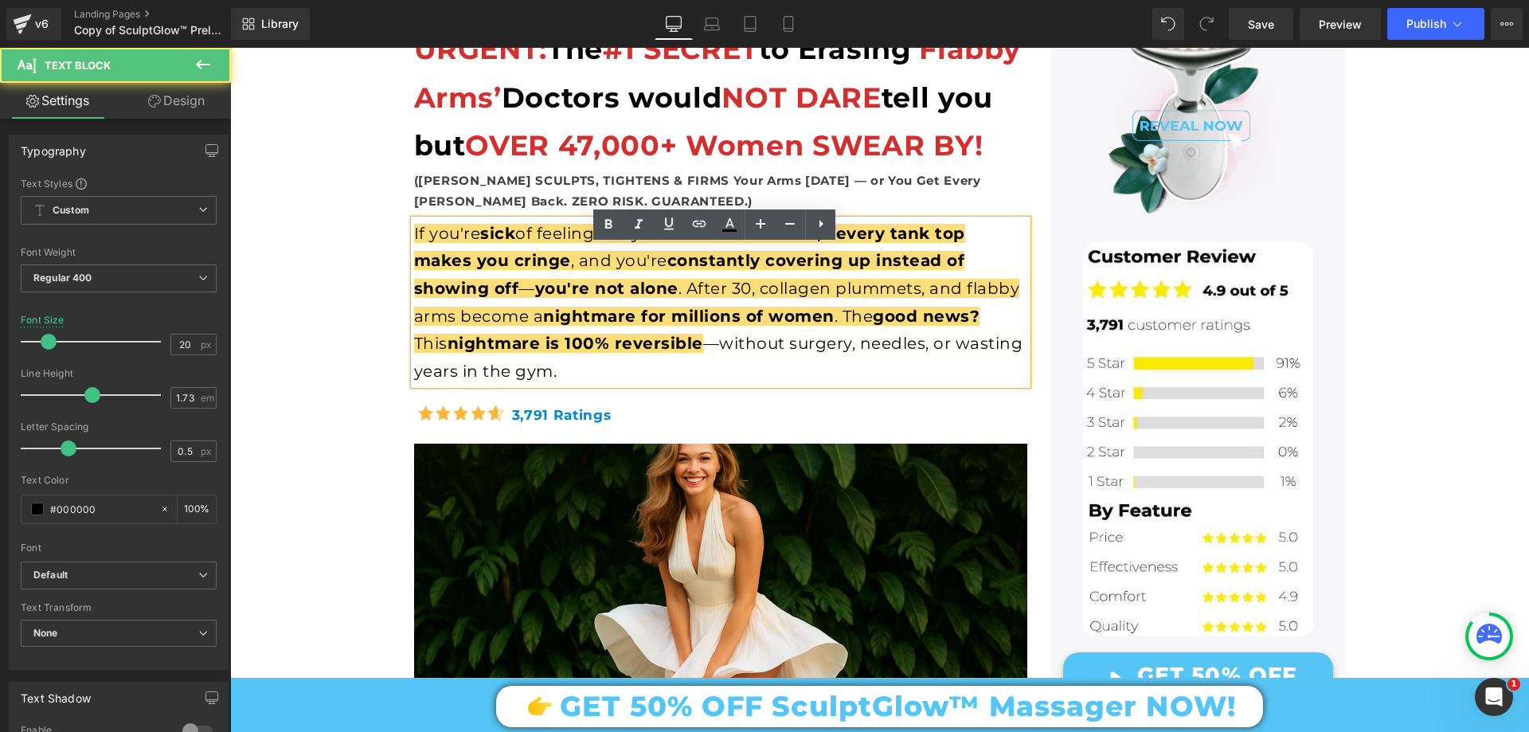
click at [590, 353] on span "nightmare is 100% reversible" at bounding box center [576, 343] width 256 height 19
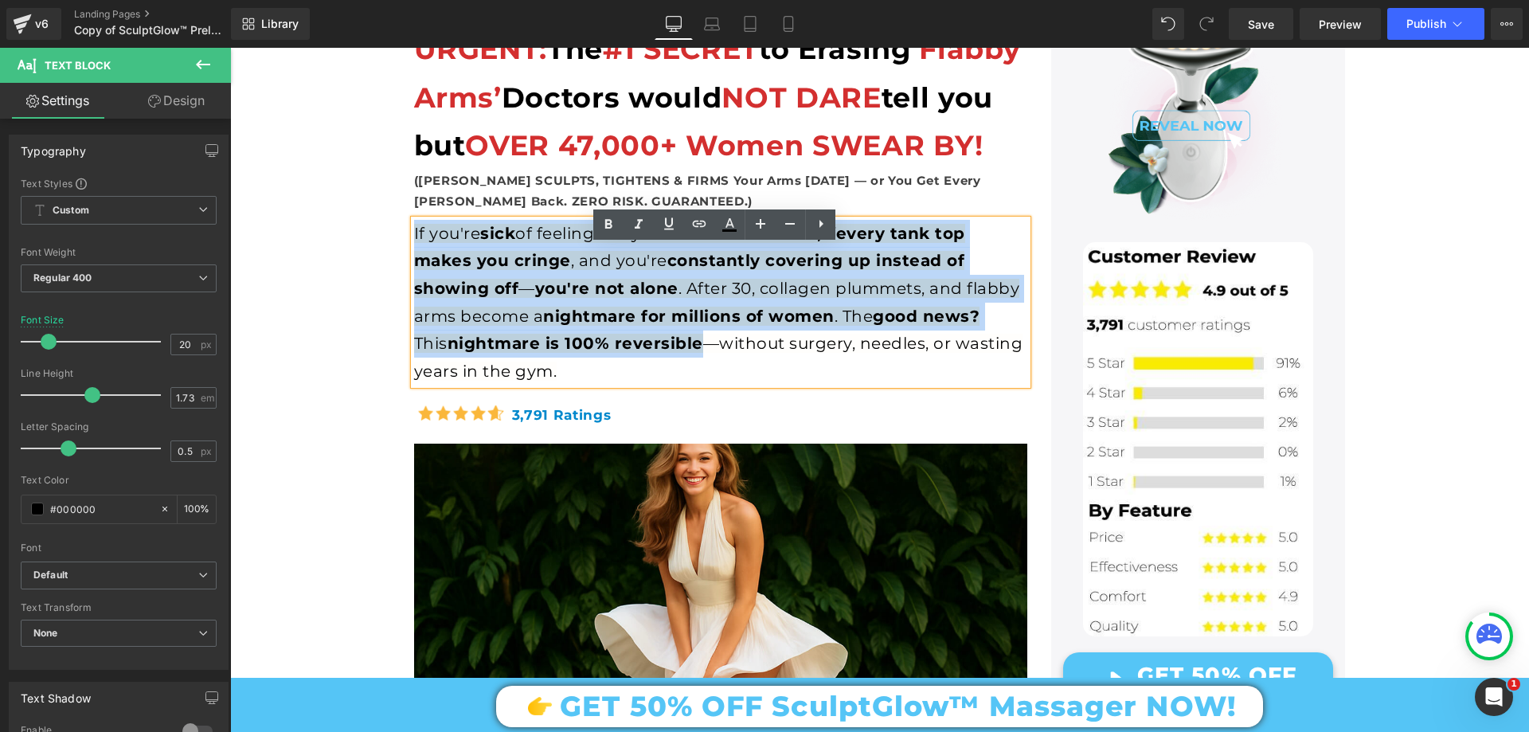
drag, startPoint x: 409, startPoint y: 256, endPoint x: 655, endPoint y: 378, distance: 275.3
click at [655, 353] on span "If you're sick of feeling like your arms ‘wave back,’ if every tank top makes y…" at bounding box center [717, 288] width 606 height 129
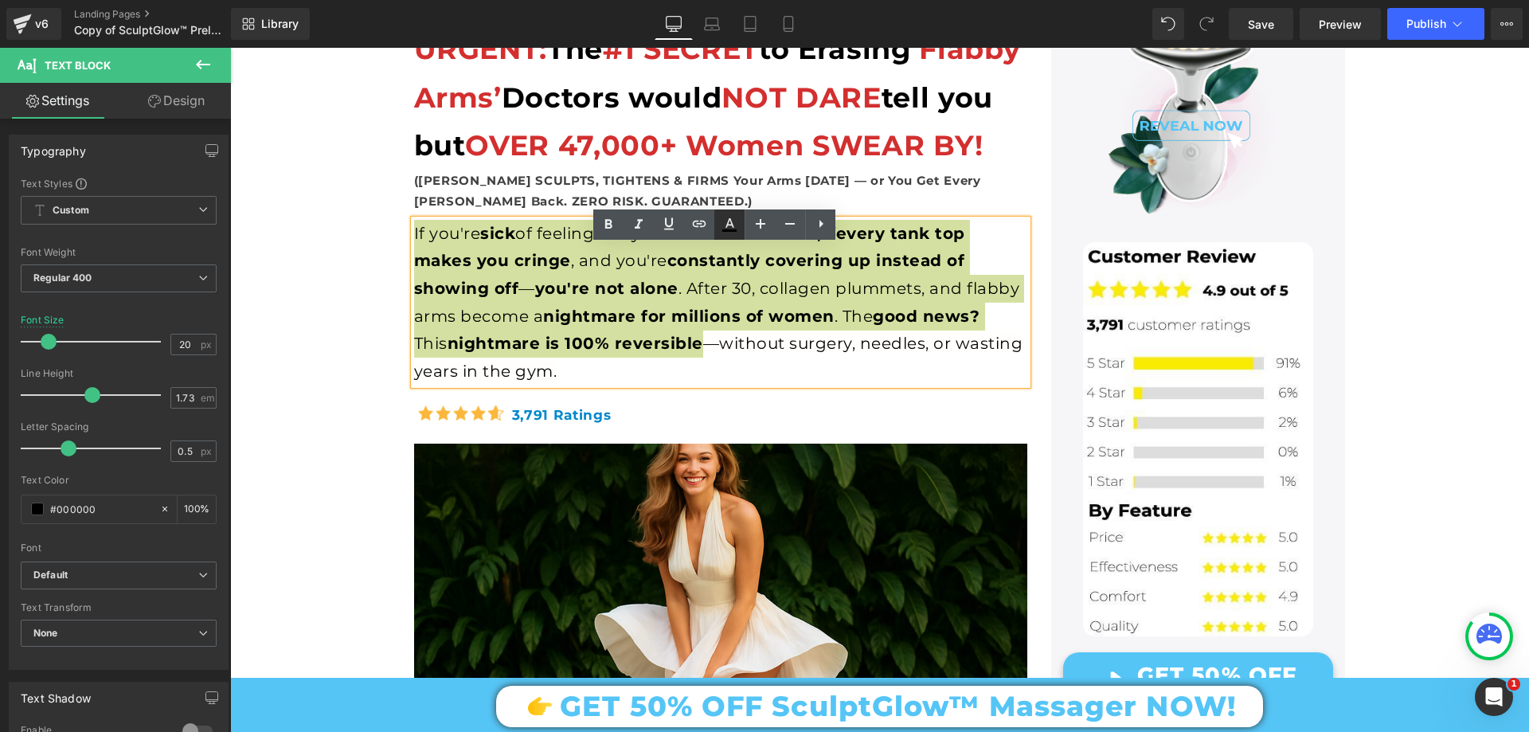
click at [734, 227] on icon at bounding box center [729, 224] width 19 height 19
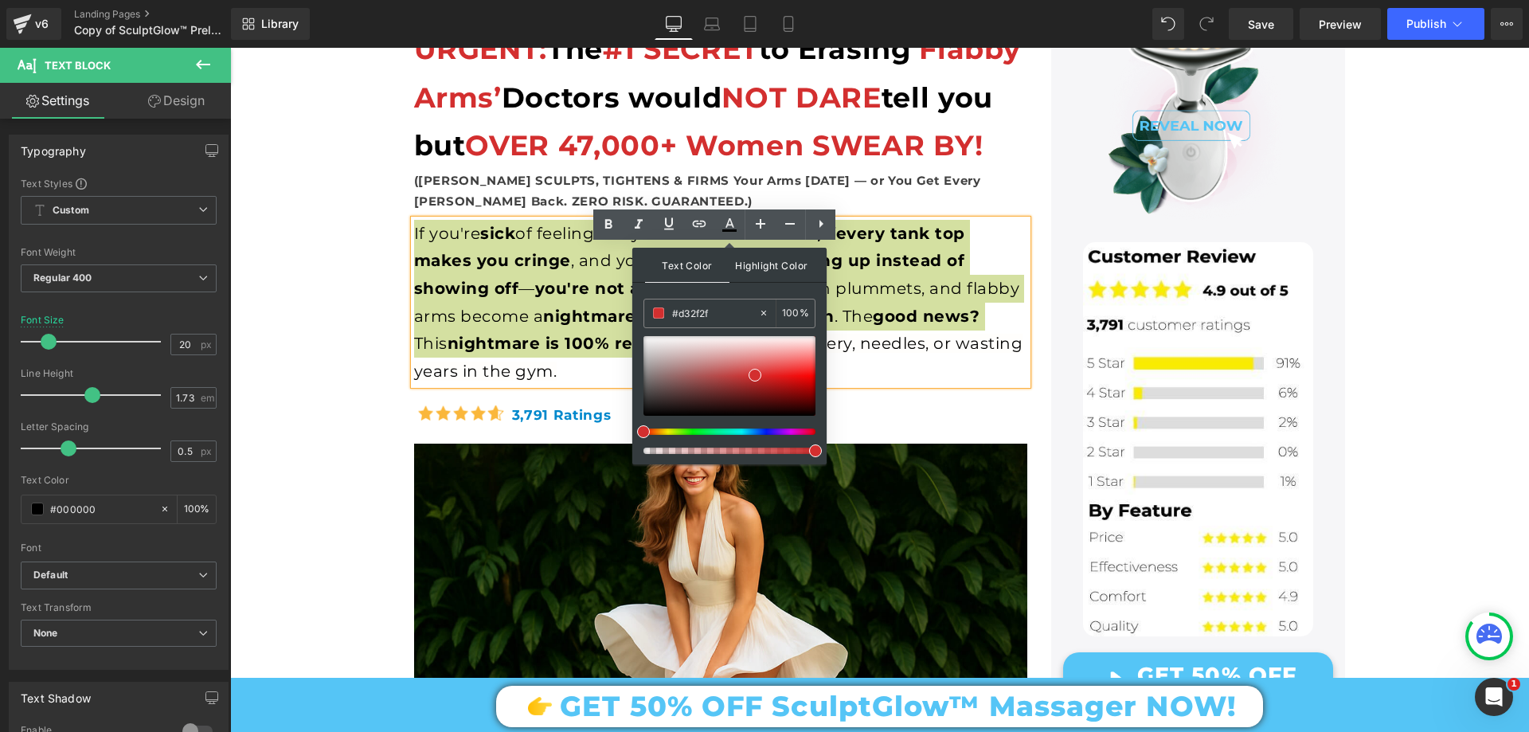
click at [772, 264] on span "Highlight Color" at bounding box center [772, 265] width 84 height 34
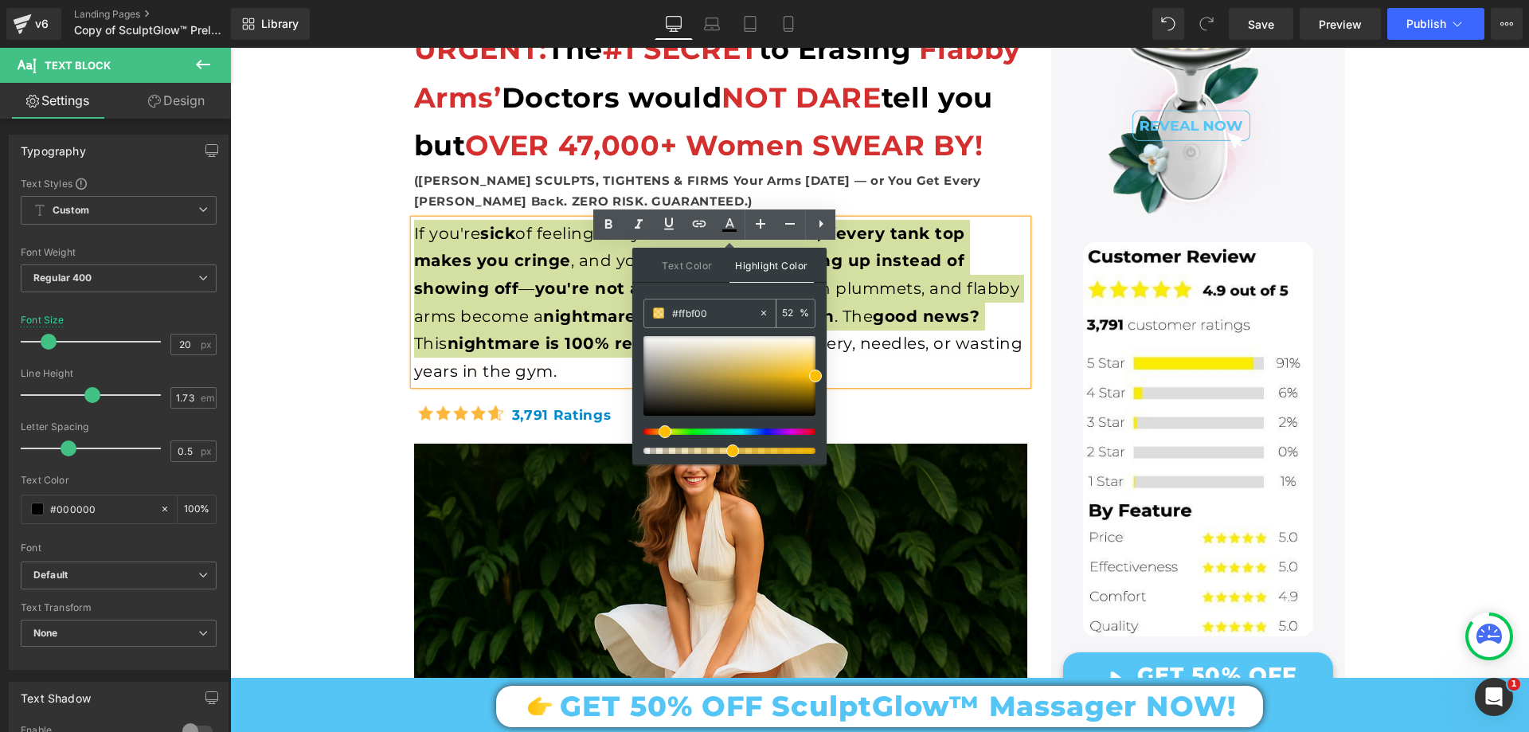
click at [794, 303] on div "52 %" at bounding box center [796, 313] width 38 height 28
click at [794, 302] on div "52 %" at bounding box center [796, 313] width 38 height 28
click at [794, 313] on input "52" at bounding box center [791, 313] width 18 height 18
click at [794, 312] on input "52" at bounding box center [791, 313] width 18 height 18
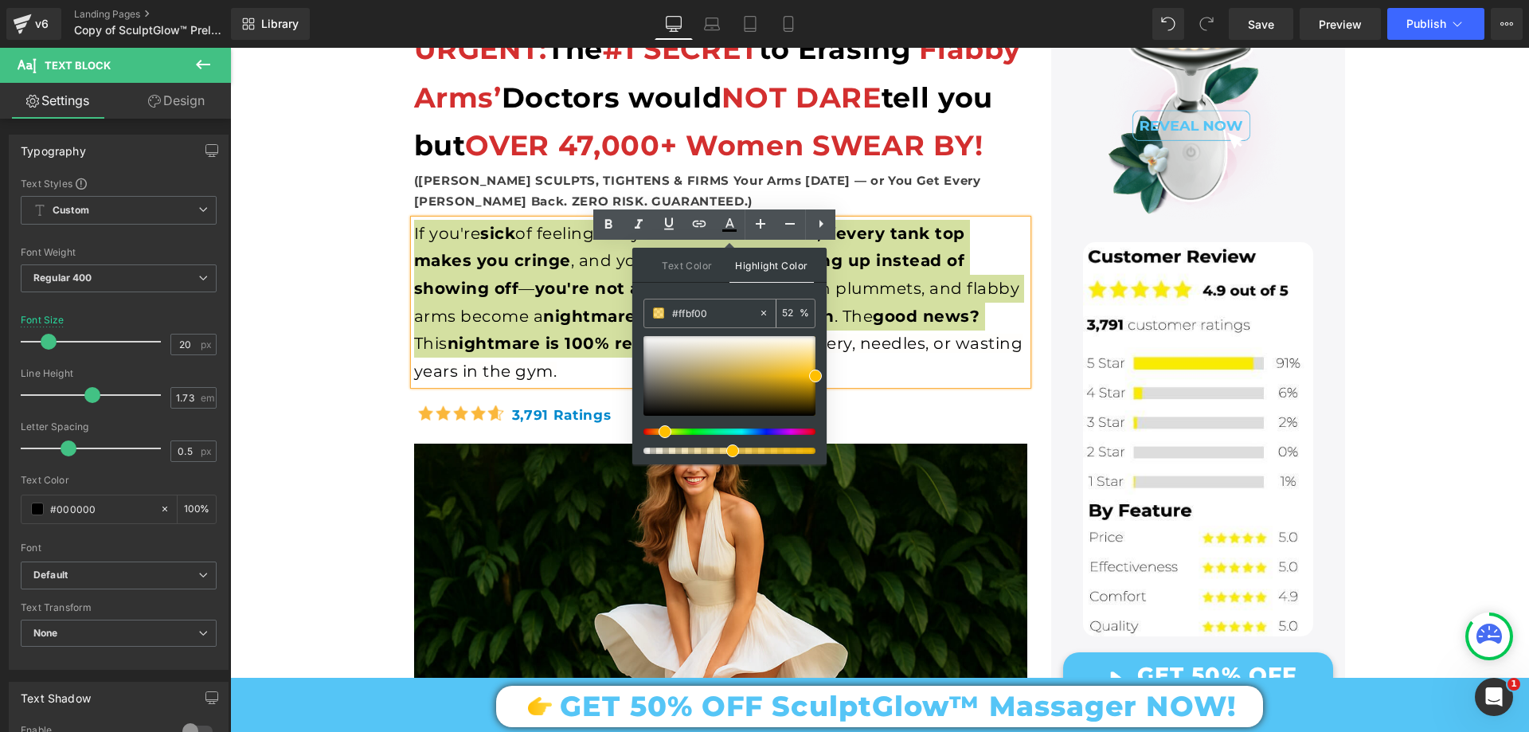
click at [794, 312] on input "52" at bounding box center [791, 313] width 18 height 18
drag, startPoint x: 792, startPoint y: 312, endPoint x: 773, endPoint y: 319, distance: 19.4
click at [773, 319] on div "52 %" at bounding box center [786, 313] width 57 height 28
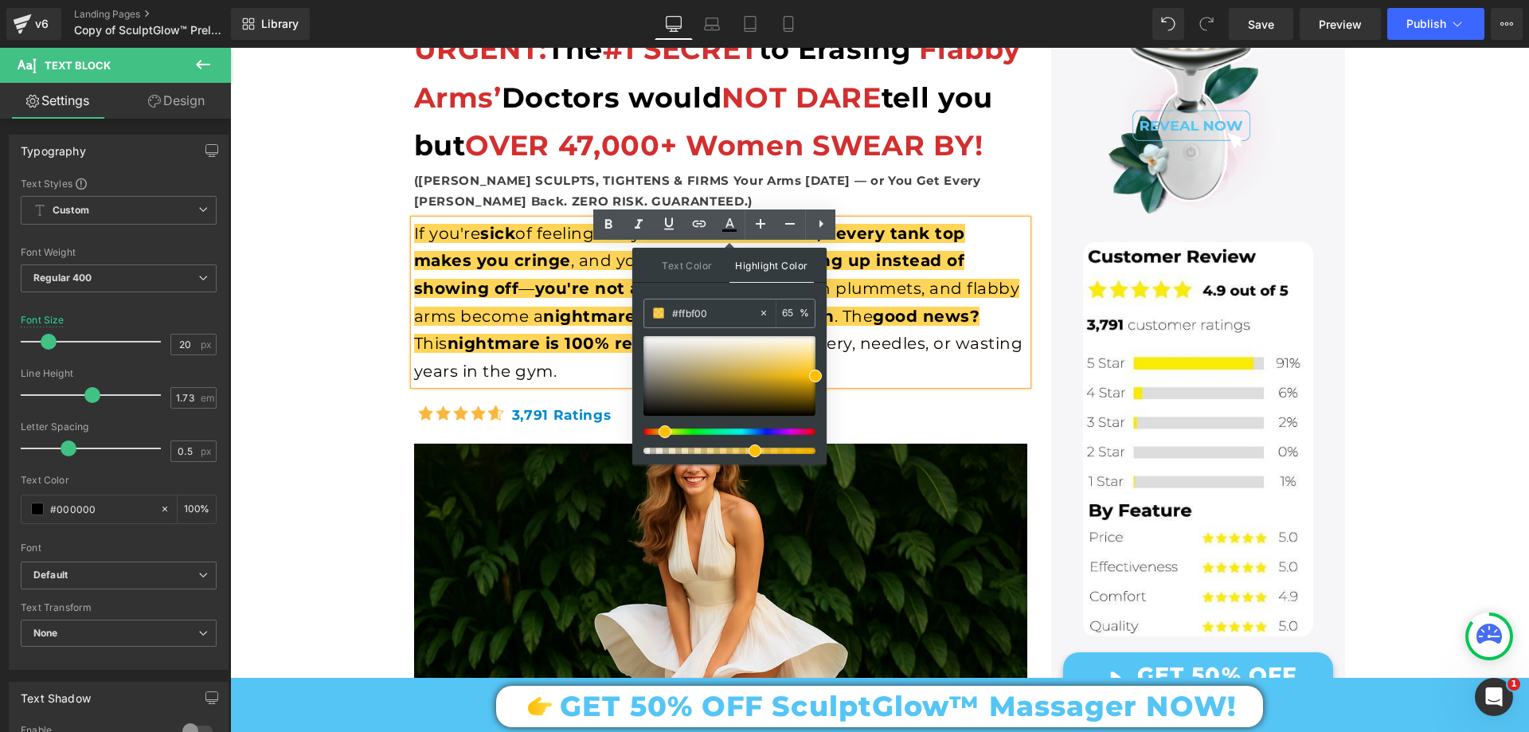
type input "65"
click at [565, 326] on span "nightmare for millions of women" at bounding box center [689, 316] width 292 height 19
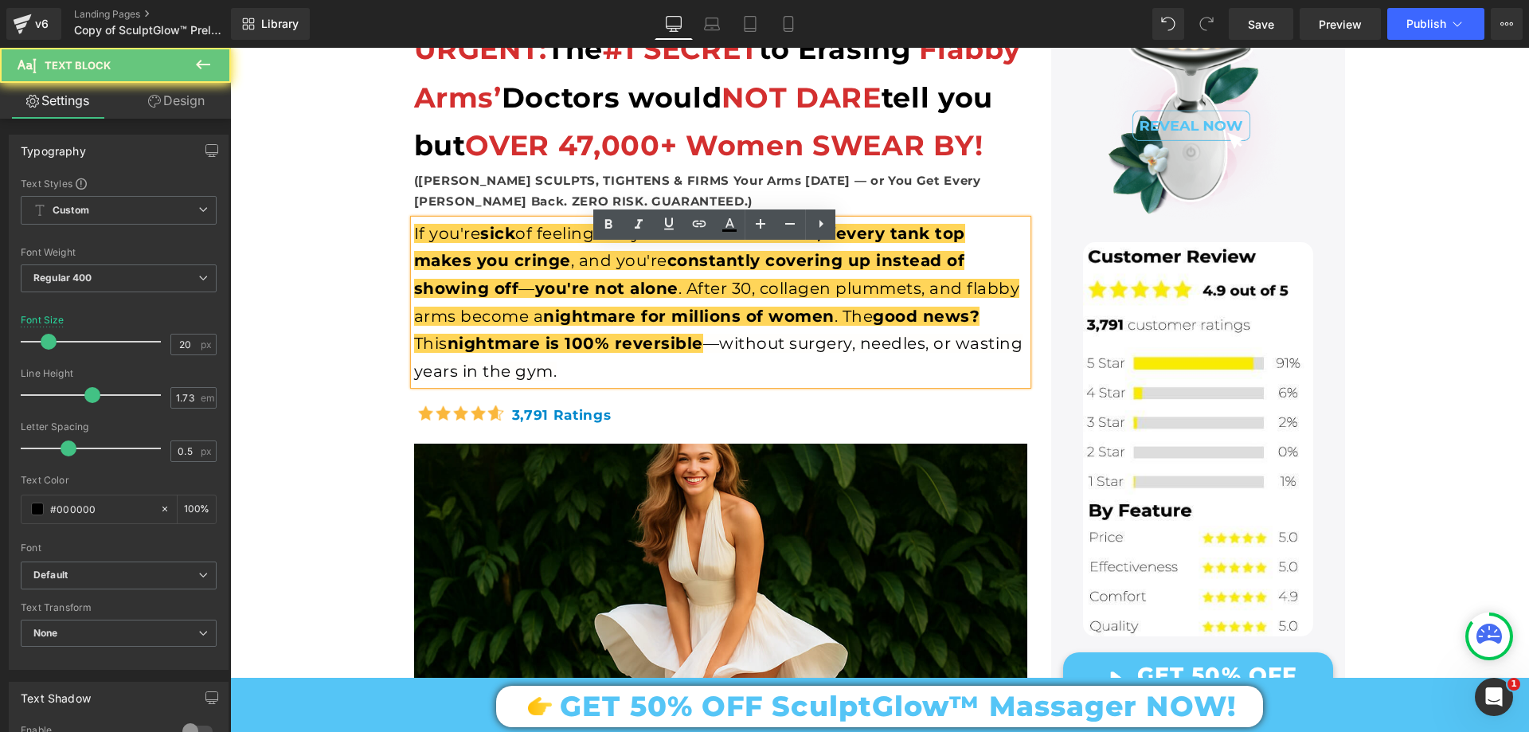
click at [550, 381] on span "—without surgery, needles, or wasting years in the gym." at bounding box center [718, 357] width 609 height 47
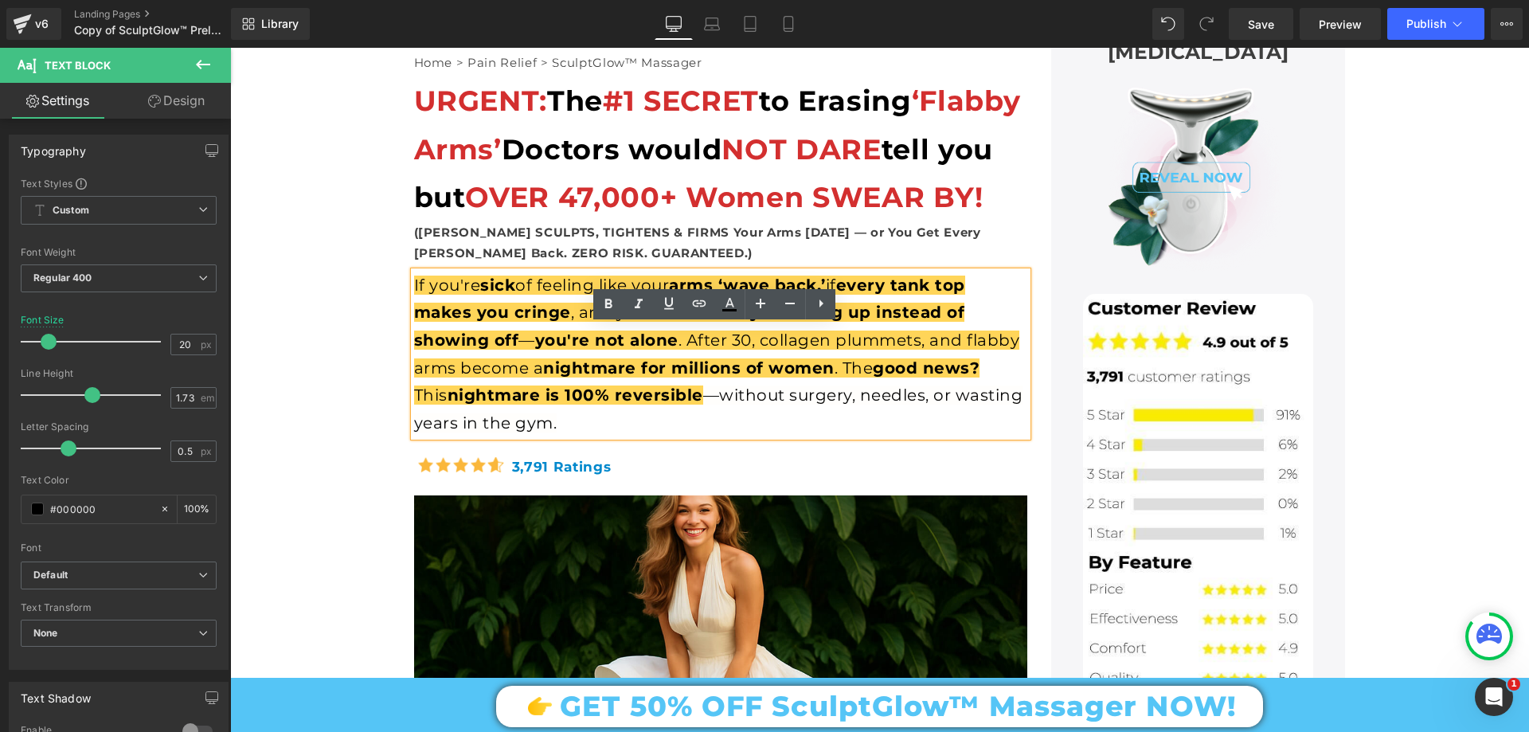
scroll to position [319, 0]
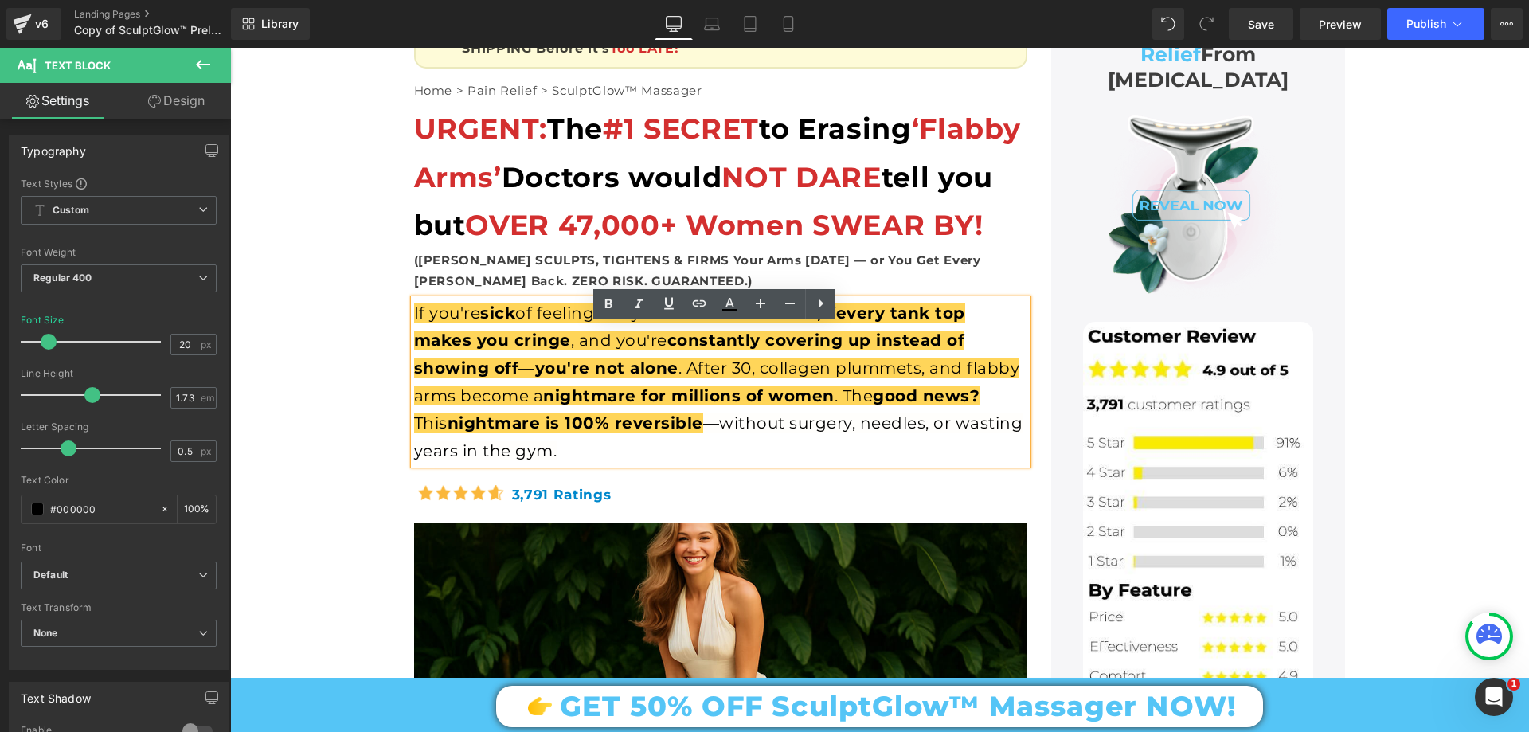
click at [491, 323] on span "sick" at bounding box center [497, 312] width 35 height 19
drag, startPoint x: 479, startPoint y: 337, endPoint x: 513, endPoint y: 346, distance: 34.6
click at [513, 323] on span "sick" at bounding box center [497, 312] width 35 height 19
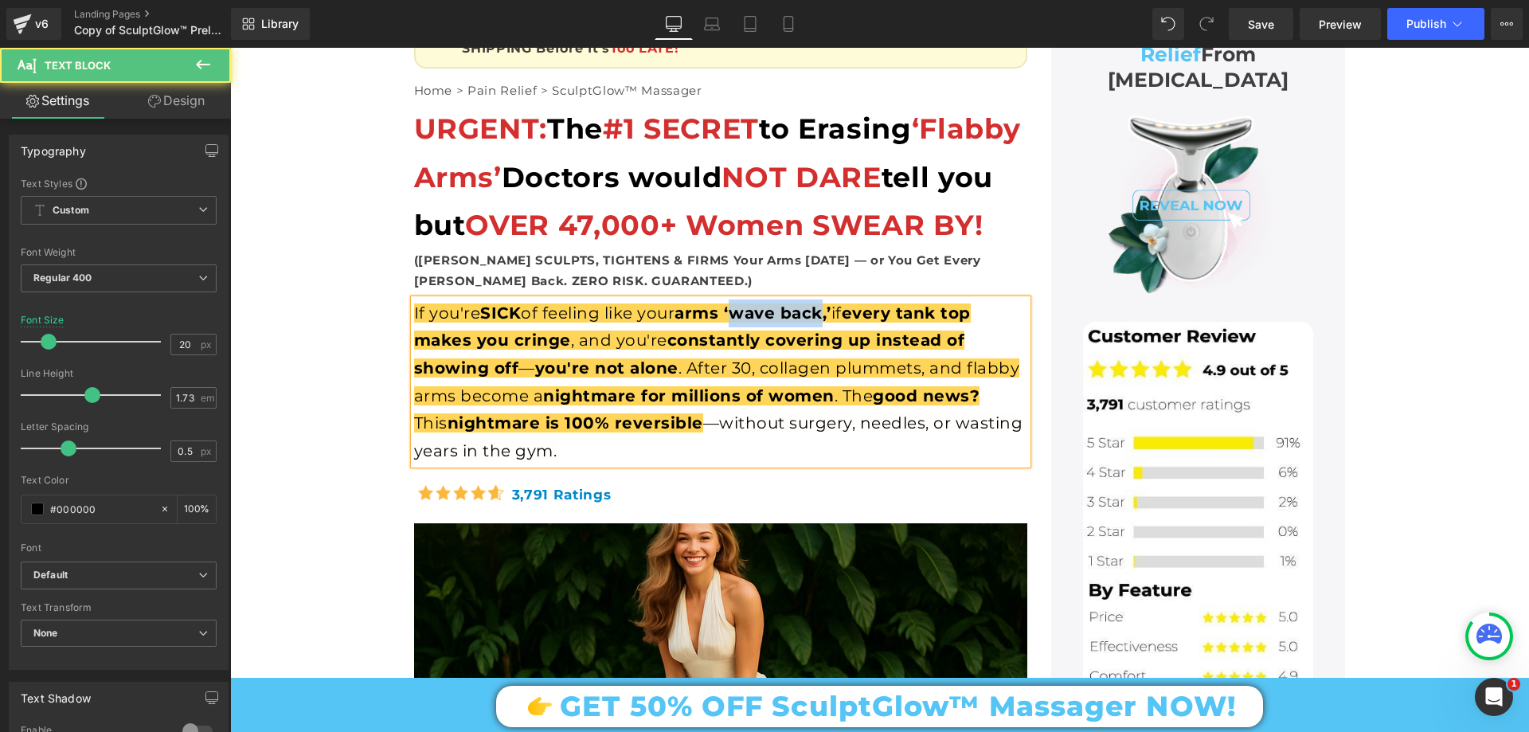
drag, startPoint x: 739, startPoint y: 338, endPoint x: 824, endPoint y: 337, distance: 85.2
click at [824, 323] on span "arms ‘wave back,’" at bounding box center [753, 312] width 157 height 19
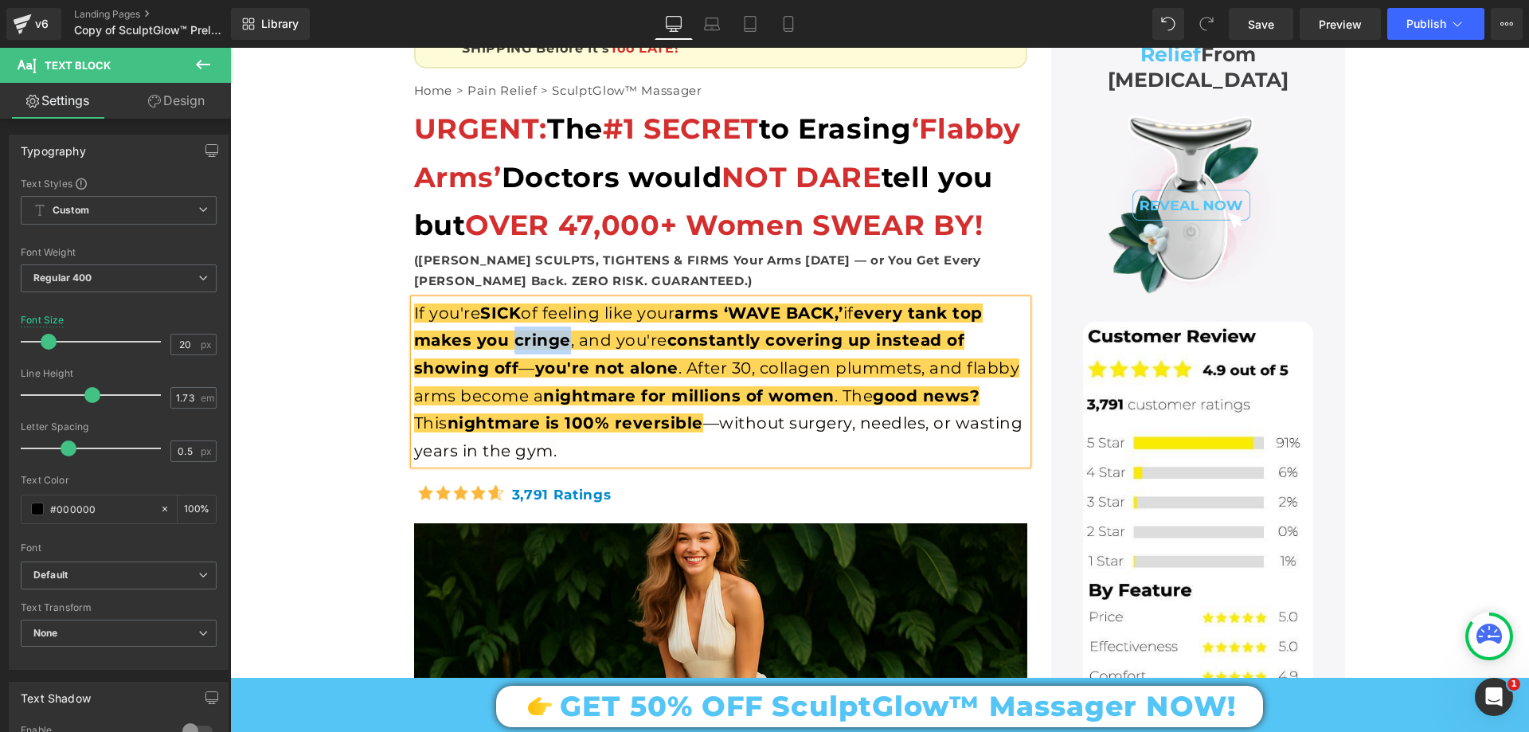
drag, startPoint x: 513, startPoint y: 370, endPoint x: 558, endPoint y: 370, distance: 44.6
click at [558, 350] on span "every tank top makes you cringe" at bounding box center [698, 326] width 569 height 47
click at [710, 365] on span "constantly covering up instead of showing off" at bounding box center [694, 354] width 561 height 47
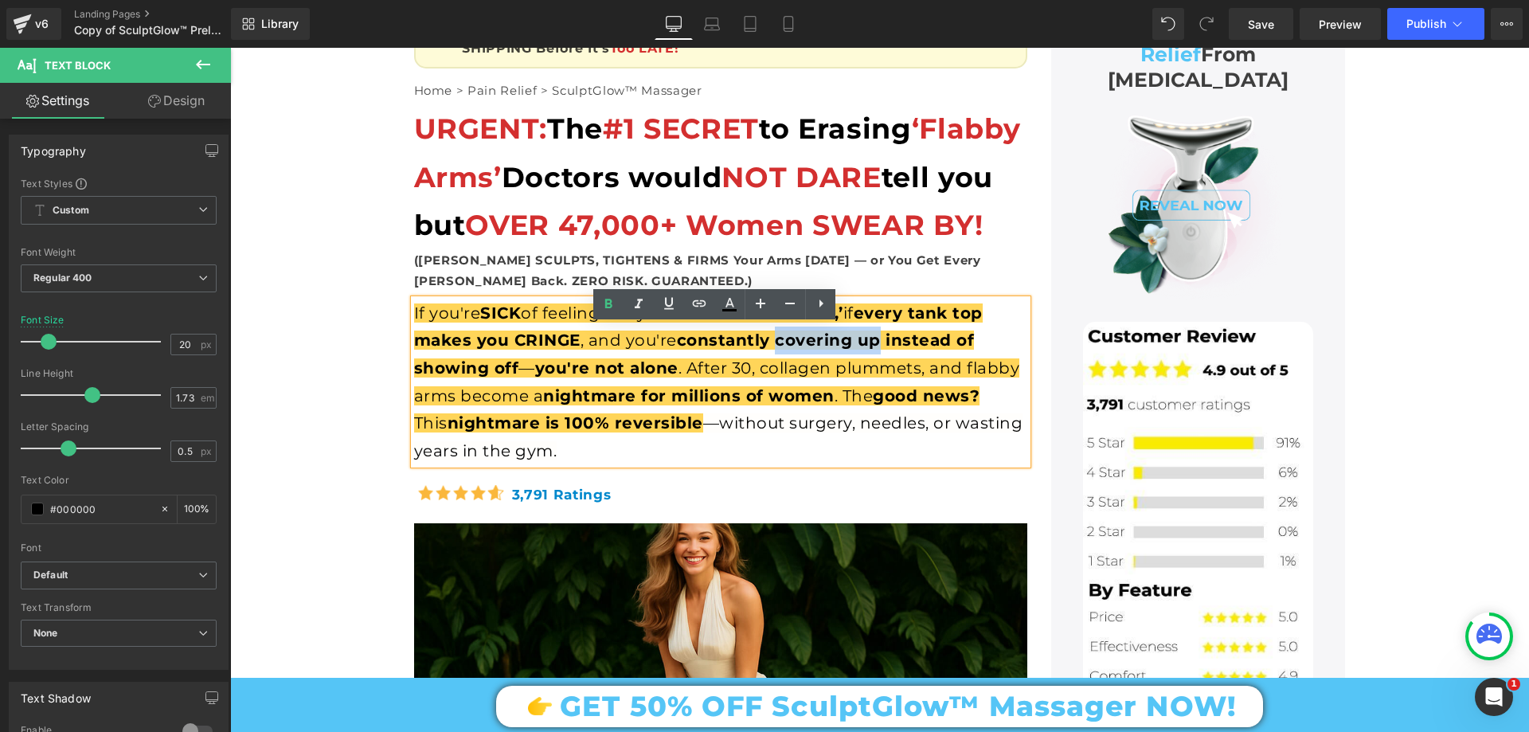
drag, startPoint x: 770, startPoint y: 366, endPoint x: 870, endPoint y: 374, distance: 99.9
click at [870, 374] on span "constantly covering up instead of showing off" at bounding box center [694, 354] width 561 height 47
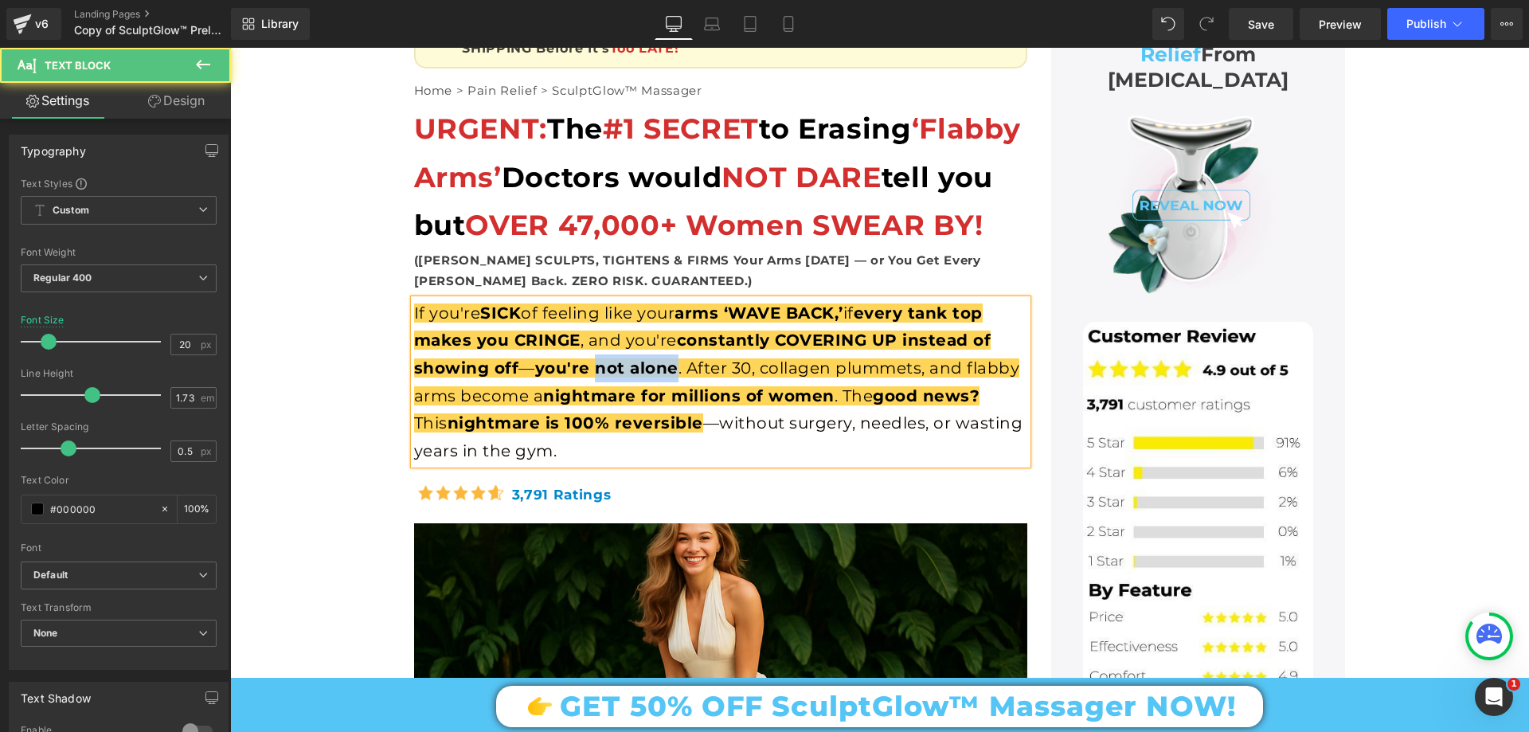
drag, startPoint x: 587, startPoint y: 397, endPoint x: 663, endPoint y: 397, distance: 76.5
click at [663, 378] on span "you're not alone" at bounding box center [606, 367] width 143 height 19
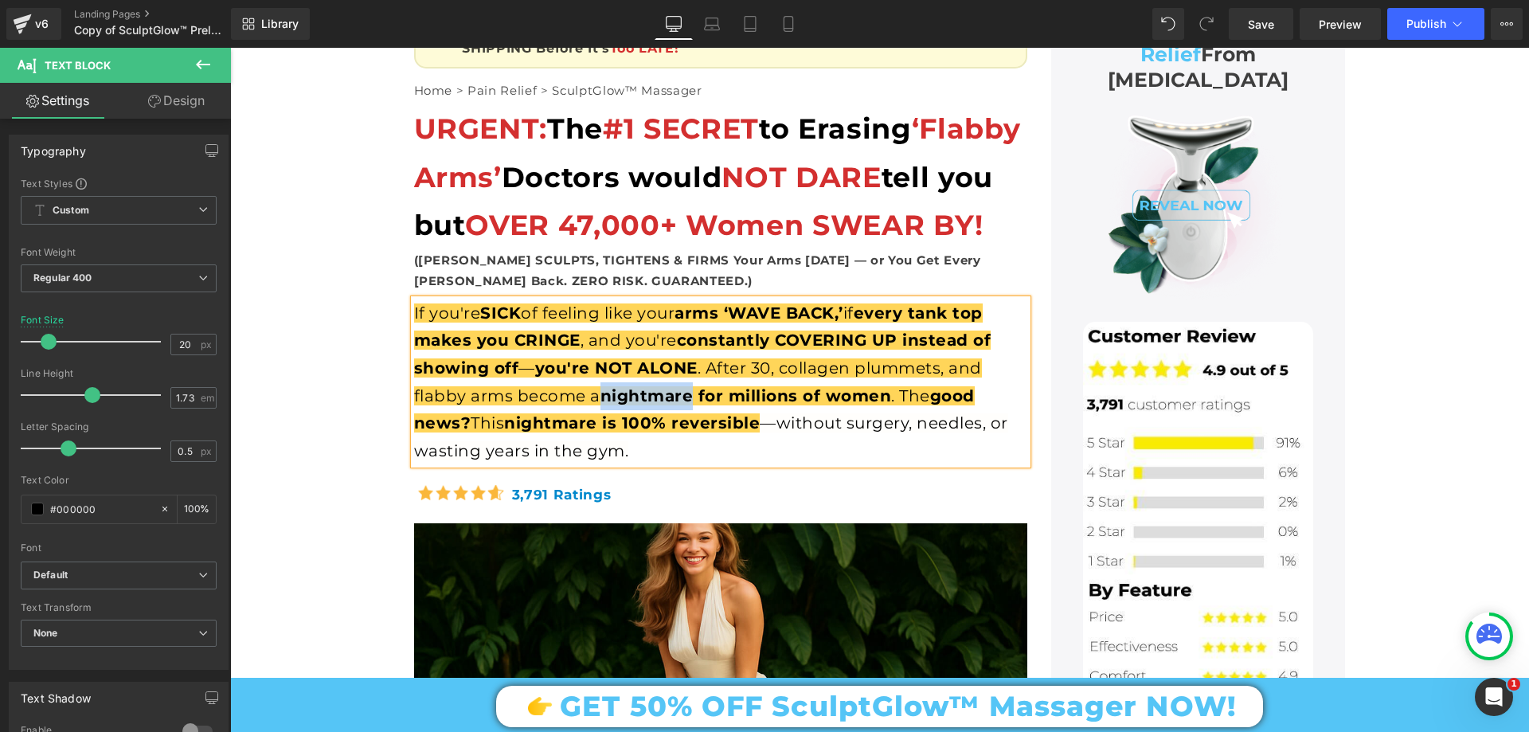
drag, startPoint x: 601, startPoint y: 425, endPoint x: 686, endPoint y: 425, distance: 84.4
click at [686, 405] on span "nightmare for millions of women" at bounding box center [747, 395] width 292 height 19
drag, startPoint x: 671, startPoint y: 451, endPoint x: 752, endPoint y: 439, distance: 82.1
click at [752, 439] on div "If you're SICK of feeling like your arms ‘WAVE BACK,’ if every tank top makes y…" at bounding box center [720, 382] width 613 height 166
drag, startPoint x: 947, startPoint y: 425, endPoint x: 456, endPoint y: 459, distance: 492.6
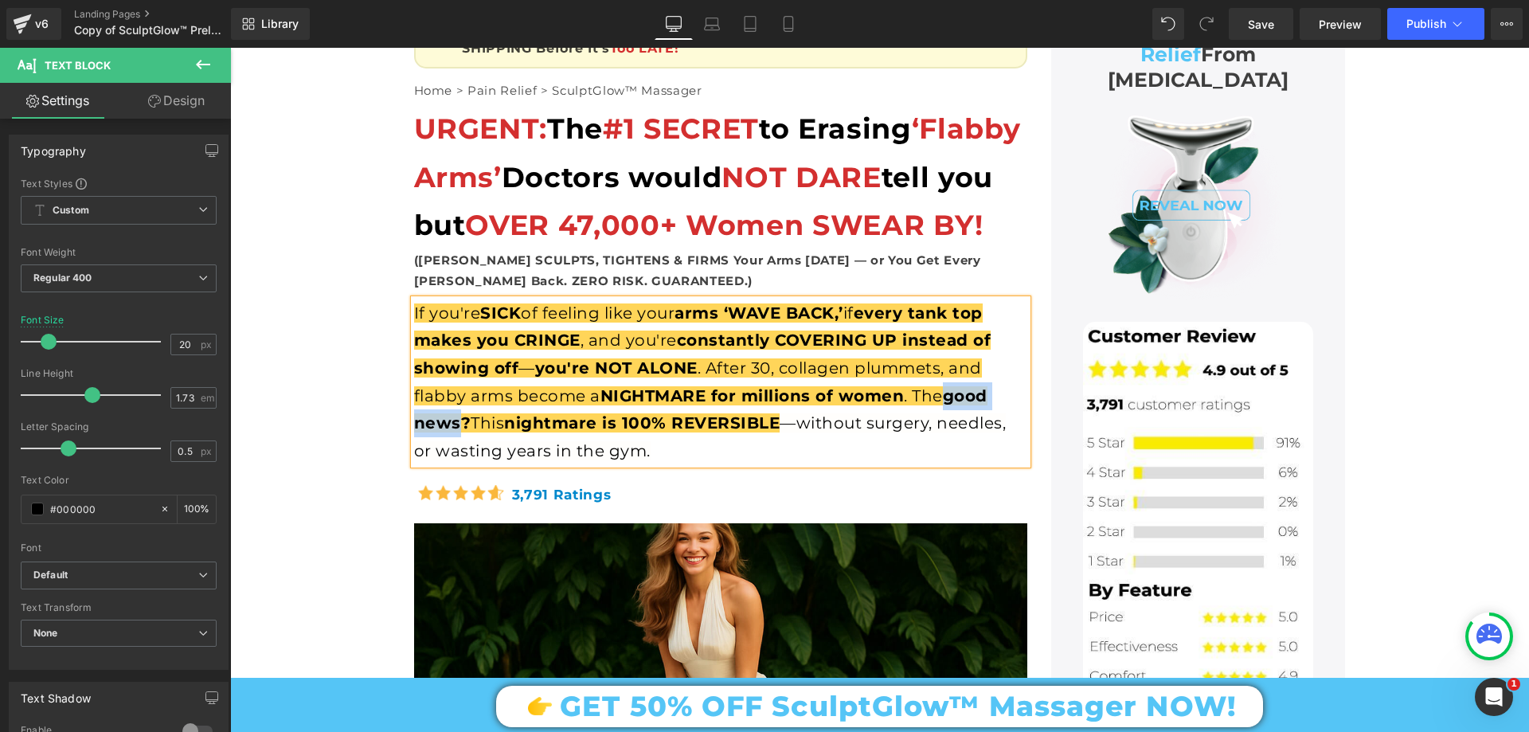
click at [456, 433] on span "good news?" at bounding box center [700, 409] width 573 height 47
click at [435, 351] on div "If you're SICK of feeling like your arms ‘WAVE BACK,’ if every tank top makes y…" at bounding box center [720, 382] width 613 height 166
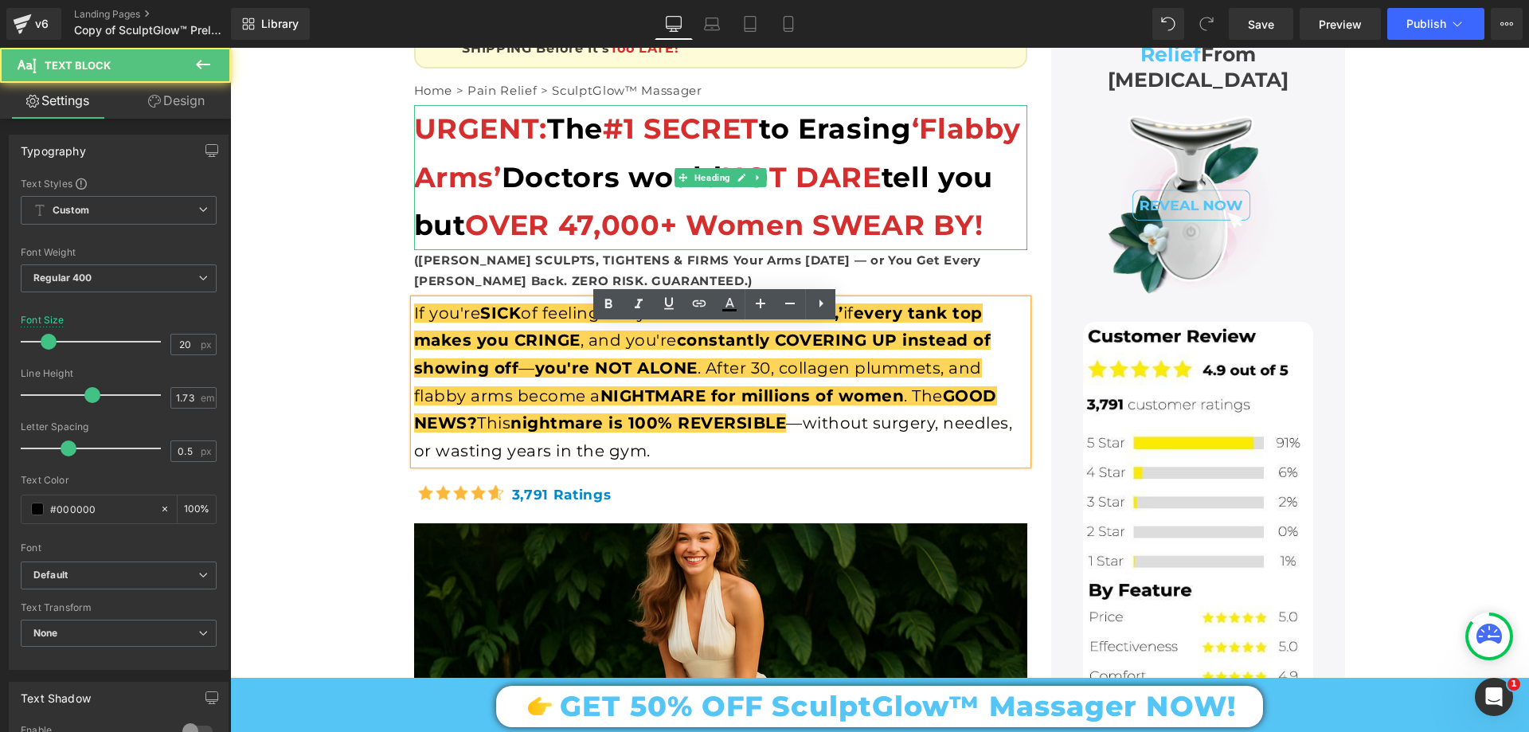
click at [628, 208] on span "OVER 47,000+ Women SWEAR BY!" at bounding box center [724, 225] width 518 height 34
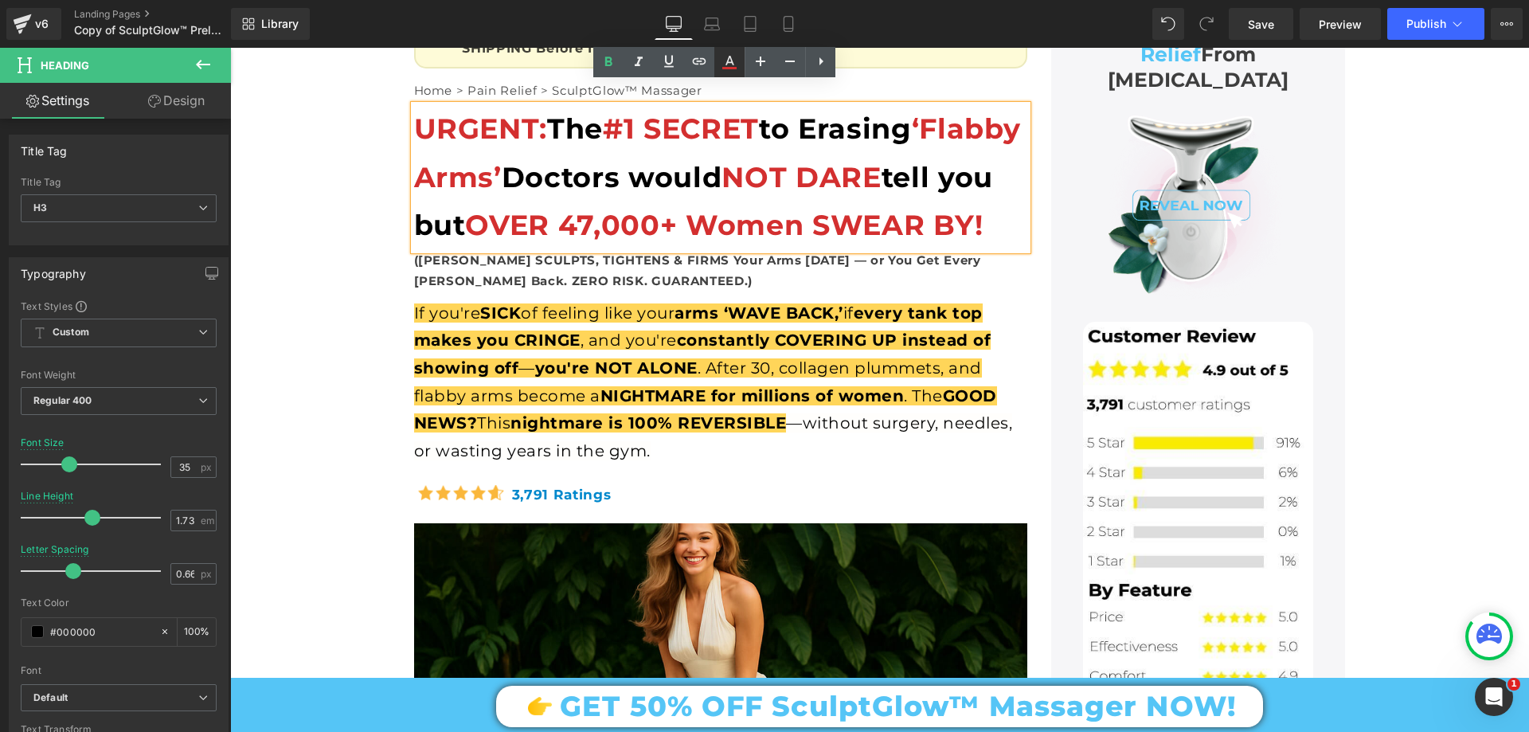
click at [730, 64] on icon at bounding box center [729, 62] width 19 height 19
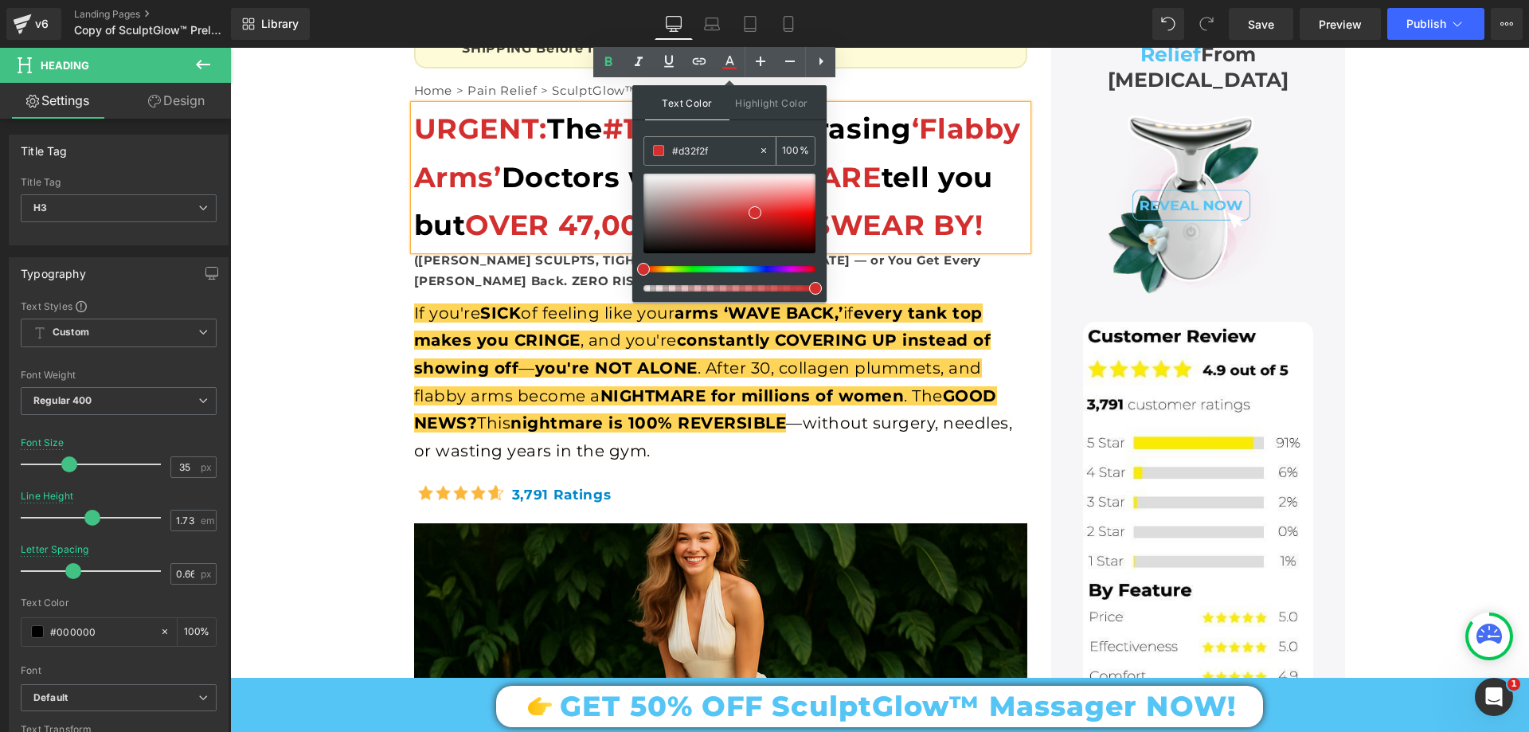
click at [720, 149] on input "#d32f2f" at bounding box center [715, 151] width 86 height 18
click at [720, 148] on input "#d32f2f" at bounding box center [715, 151] width 86 height 18
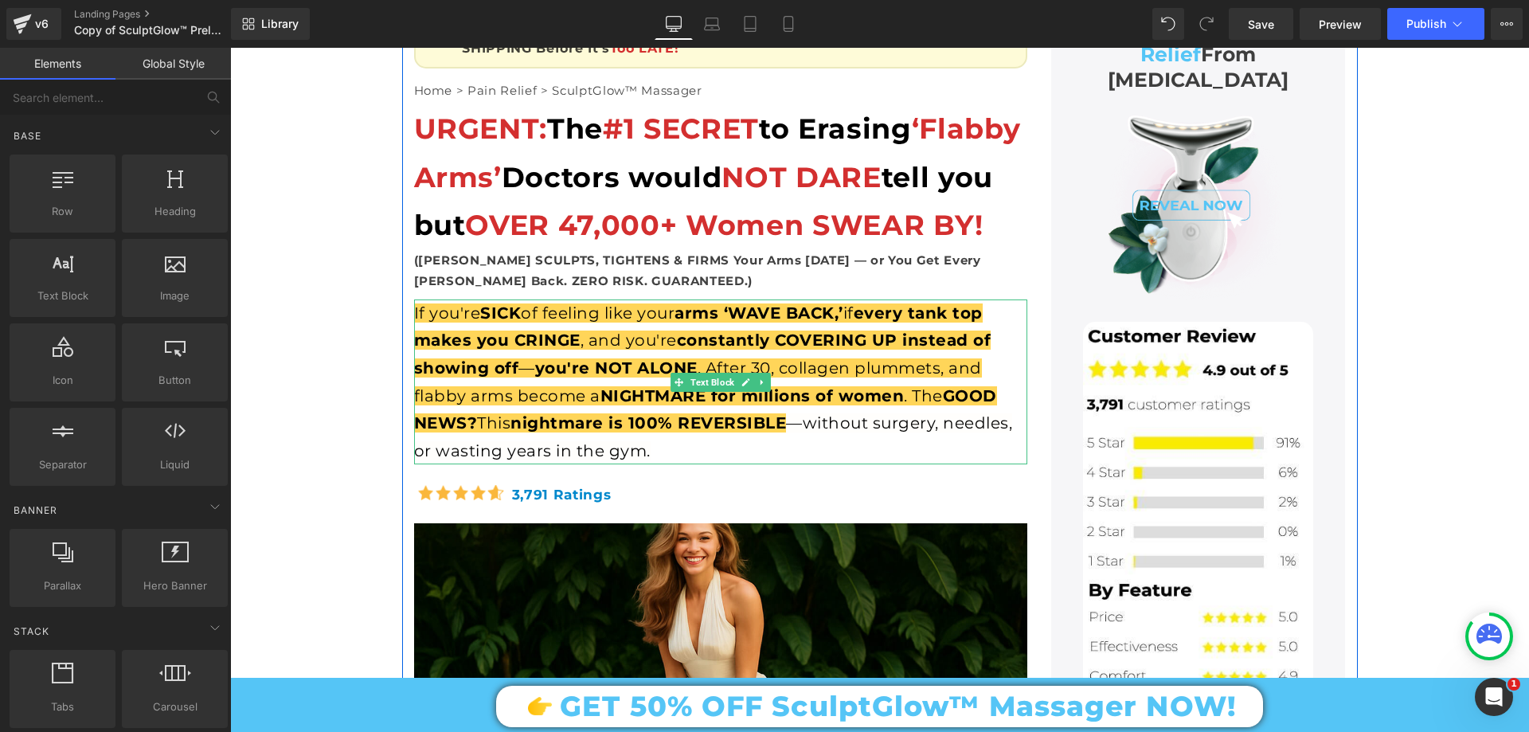
click at [492, 323] on span "SICK" at bounding box center [500, 312] width 41 height 19
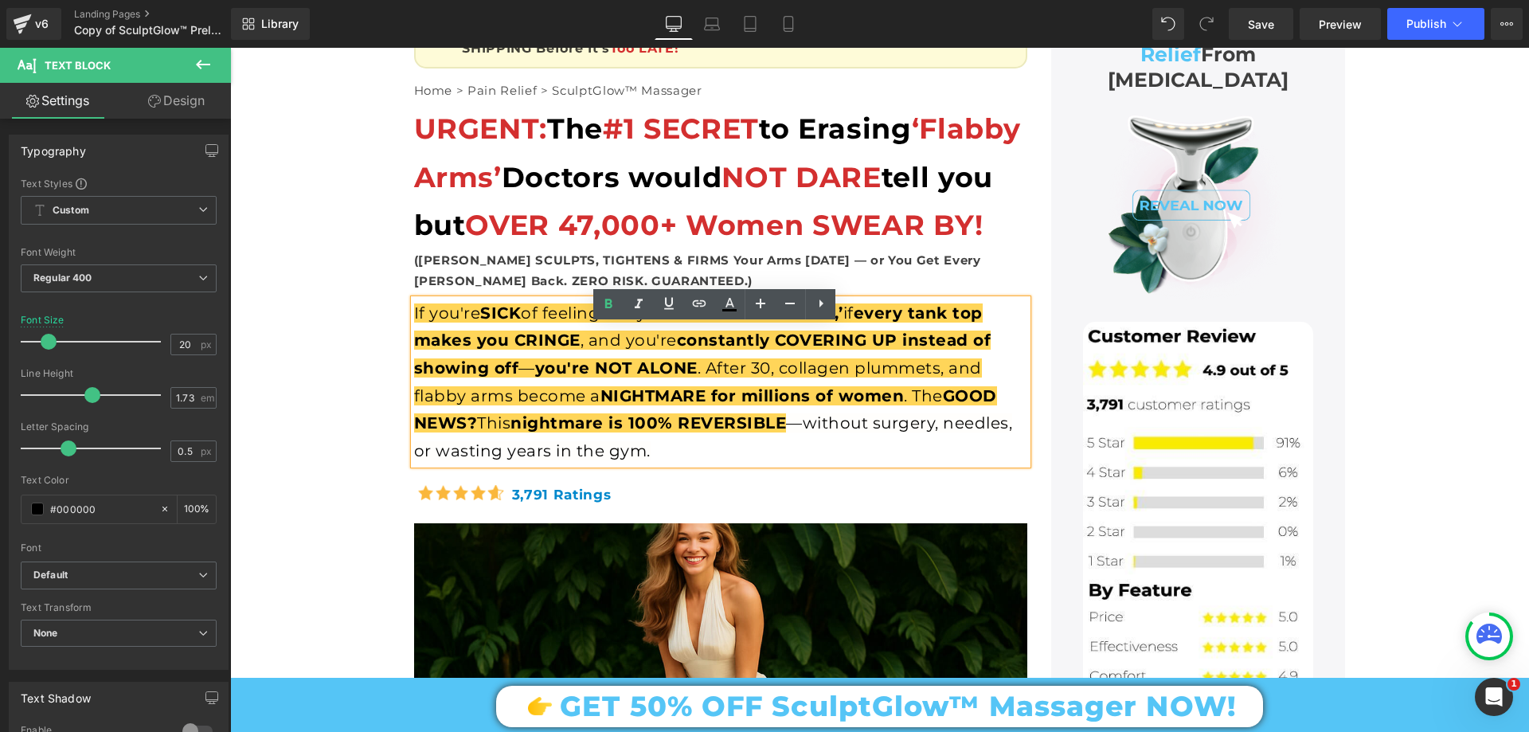
drag, startPoint x: 480, startPoint y: 338, endPoint x: 861, endPoint y: 365, distance: 381.6
click at [517, 323] on span "SICK" at bounding box center [500, 312] width 41 height 19
click at [724, 300] on icon at bounding box center [729, 304] width 19 height 19
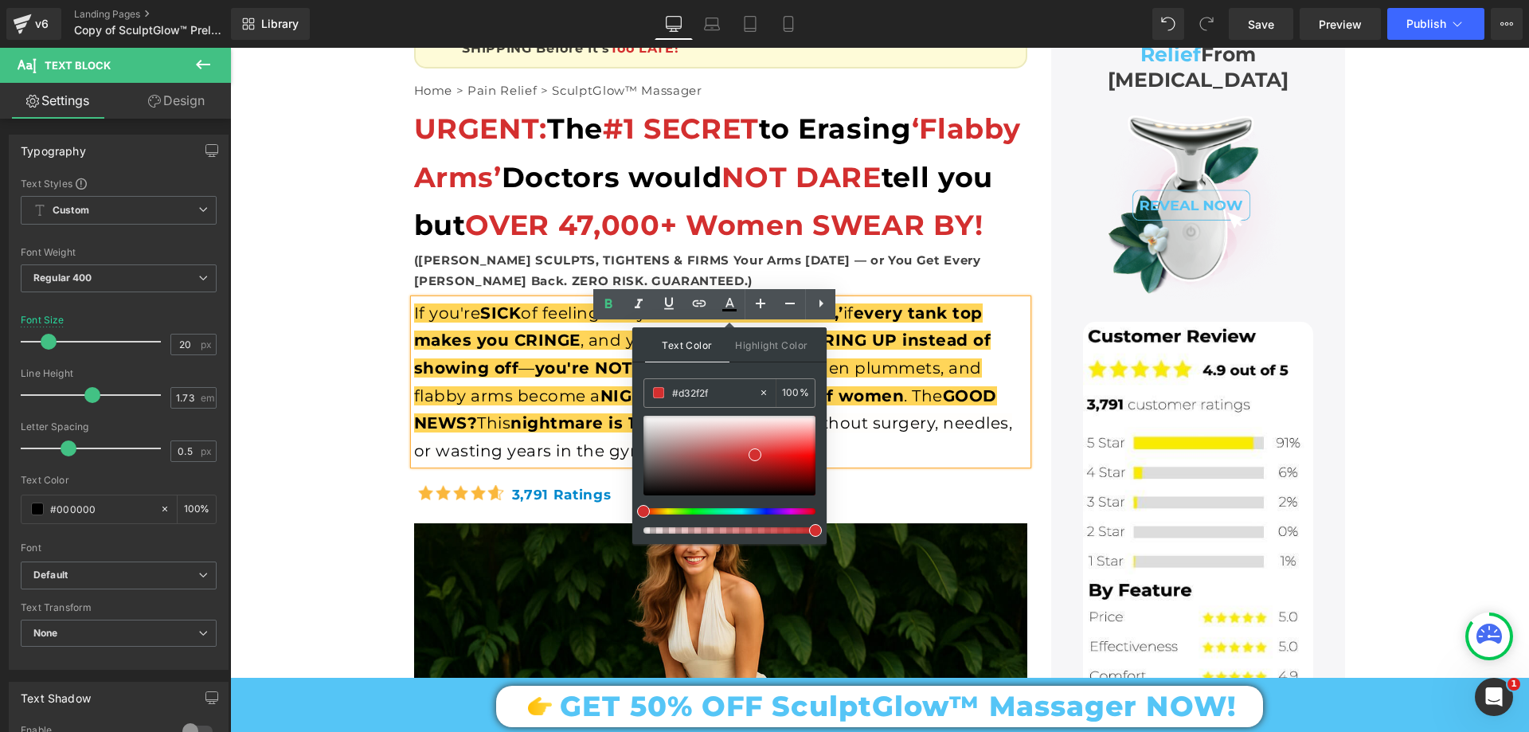
click at [812, 533] on span at bounding box center [815, 530] width 13 height 13
click at [816, 531] on span at bounding box center [815, 530] width 13 height 13
click at [790, 393] on input "99" at bounding box center [791, 393] width 18 height 18
click at [909, 338] on span "every tank top makes you CRINGE" at bounding box center [701, 326] width 574 height 47
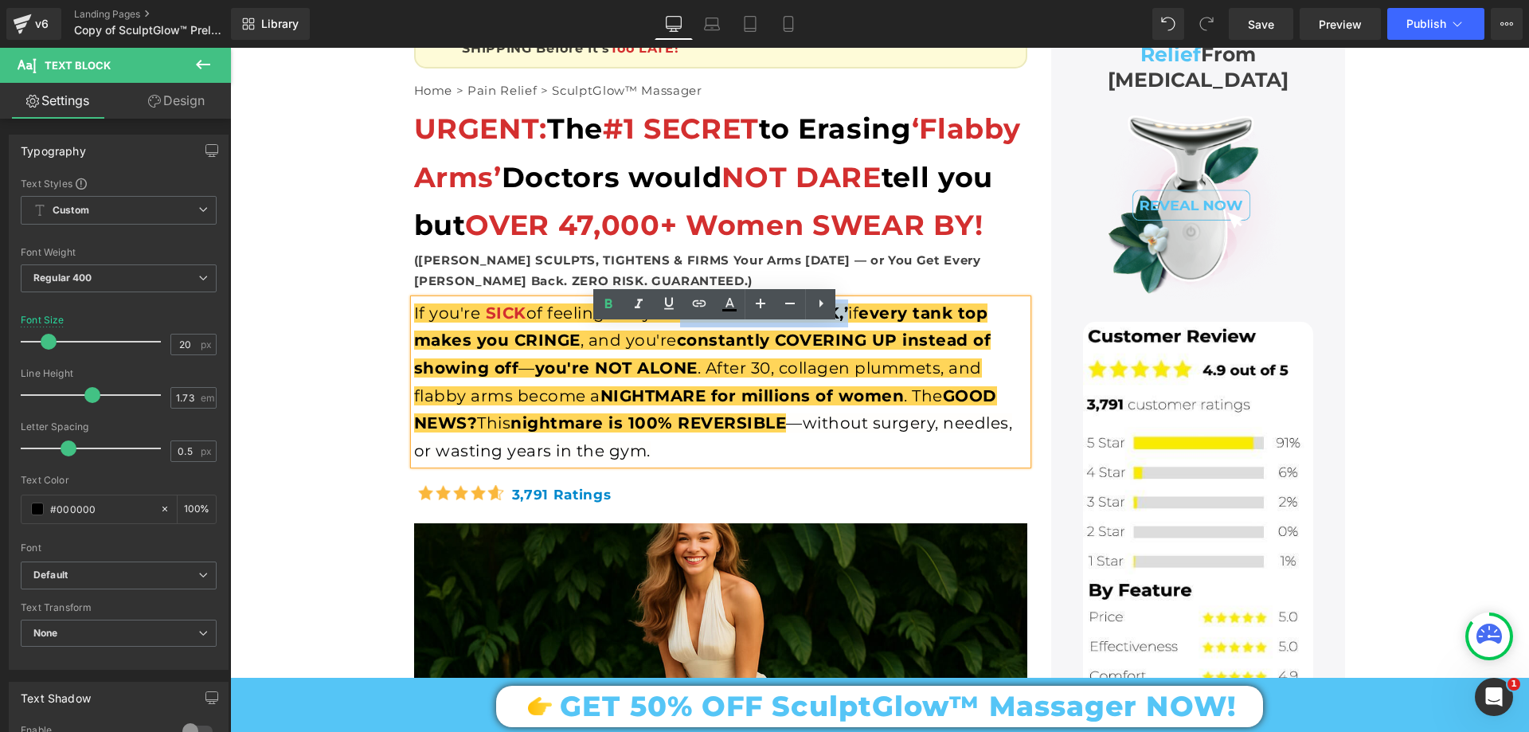
drag, startPoint x: 685, startPoint y: 338, endPoint x: 1035, endPoint y: 366, distance: 351.6
click at [849, 323] on span "arms ‘WAVE BACK,’" at bounding box center [764, 312] width 169 height 19
click at [732, 314] on link at bounding box center [729, 304] width 30 height 30
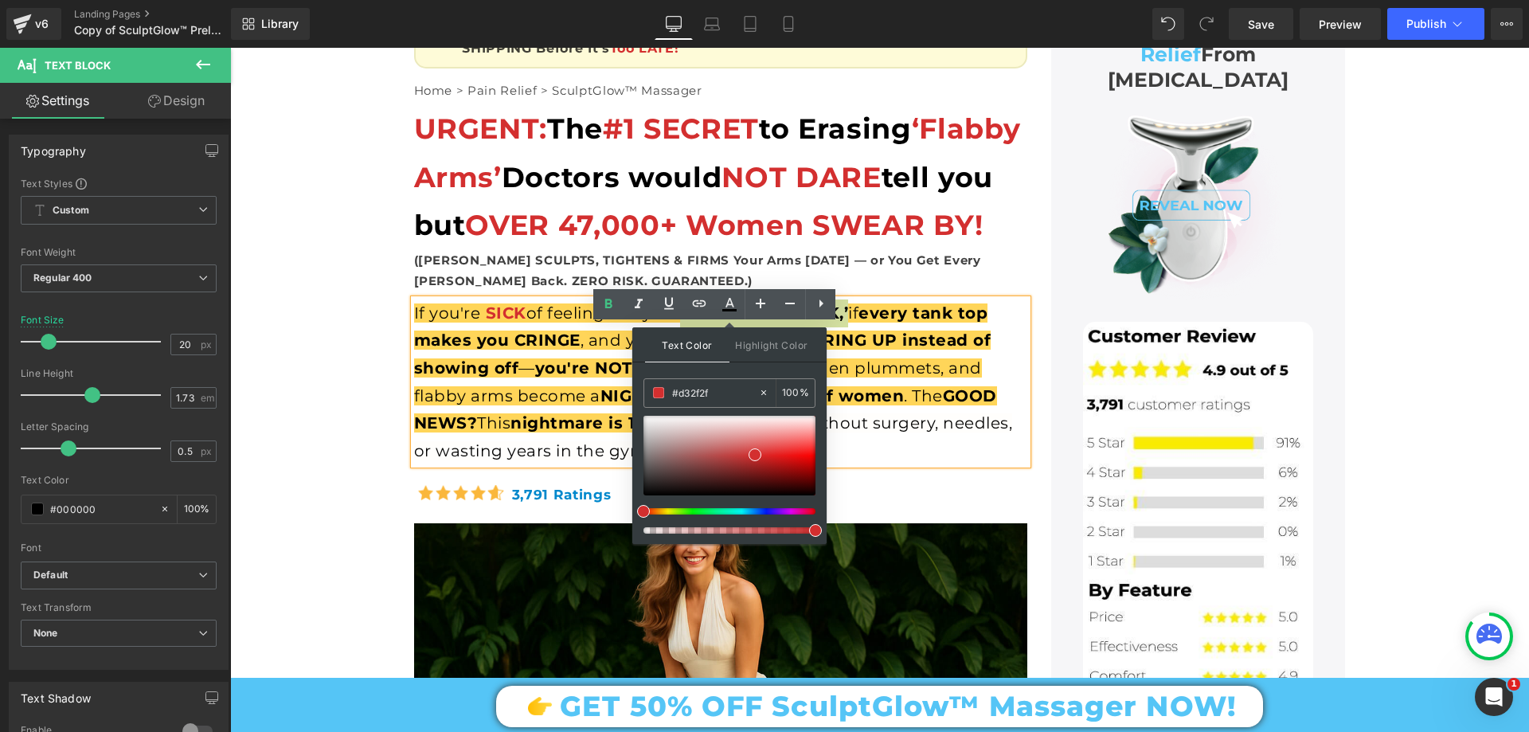
click at [815, 529] on span at bounding box center [815, 530] width 13 height 13
click at [816, 536] on span at bounding box center [815, 530] width 13 height 13
click at [876, 342] on span "every tank top makes you CRINGE" at bounding box center [701, 326] width 574 height 47
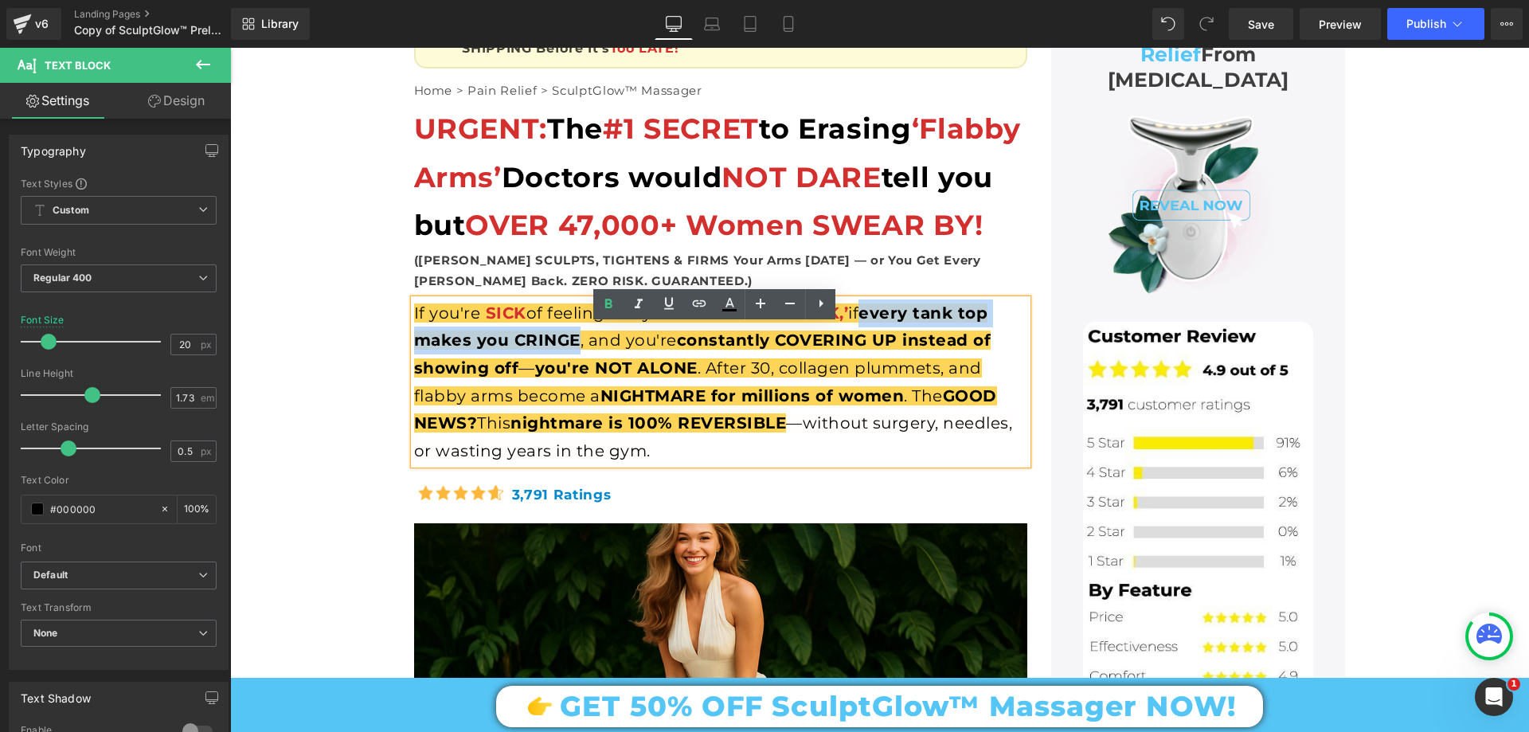
drag, startPoint x: 875, startPoint y: 338, endPoint x: 574, endPoint y: 373, distance: 303.0
click at [574, 373] on span "If you're SICK of feeling like your arms ‘WAVE BACK,’ if every tank top makes y…" at bounding box center [705, 367] width 583 height 129
click at [737, 303] on icon at bounding box center [729, 304] width 19 height 19
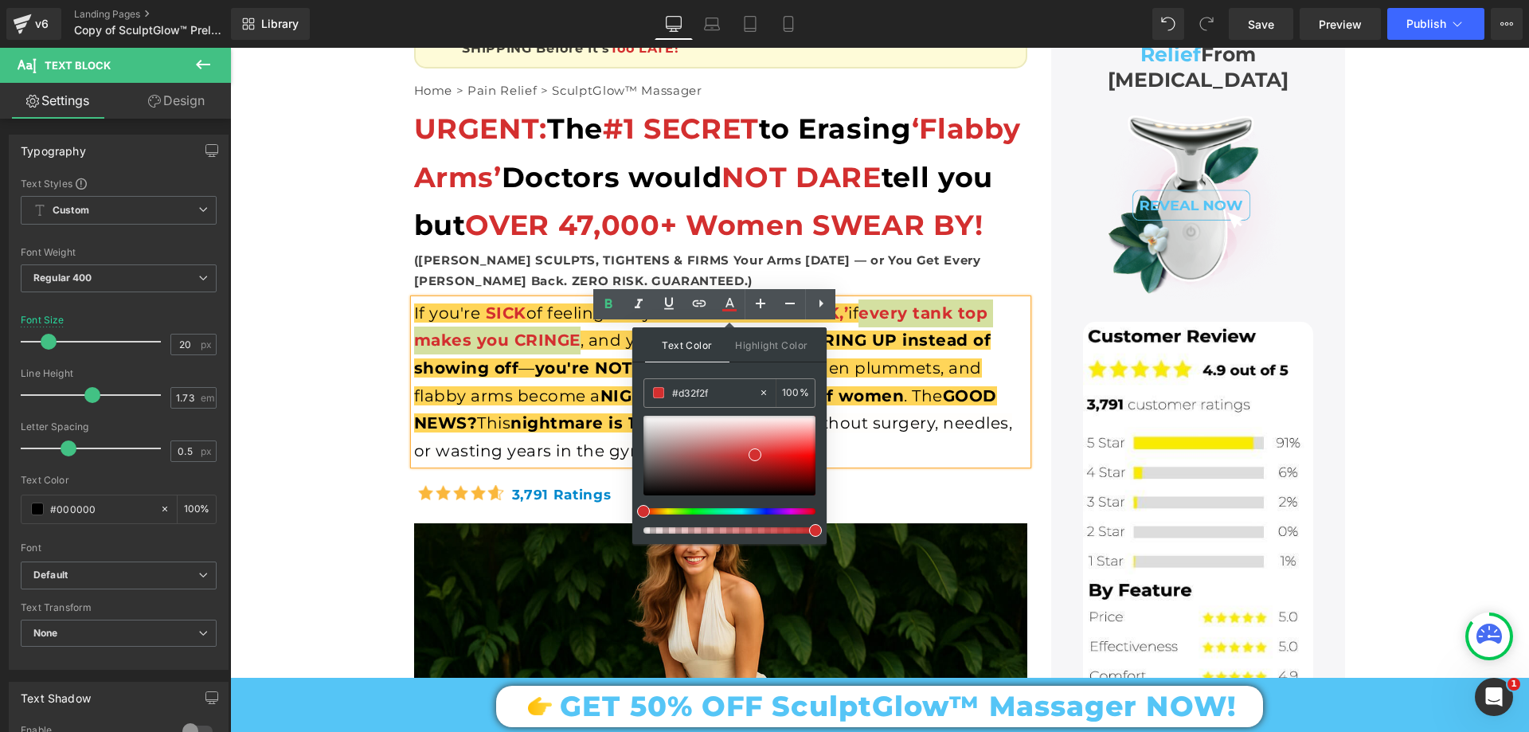
click at [812, 527] on span at bounding box center [815, 530] width 13 height 13
click at [866, 336] on span "If you're SICK of feeling like your arms ‘WAVE BACK,’ if every tank top makes y…" at bounding box center [705, 367] width 583 height 129
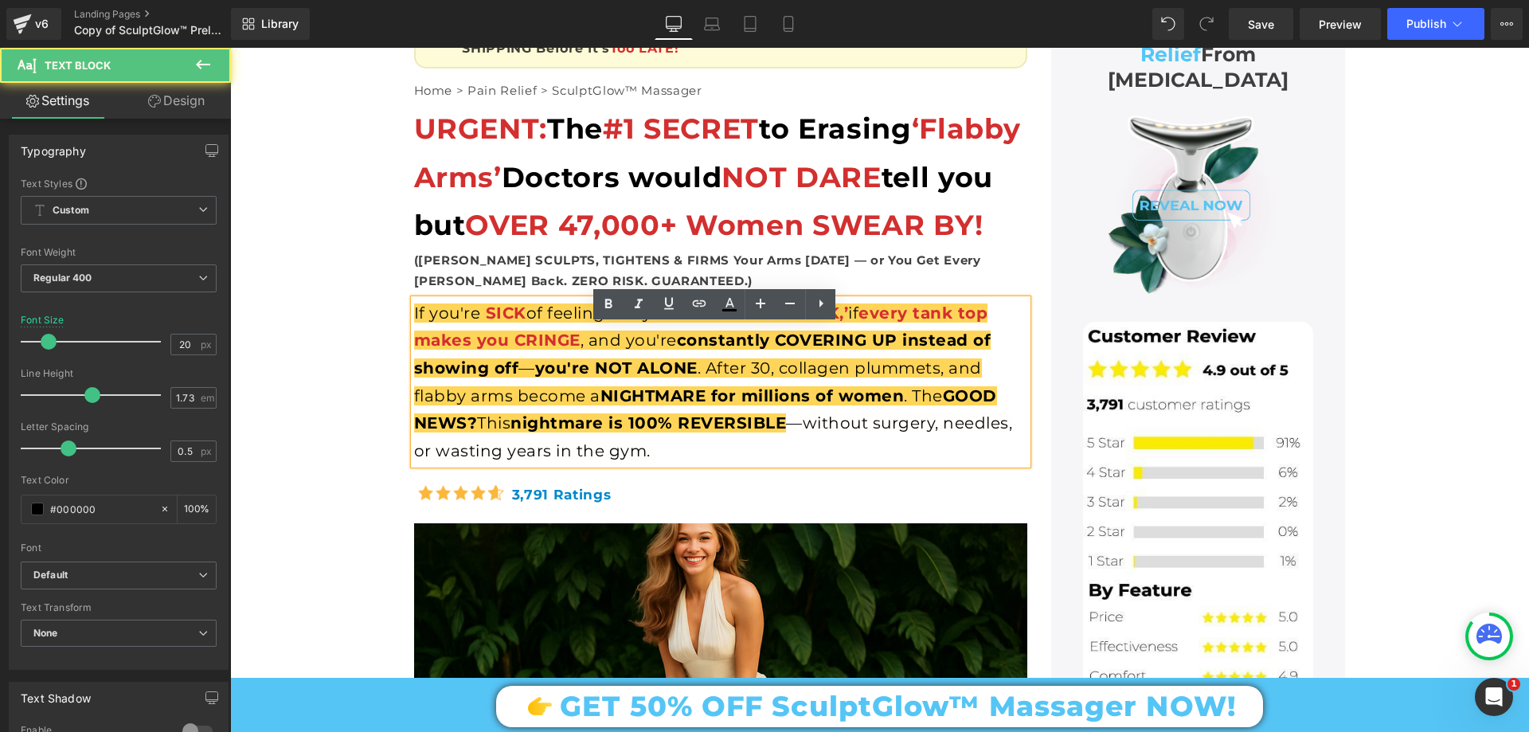
click at [845, 366] on span "constantly COVERING UP instead of showing off" at bounding box center [702, 354] width 577 height 47
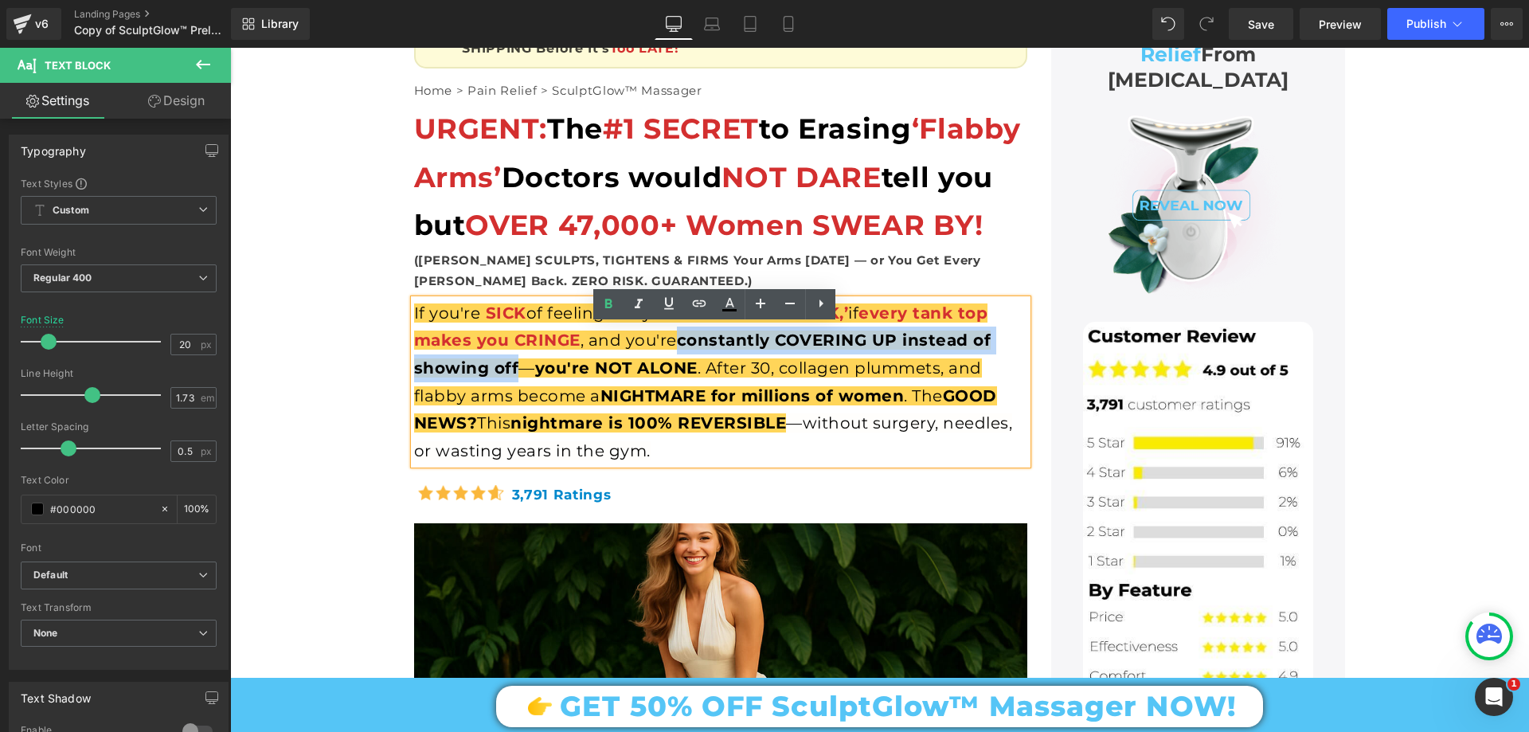
drag, startPoint x: 678, startPoint y: 368, endPoint x: 513, endPoint y: 388, distance: 166.1
click at [513, 388] on span "If you're SICK of feeling like your arms ‘WAVE BACK,’ if every tank top makes y…" at bounding box center [705, 367] width 583 height 129
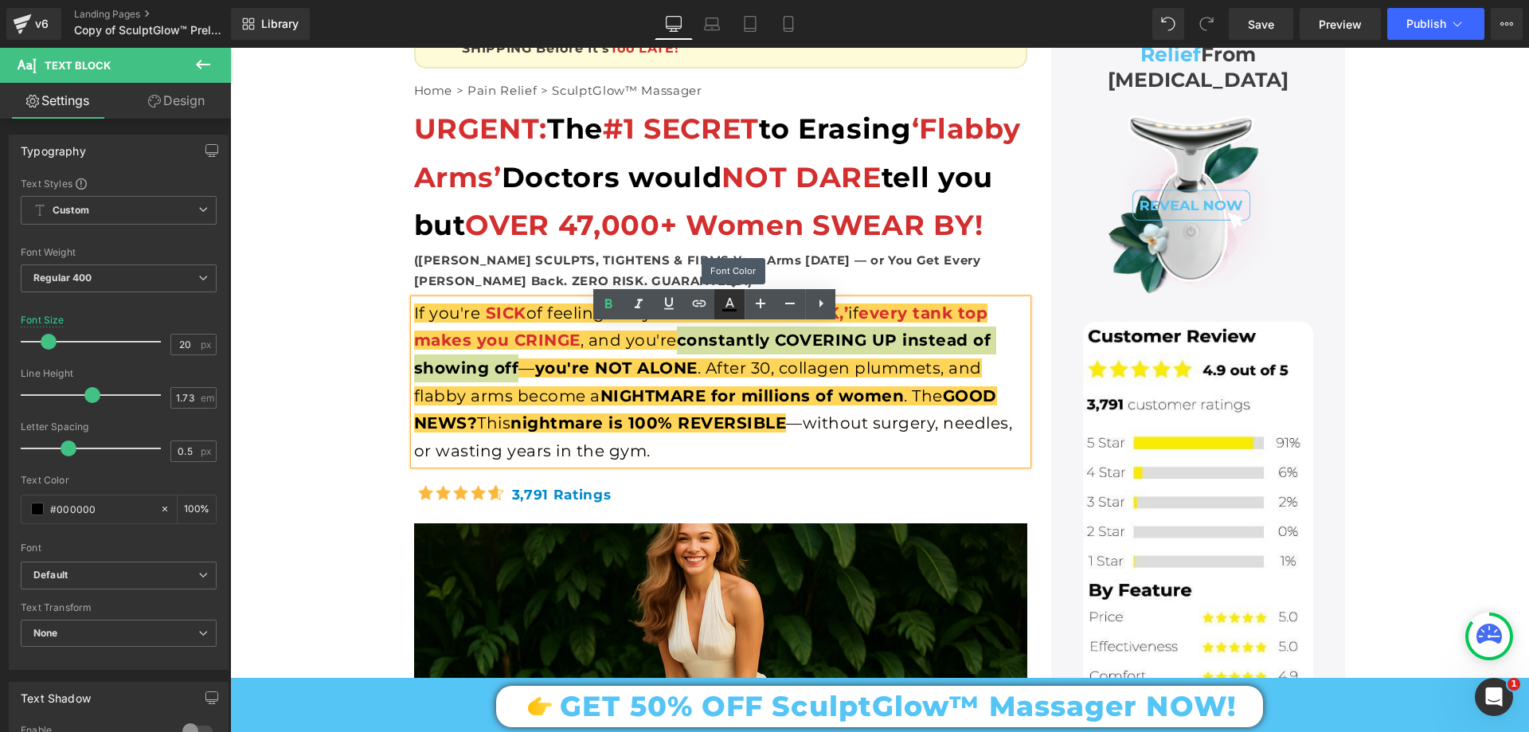
click at [726, 307] on icon at bounding box center [729, 304] width 19 height 19
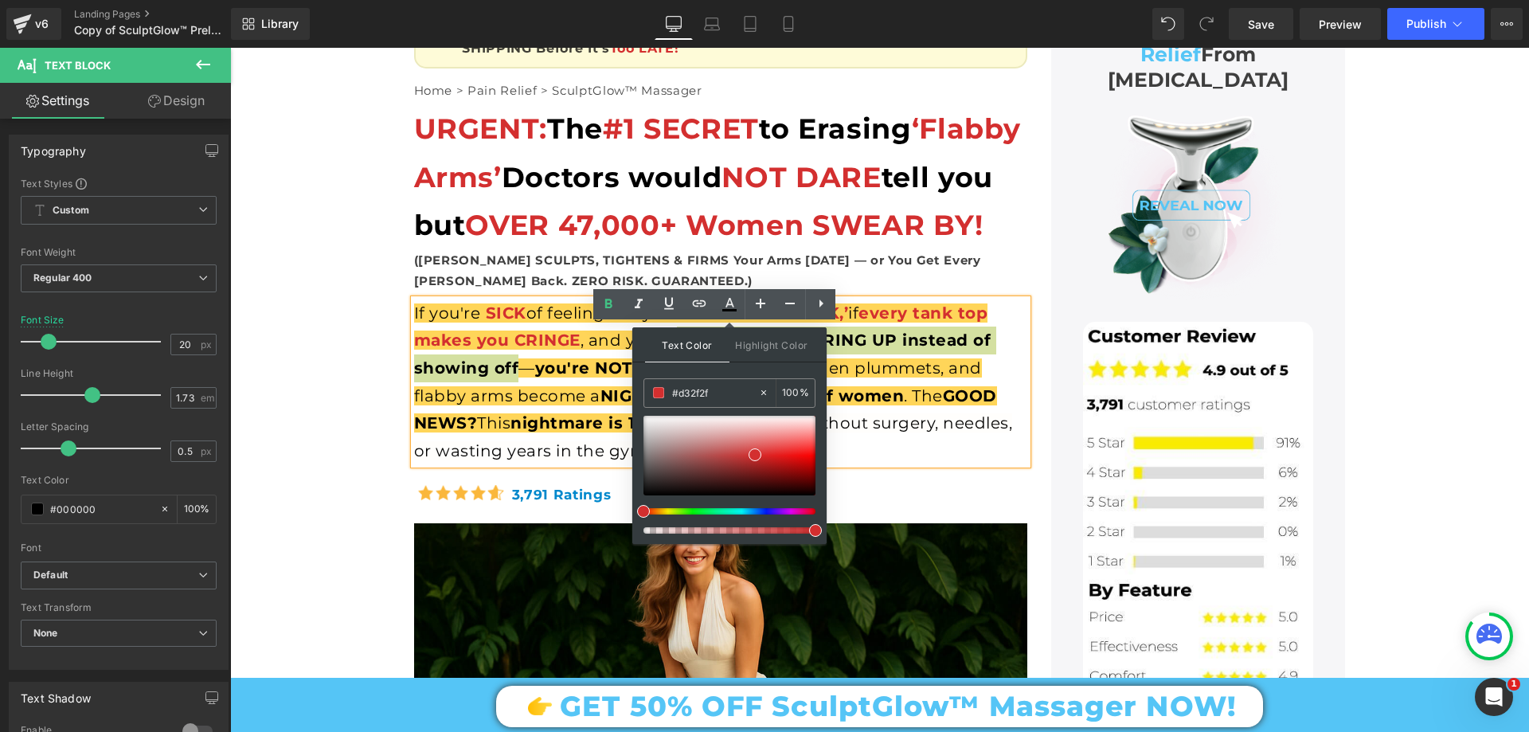
click at [816, 534] on span at bounding box center [815, 530] width 13 height 13
click at [817, 532] on span at bounding box center [815, 530] width 13 height 13
click at [859, 404] on div "If you're SICK of feeling like your arms ‘WAVE BACK,’ if every tank top makes y…" at bounding box center [720, 382] width 613 height 166
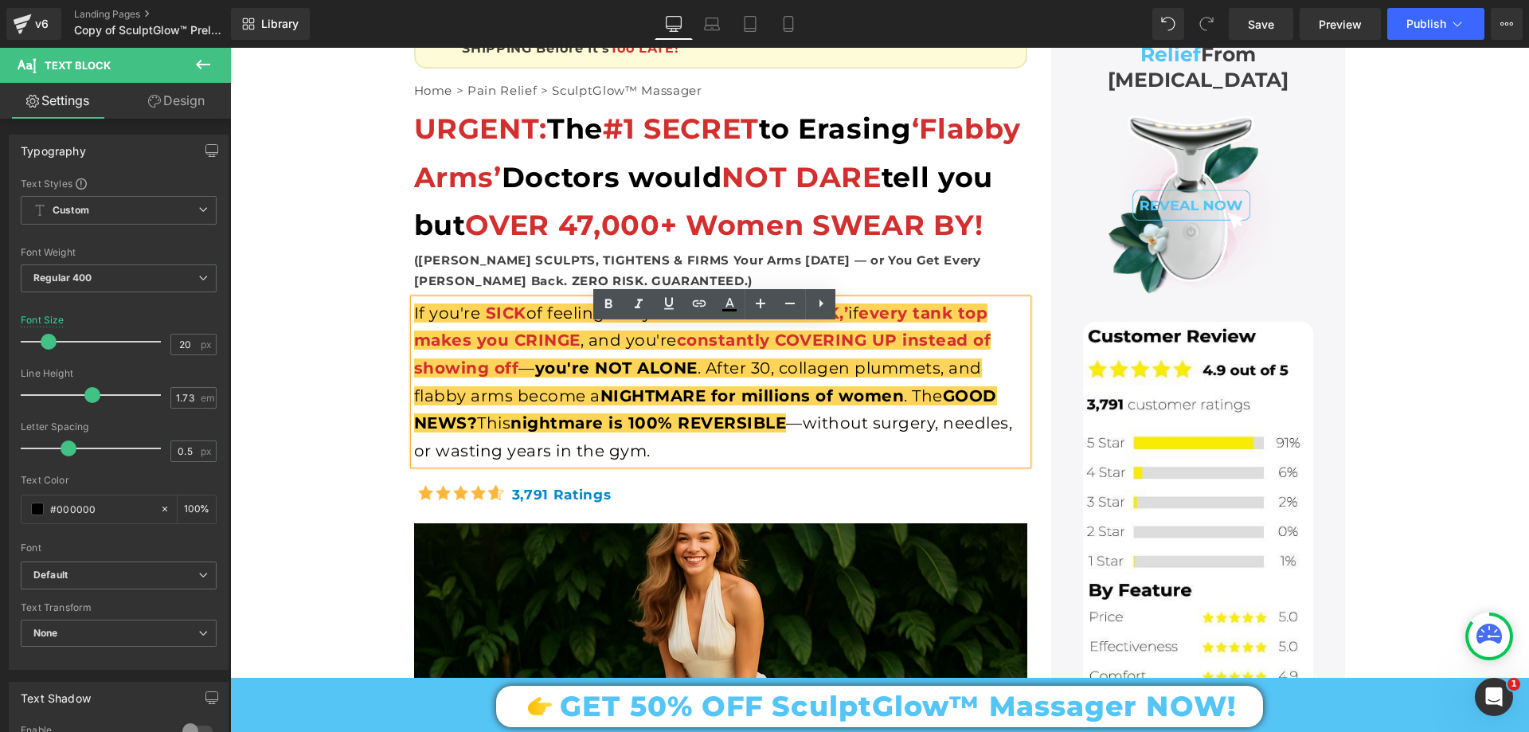
click at [671, 366] on span "If you're SICK of feeling like your arms ‘WAVE BACK,’ if every tank top makes y…" at bounding box center [705, 367] width 583 height 129
click at [679, 363] on span "constantly COVERING UP instead of showing off" at bounding box center [702, 354] width 577 height 47
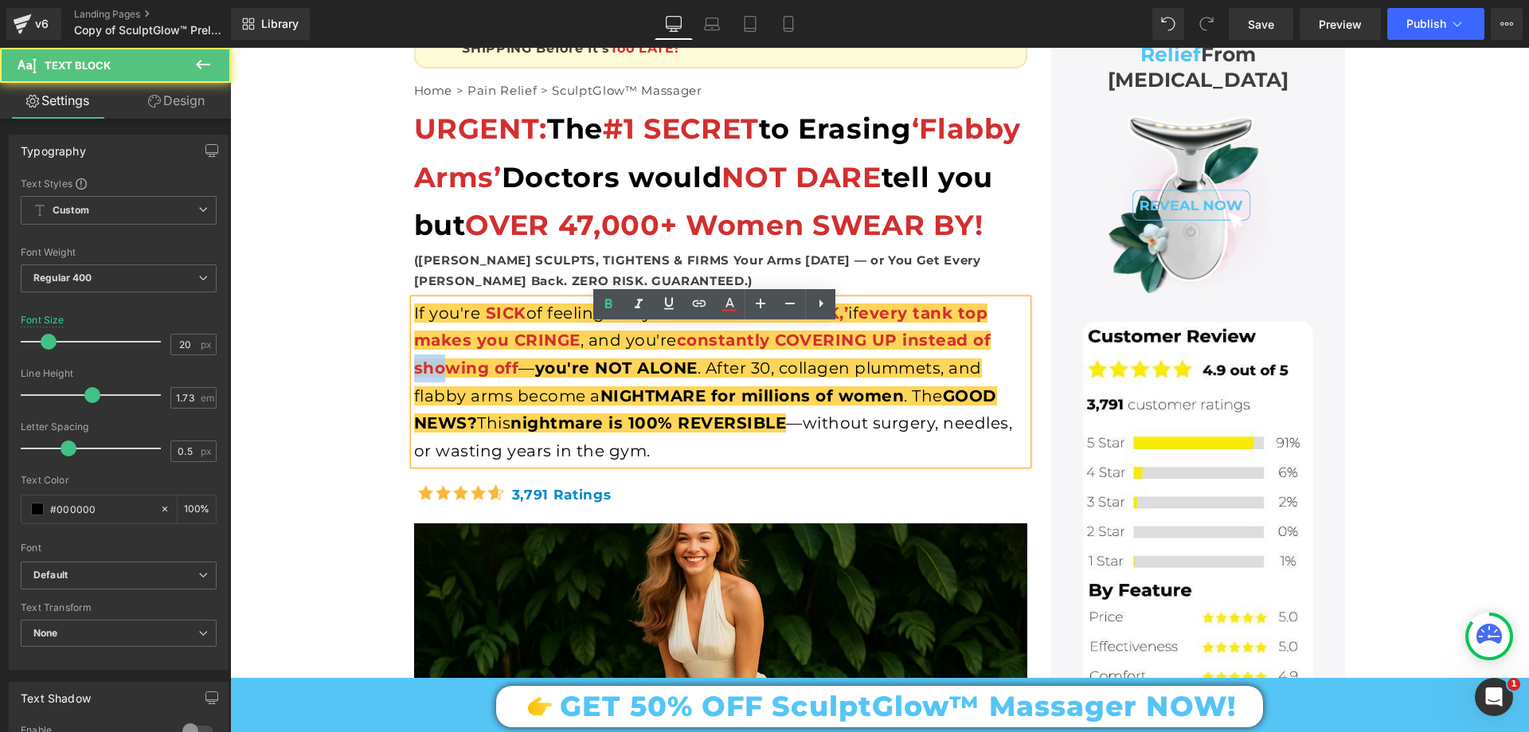
drag, startPoint x: 410, startPoint y: 391, endPoint x: 445, endPoint y: 386, distance: 35.4
click at [445, 378] on span "constantly COVERING UP instead of showing off" at bounding box center [702, 354] width 577 height 47
click at [479, 378] on span "constantly COVERING UP instead of showing off" at bounding box center [702, 354] width 577 height 47
click at [535, 378] on span "you're NOT ALONE" at bounding box center [616, 367] width 162 height 19
drag, startPoint x: 581, startPoint y: 390, endPoint x: 525, endPoint y: 396, distance: 56.0
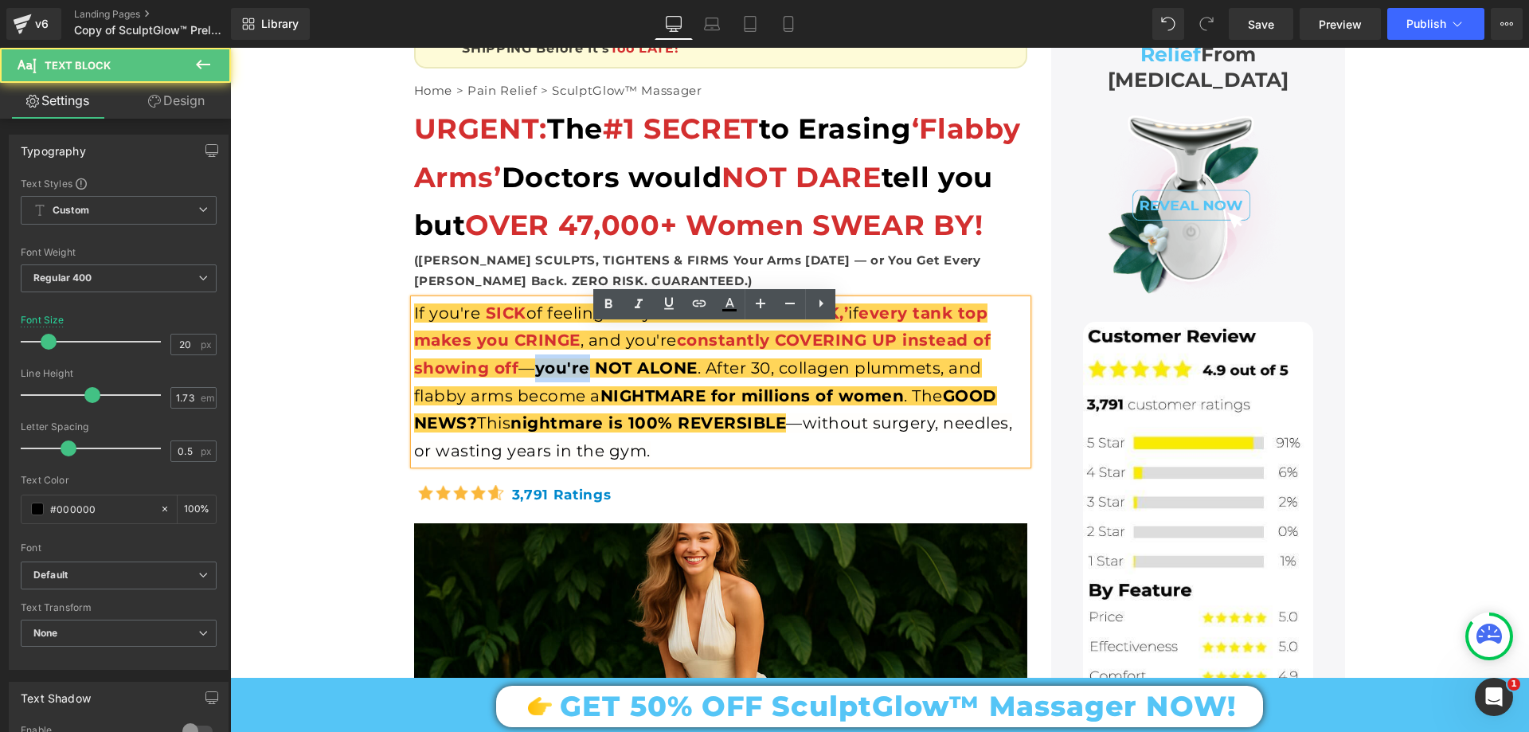
click at [525, 396] on span "If you're SICK of feeling like your arms ‘WAVE BACK,’ if every tank top makes y…" at bounding box center [705, 367] width 583 height 129
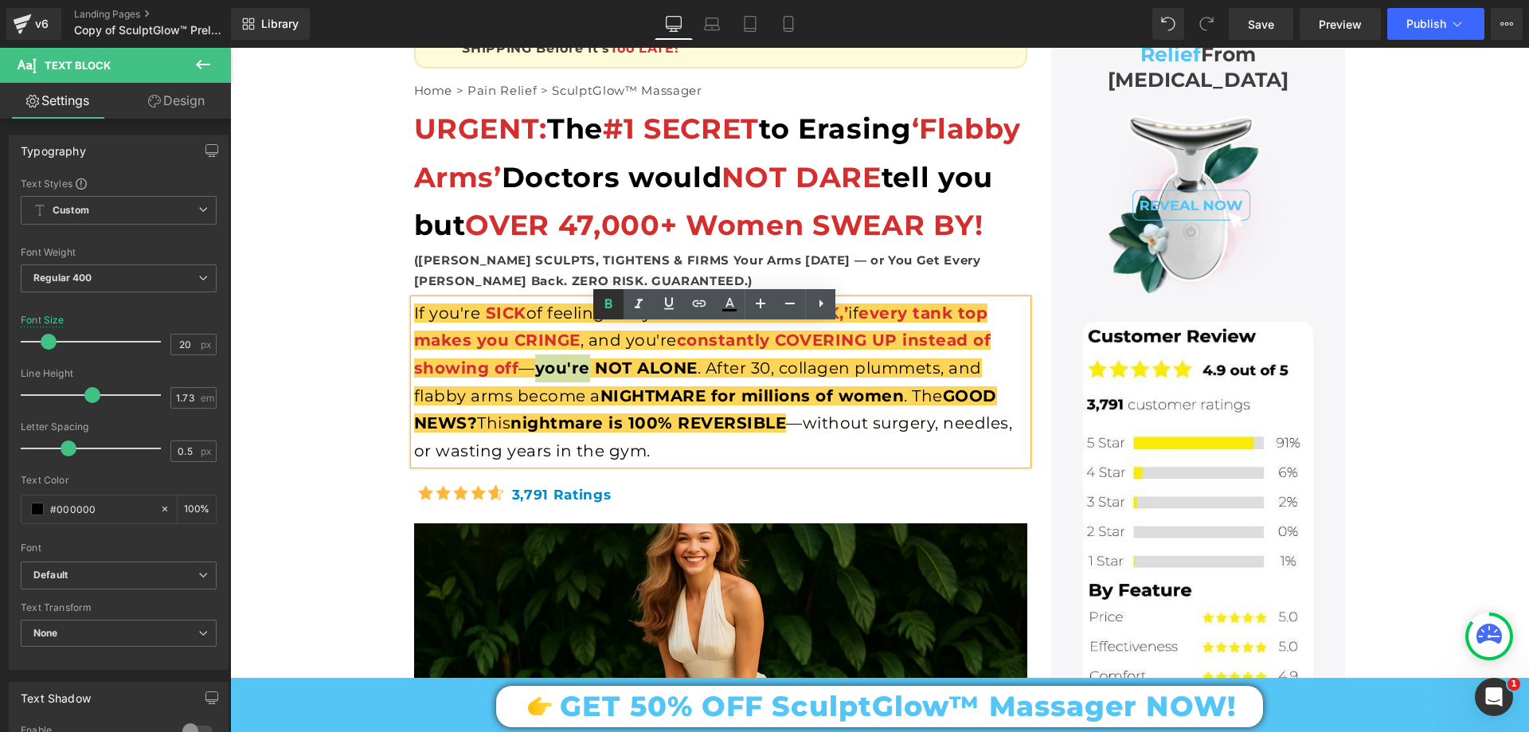
click at [616, 300] on icon at bounding box center [608, 304] width 19 height 19
click at [586, 378] on span "NOT ALONE" at bounding box center [637, 367] width 103 height 19
drag, startPoint x: 584, startPoint y: 393, endPoint x: 687, endPoint y: 389, distance: 102.8
click at [687, 389] on span "If you're SICK of feeling like your arms ‘WAVE BACK,’ if every tank top makes y…" at bounding box center [705, 367] width 583 height 129
click at [733, 303] on icon at bounding box center [729, 304] width 19 height 19
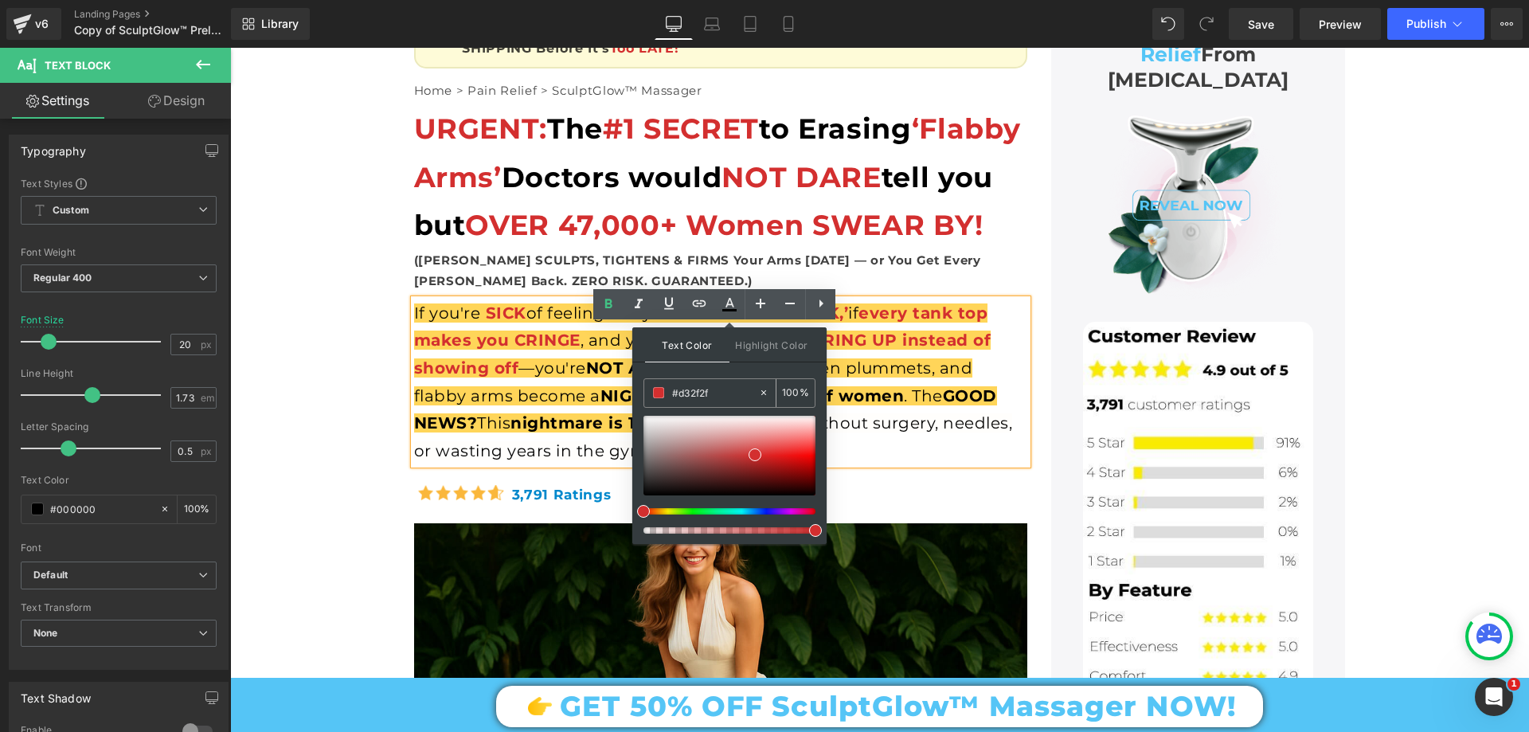
click at [718, 403] on div "#d32f2f" at bounding box center [701, 393] width 114 height 28
click at [719, 388] on input "#d32f2f" at bounding box center [715, 393] width 86 height 18
click at [812, 527] on span at bounding box center [815, 530] width 13 height 13
click at [812, 533] on span at bounding box center [815, 530] width 13 height 13
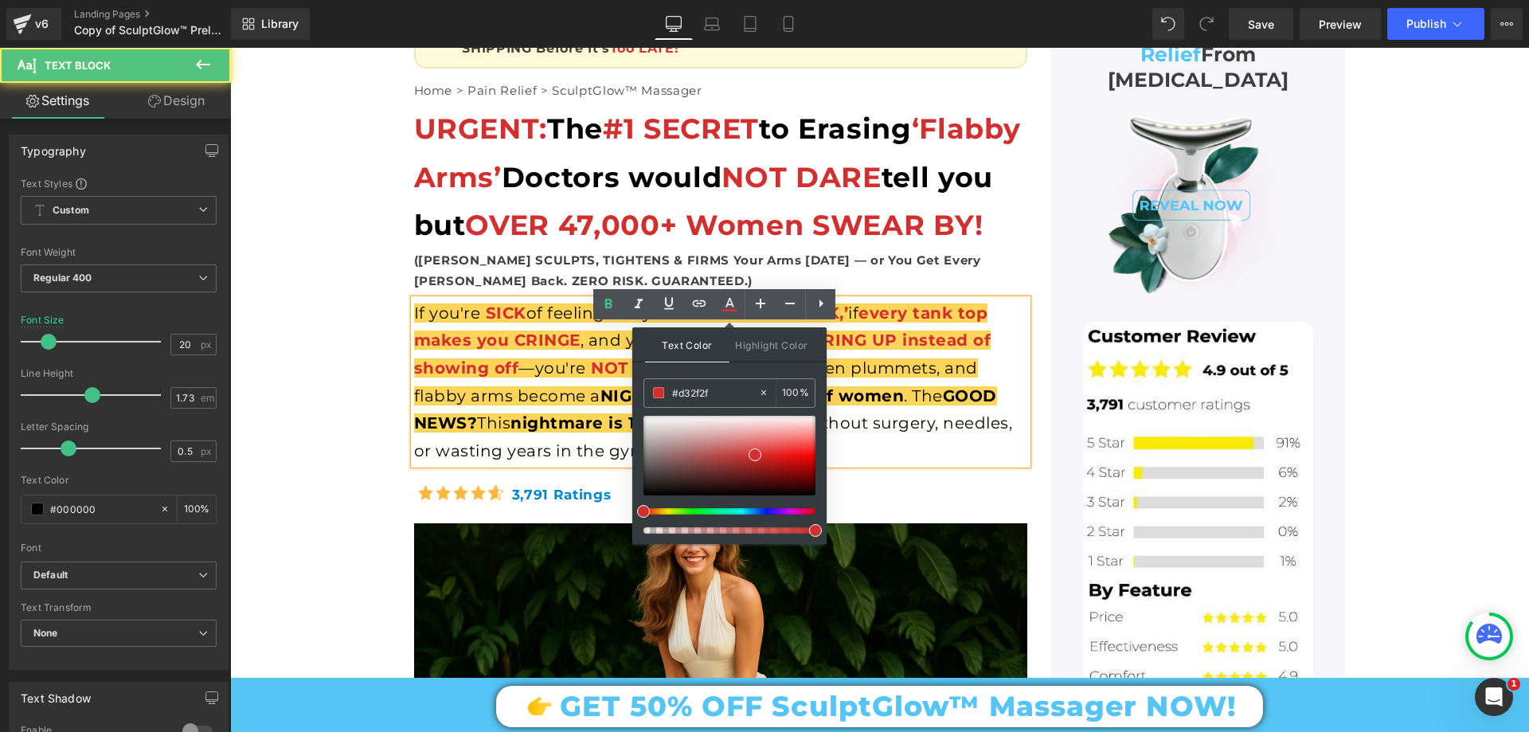
click at [859, 407] on div "If you're SICK of feeling like your arms ‘WAVE BACK,’ if every tank top makes y…" at bounding box center [720, 382] width 613 height 166
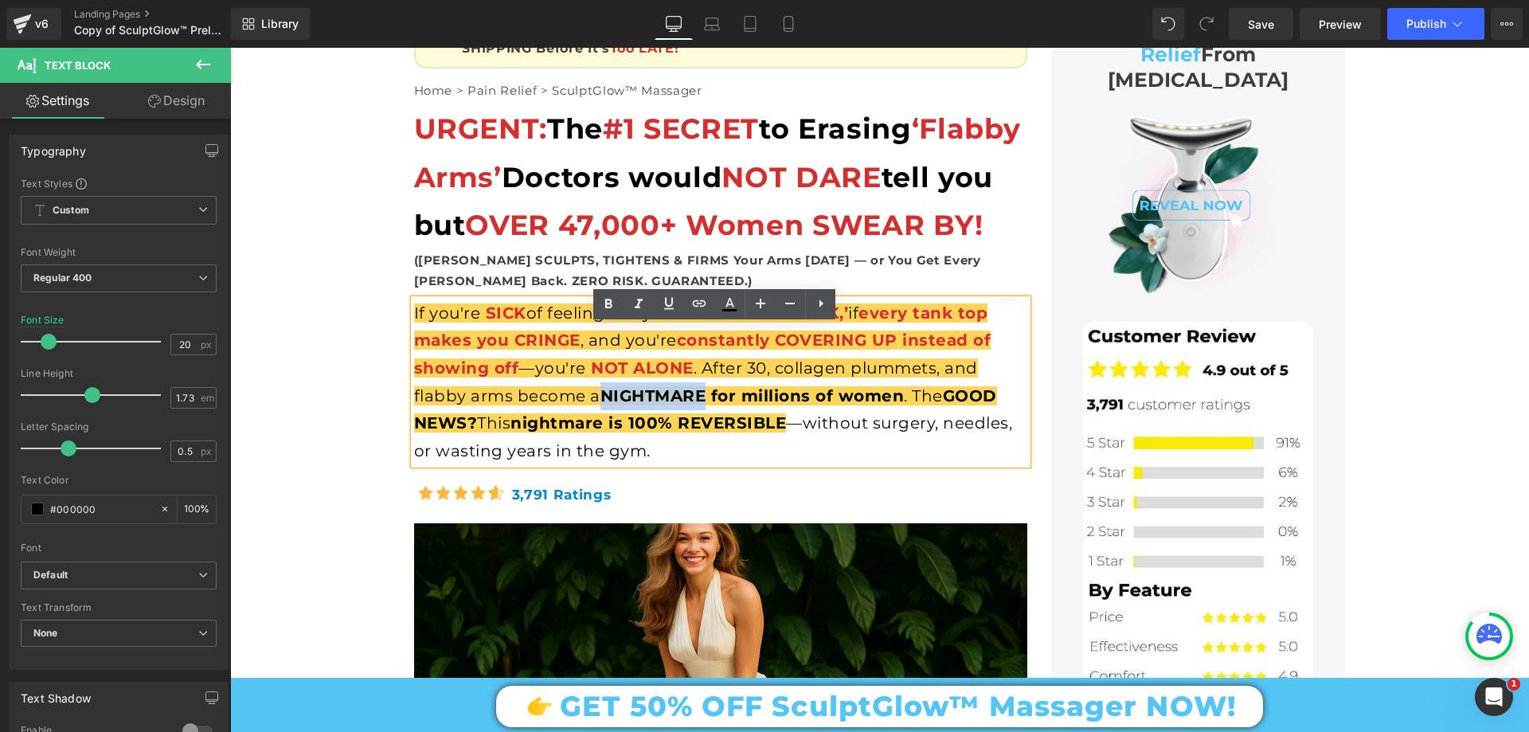
drag, startPoint x: 601, startPoint y: 421, endPoint x: 702, endPoint y: 415, distance: 101.4
click at [702, 405] on span "NIGHTMARE for millions of women" at bounding box center [753, 395] width 304 height 19
click at [722, 405] on span "NIGHTMARE for millions of women" at bounding box center [753, 395] width 304 height 19
drag, startPoint x: 709, startPoint y: 421, endPoint x: 895, endPoint y: 417, distance: 186.4
click at [895, 405] on span "NIGHTMARE for millions of women" at bounding box center [753, 395] width 304 height 19
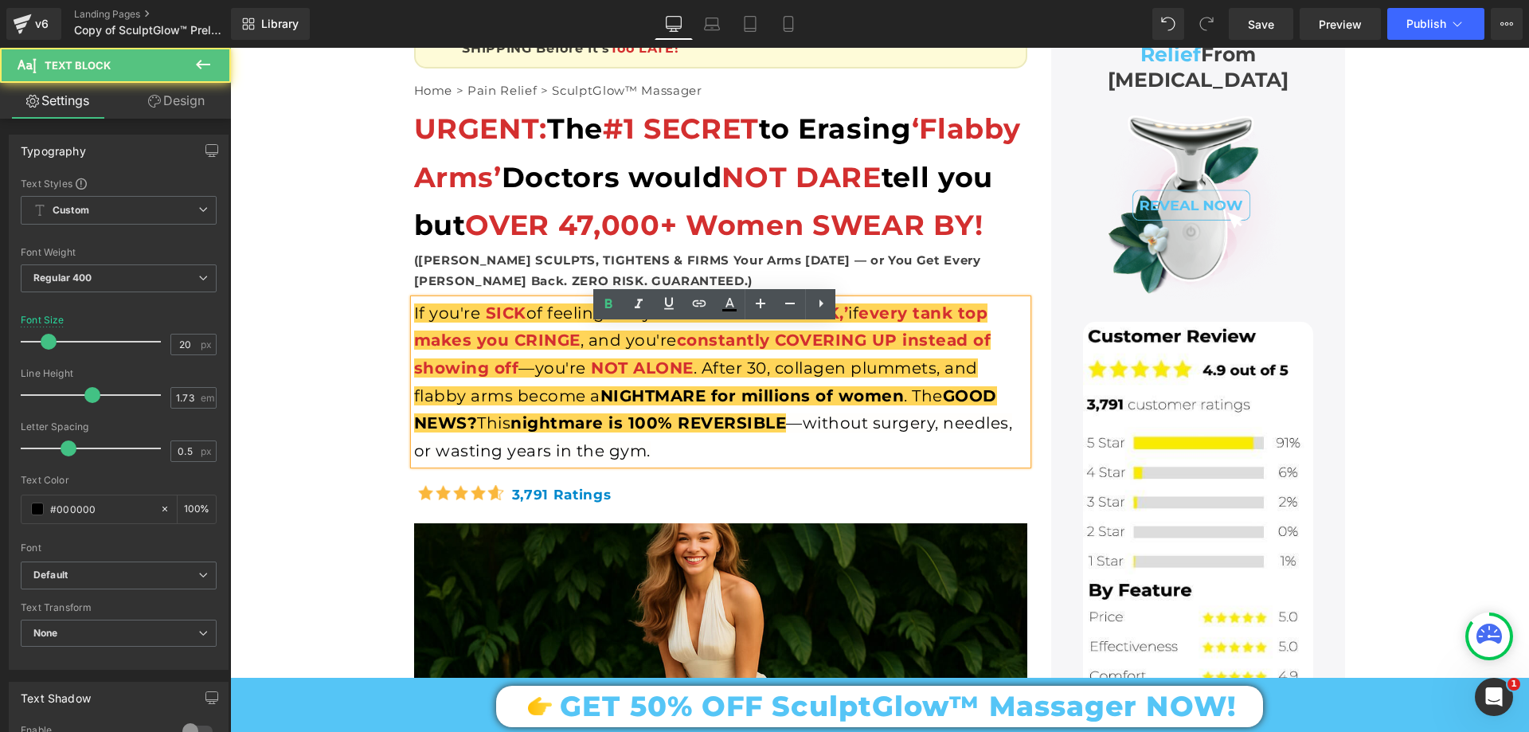
click at [680, 358] on span "constantly COVERING UP instead of showing off" at bounding box center [702, 354] width 577 height 47
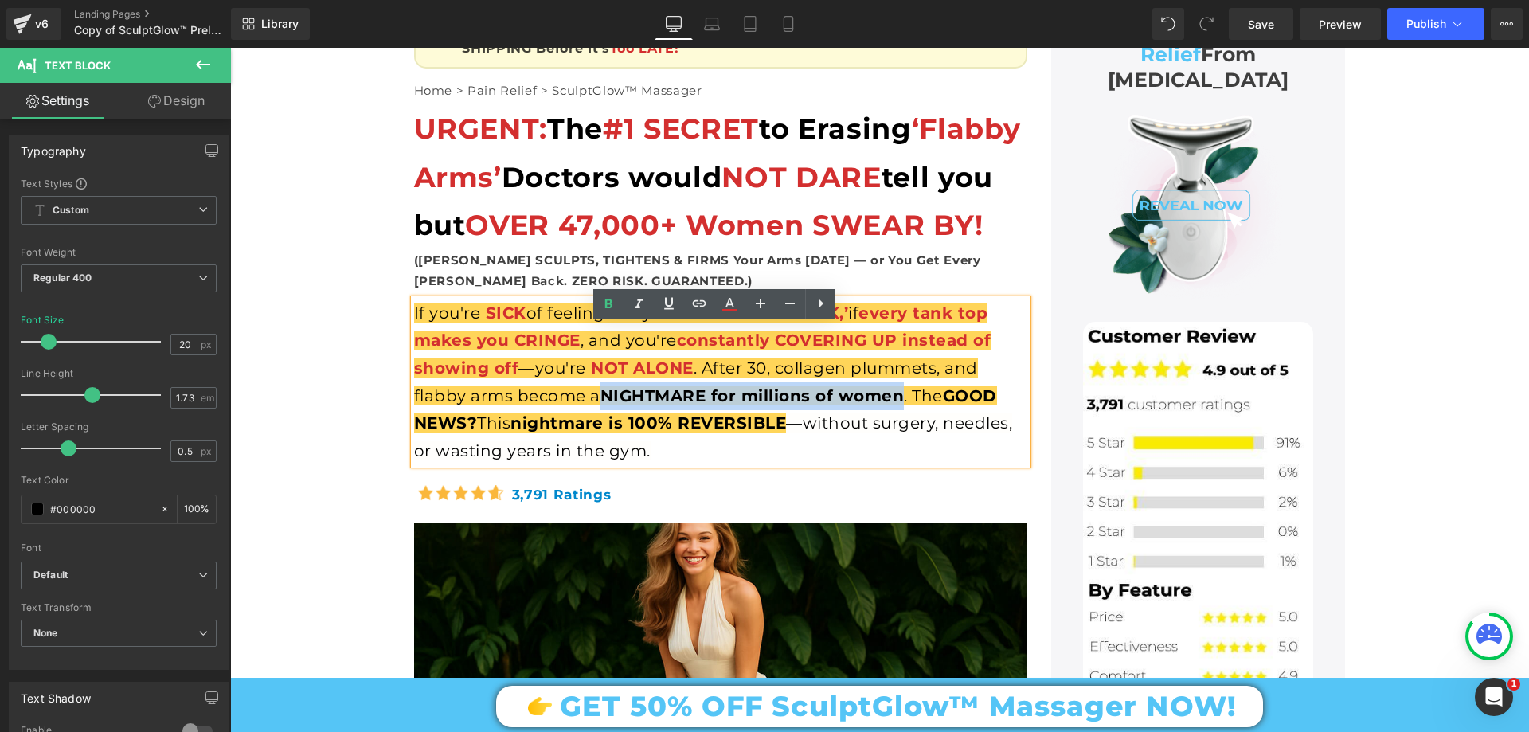
drag, startPoint x: 602, startPoint y: 426, endPoint x: 895, endPoint y: 422, distance: 293.1
click at [895, 405] on span "NIGHTMARE for millions of women" at bounding box center [753, 395] width 304 height 19
click at [730, 296] on icon at bounding box center [729, 304] width 19 height 19
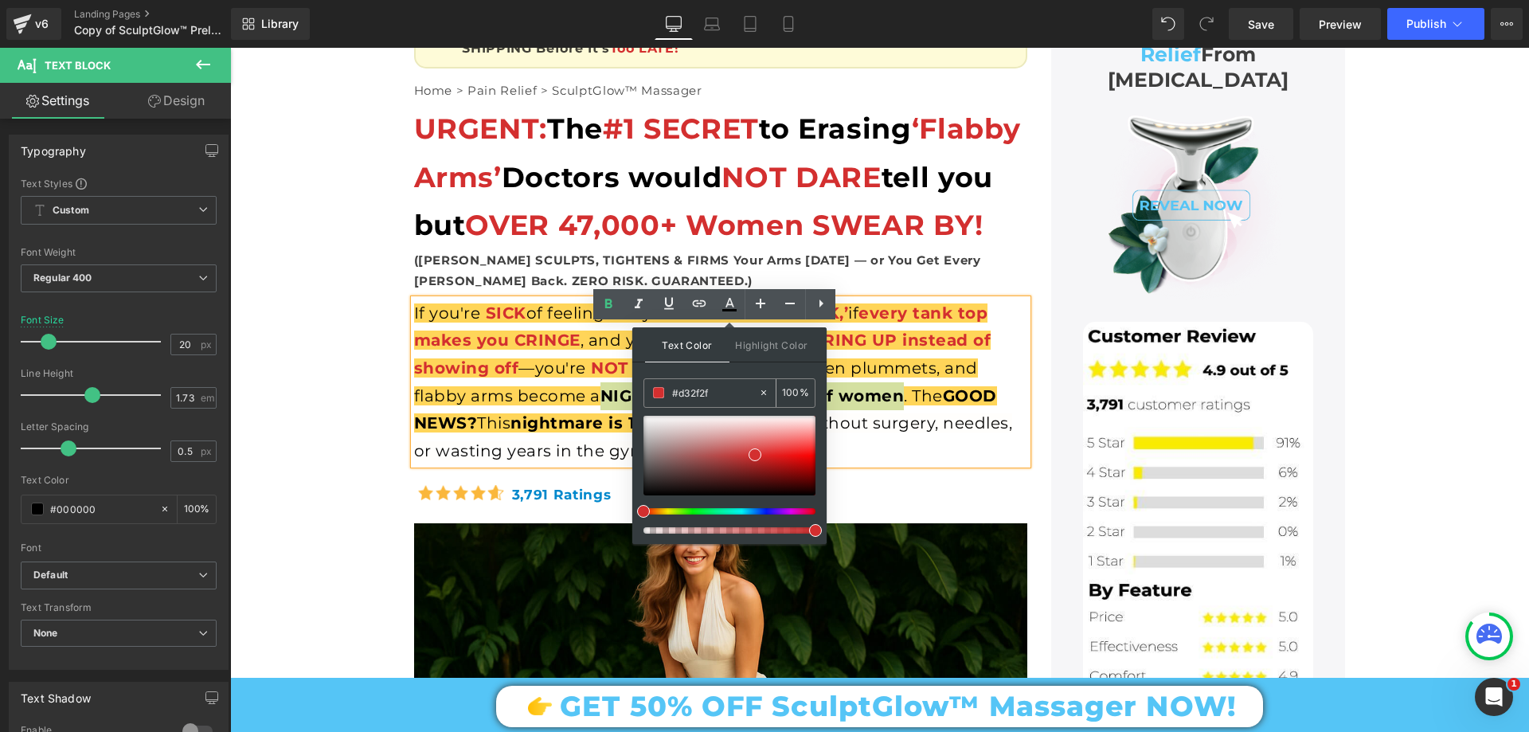
click at [728, 393] on input "#d32f2f" at bounding box center [715, 393] width 86 height 18
click at [813, 534] on span at bounding box center [815, 530] width 13 height 13
click at [954, 397] on span "If you're SICK of feeling like your arms ‘WAVE BACK,’ if every tank top makes y…" at bounding box center [705, 367] width 583 height 129
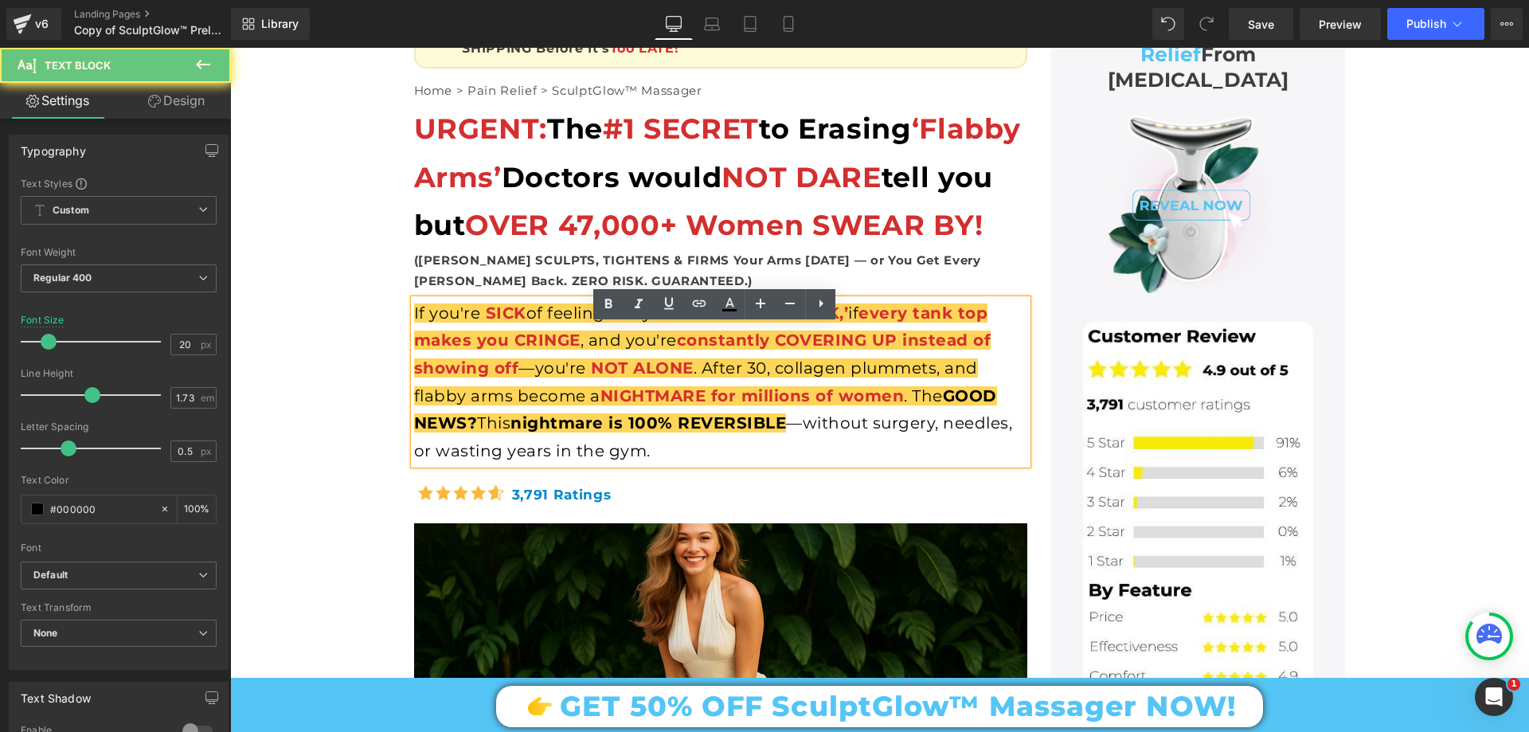
click at [950, 421] on span "GOOD NEWS?" at bounding box center [705, 409] width 583 height 47
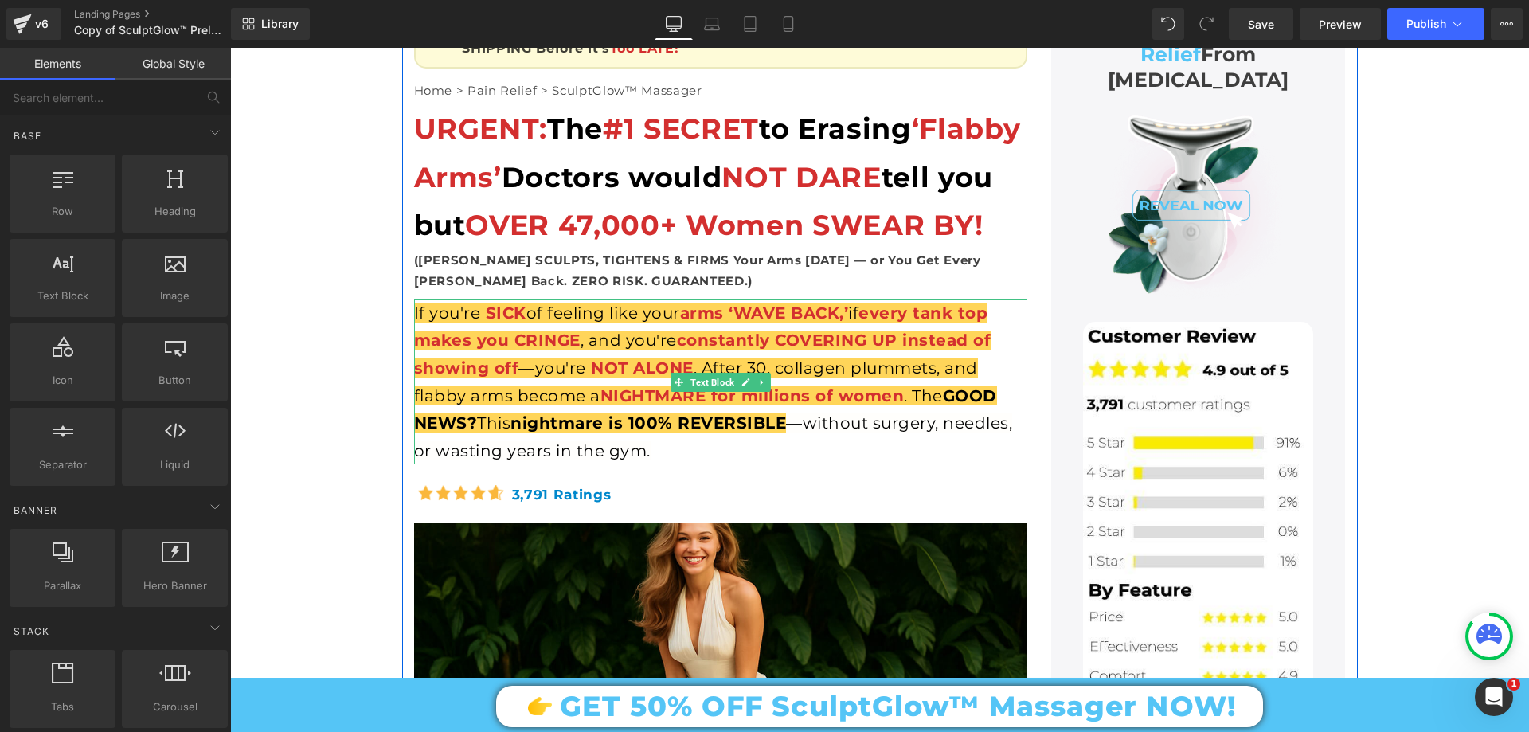
click at [520, 432] on span "nightmare is 100% REVERSIBLE" at bounding box center [649, 422] width 276 height 19
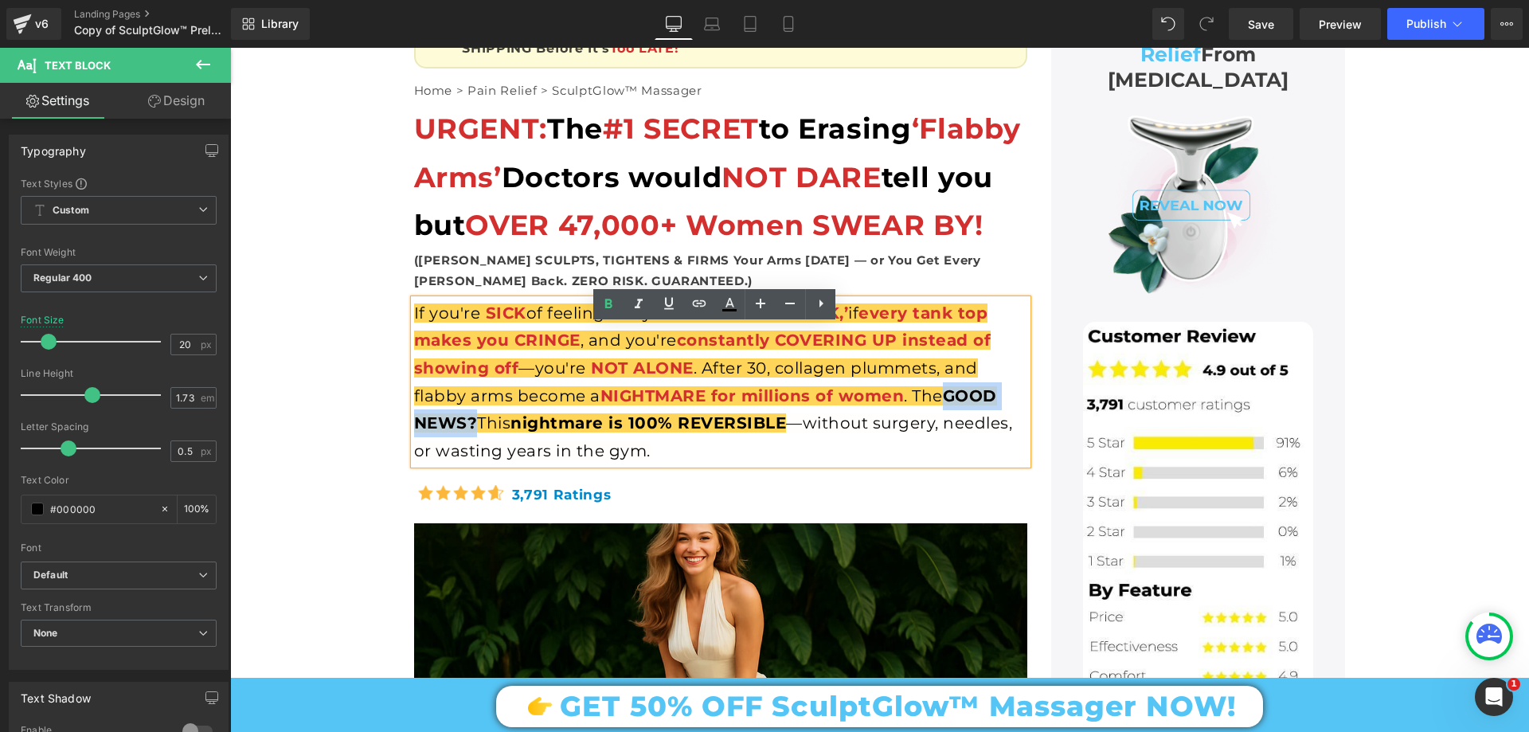
drag, startPoint x: 946, startPoint y: 417, endPoint x: 469, endPoint y: 451, distance: 478.2
click at [469, 433] on span "GOOD NEWS?" at bounding box center [705, 409] width 583 height 47
click at [731, 310] on icon at bounding box center [729, 310] width 14 height 2
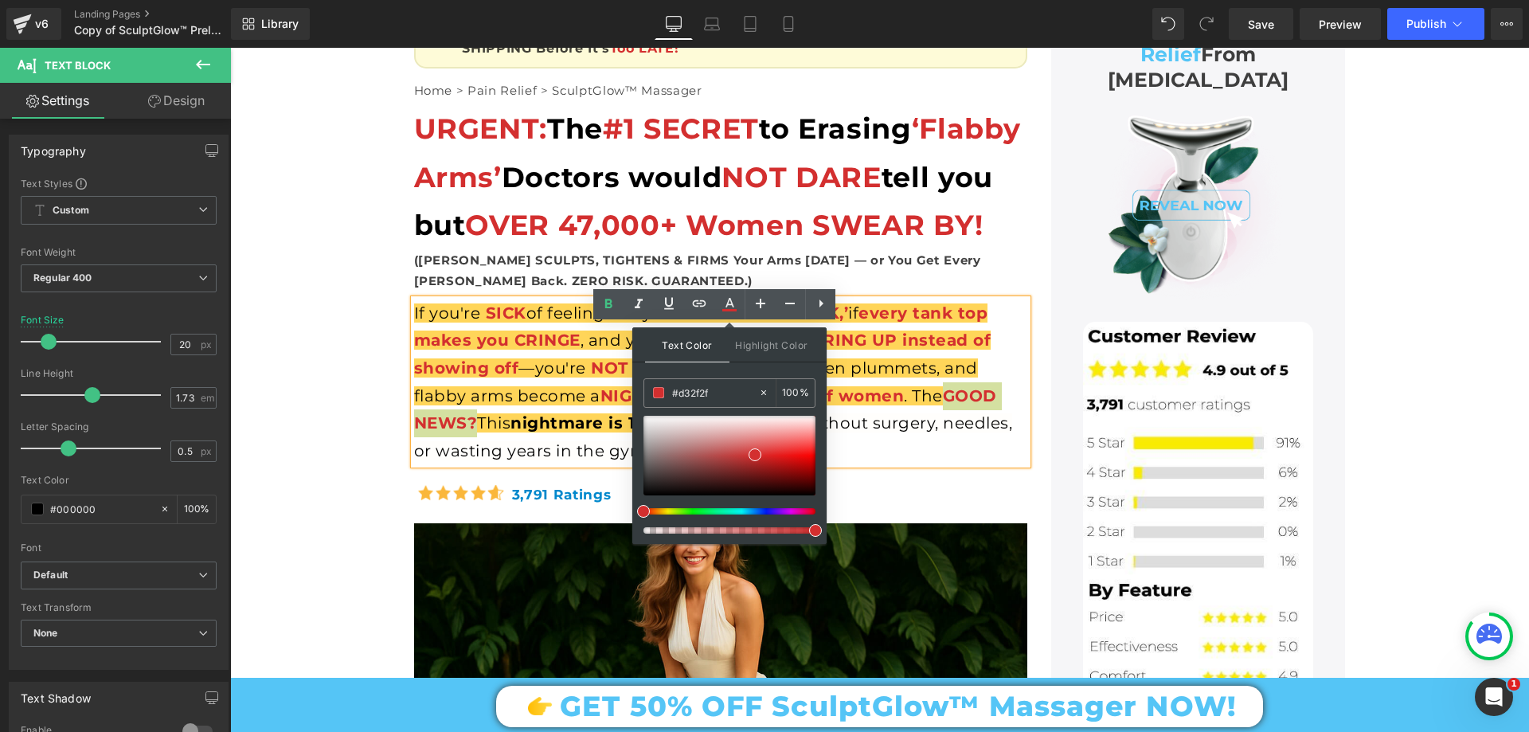
click at [817, 530] on span at bounding box center [815, 530] width 13 height 13
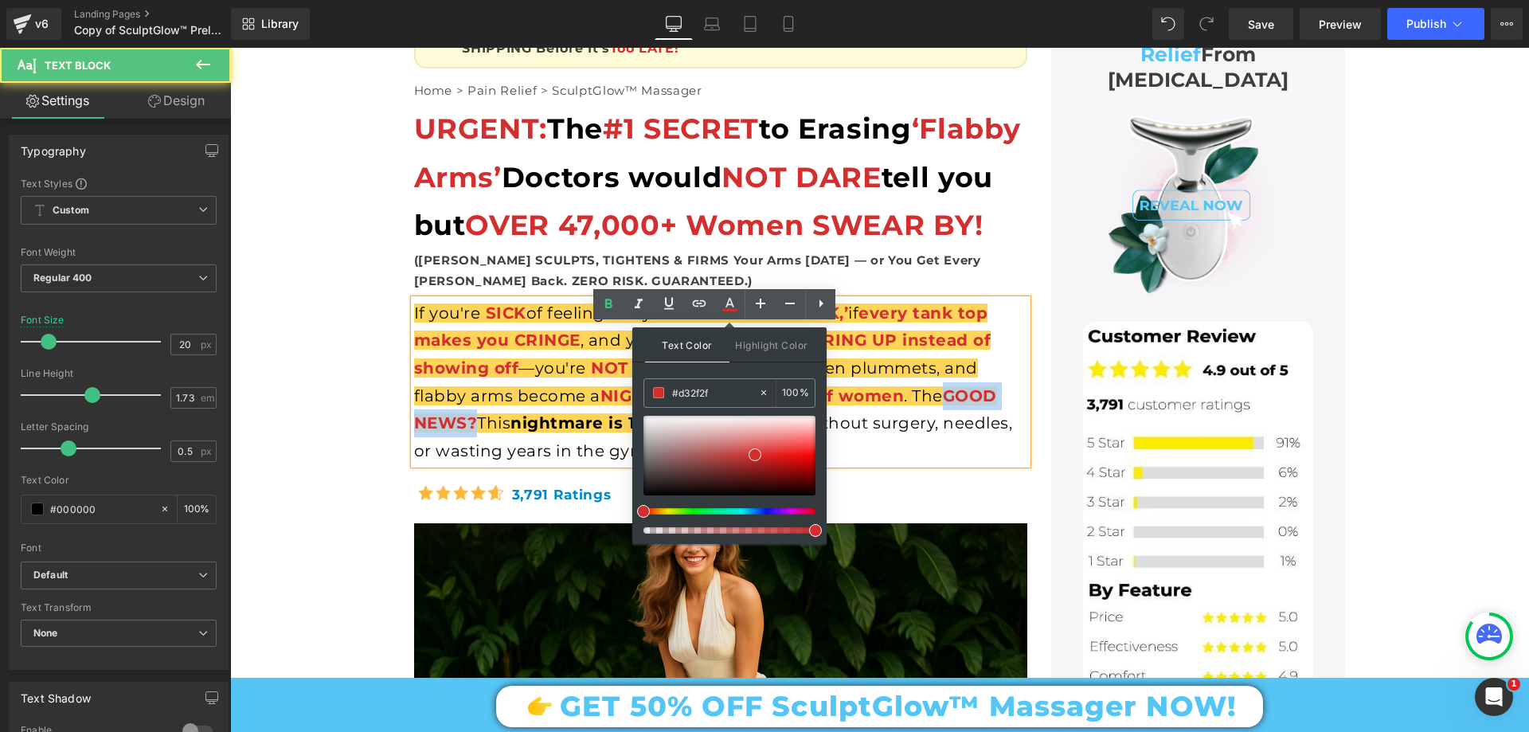
click at [880, 450] on span "—without surgery, needles, or wasting years in the gym." at bounding box center [713, 436] width 599 height 47
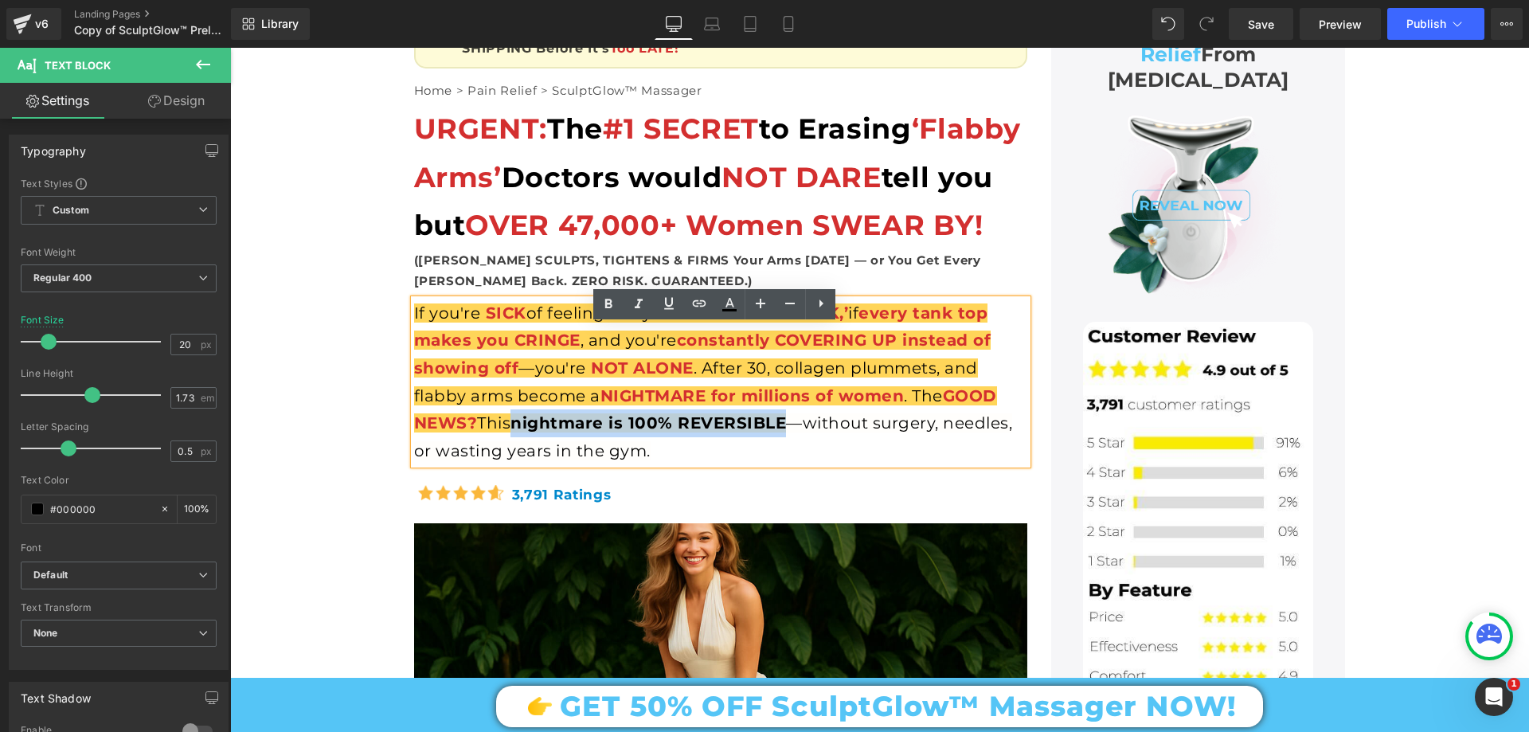
drag, startPoint x: 518, startPoint y: 443, endPoint x: 782, endPoint y: 454, distance: 263.9
click at [782, 432] on span "nightmare is 100% REVERSIBLE" at bounding box center [649, 422] width 276 height 19
click at [730, 304] on icon at bounding box center [730, 303] width 9 height 10
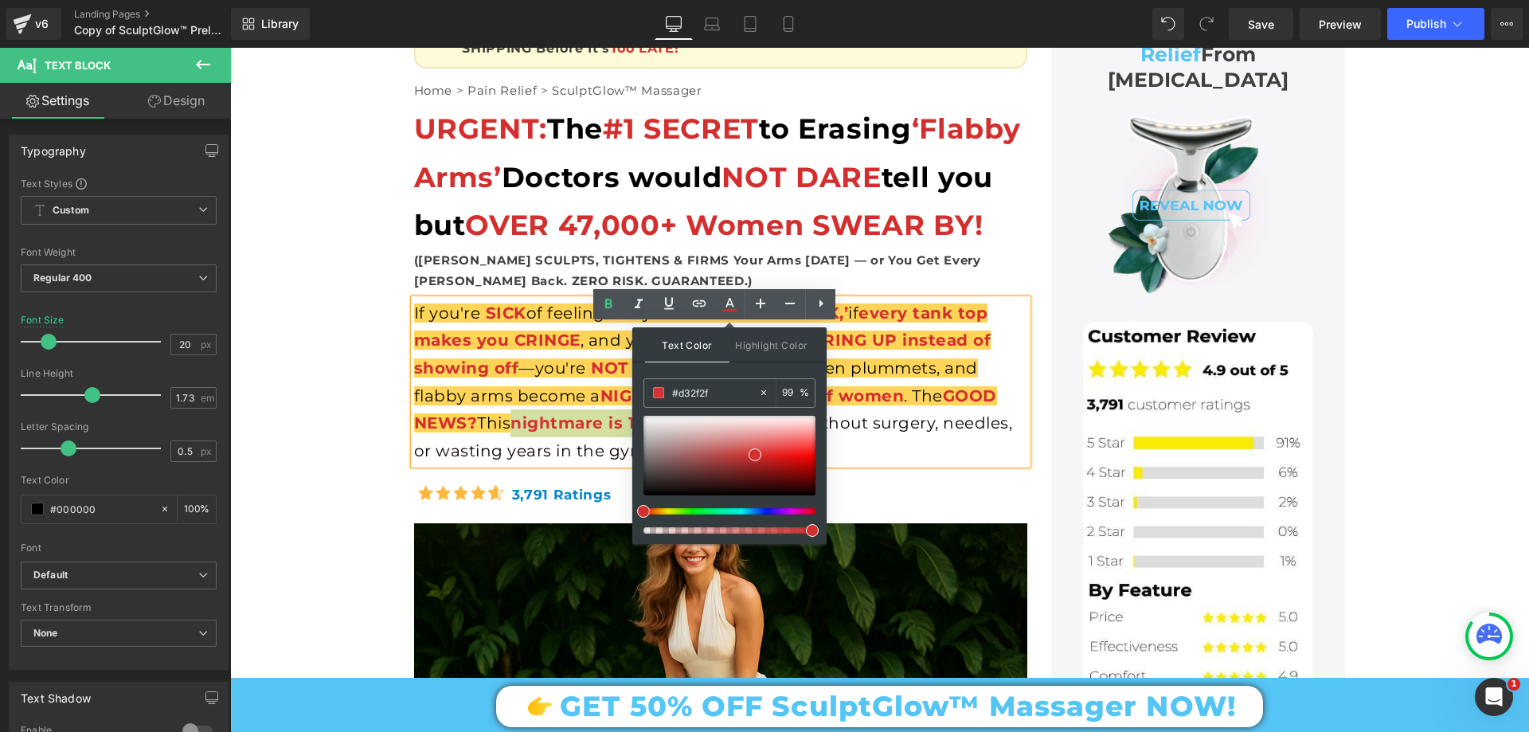
type input "100"
click at [822, 526] on div "Text Color Highlight Color rgba(211, 47, 47, 1) #d32f2f 100 % rgba(255, 191, 0,…" at bounding box center [729, 435] width 194 height 217
click at [878, 456] on span "—without surgery, needles, or wasting years in the gym." at bounding box center [713, 436] width 599 height 47
